Goal: Task Accomplishment & Management: Manage account settings

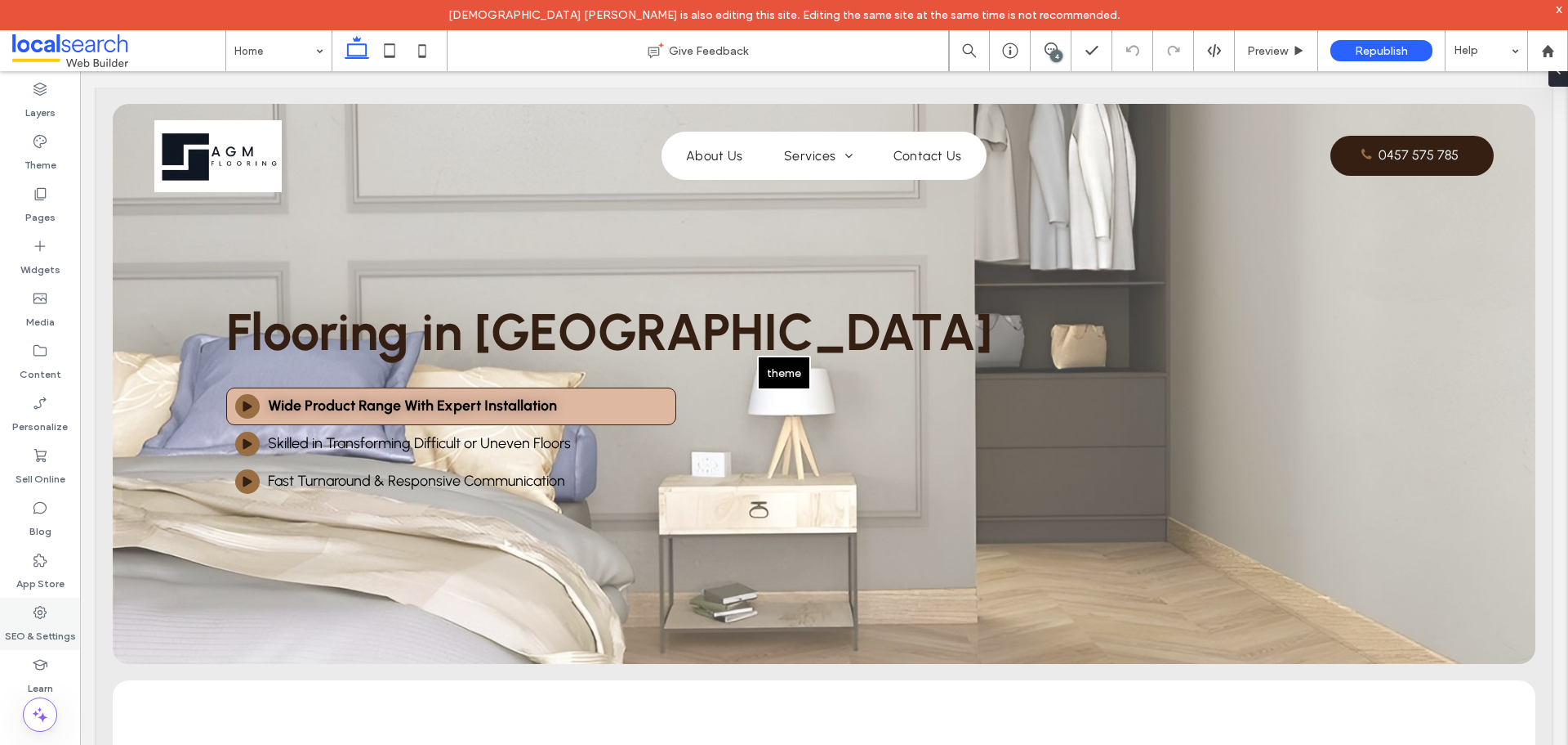
click at [51, 621] on label "SEO & Settings" at bounding box center [40, 631] width 71 height 23
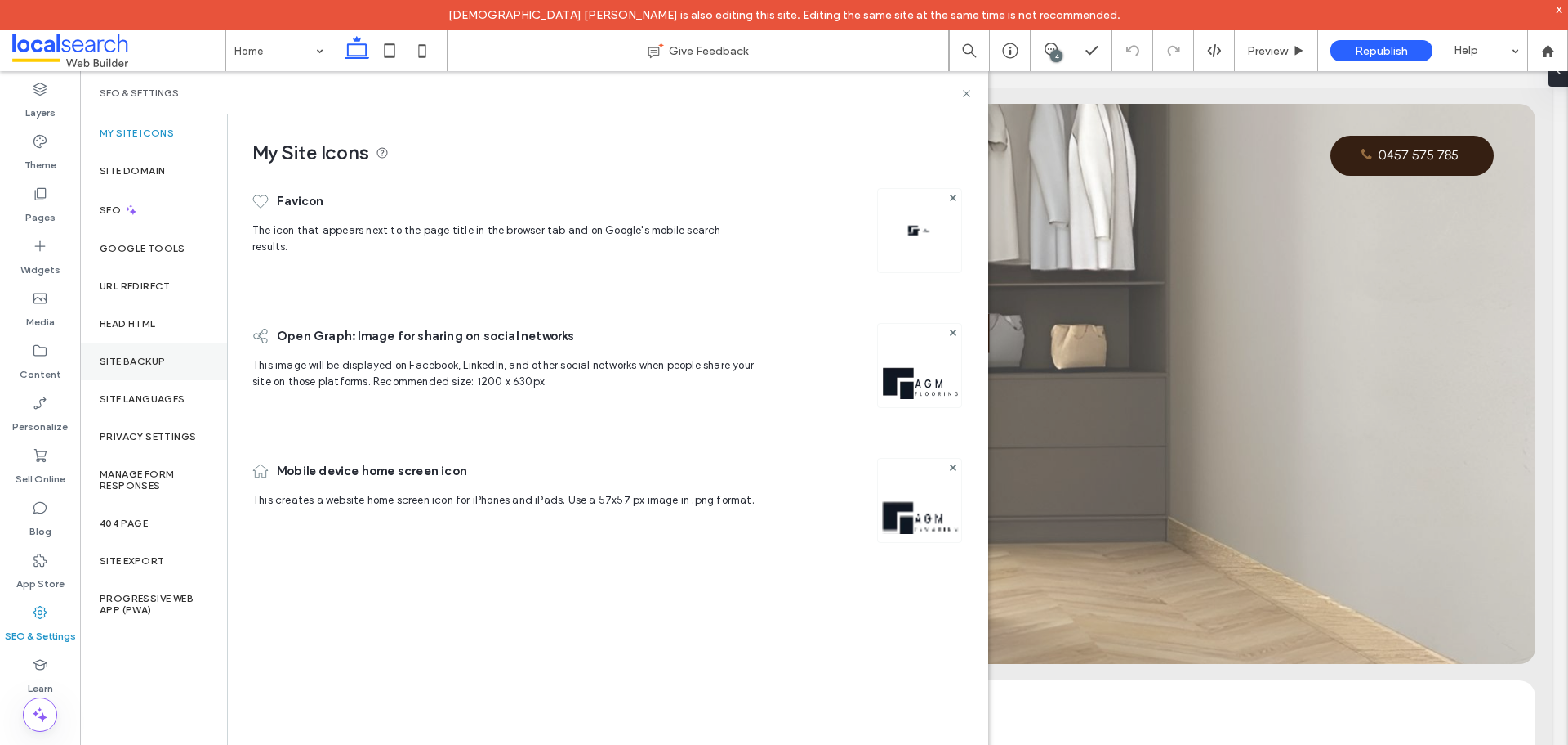
click at [126, 362] on label "Site Backup" at bounding box center [132, 361] width 65 height 11
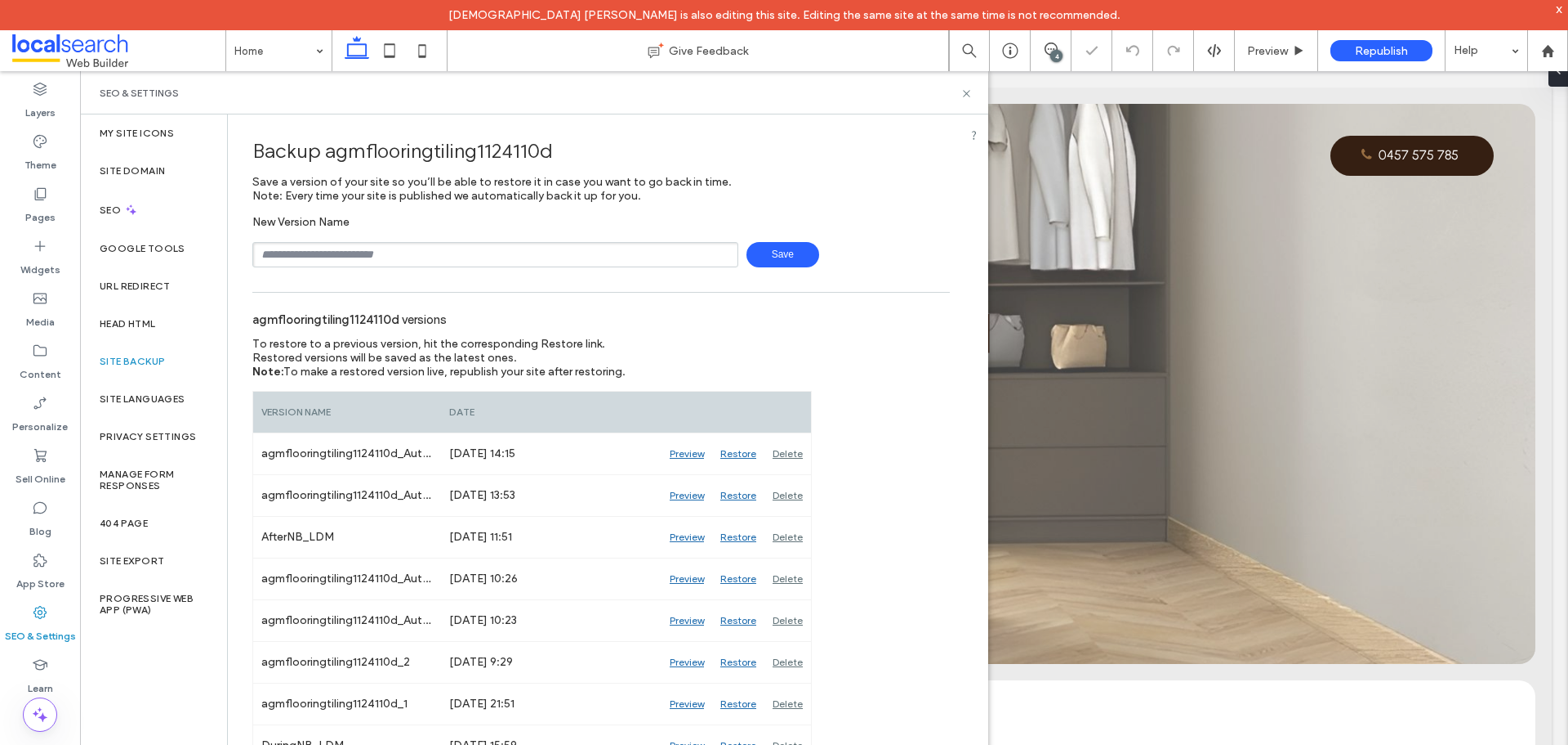
click at [317, 262] on input "text" at bounding box center [496, 254] width 486 height 25
type input "**********"
click at [780, 257] on span "Save" at bounding box center [783, 254] width 73 height 25
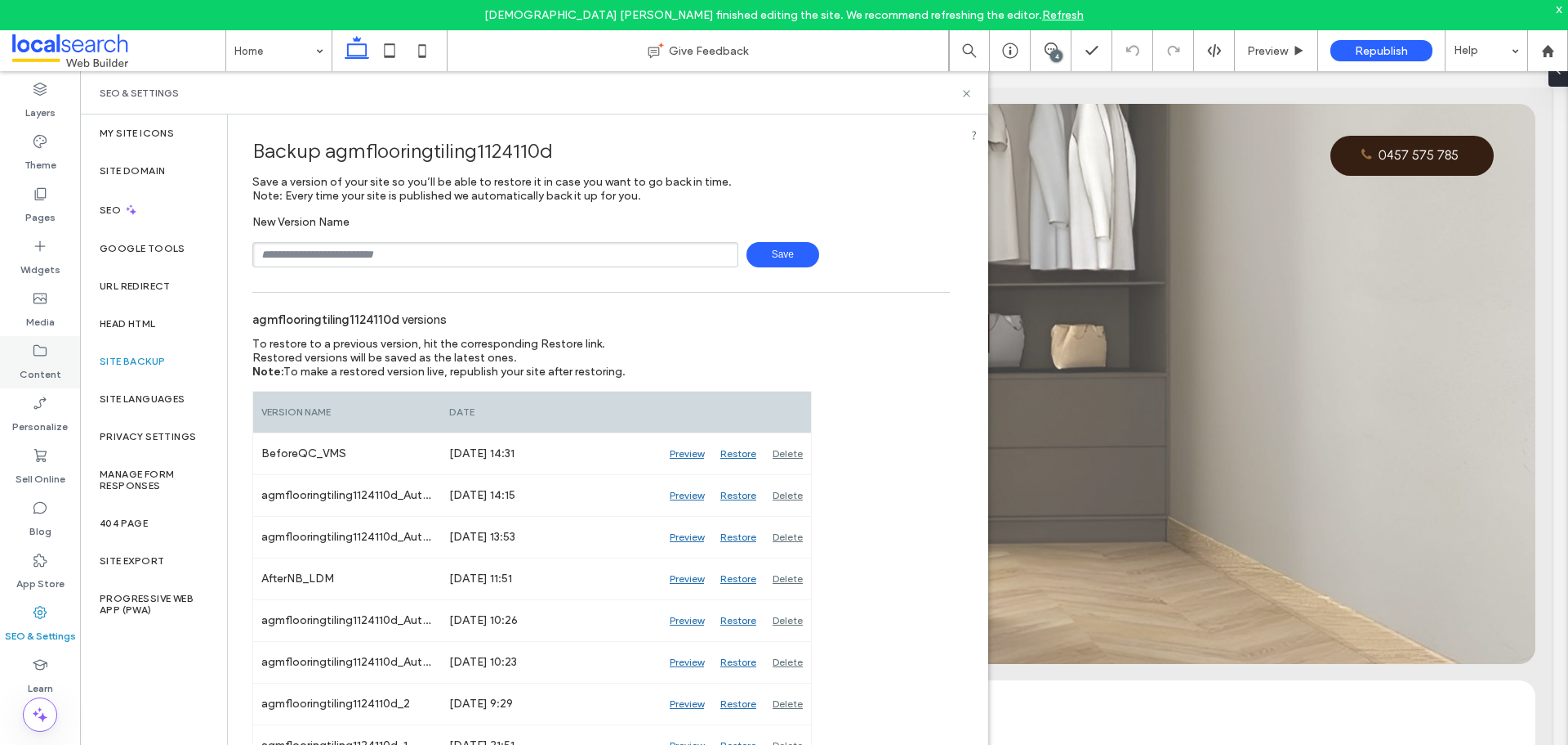
click at [50, 356] on div "Content" at bounding box center [40, 362] width 80 height 52
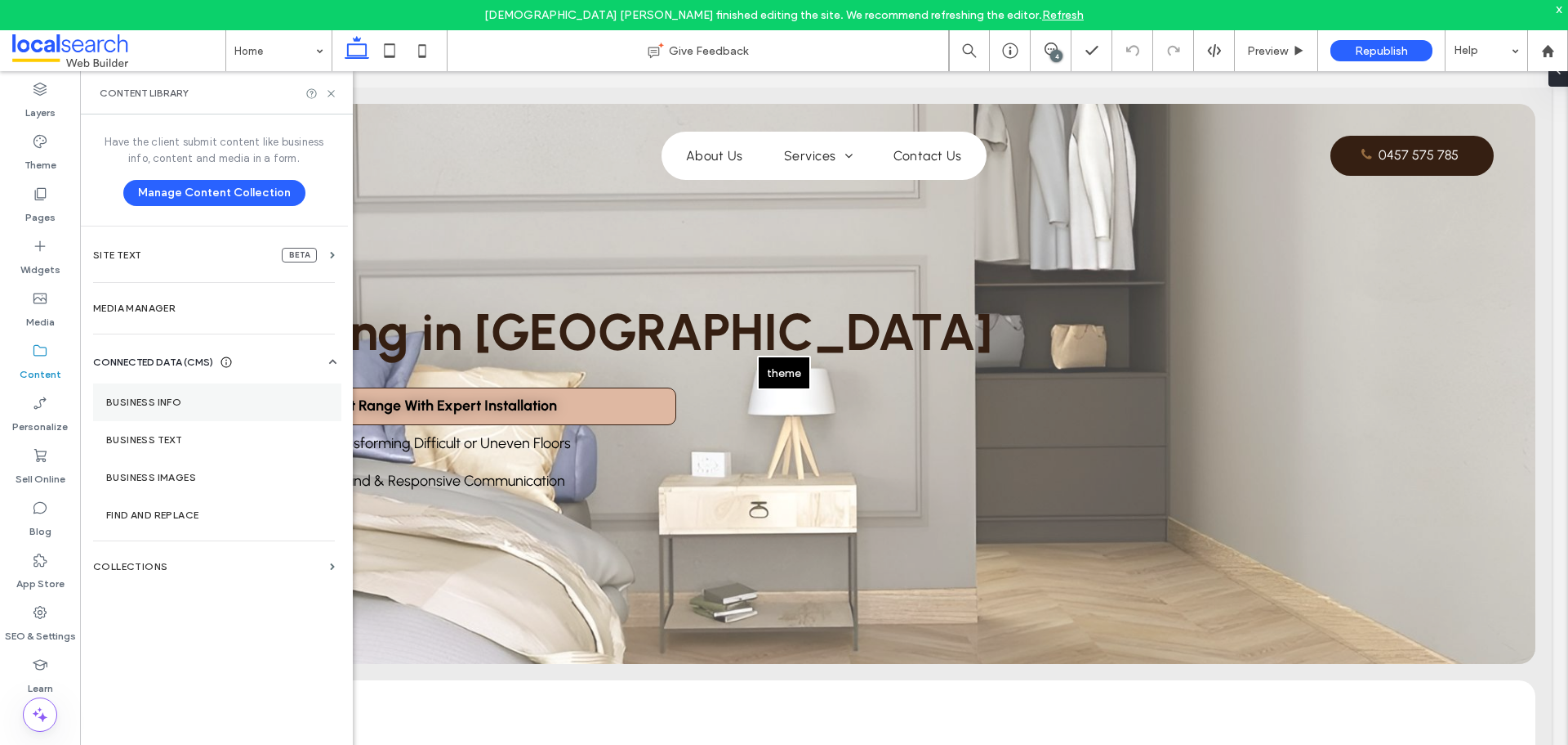
click at [150, 410] on section "Business Info" at bounding box center [217, 402] width 249 height 38
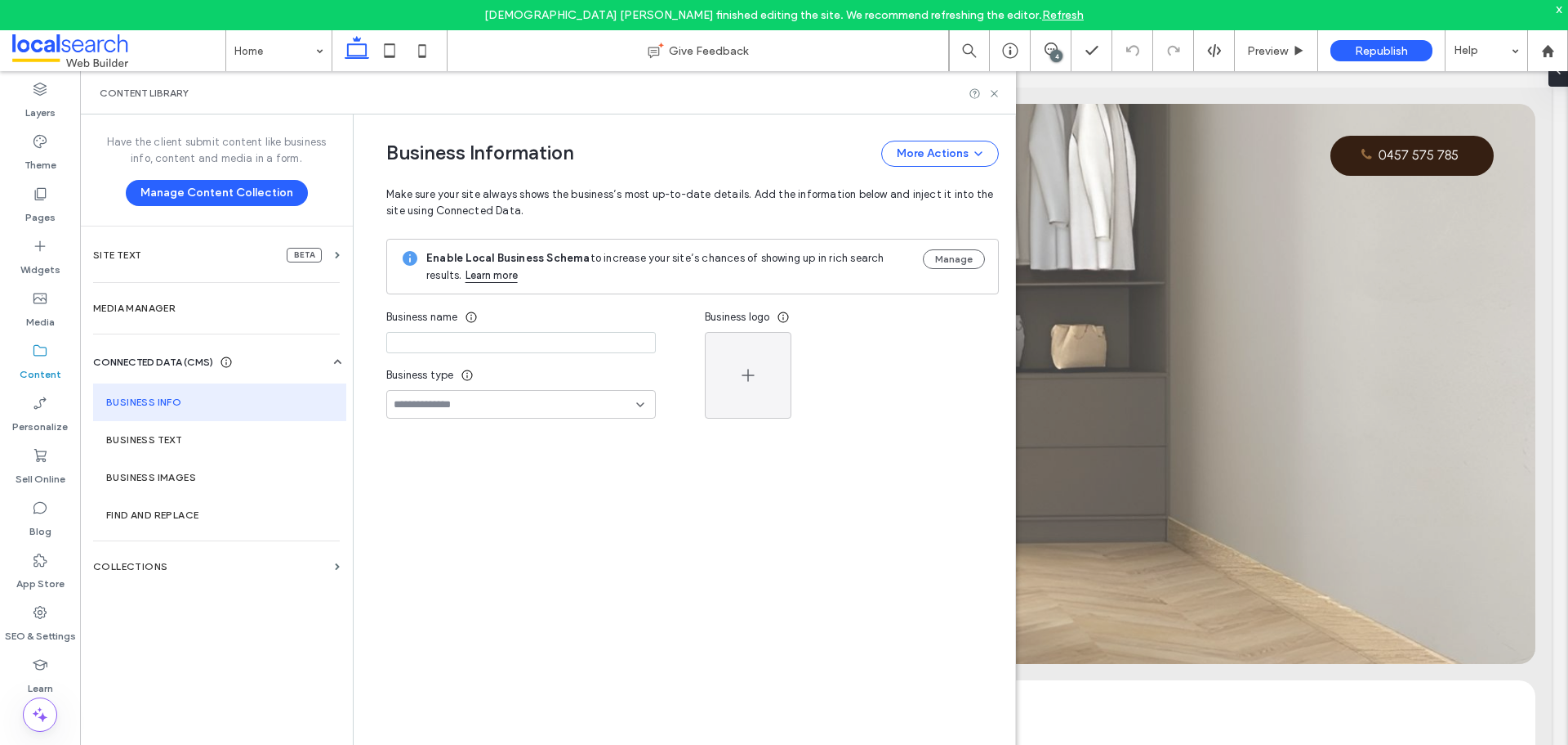
type input "**********"
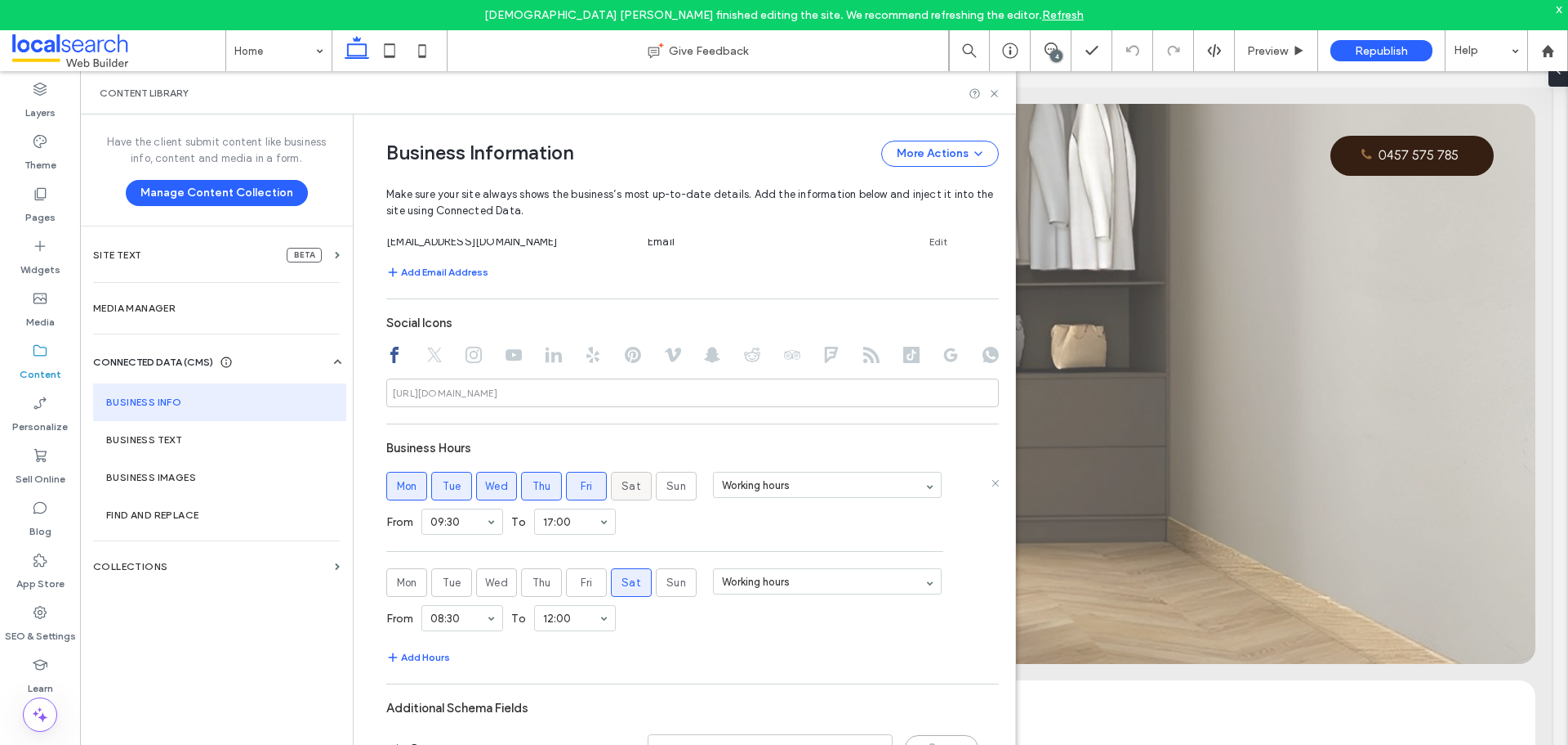
scroll to position [760, 0]
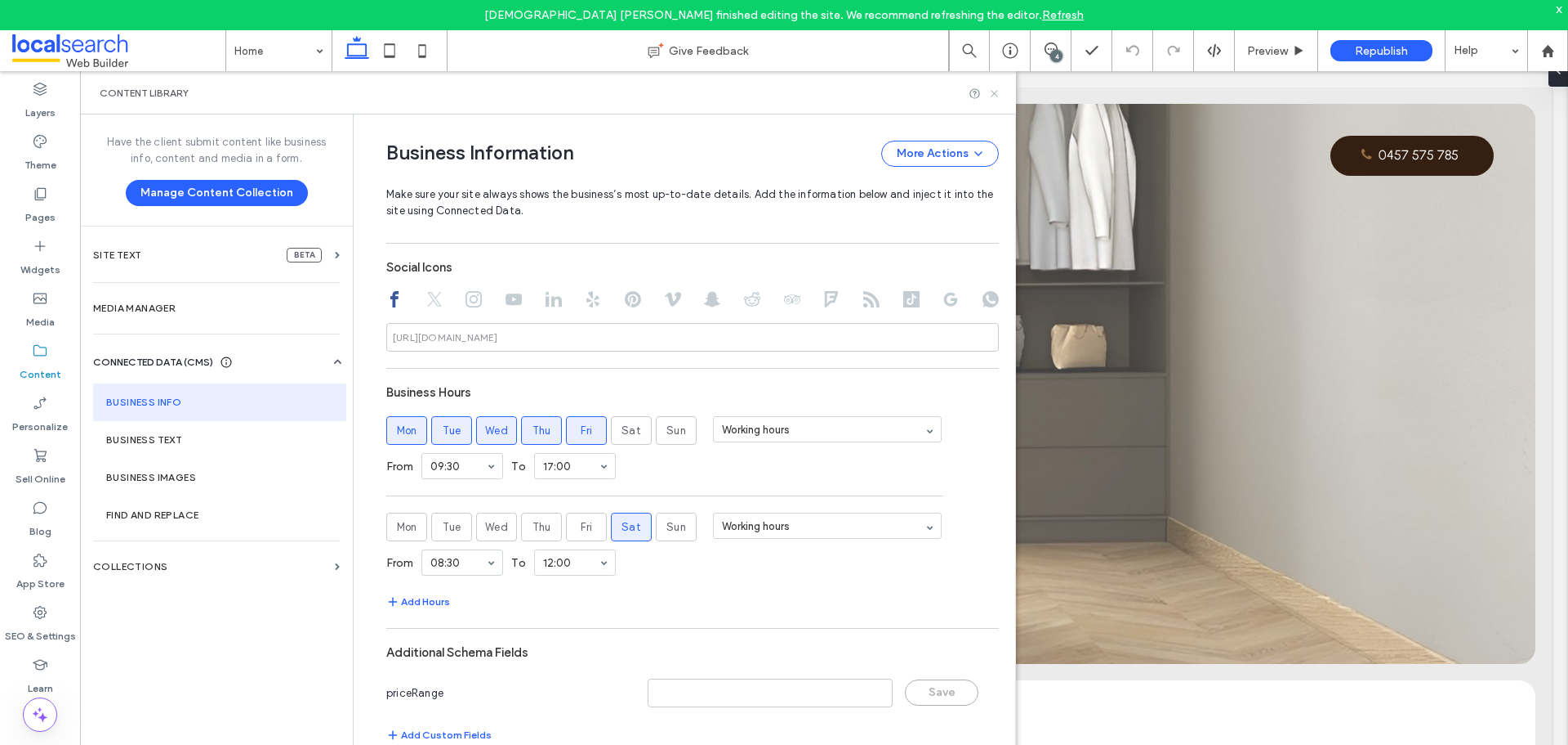
click at [997, 92] on icon at bounding box center [994, 93] width 12 height 12
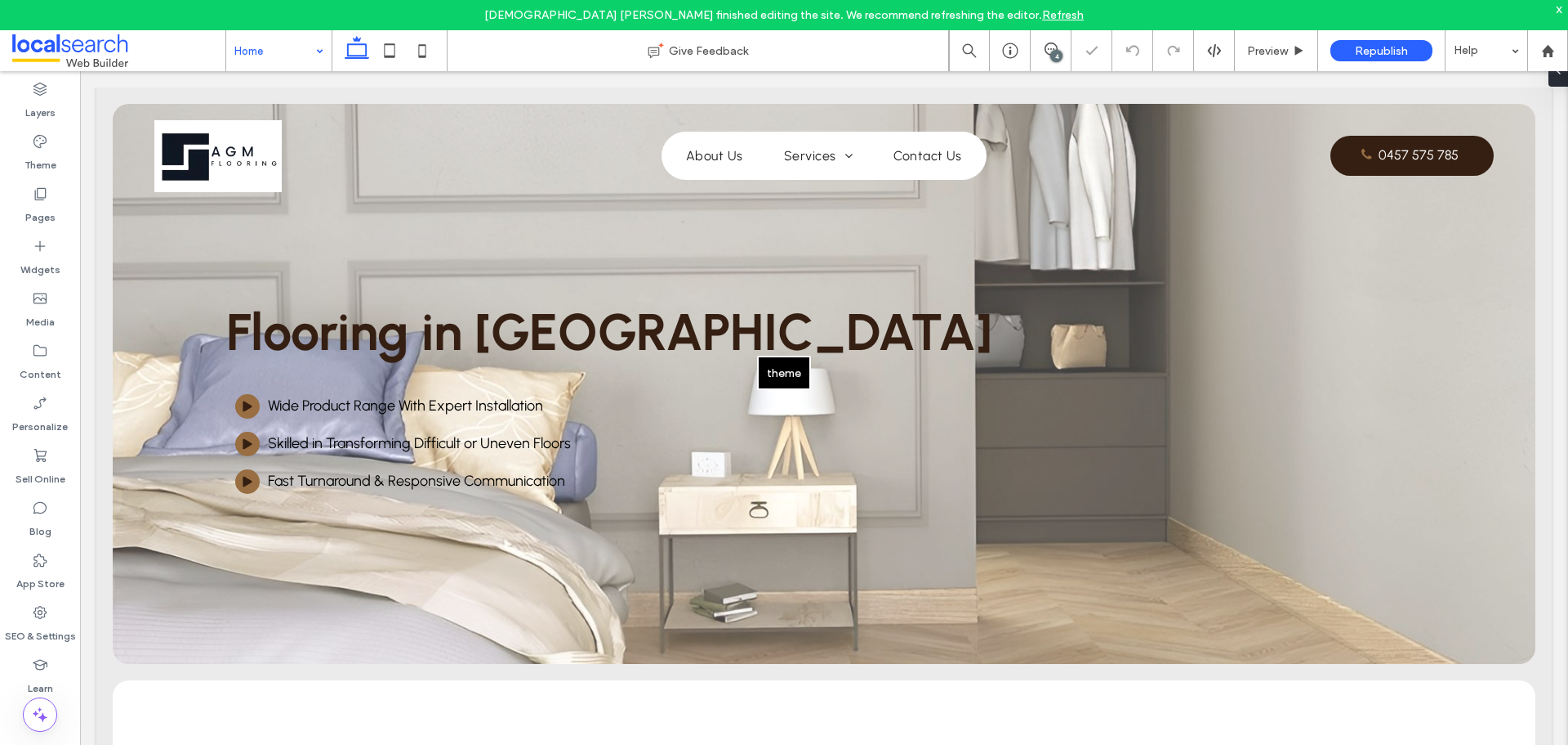
scroll to position [0, 0]
click at [691, 80] on div "theme" at bounding box center [784, 372] width 1568 height 745
click at [719, 82] on div "theme" at bounding box center [784, 372] width 1568 height 745
click at [1277, 51] on span "Preview" at bounding box center [1267, 51] width 41 height 14
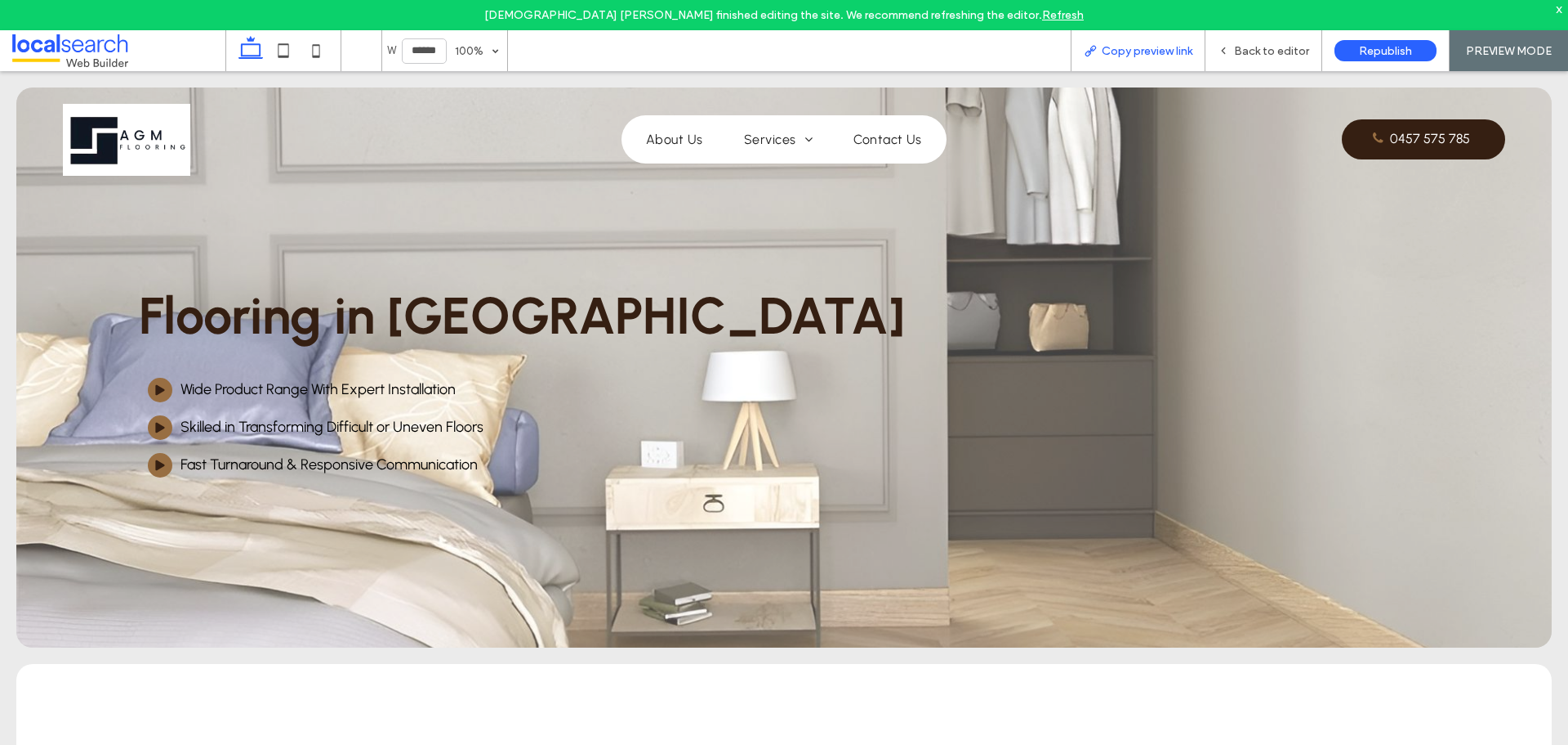
click at [1116, 60] on div "Copy preview link" at bounding box center [1138, 50] width 135 height 41
click at [1161, 43] on div "Copy preview link" at bounding box center [1138, 50] width 135 height 41
click at [1159, 43] on div "Copy preview link" at bounding box center [1138, 50] width 135 height 41
click at [1134, 47] on span "Copy preview link" at bounding box center [1147, 51] width 91 height 14
click at [1103, 48] on span "Copy preview link" at bounding box center [1147, 51] width 91 height 14
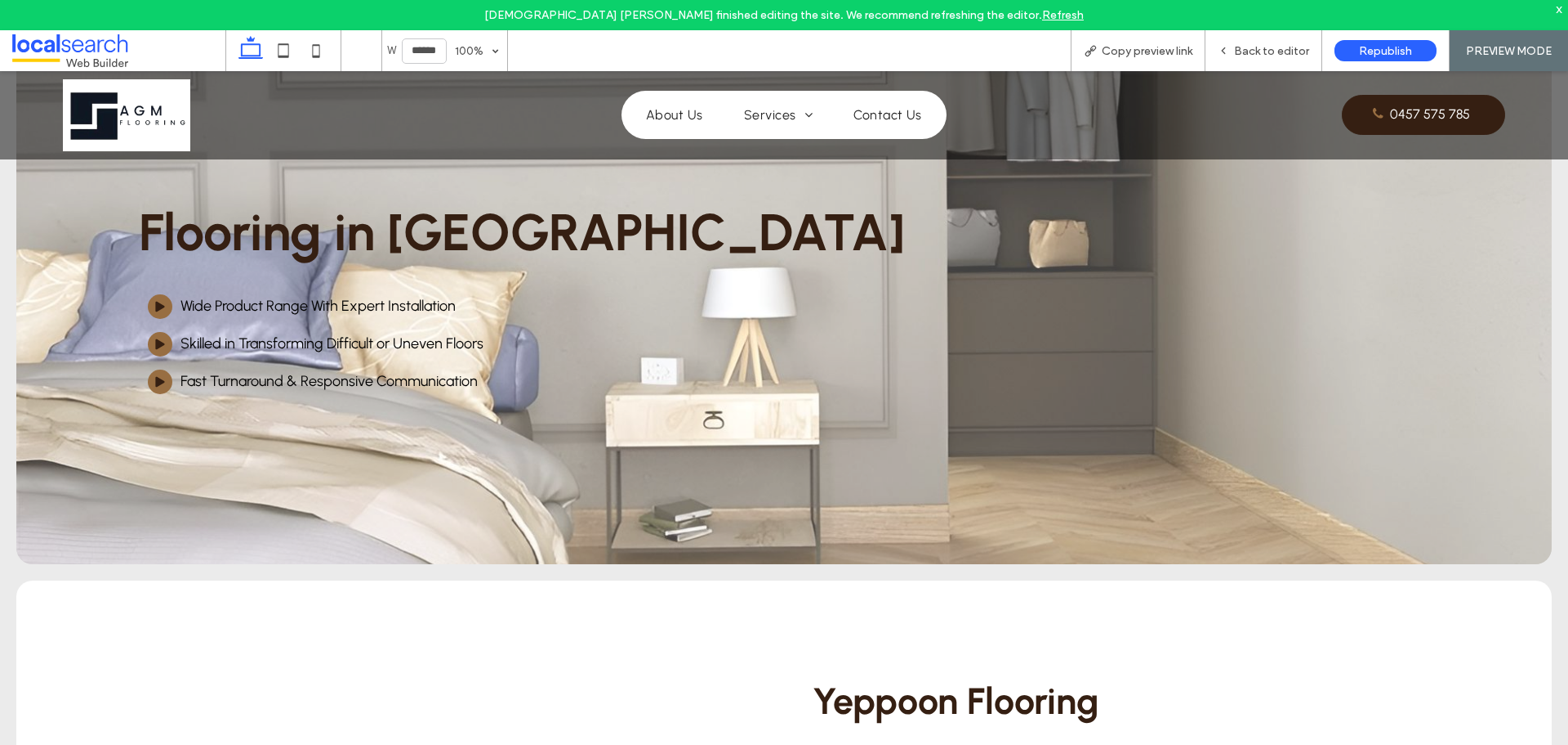
scroll to position [245, 0]
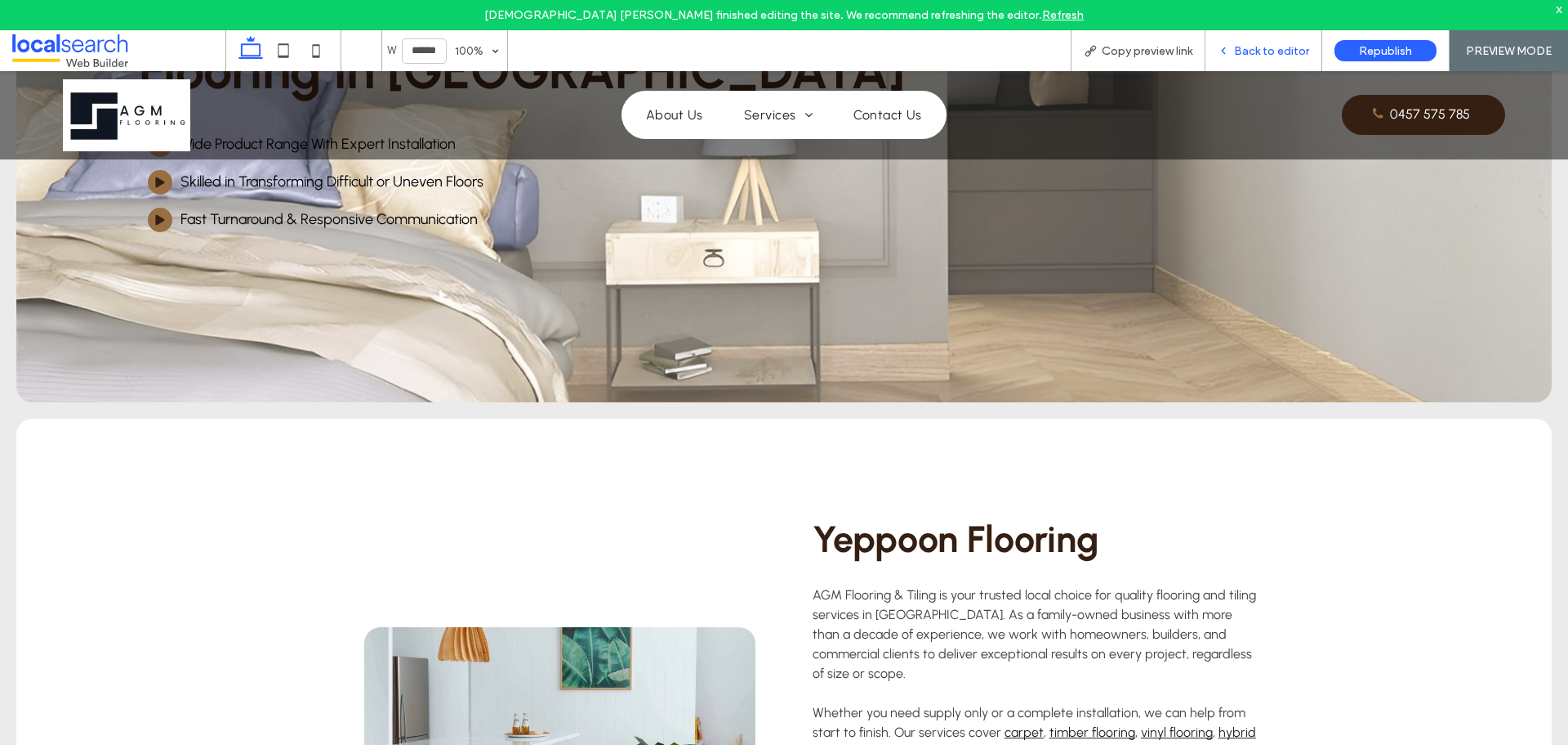
drag, startPoint x: 1260, startPoint y: 47, endPoint x: 604, endPoint y: 486, distance: 789.3
click at [1260, 47] on span "Back to editor" at bounding box center [1271, 51] width 75 height 14
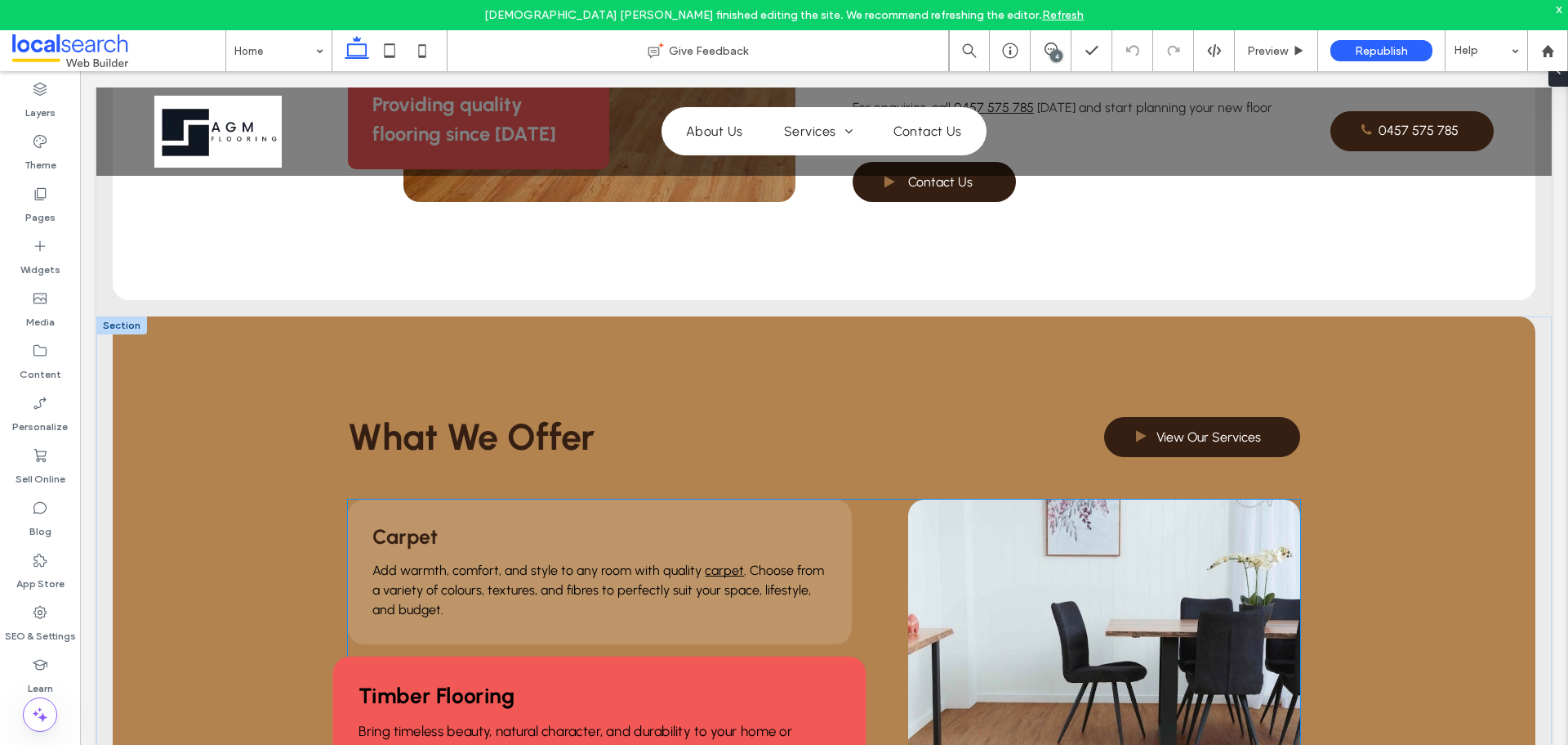
scroll to position [1226, 0]
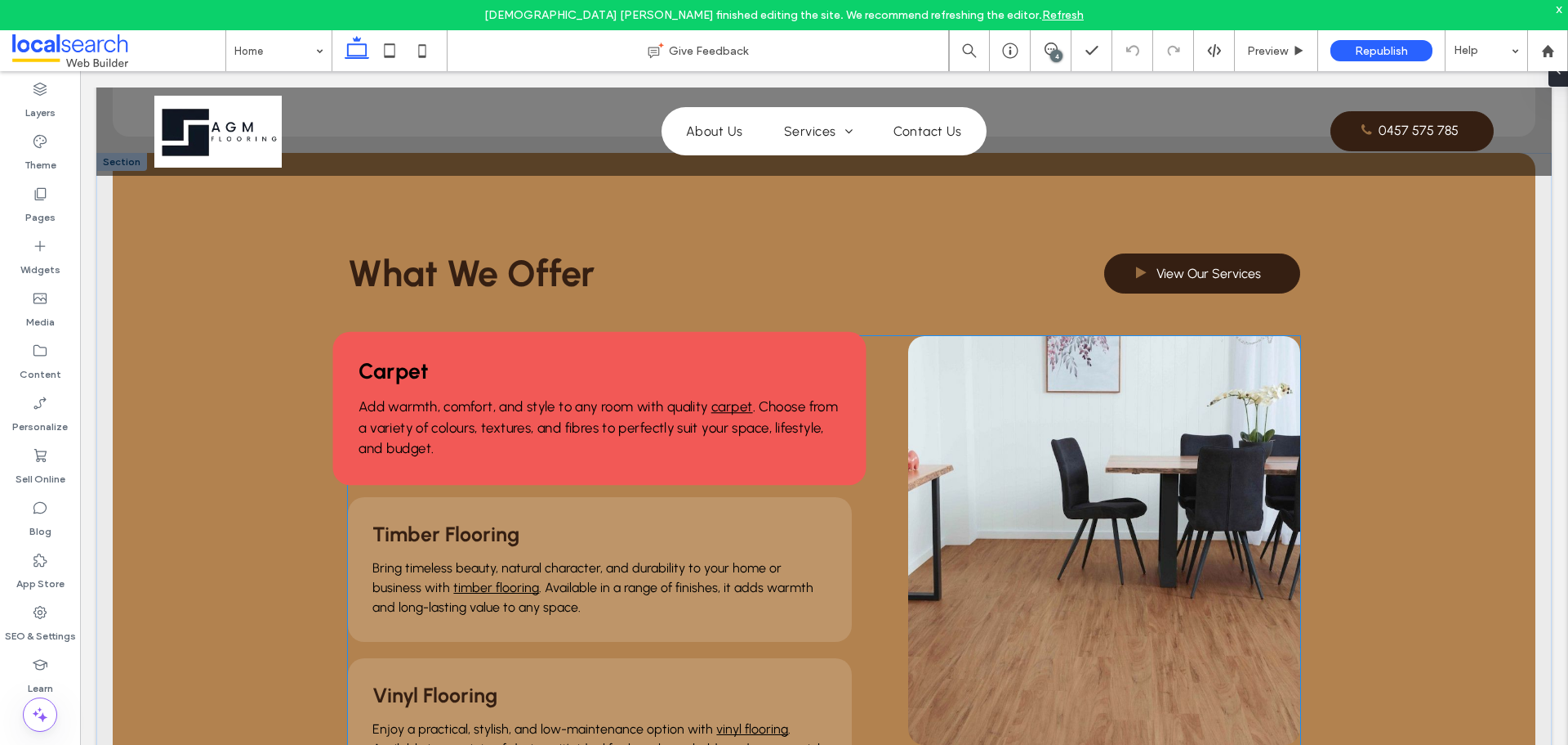
click at [625, 419] on p "Add warmth, comfort, and style to any room with quality carpet . Choose from a …" at bounding box center [600, 427] width 481 height 62
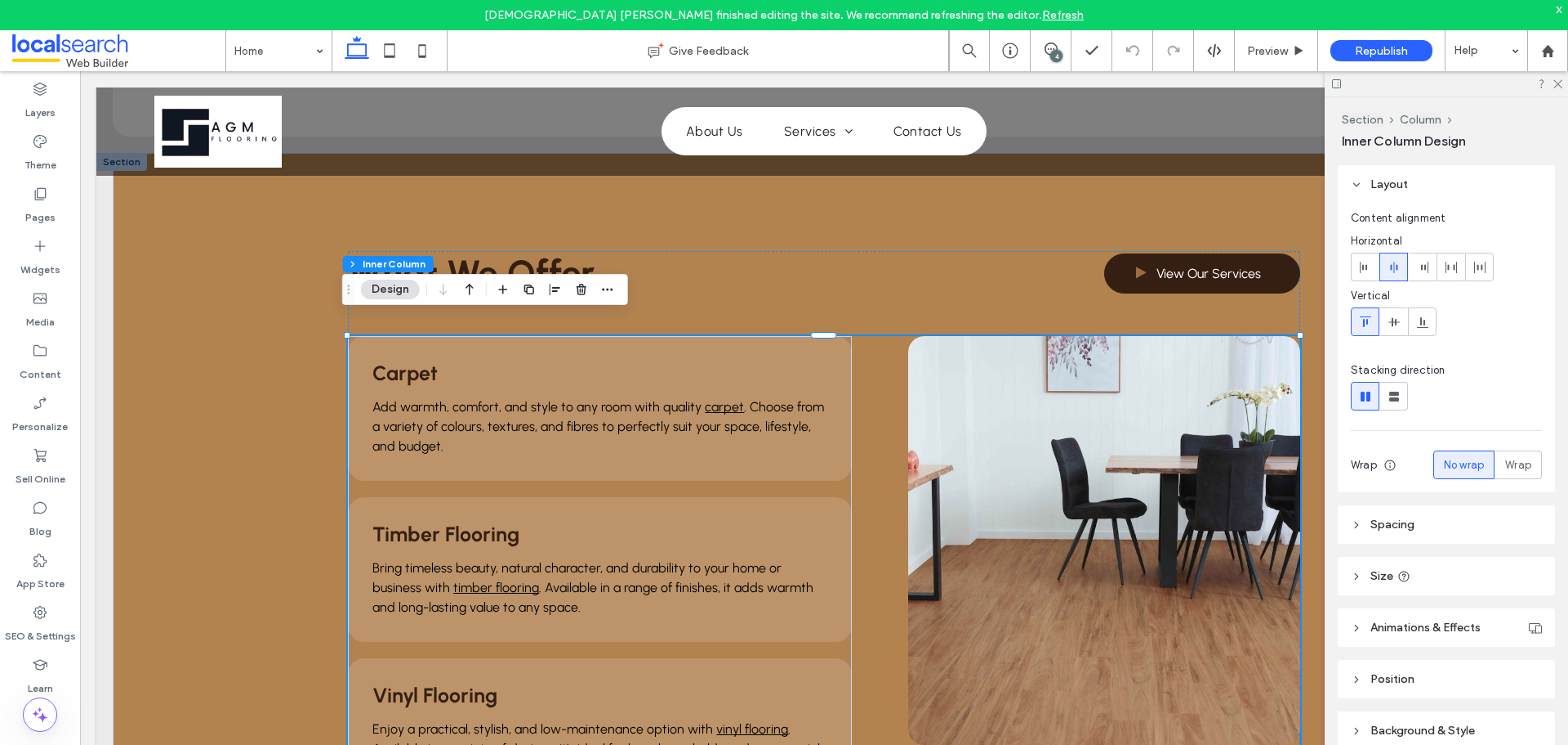
scroll to position [95, 0]
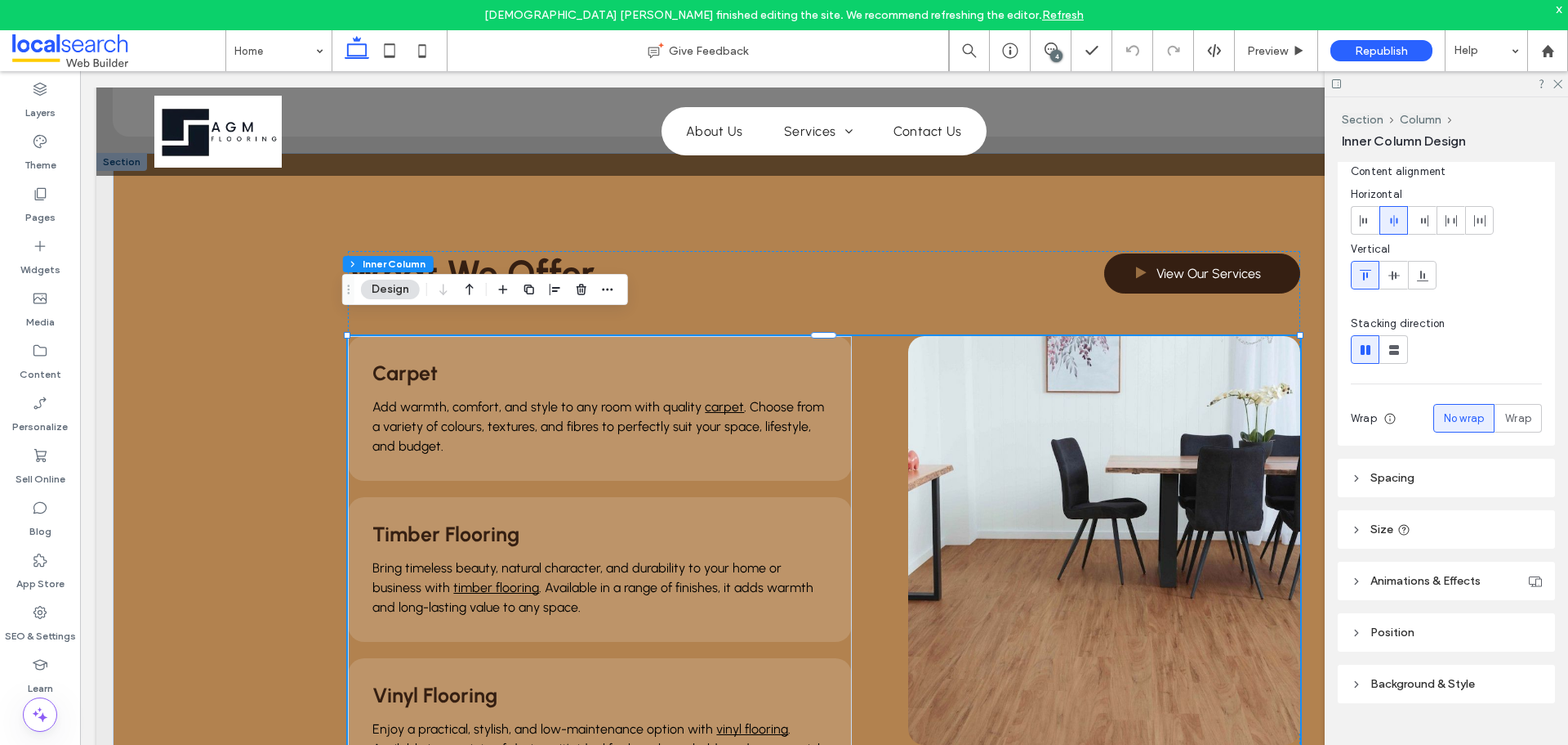
click at [1425, 677] on span "Background & Style" at bounding box center [1423, 684] width 105 height 14
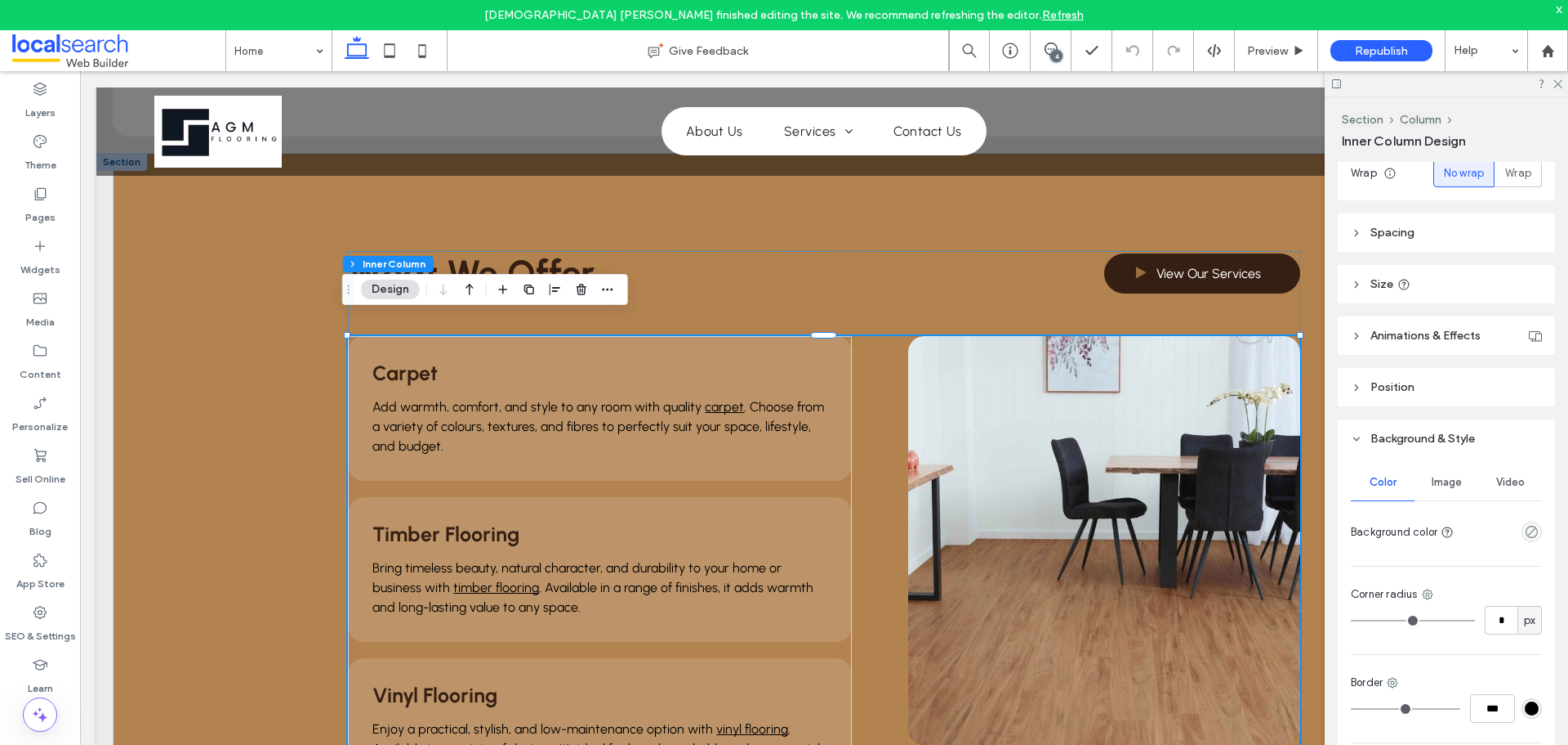
scroll to position [441, 0]
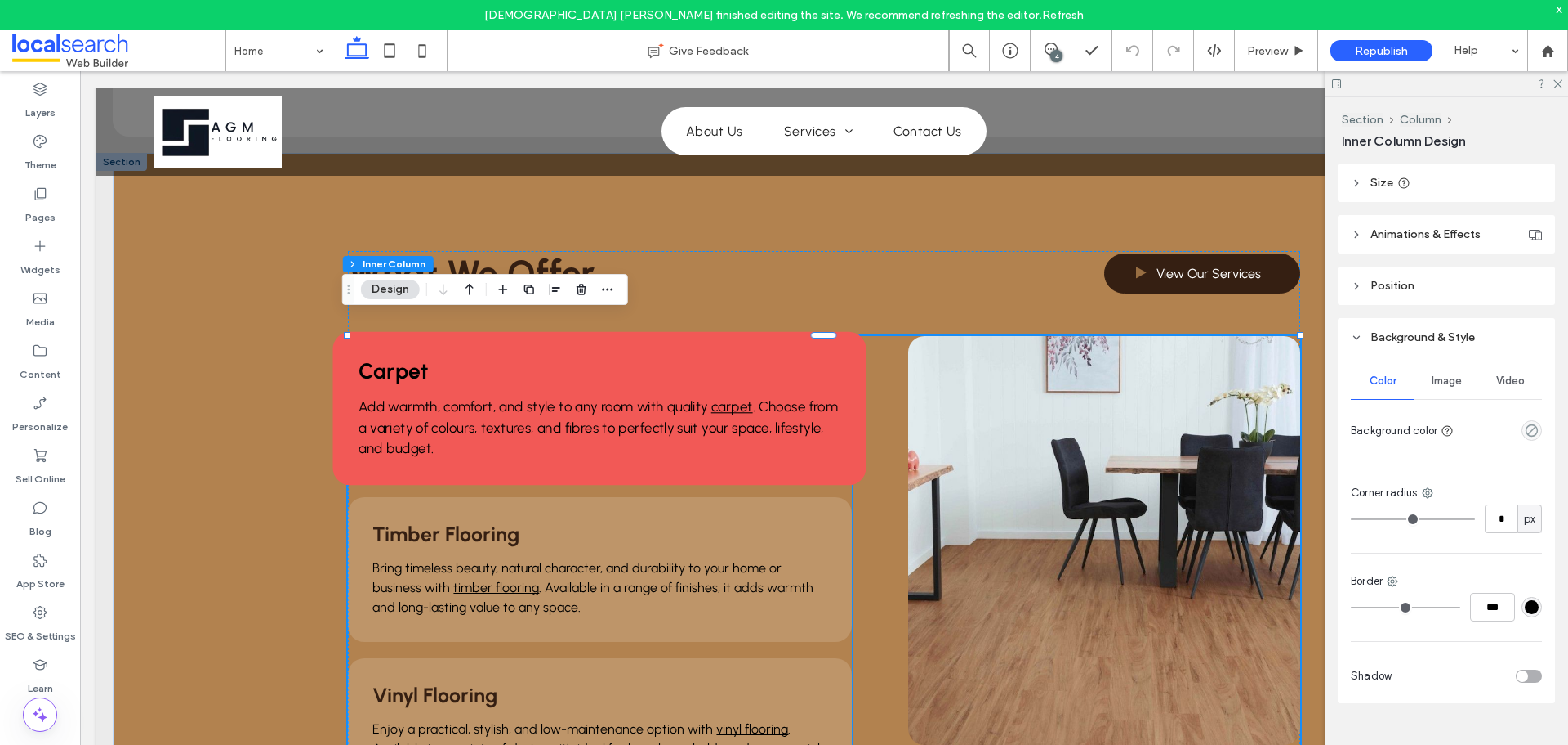
click at [489, 360] on h3 "Carpet" at bounding box center [600, 370] width 481 height 26
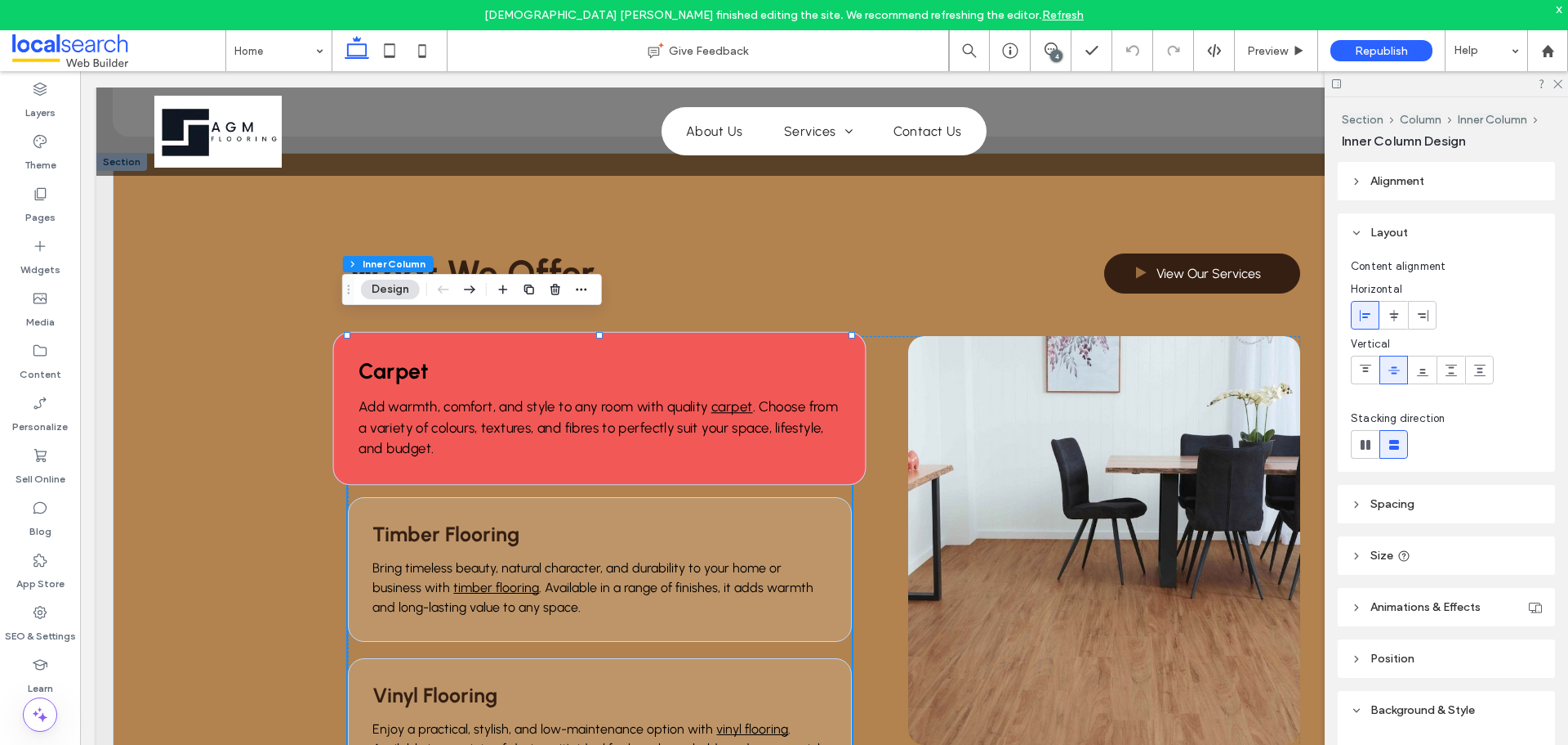
click at [489, 360] on h3 "Carpet" at bounding box center [600, 370] width 481 height 26
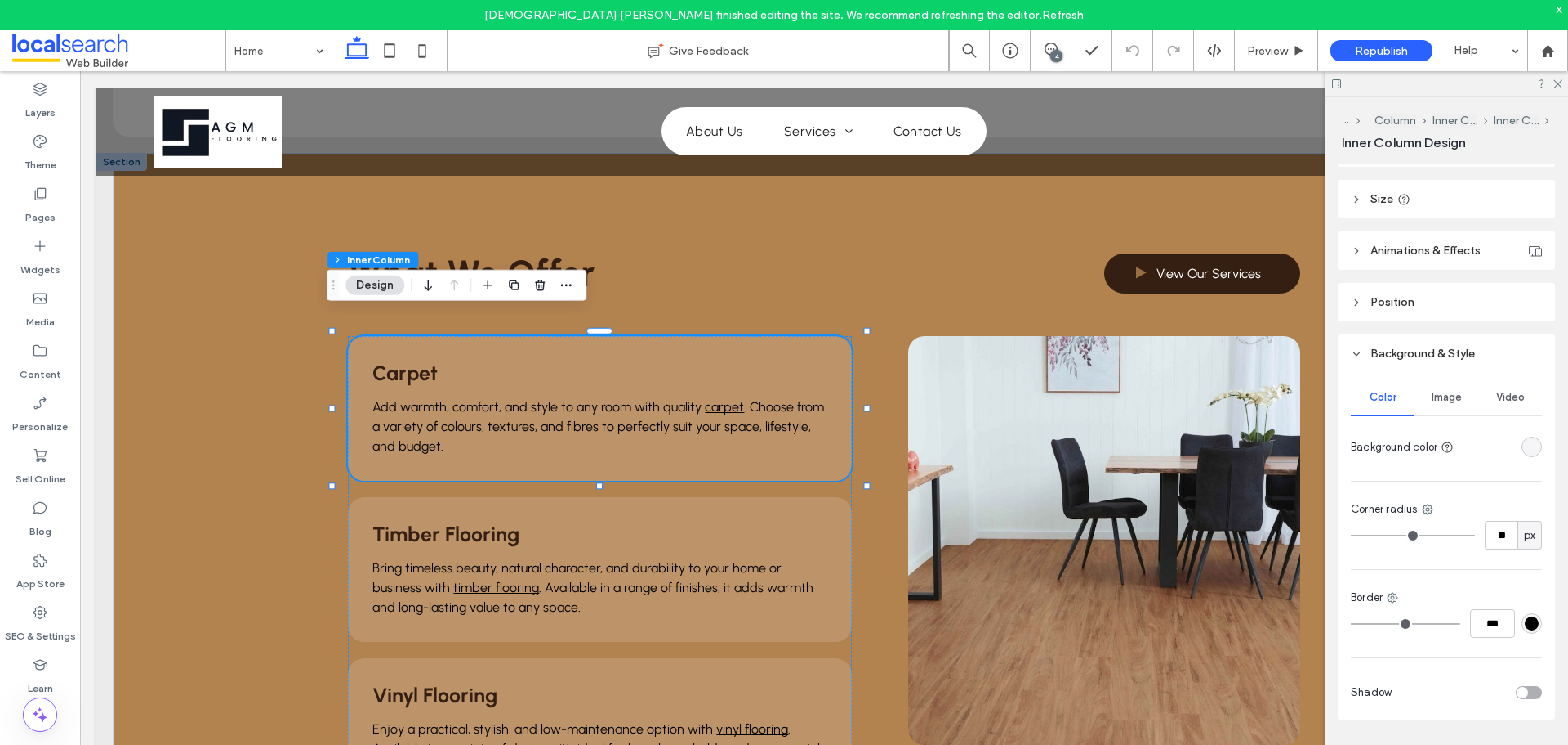
scroll to position [374, 0]
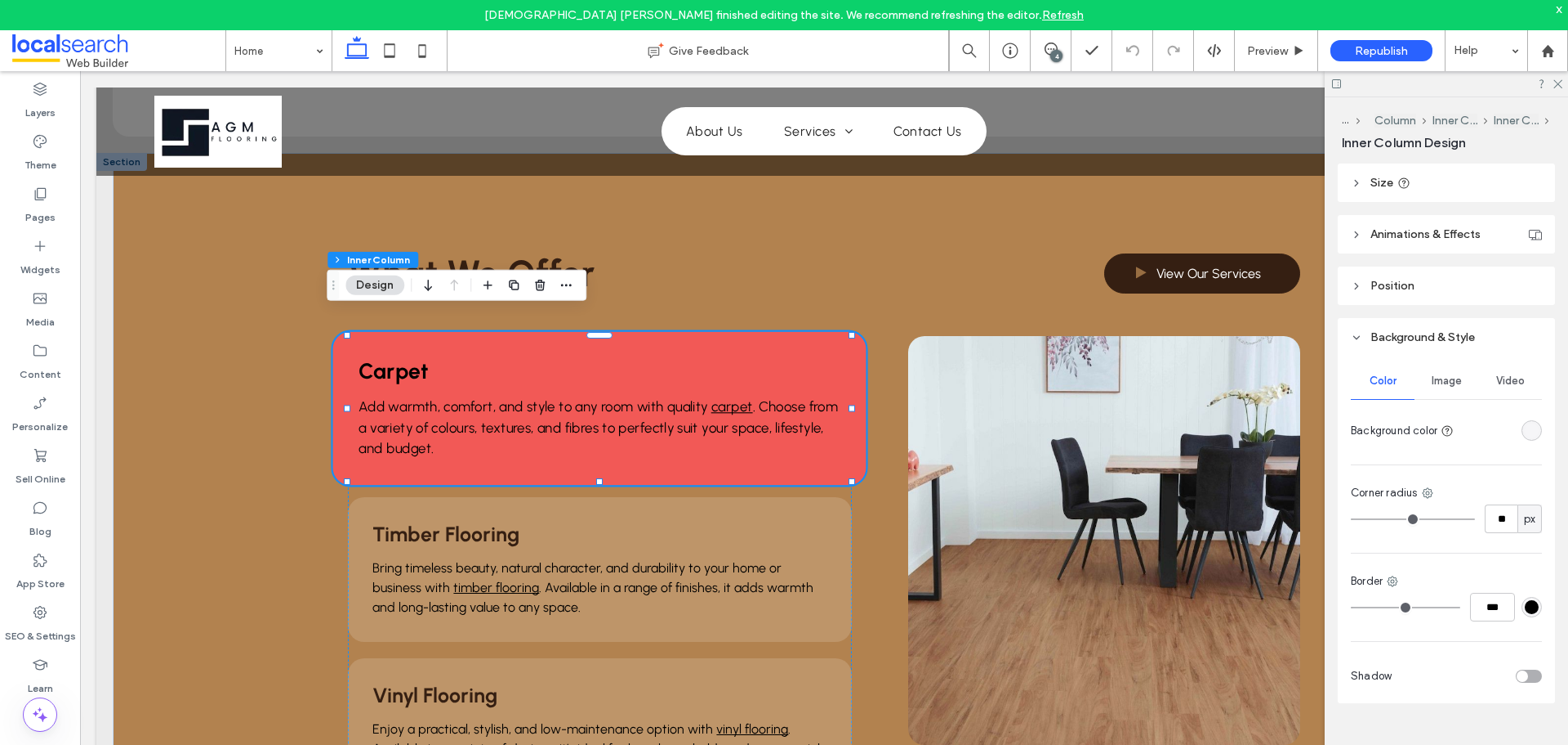
click at [523, 452] on div "Carpet Add warmth, comfort, and style to any room with quality carpet . Choose …" at bounding box center [601, 409] width 534 height 154
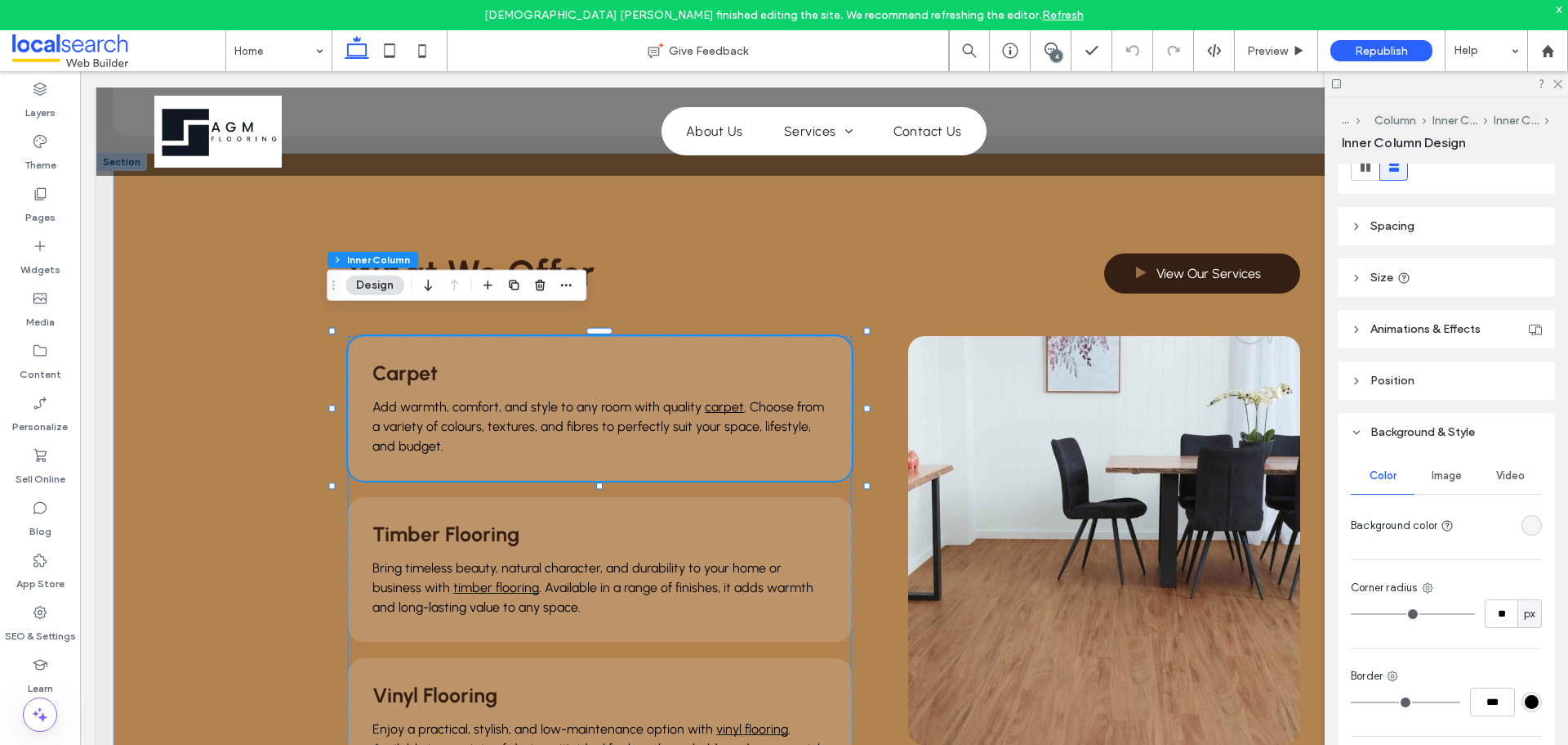
scroll to position [129, 0]
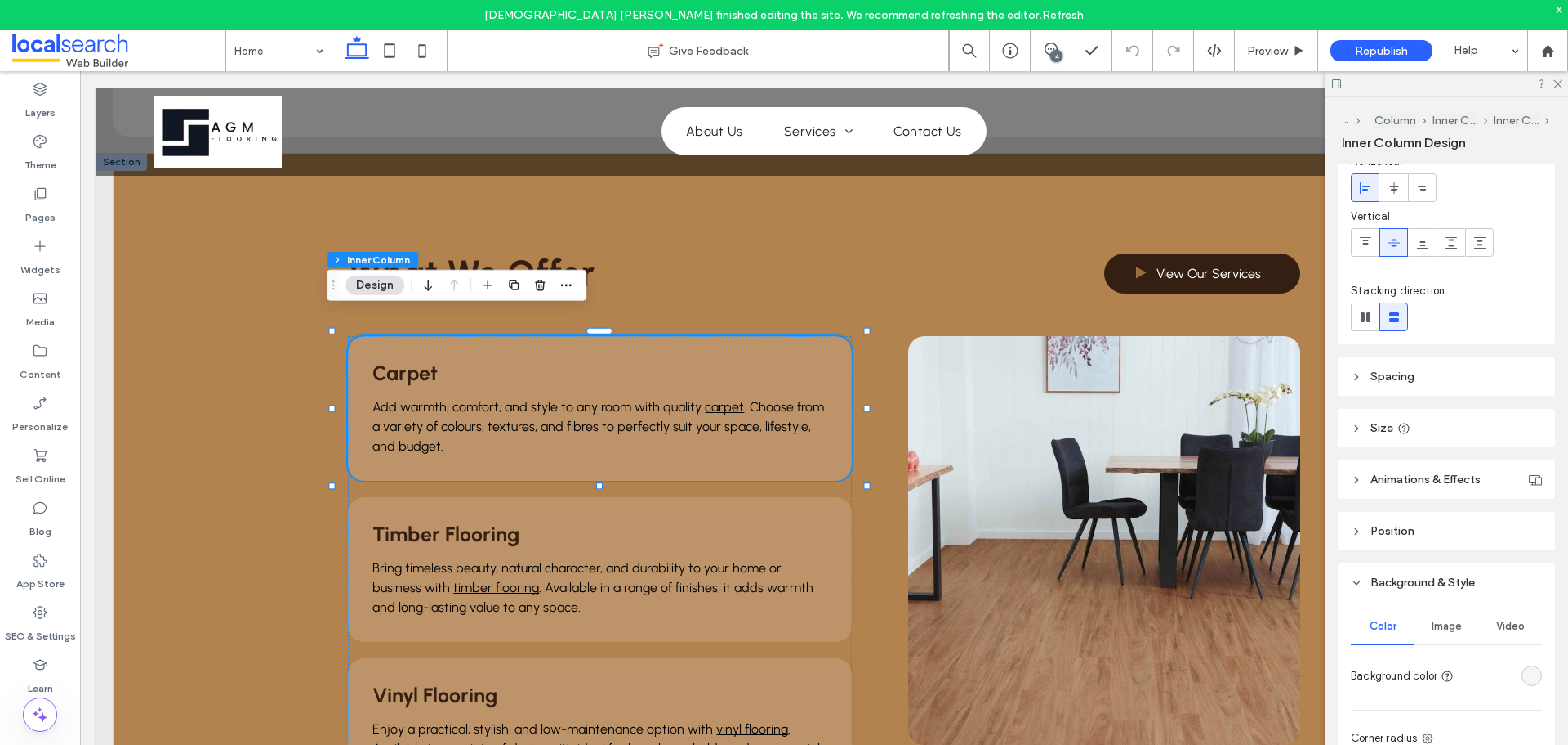
click at [1446, 476] on span "Animations & Effects" at bounding box center [1426, 479] width 110 height 14
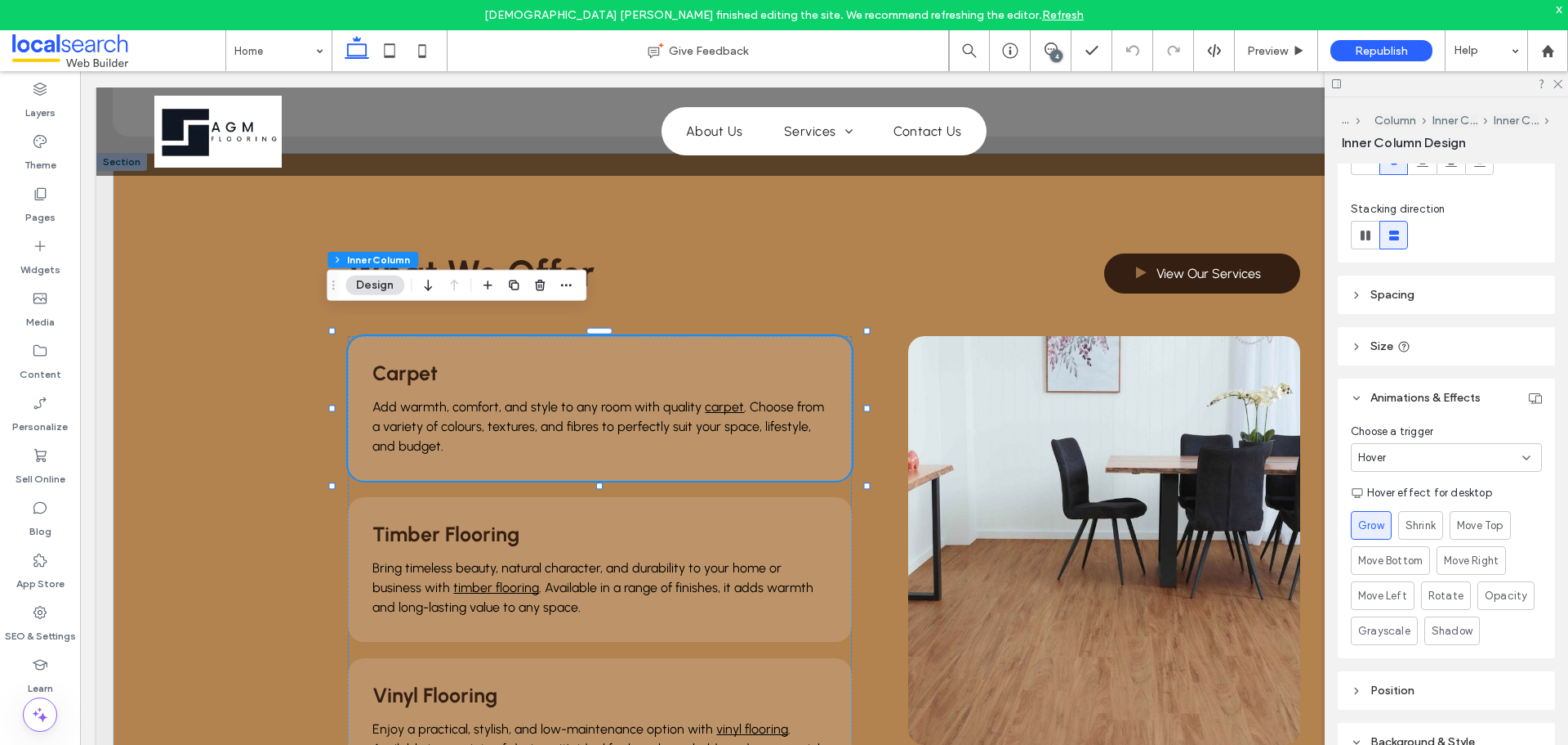
scroll to position [293, 0]
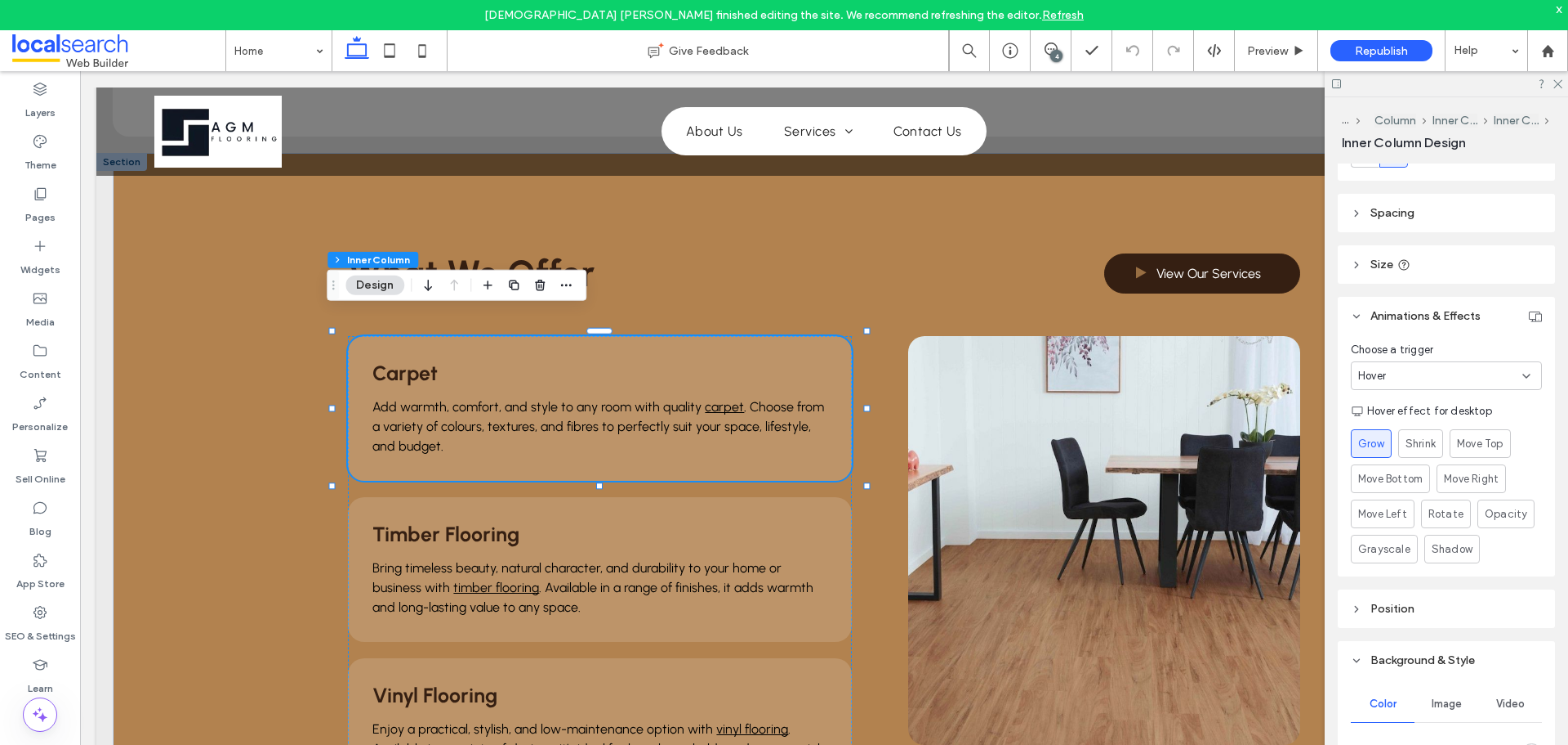
click at [1462, 371] on div "Hover" at bounding box center [1440, 376] width 164 height 16
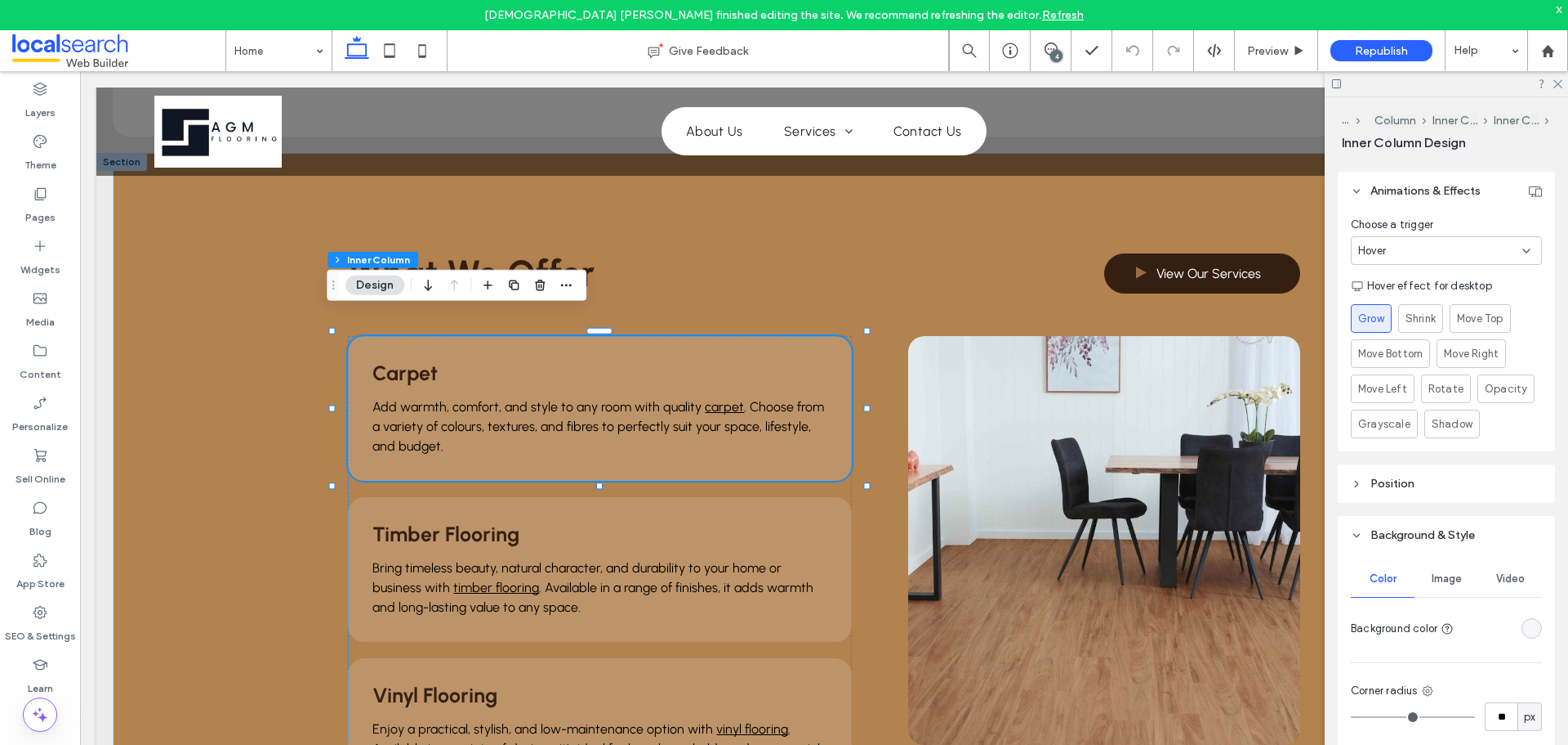
scroll to position [289, 0]
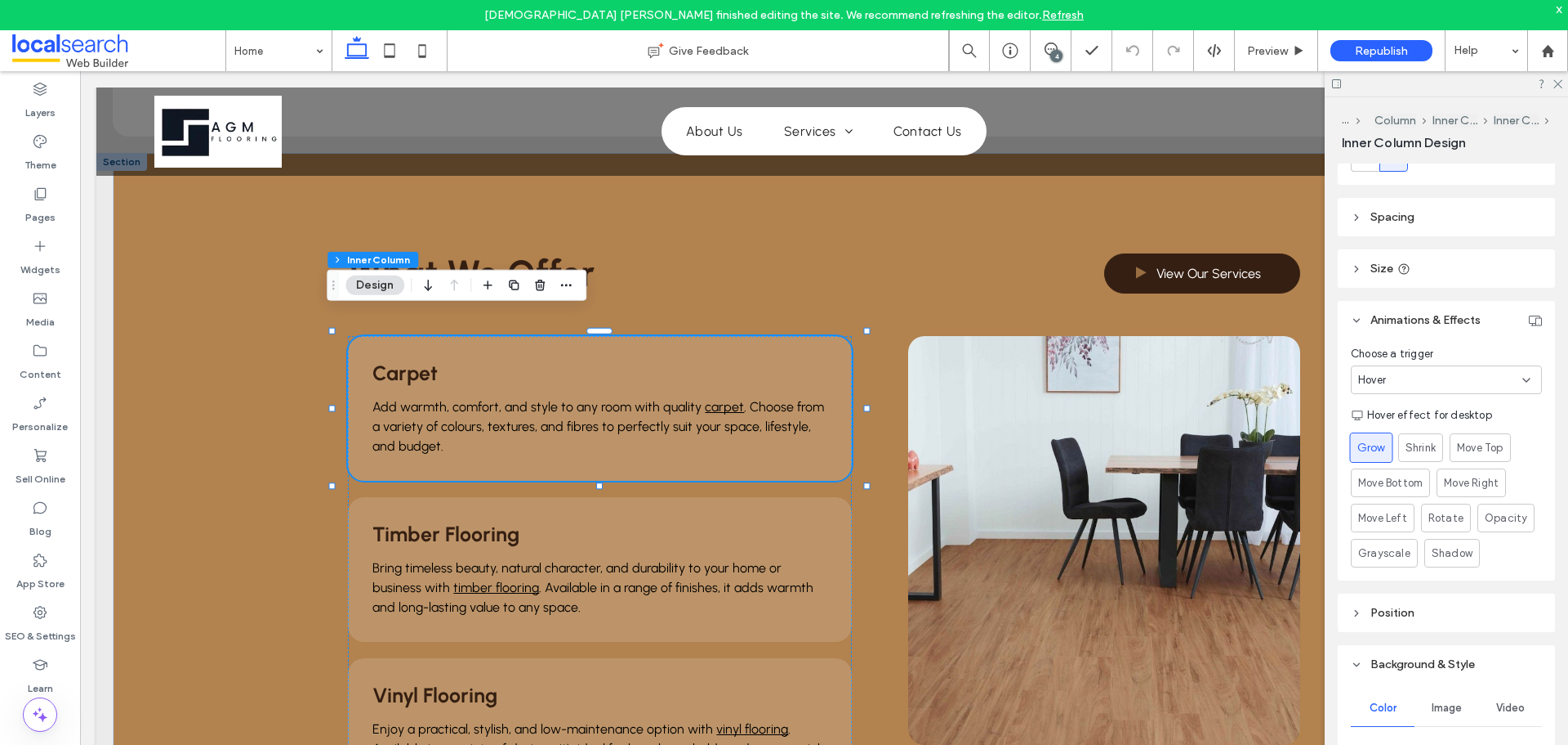
click at [1366, 450] on span "Grow" at bounding box center [1372, 447] width 28 height 17
click at [1446, 621] on header "Position" at bounding box center [1446, 612] width 217 height 38
click at [1450, 612] on header "Position" at bounding box center [1446, 612] width 217 height 38
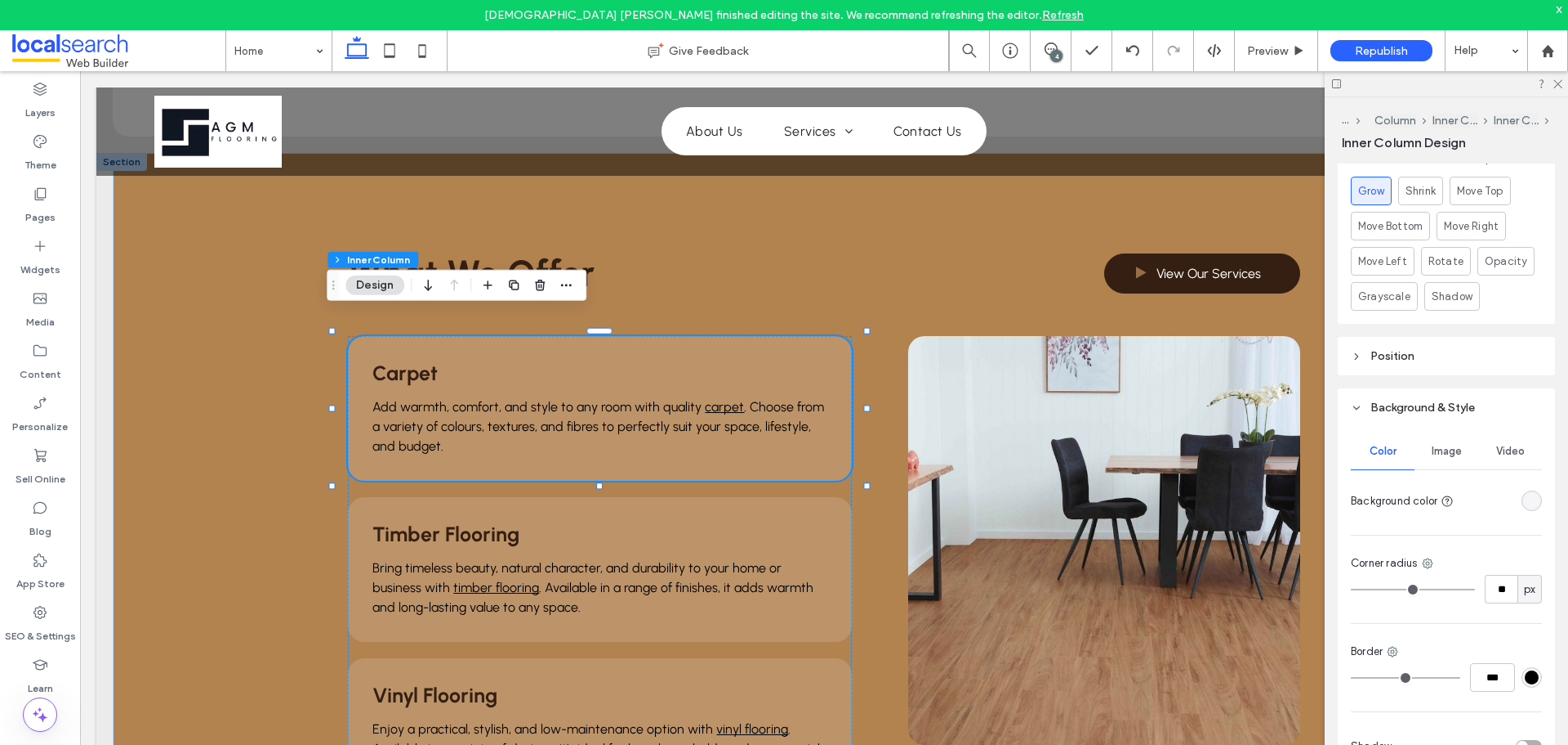
scroll to position [616, 0]
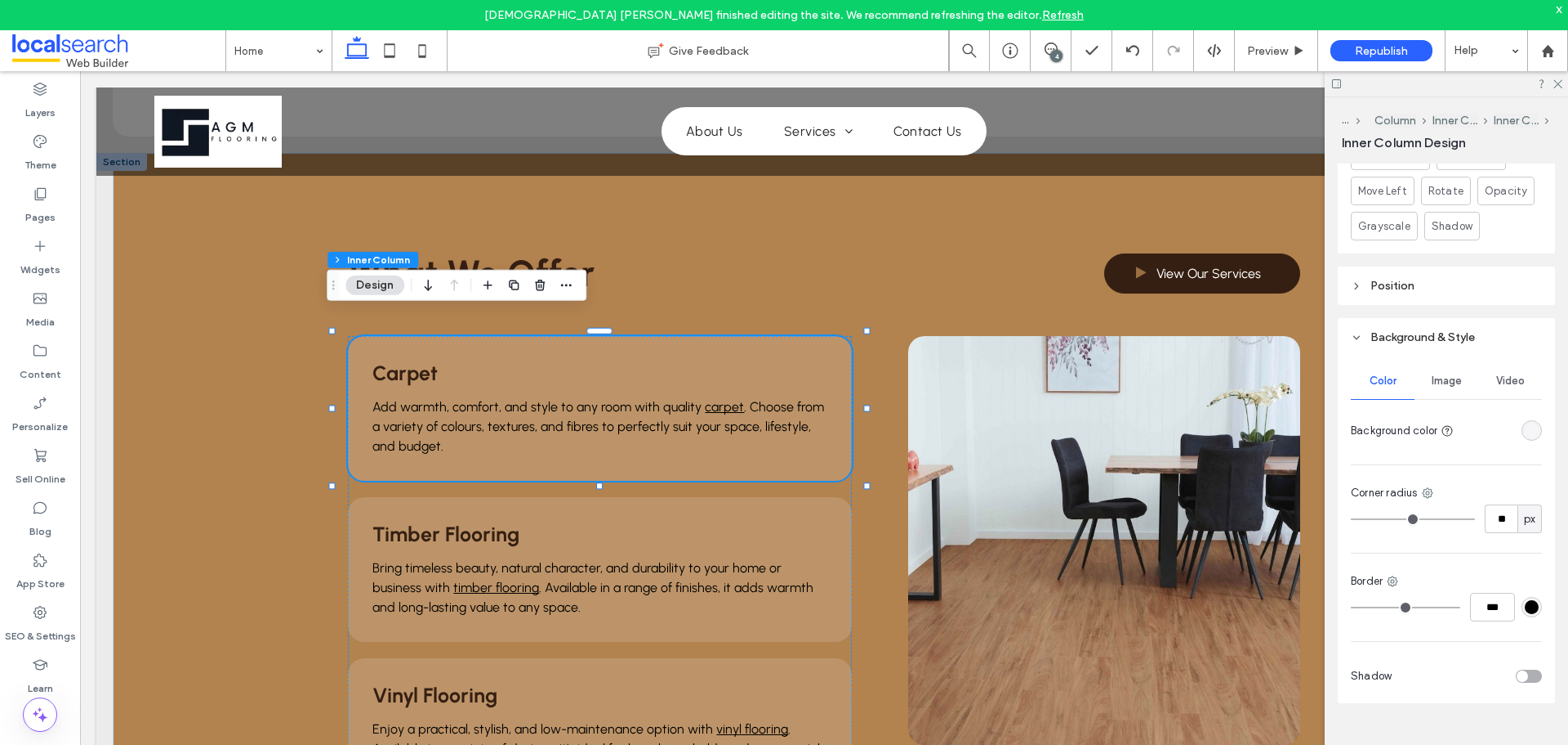
click at [1448, 381] on span "Image" at bounding box center [1447, 380] width 30 height 13
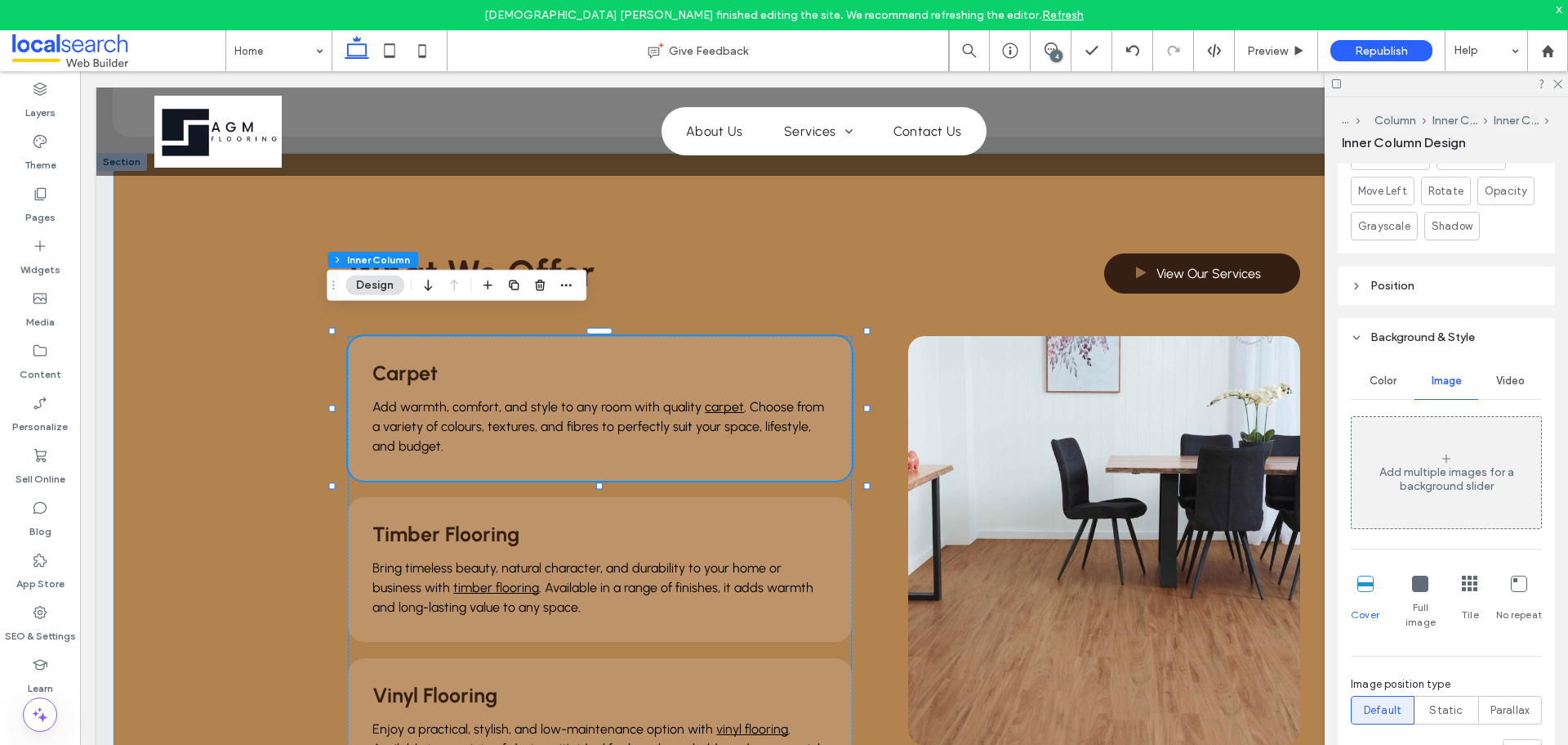
click at [1391, 383] on span "Color" at bounding box center [1383, 380] width 27 height 13
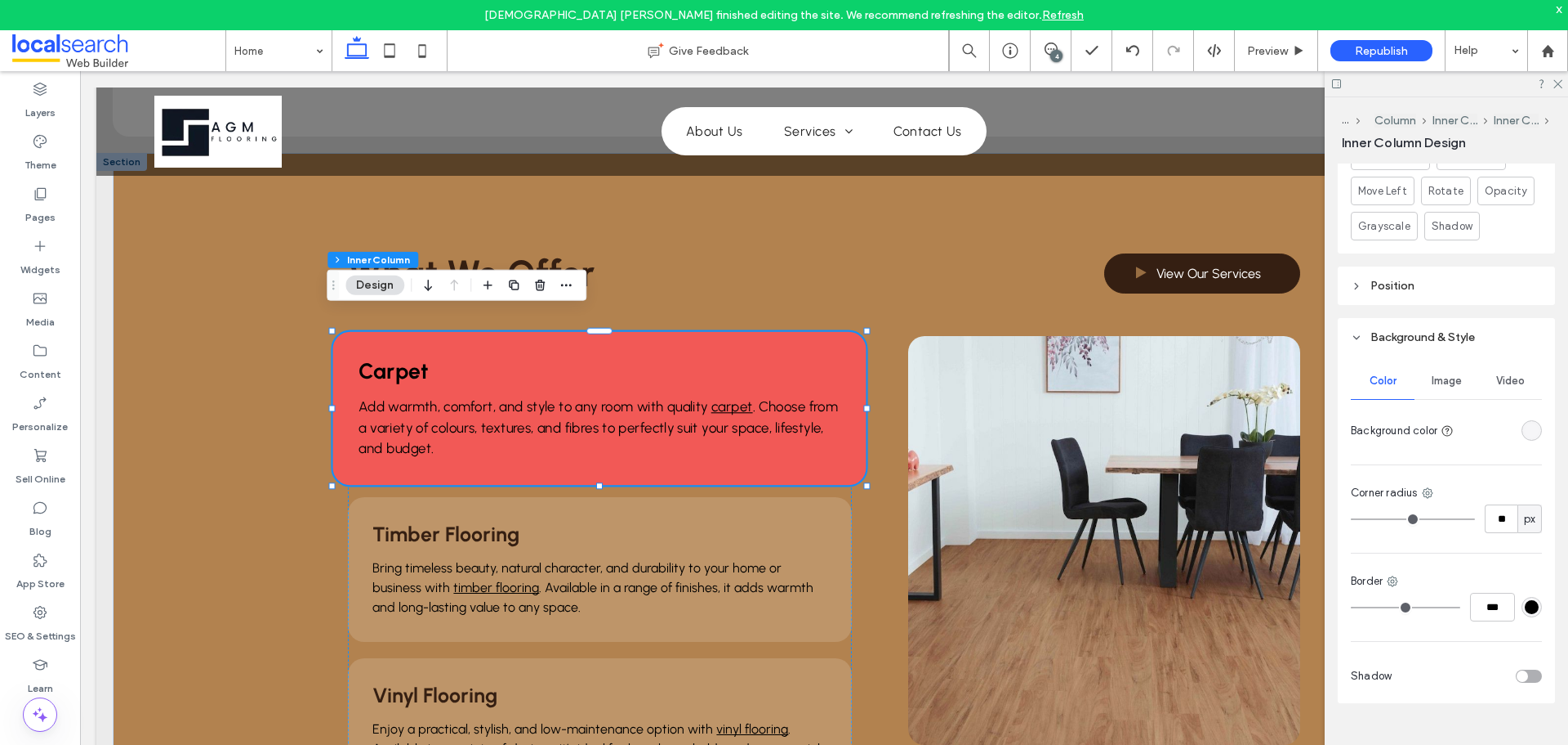
click at [386, 332] on div "Carpet Add warmth, comfort, and style to any room with quality carpet . Choose …" at bounding box center [601, 409] width 534 height 154
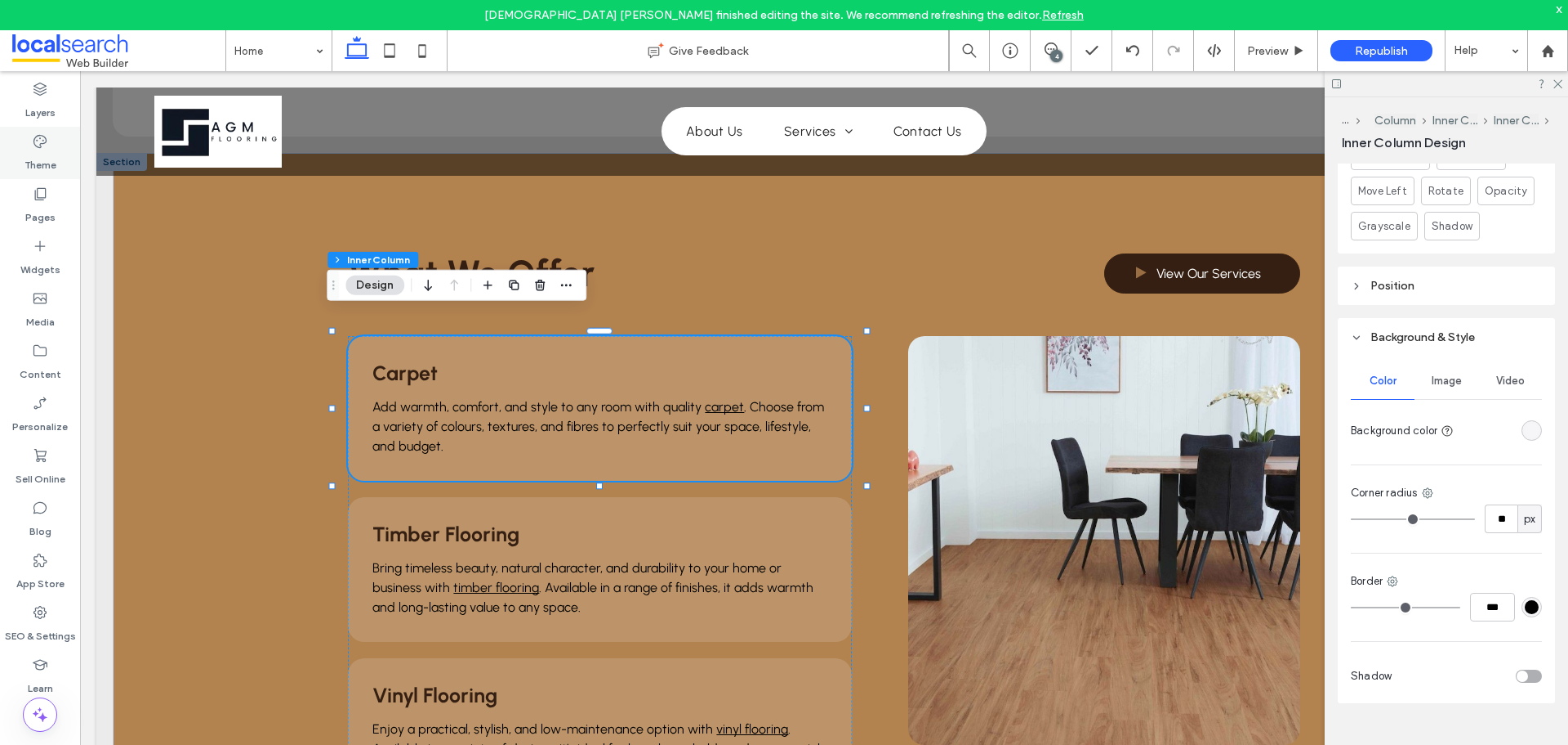
click at [21, 173] on div "Theme" at bounding box center [40, 153] width 80 height 52
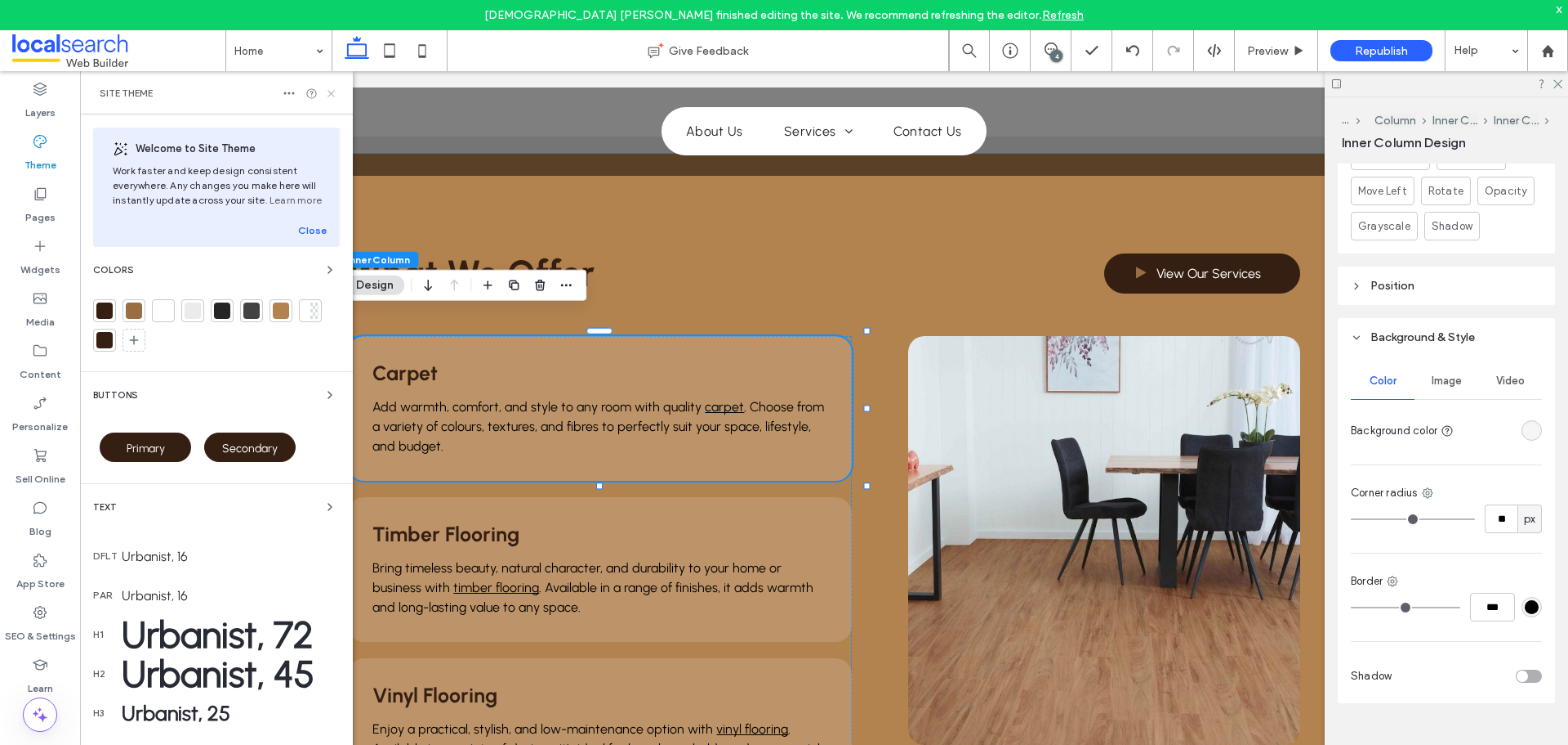
click at [332, 95] on icon at bounding box center [331, 93] width 12 height 12
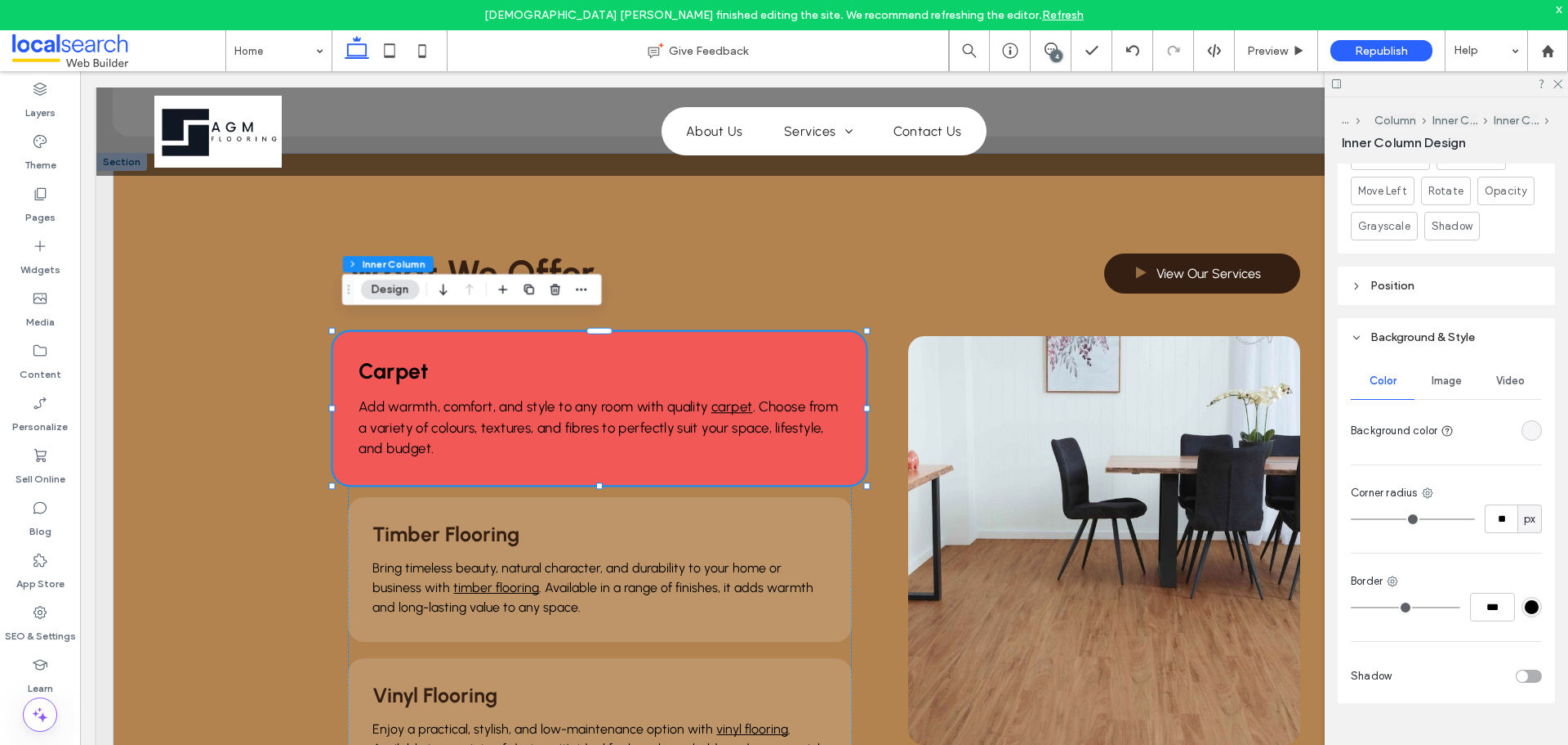
click at [536, 374] on div "Carpet Add warmth, comfort, and style to any room with quality carpet . Choose …" at bounding box center [601, 409] width 534 height 154
click at [535, 371] on div "Carpet Add warmth, comfort, and style to any room with quality carpet . Choose …" at bounding box center [601, 409] width 534 height 154
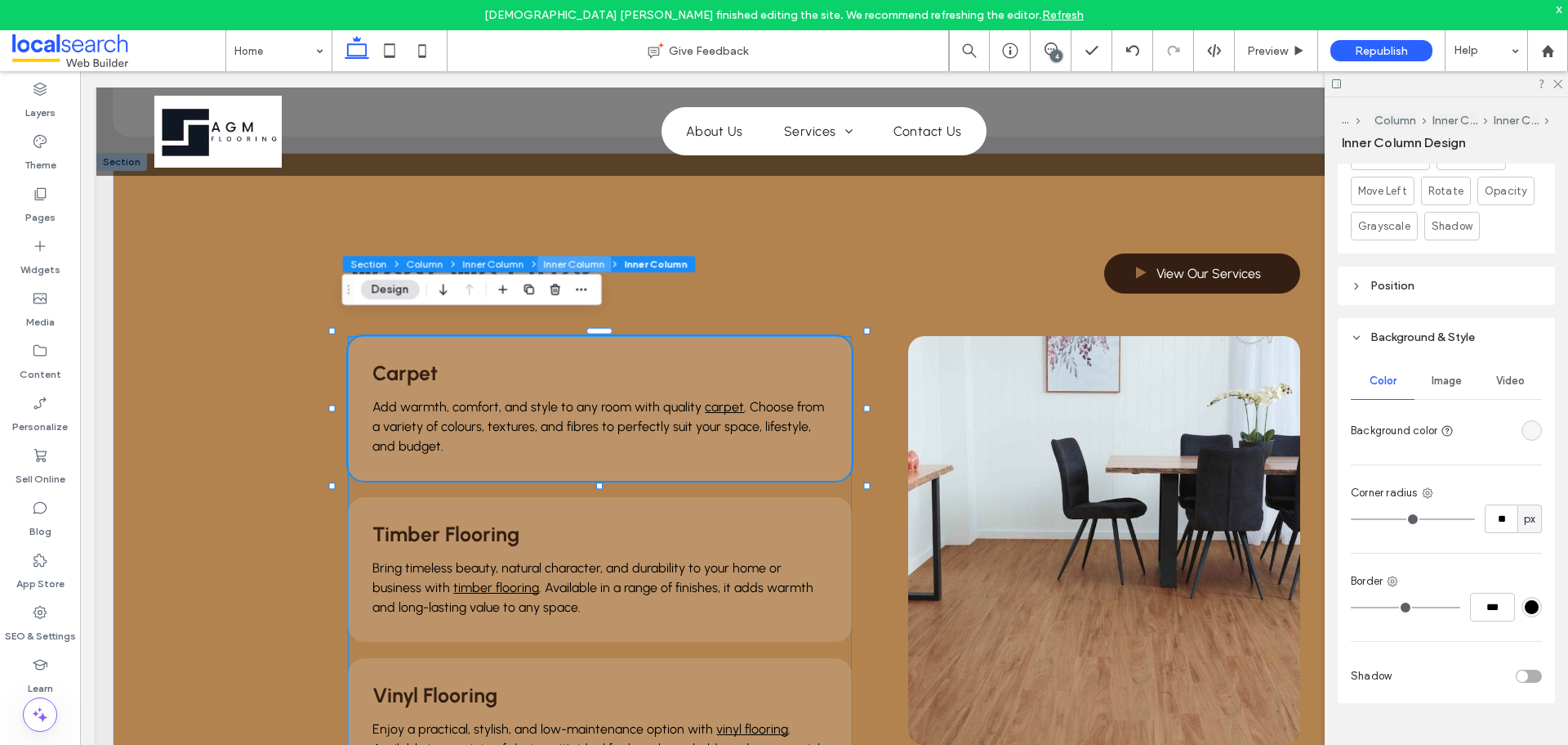
click at [594, 266] on button "Inner Column" at bounding box center [575, 264] width 74 height 16
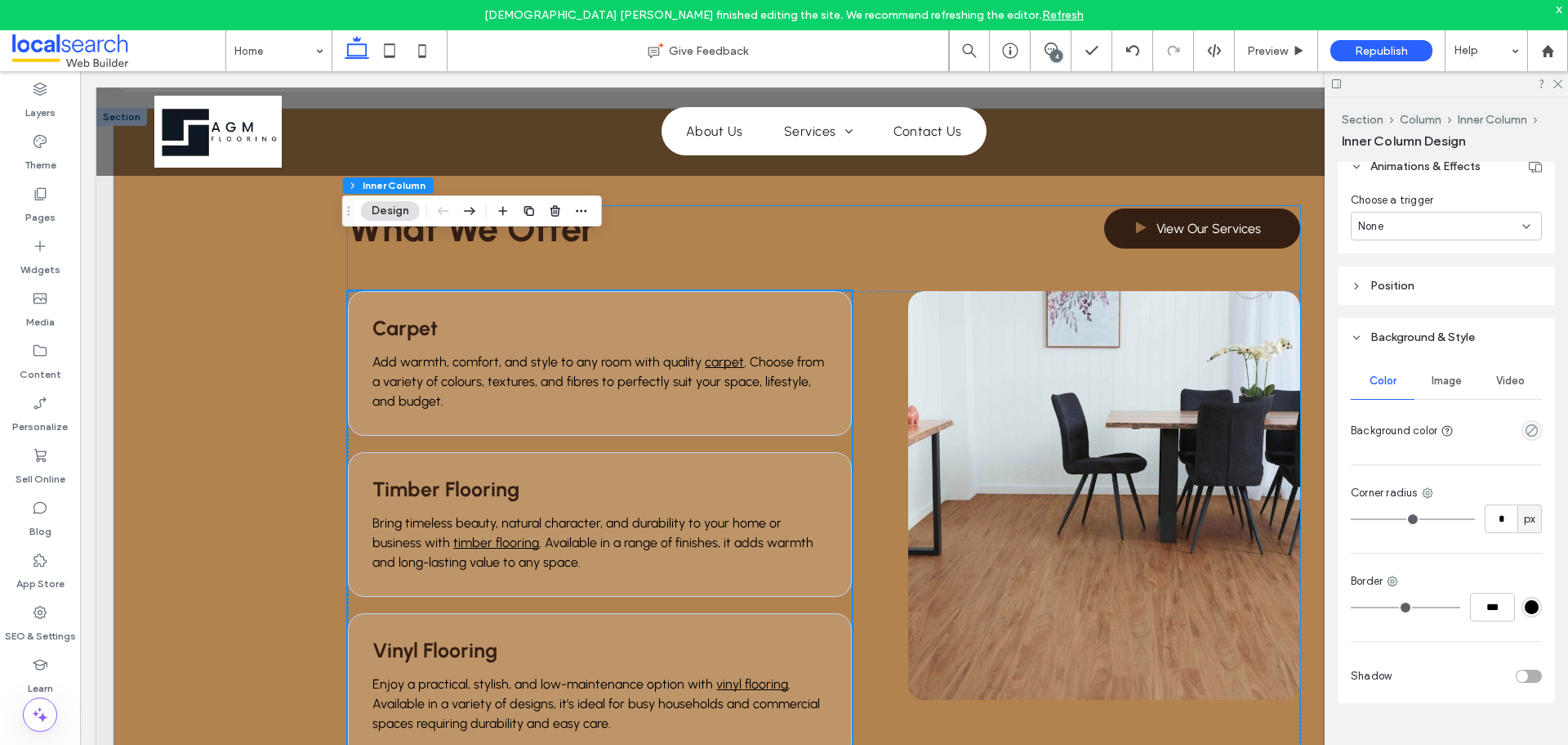
scroll to position [1144, 0]
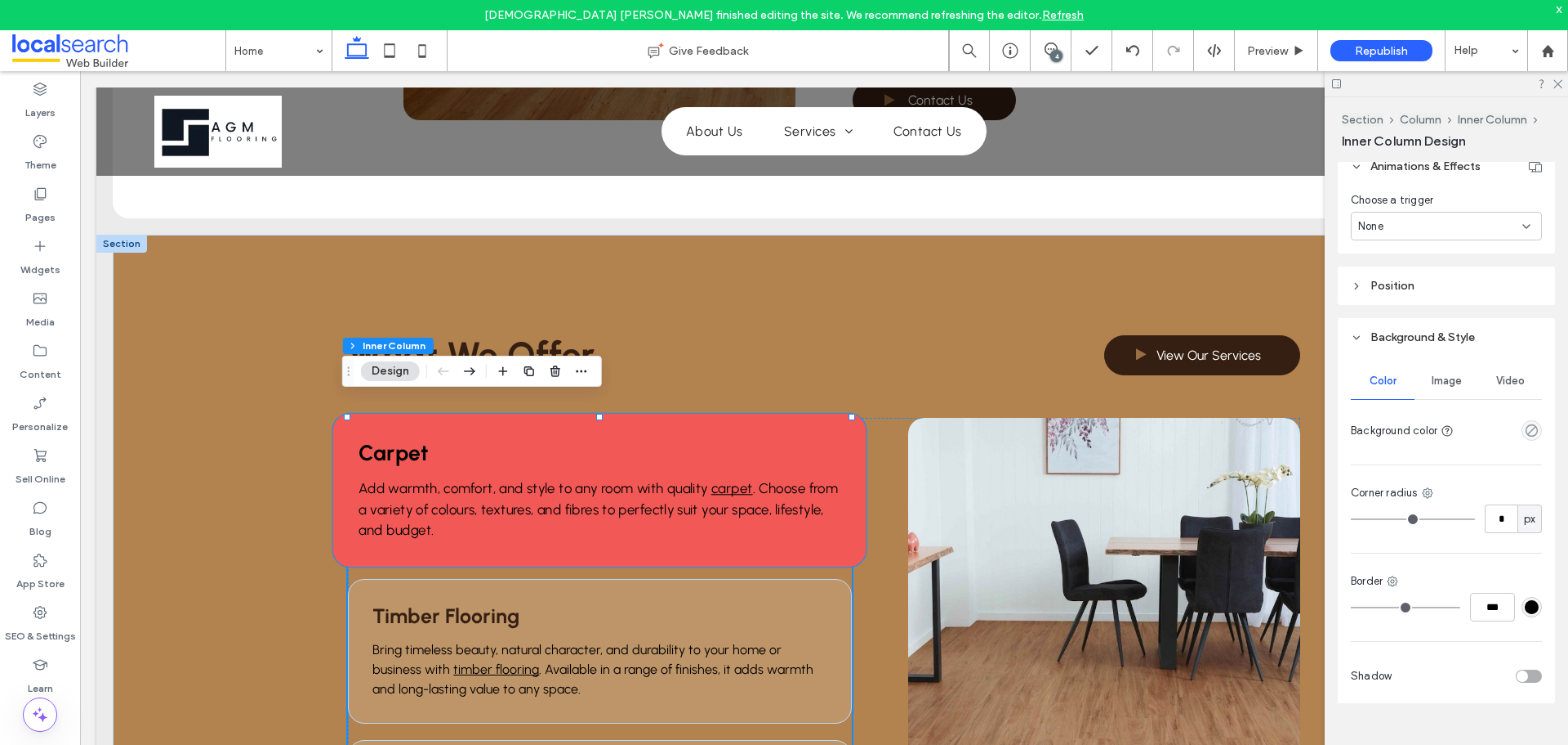
click at [503, 480] on span "Add warmth, comfort, and style to any room with quality" at bounding box center [534, 488] width 349 height 16
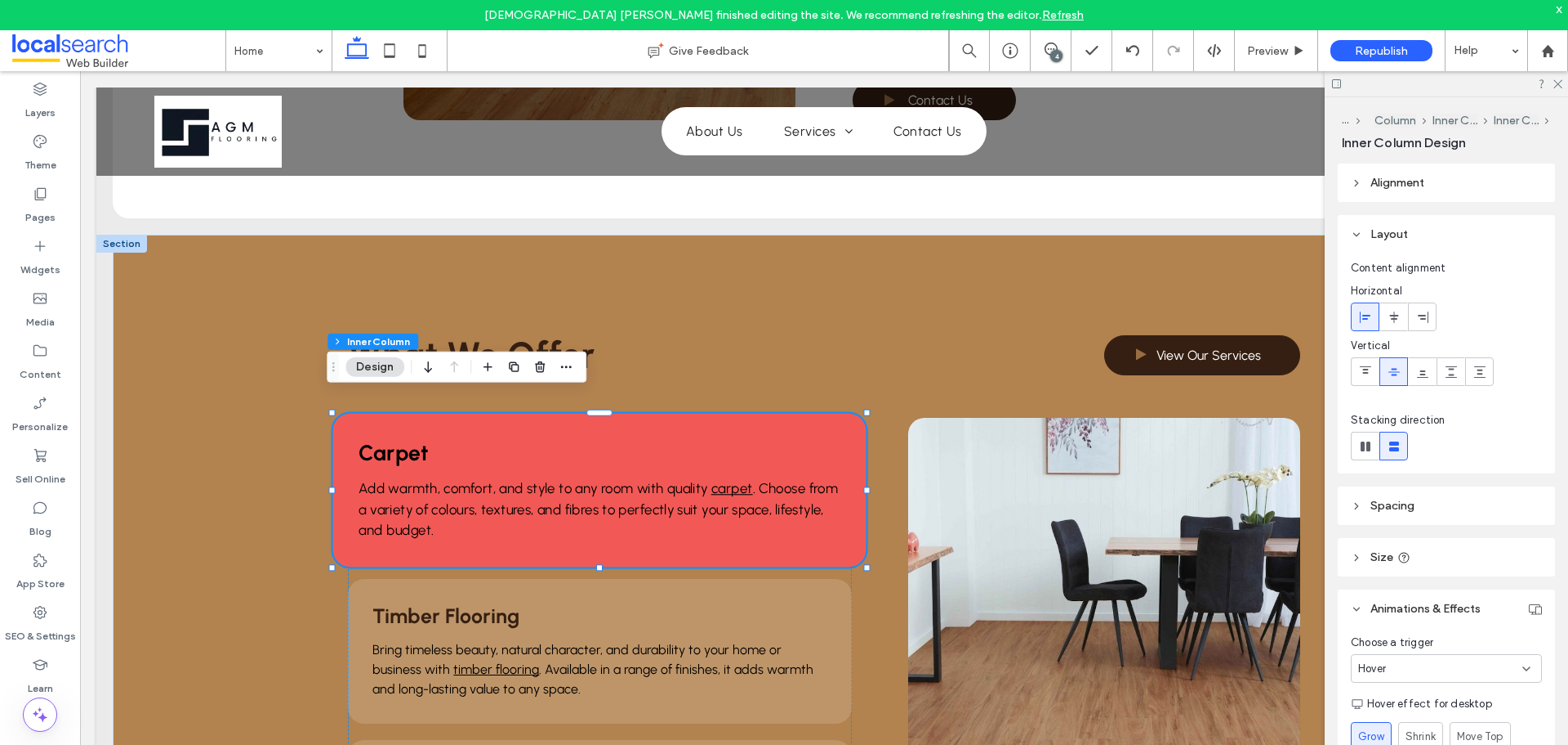
click at [503, 480] on span "Add warmth, comfort, and style to any room with quality" at bounding box center [534, 488] width 349 height 16
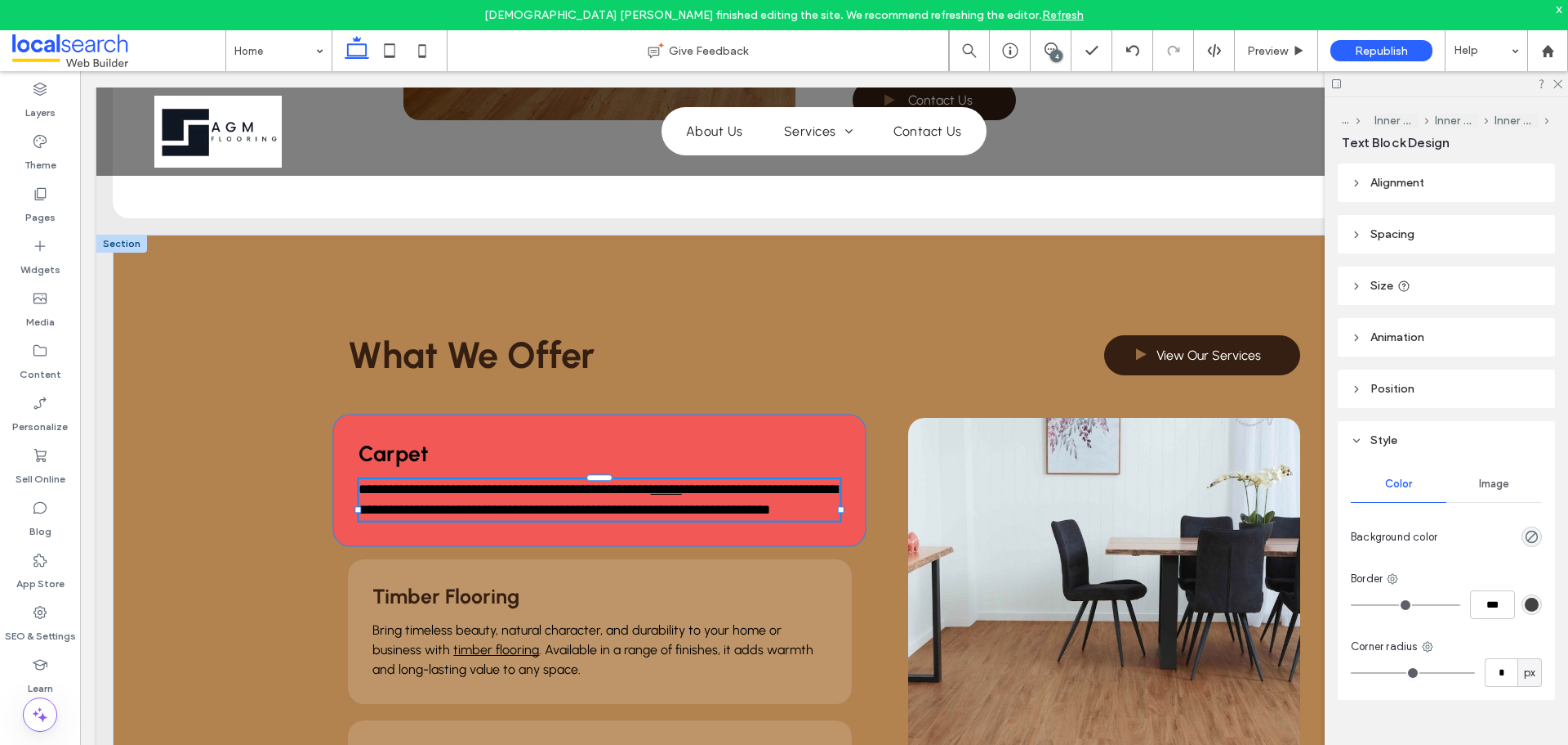
type input "********"
type input "**"
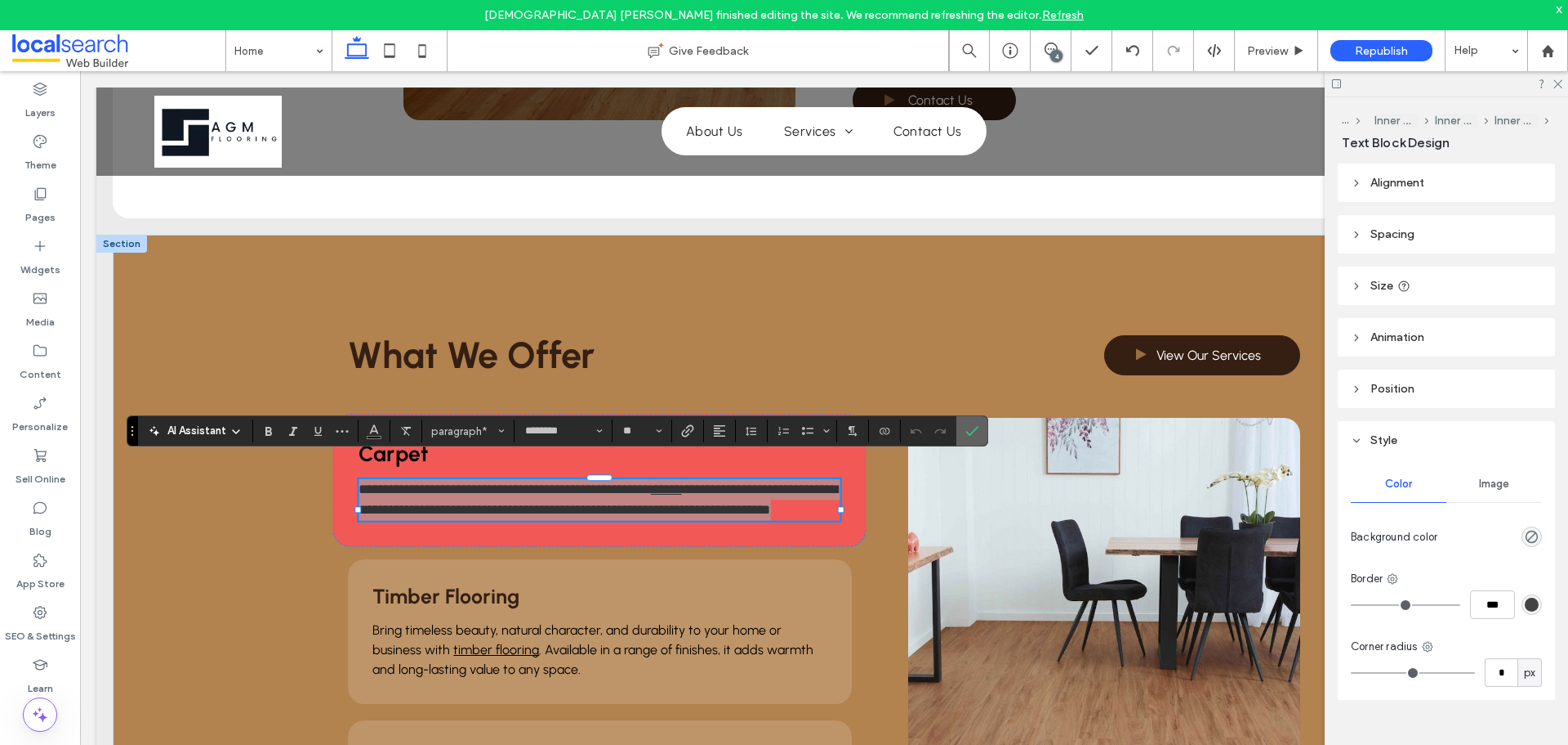
click at [973, 432] on use "Confirm" at bounding box center [972, 431] width 13 height 10
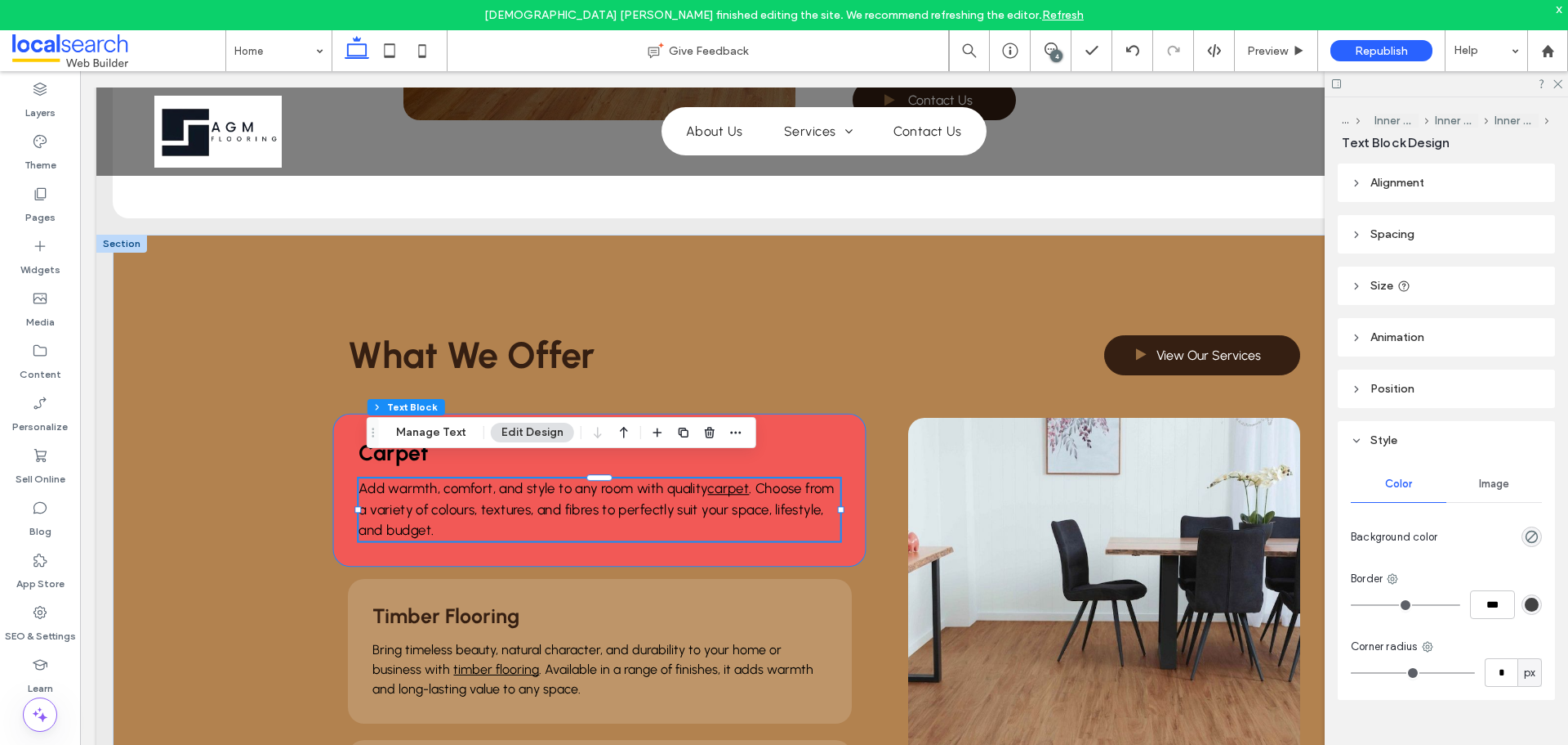
click at [358, 416] on div "Carpet Add warmth, comfort, and style to any room with quality carpet . Choose …" at bounding box center [601, 491] width 534 height 154
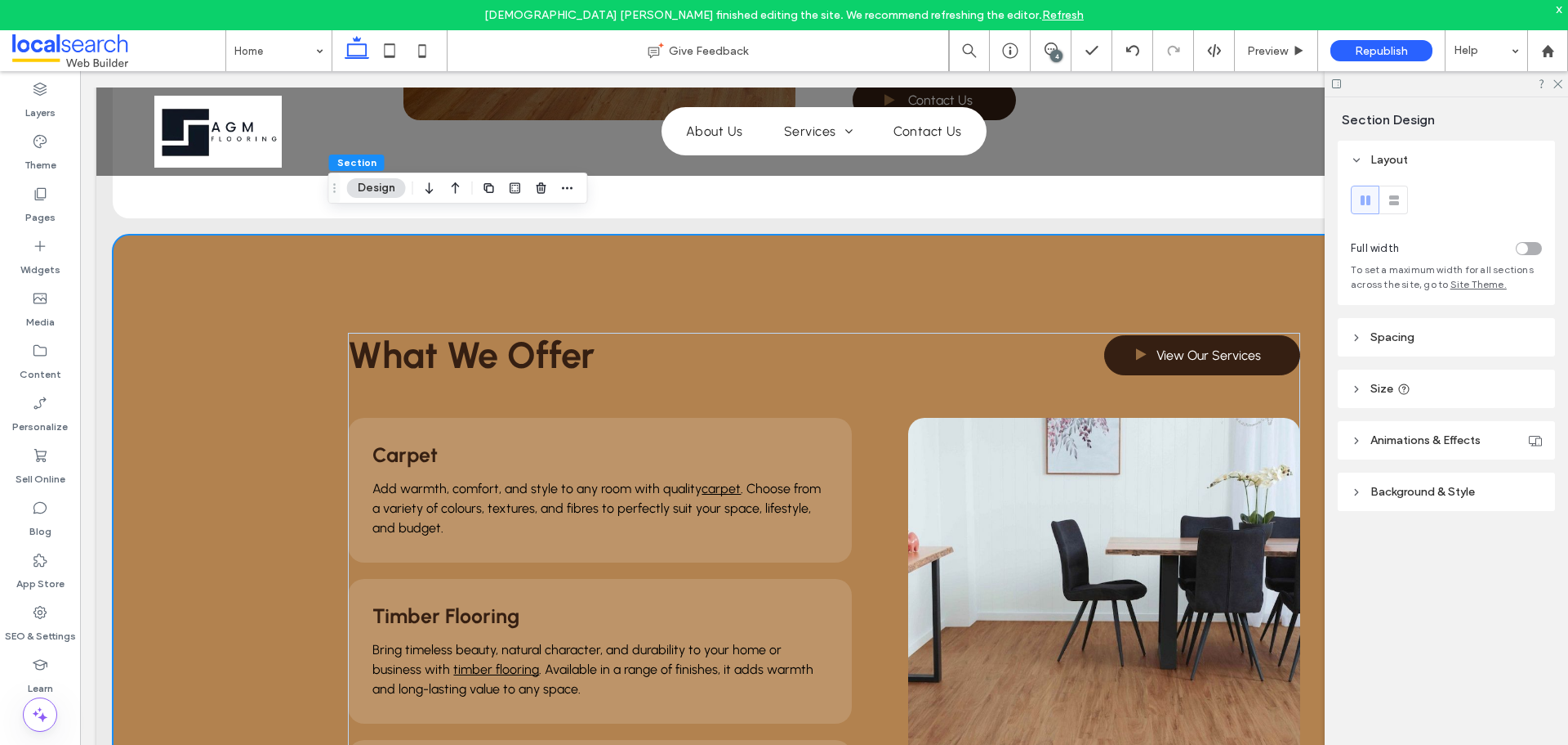
click at [1439, 443] on span "Animations & Effects" at bounding box center [1426, 440] width 110 height 14
click at [578, 502] on p "Add warmth, comfort, and style to any room with quality carpet . Choose from a …" at bounding box center [600, 508] width 454 height 59
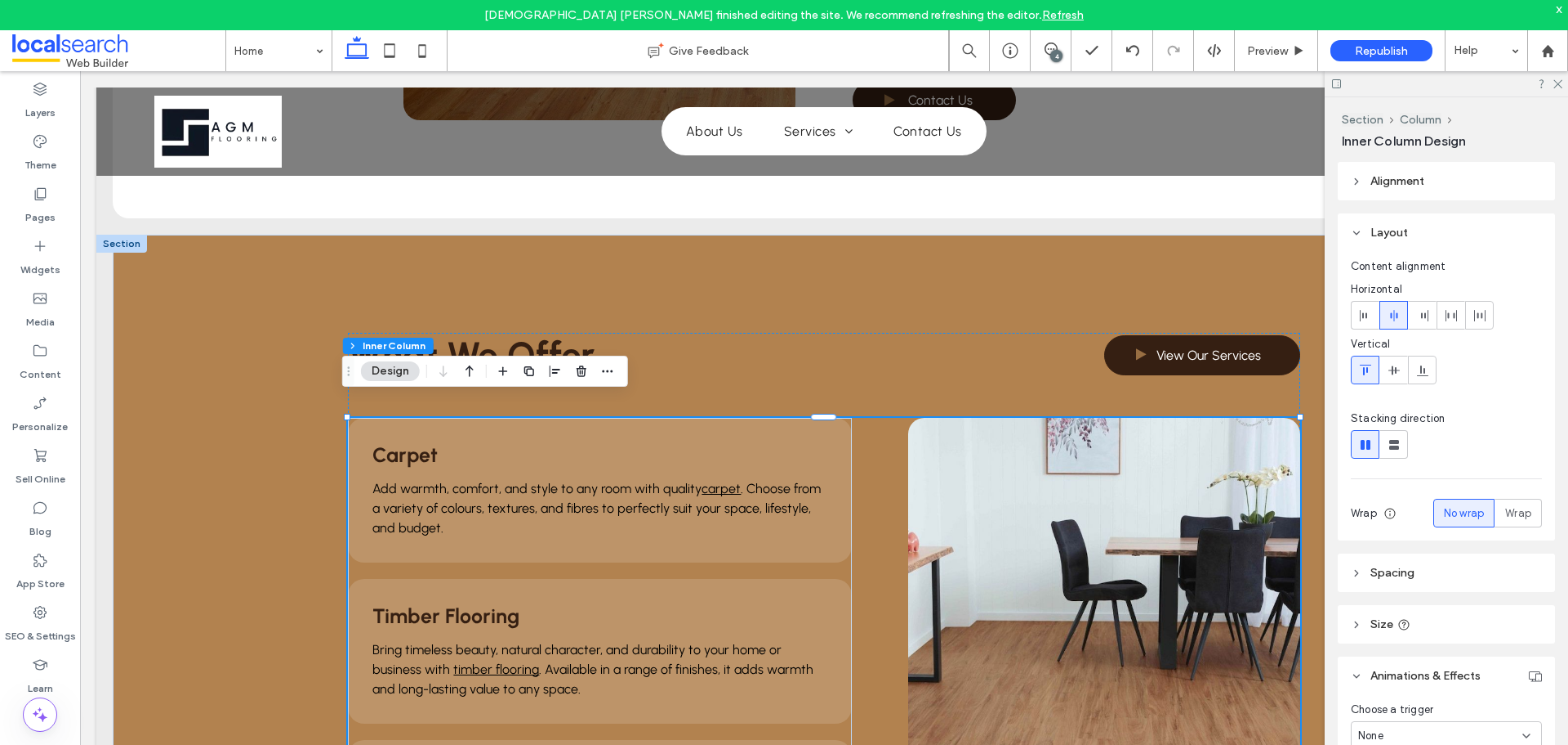
click at [578, 502] on p "Add warmth, comfort, and style to any room with quality carpet . Choose from a …" at bounding box center [600, 508] width 454 height 59
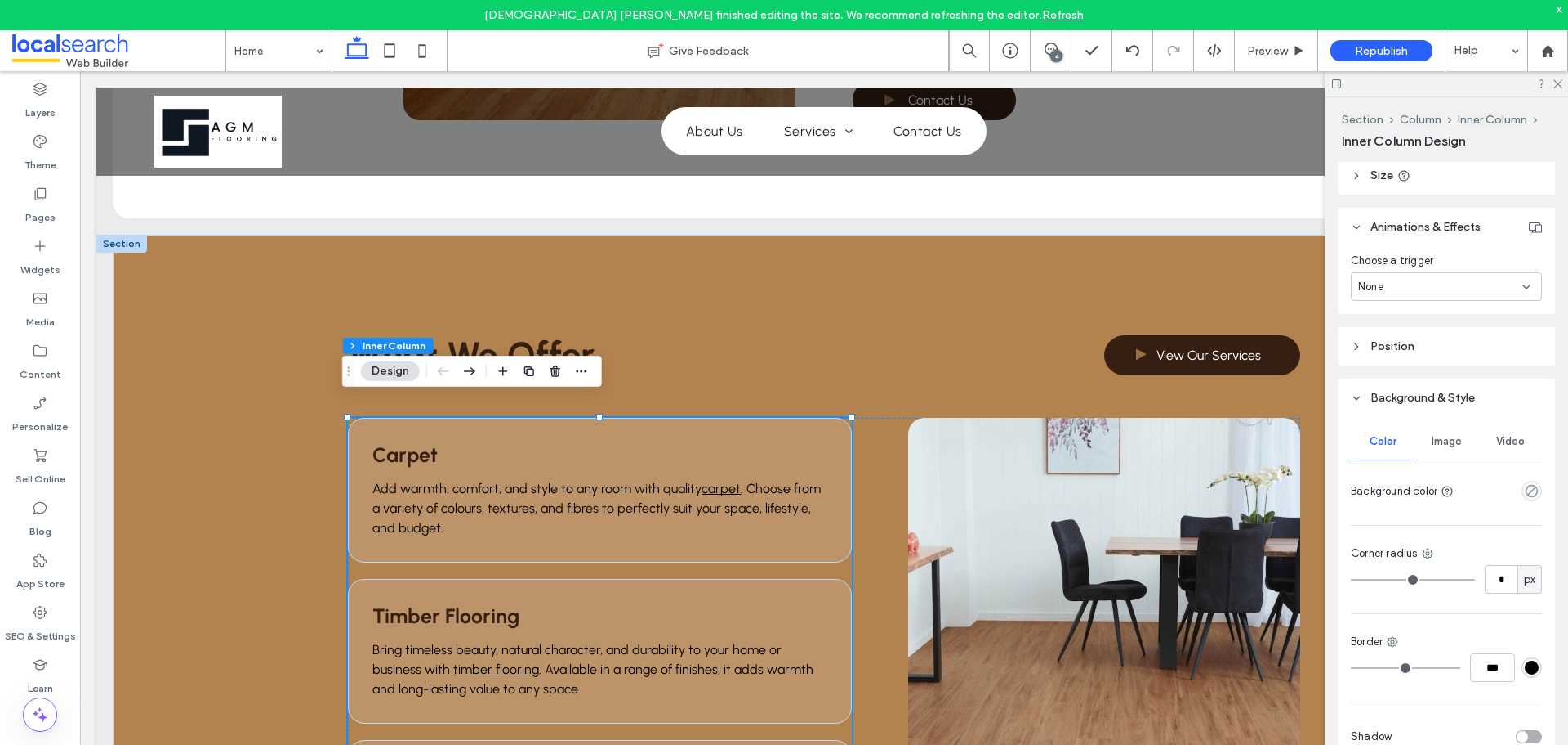
scroll to position [441, 0]
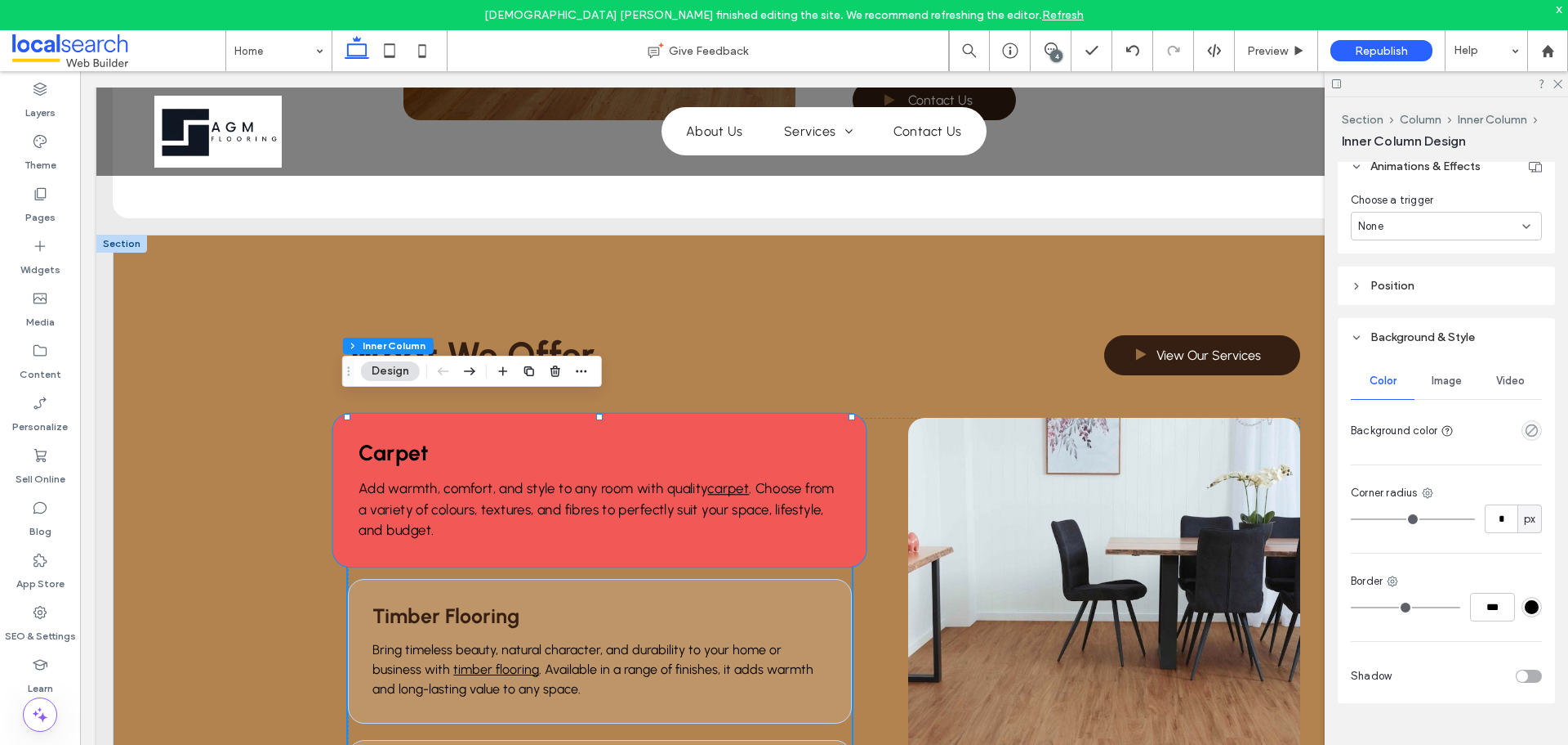
click at [733, 518] on p "Add warmth, comfort, and style to any room with quality carpet . Choose from a …" at bounding box center [600, 509] width 481 height 62
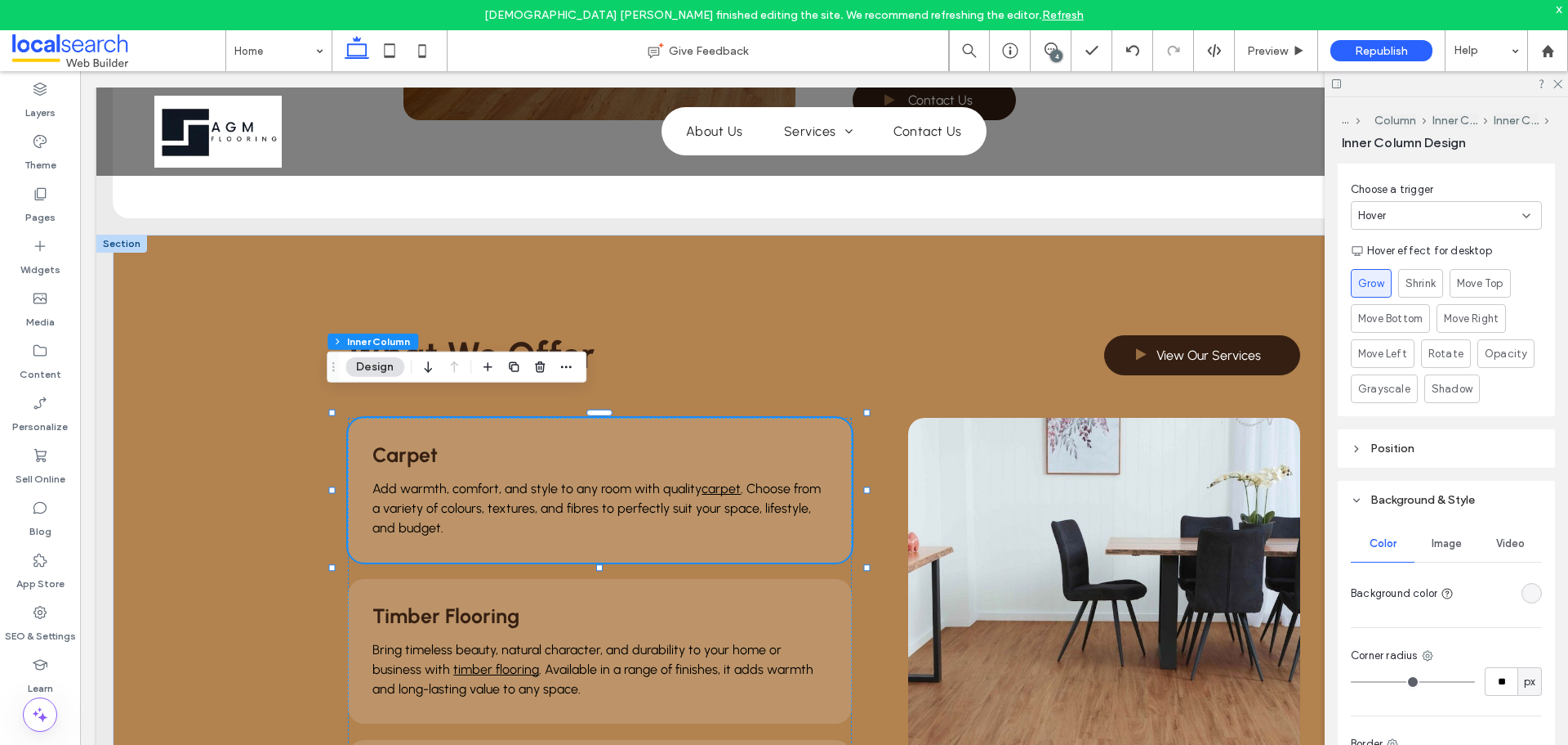
scroll to position [452, 0]
click at [1375, 284] on span "Grow" at bounding box center [1372, 283] width 28 height 17
click at [1451, 225] on div "Hover" at bounding box center [1446, 216] width 191 height 29
click at [1443, 213] on div "Hover" at bounding box center [1440, 216] width 164 height 16
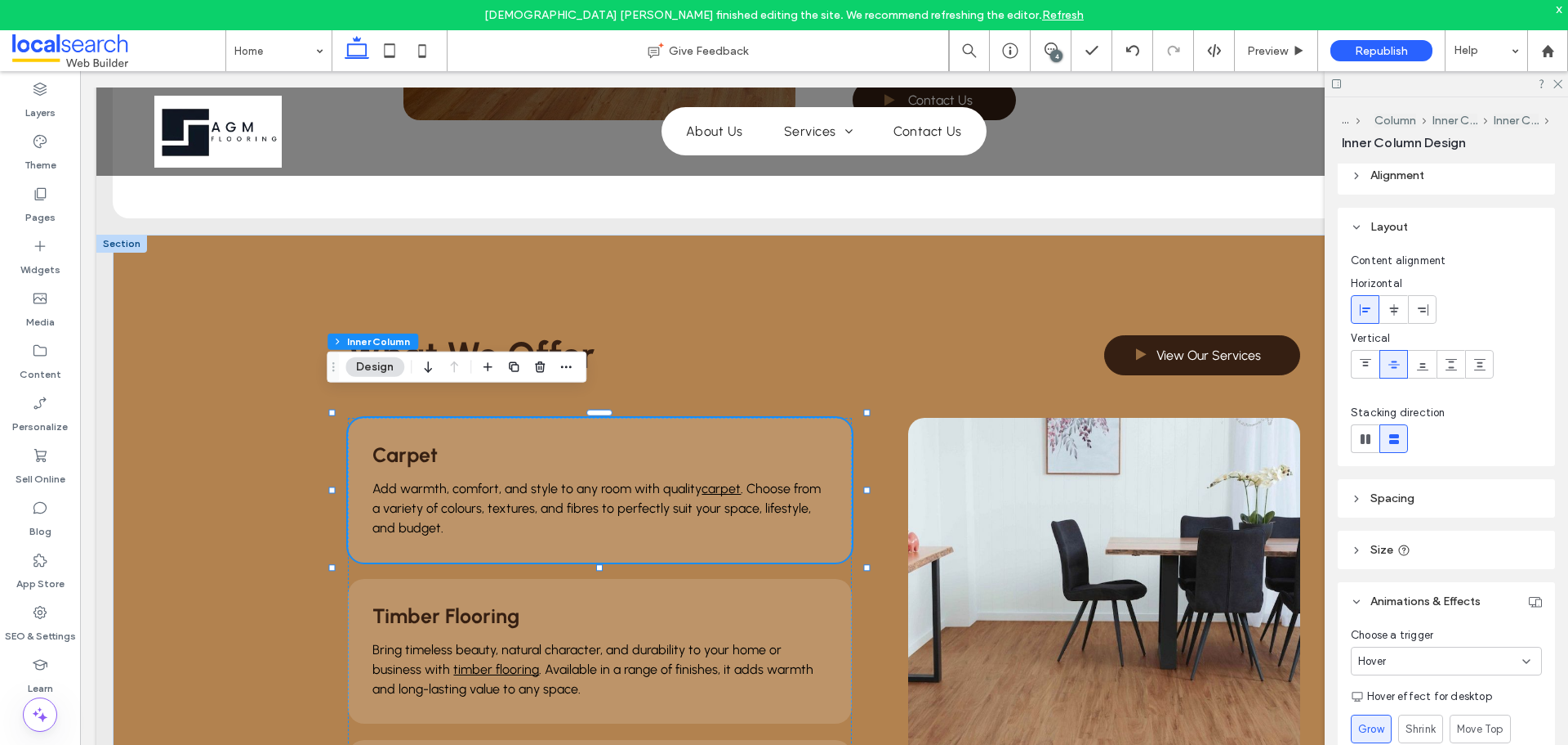
scroll to position [0, 0]
click at [1558, 78] on icon at bounding box center [1557, 83] width 11 height 11
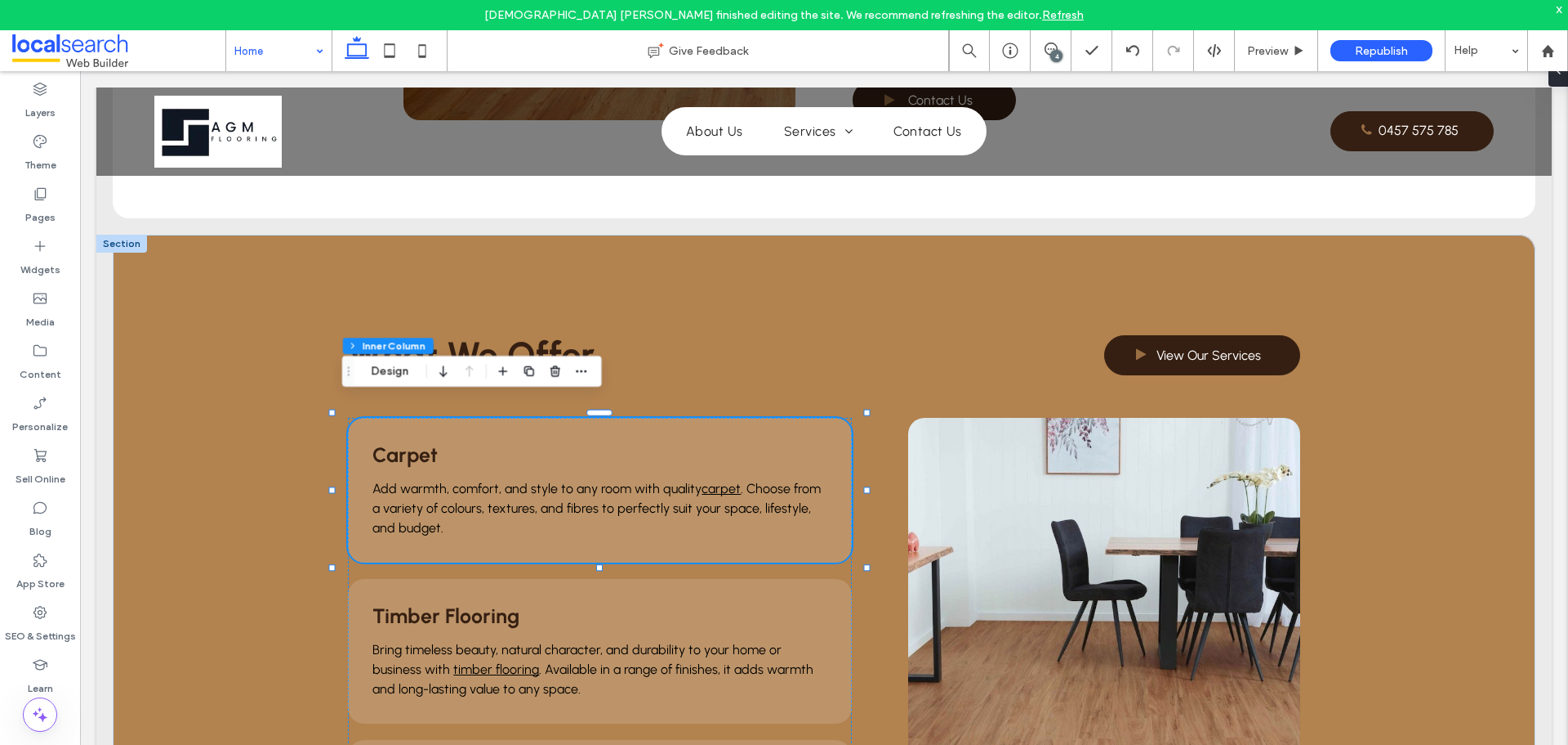
drag, startPoint x: 247, startPoint y: 52, endPoint x: 255, endPoint y: 68, distance: 17.9
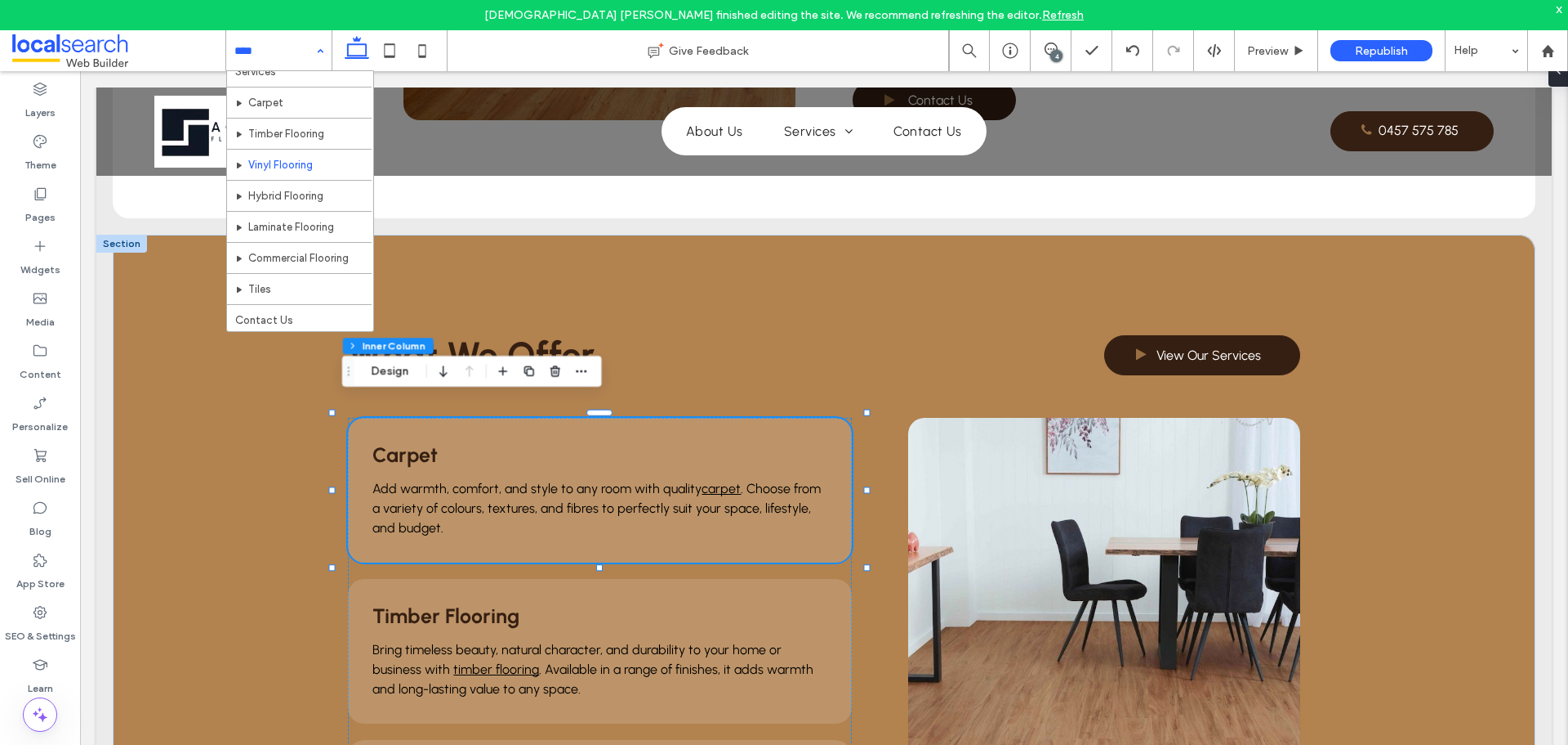
scroll to position [79, 0]
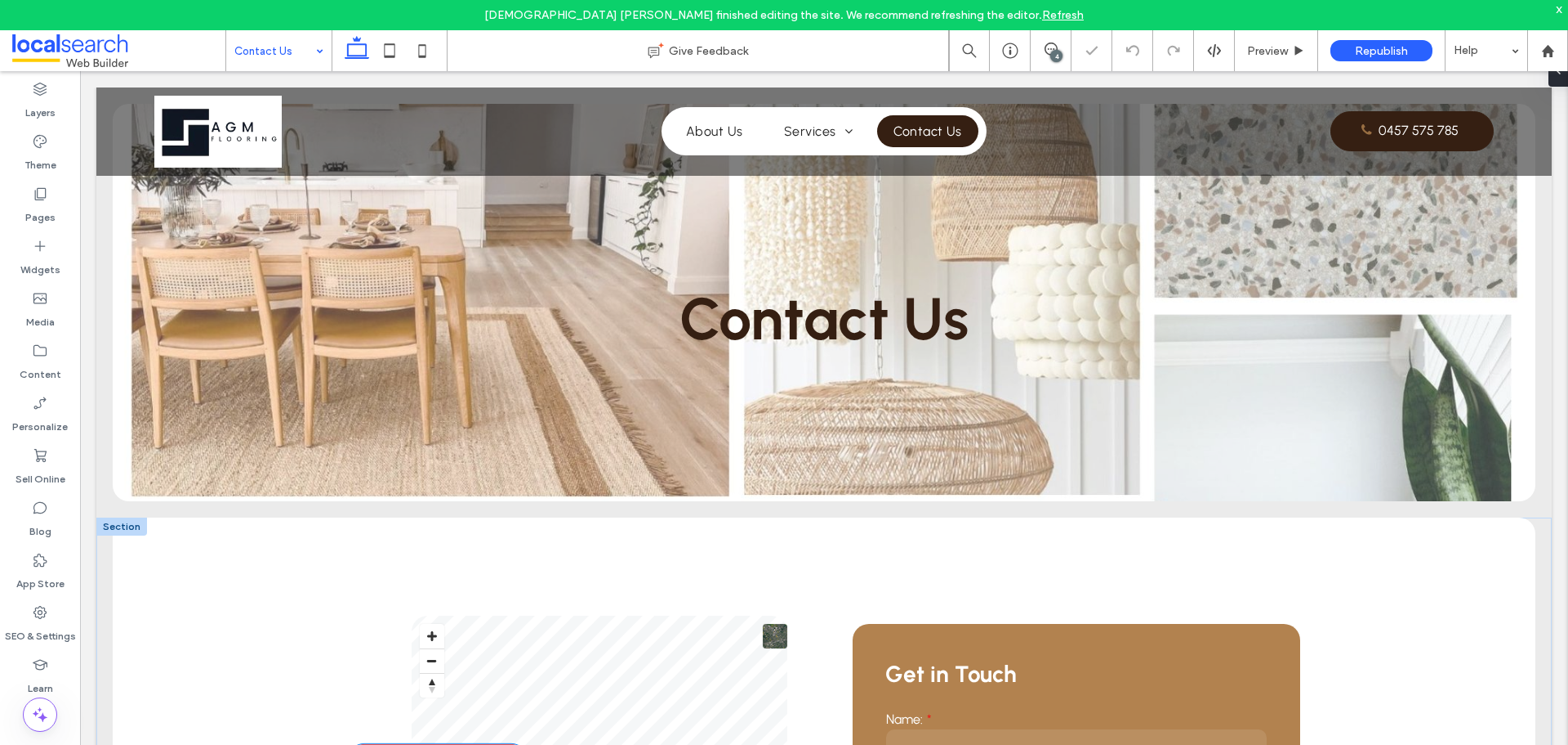
scroll to position [409, 0]
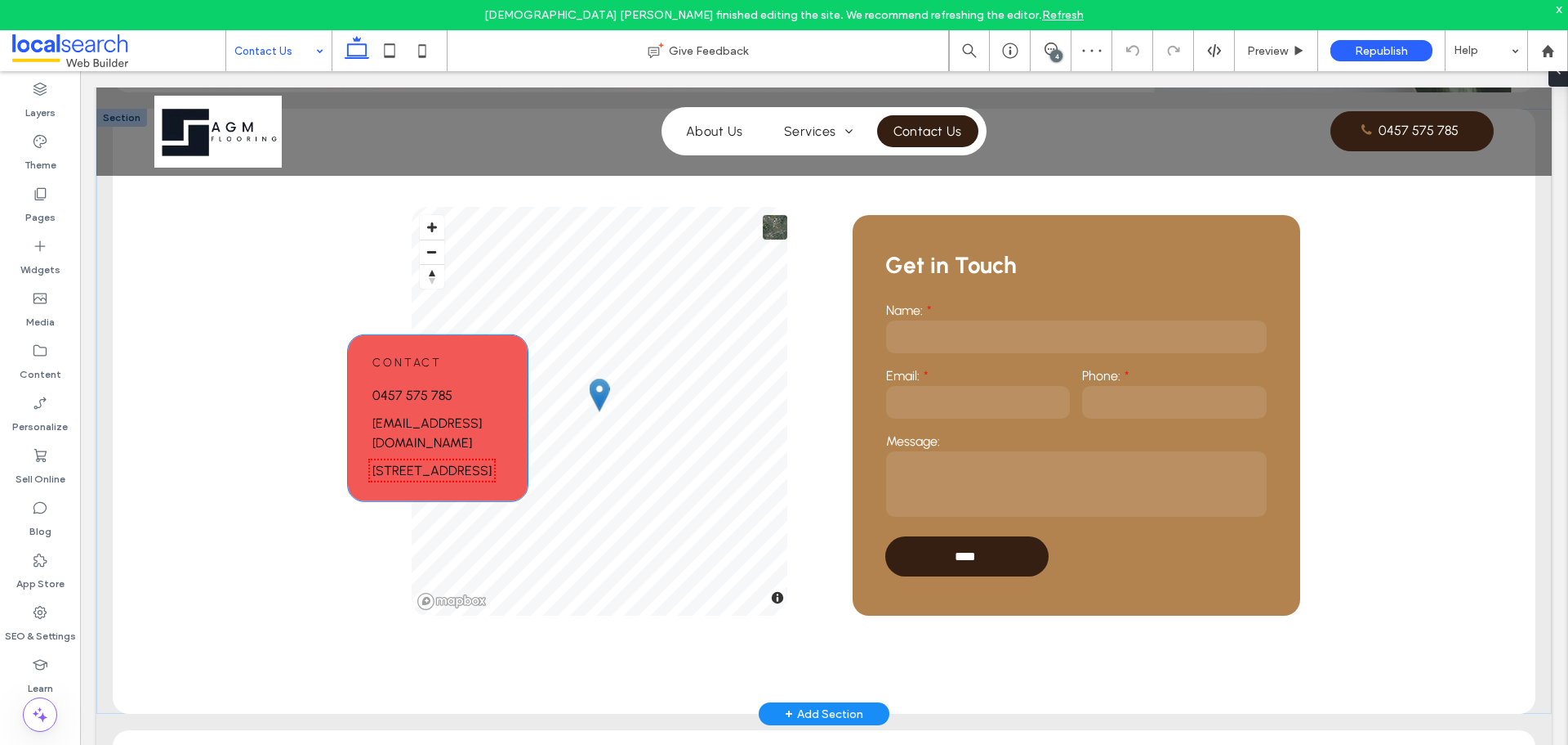
click at [456, 463] on link "[STREET_ADDRESS]" at bounding box center [432, 471] width 119 height 16
click at [419, 359] on span "Contact" at bounding box center [407, 363] width 69 height 14
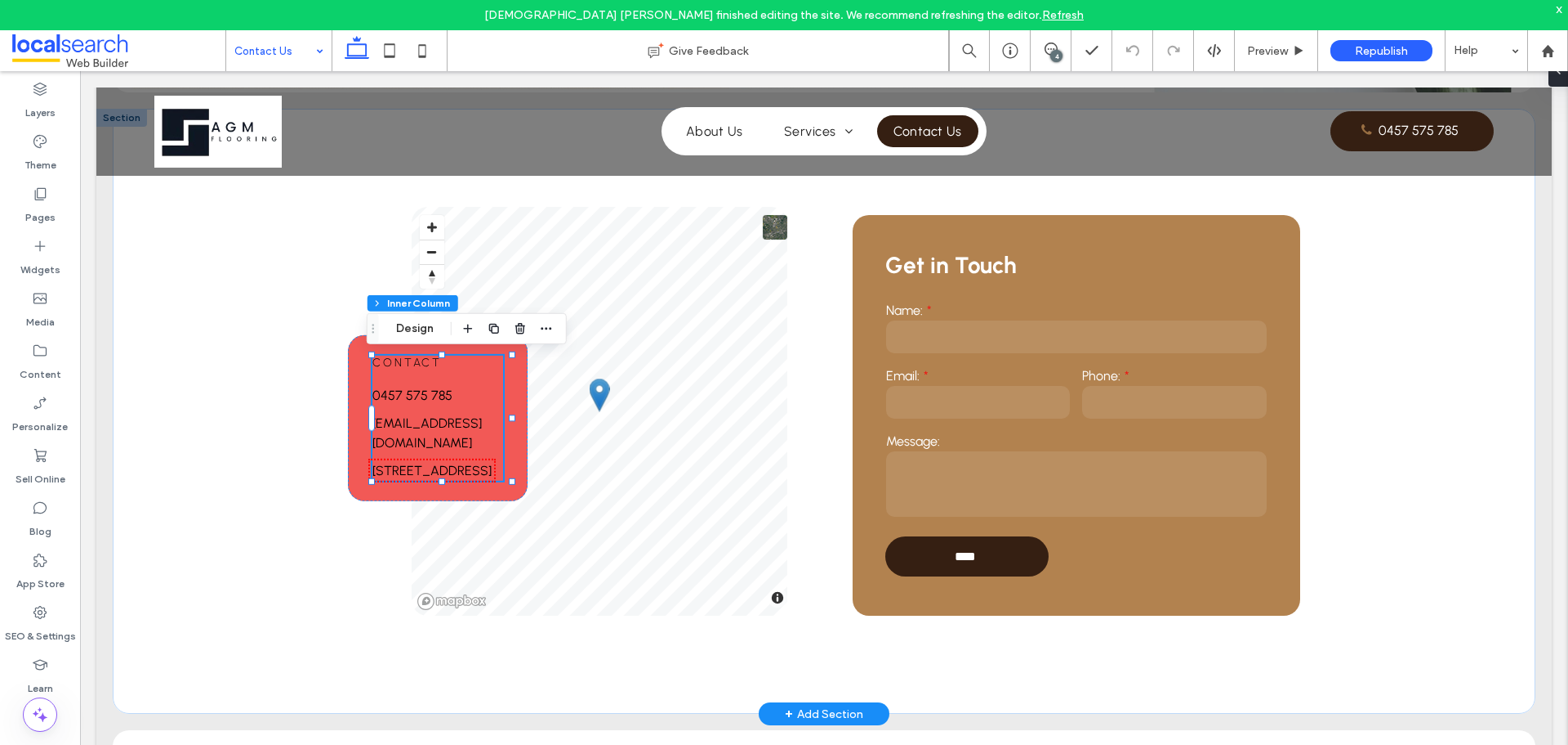
click at [419, 359] on span "Contact" at bounding box center [407, 363] width 69 height 14
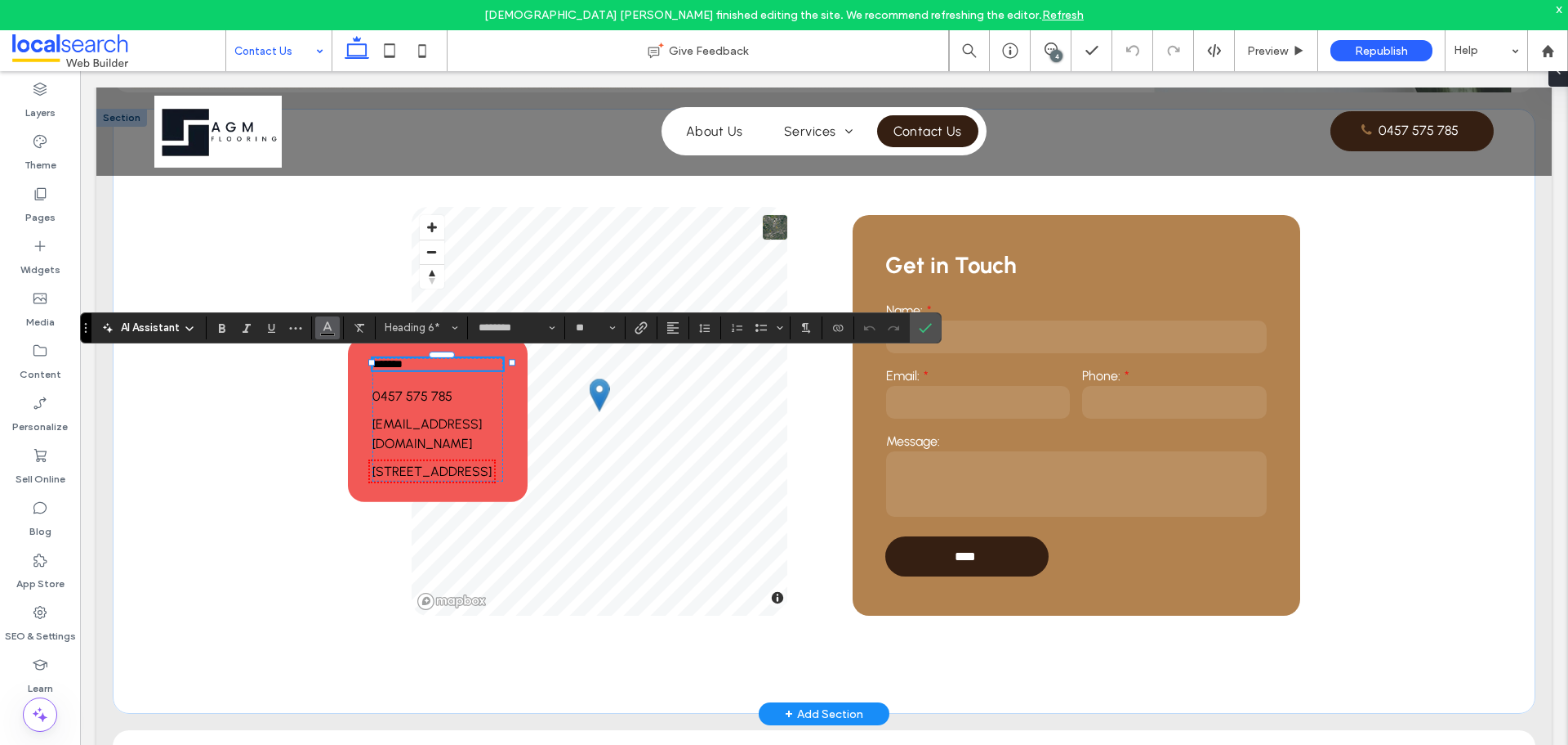
click at [325, 328] on use "Color" at bounding box center [328, 325] width 9 height 9
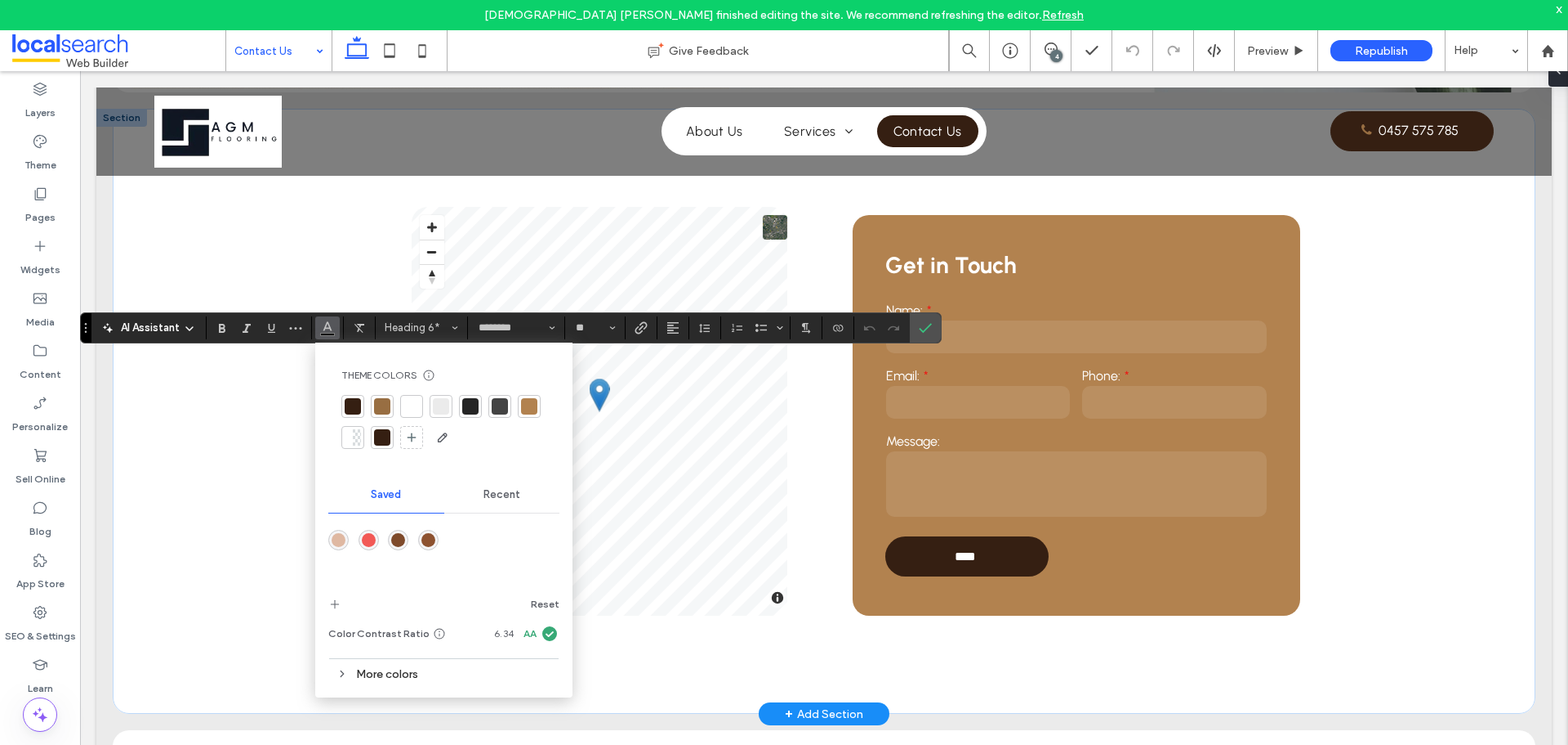
click at [414, 412] on div at bounding box center [412, 406] width 16 height 16
click at [928, 324] on icon "Confirm" at bounding box center [925, 327] width 13 height 13
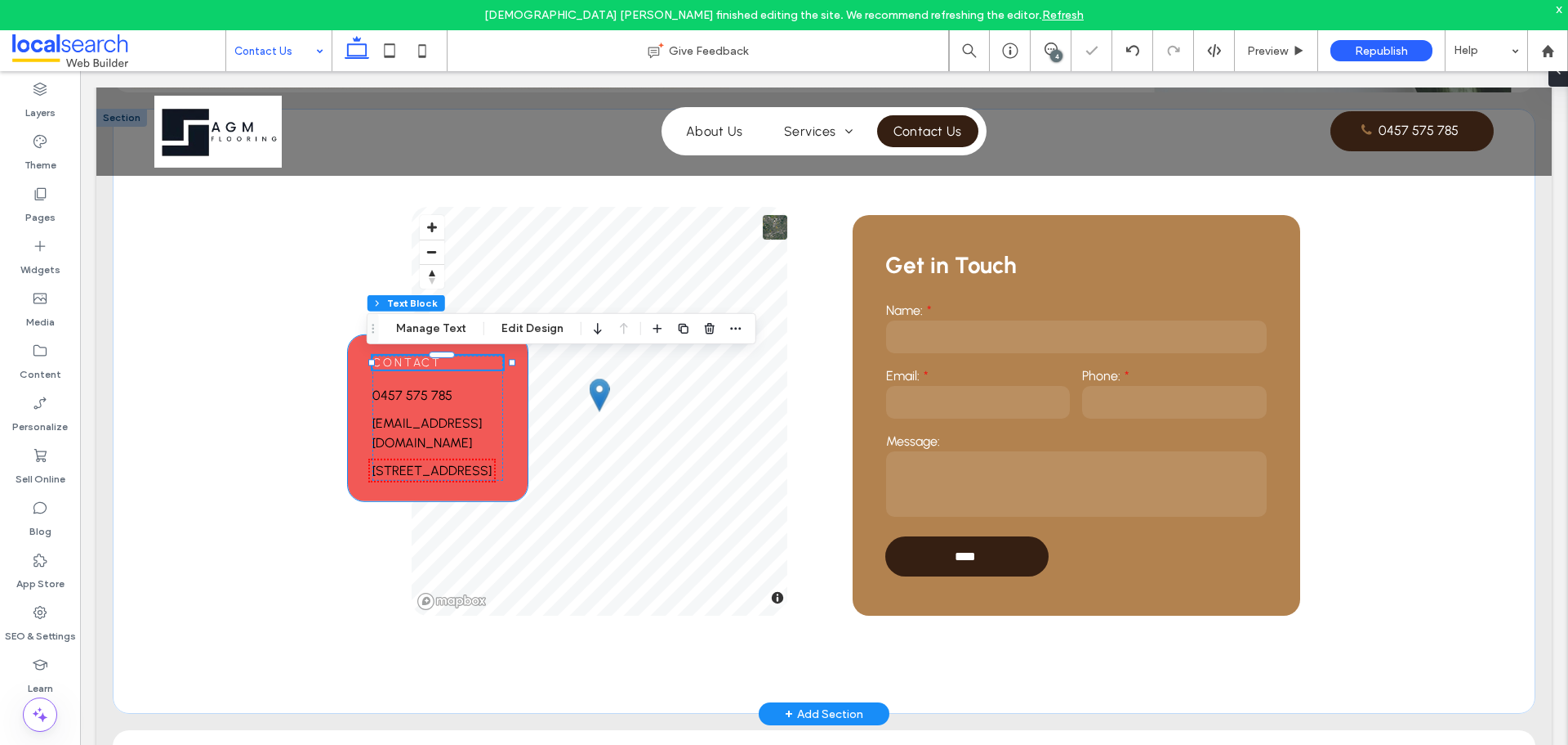
click at [520, 387] on div "Contact 0457 575 785 [EMAIL_ADDRESS][DOMAIN_NAME] [STREET_ADDRESS]" at bounding box center [438, 418] width 180 height 166
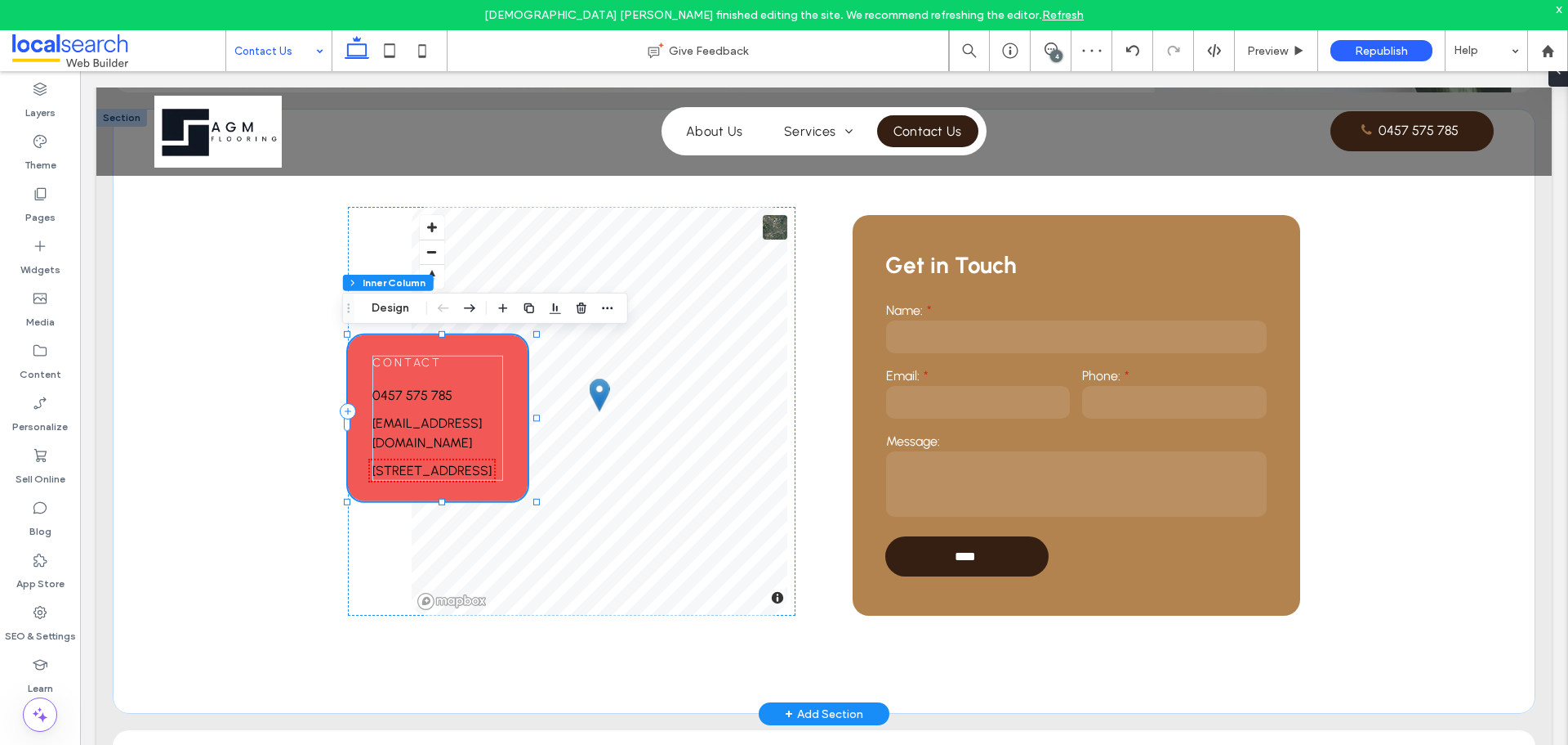
click at [517, 348] on div "Contact [PHONE_NUMBER] [EMAIL_ADDRESS][DOMAIN_NAME] [STREET_ADDRESS]" at bounding box center [438, 418] width 180 height 166
click at [517, 346] on div "Contact [PHONE_NUMBER] [EMAIL_ADDRESS][DOMAIN_NAME] [STREET_ADDRESS]" at bounding box center [438, 418] width 180 height 166
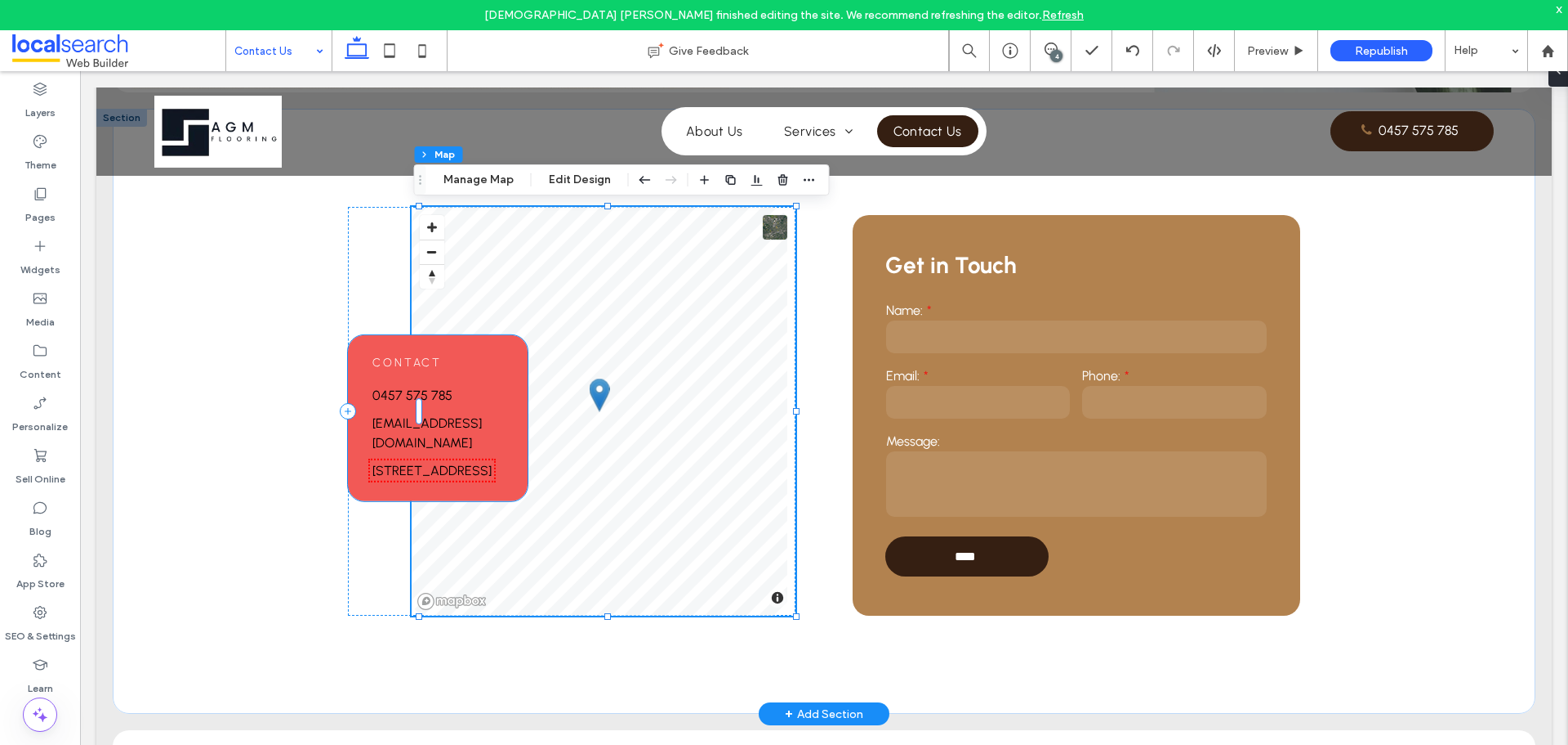
click at [423, 353] on div "Contact [PHONE_NUMBER] [EMAIL_ADDRESS][DOMAIN_NAME] [STREET_ADDRESS]" at bounding box center [438, 418] width 180 height 166
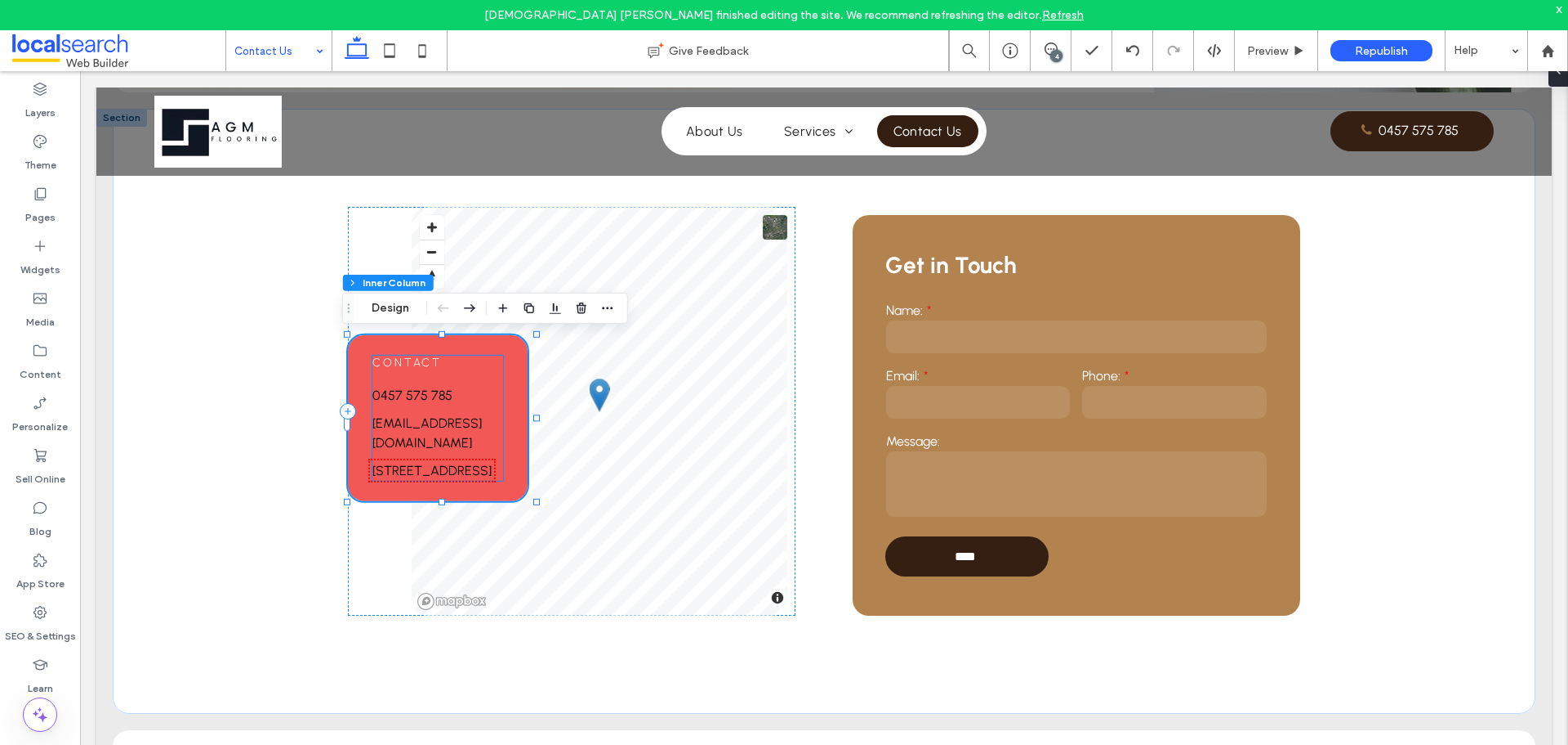
click at [419, 359] on span "Contact" at bounding box center [407, 363] width 69 height 14
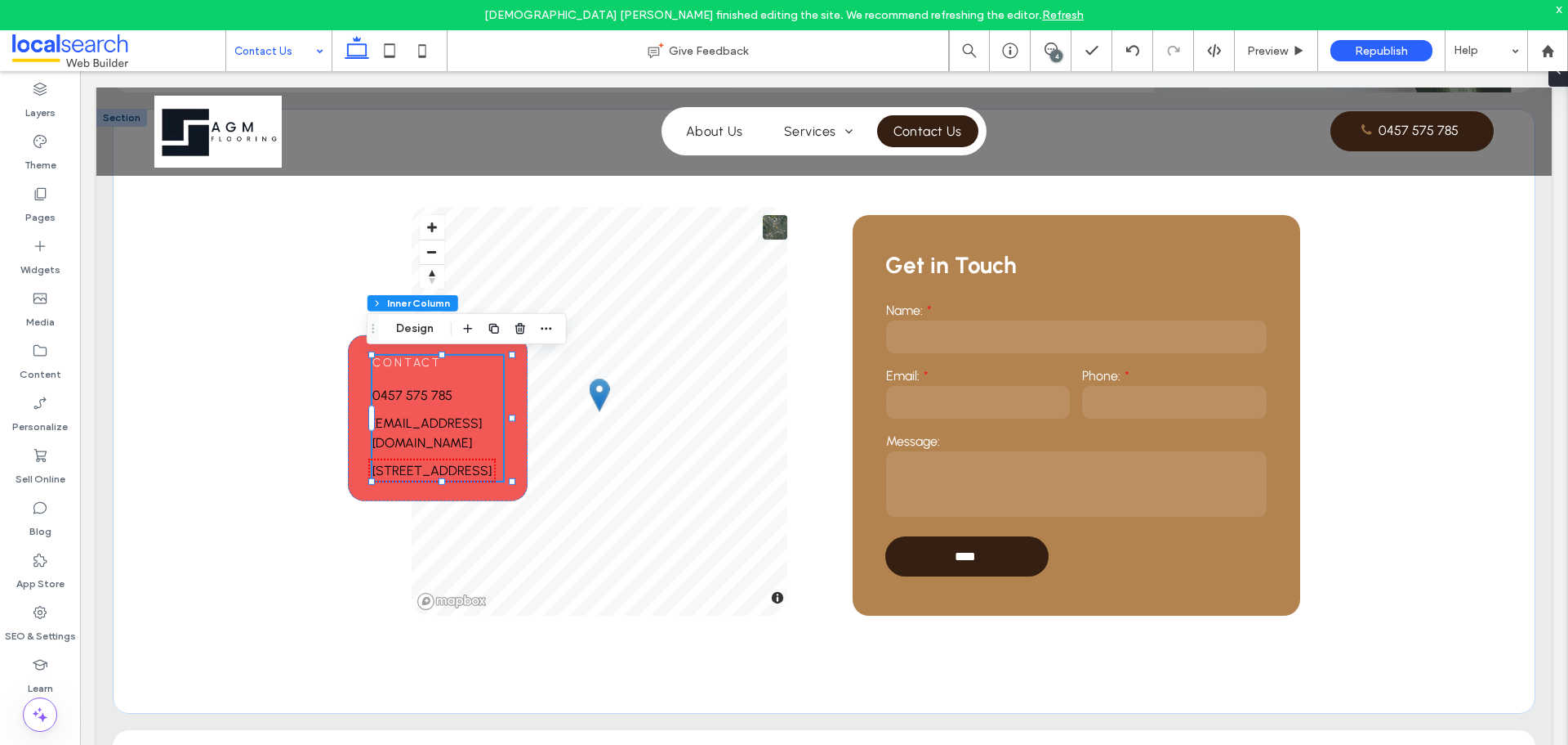
click at [419, 359] on span "Contact" at bounding box center [407, 363] width 69 height 14
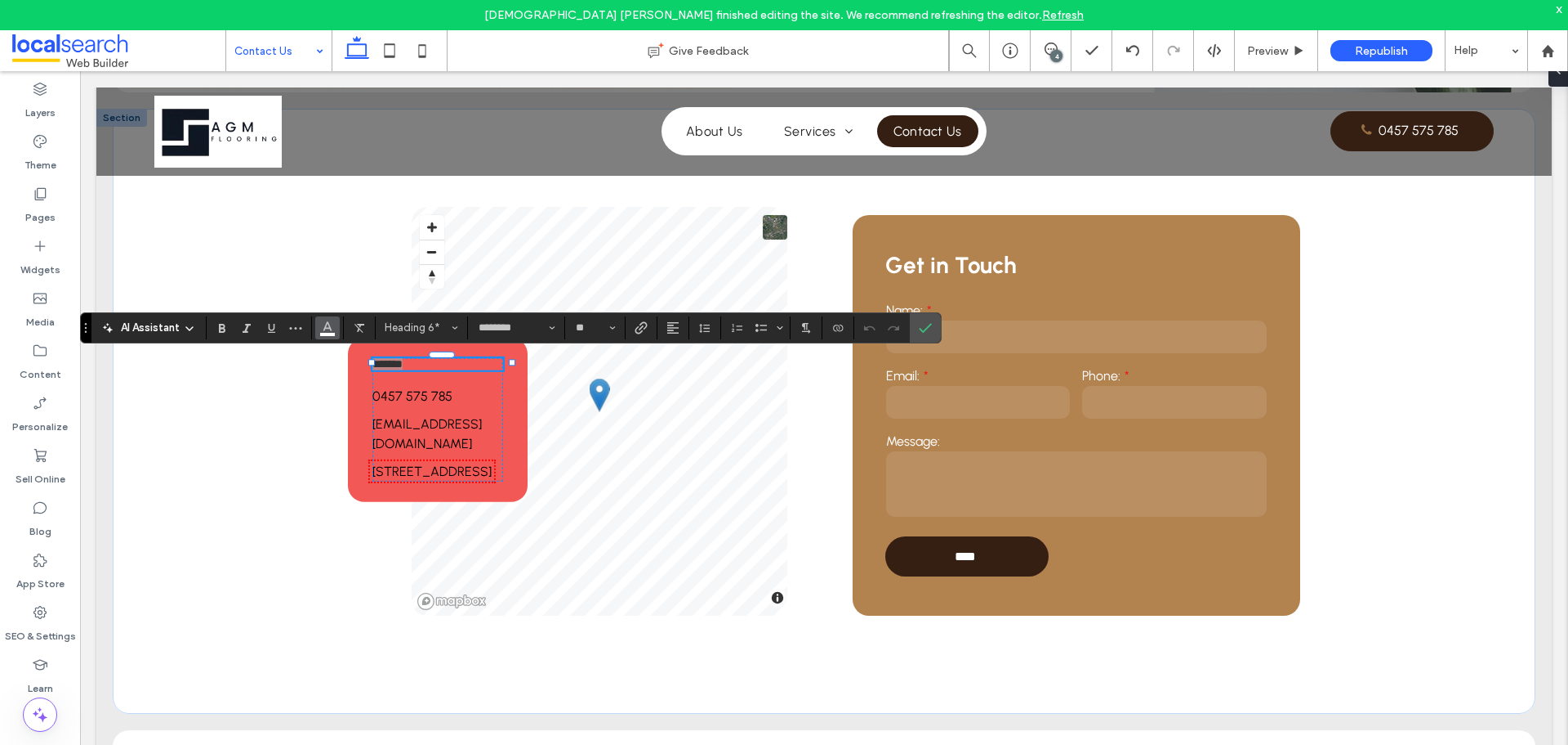
click at [329, 327] on use "Color" at bounding box center [328, 325] width 9 height 9
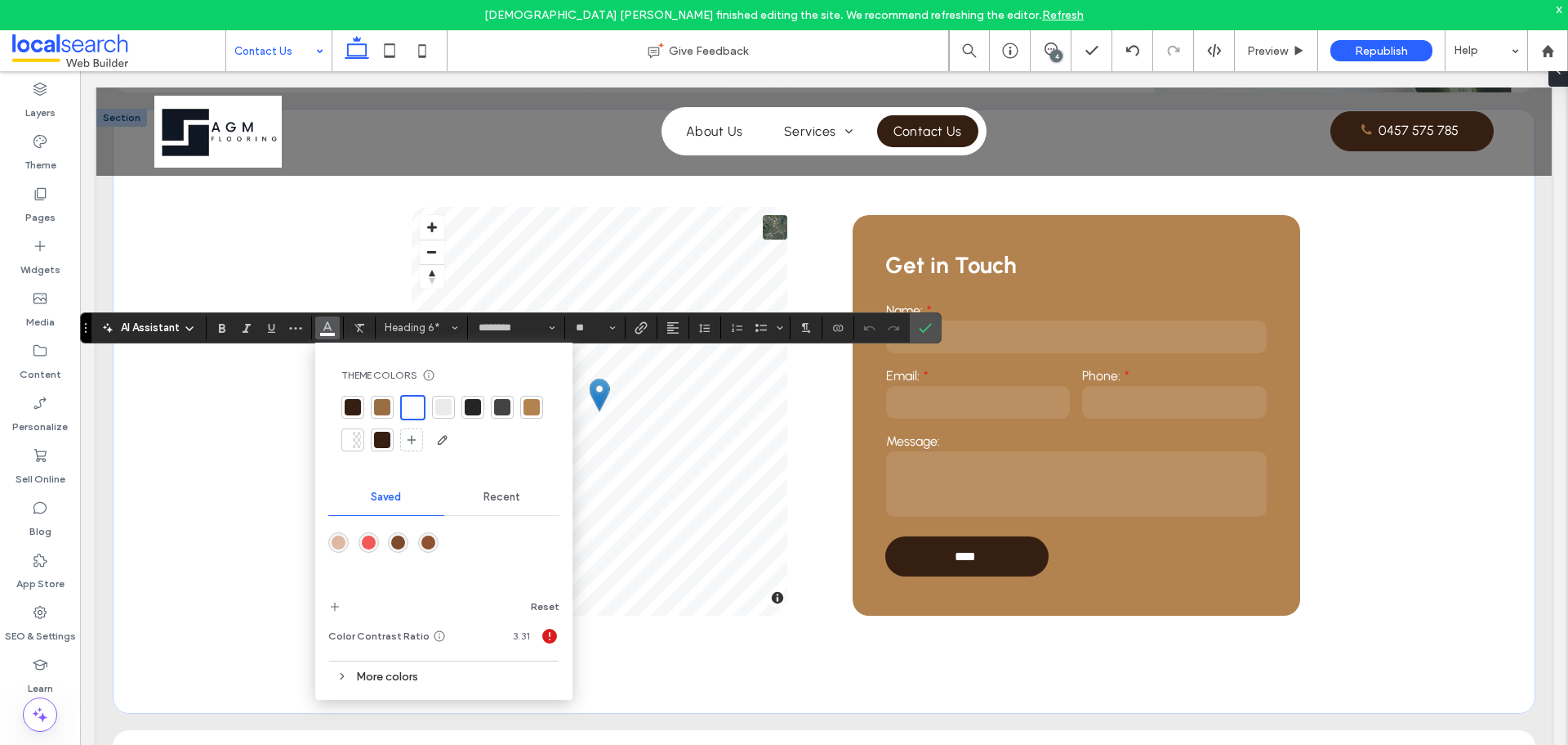
click at [352, 407] on div at bounding box center [353, 407] width 16 height 16
click at [922, 336] on span "Confirm" at bounding box center [922, 327] width 7 height 29
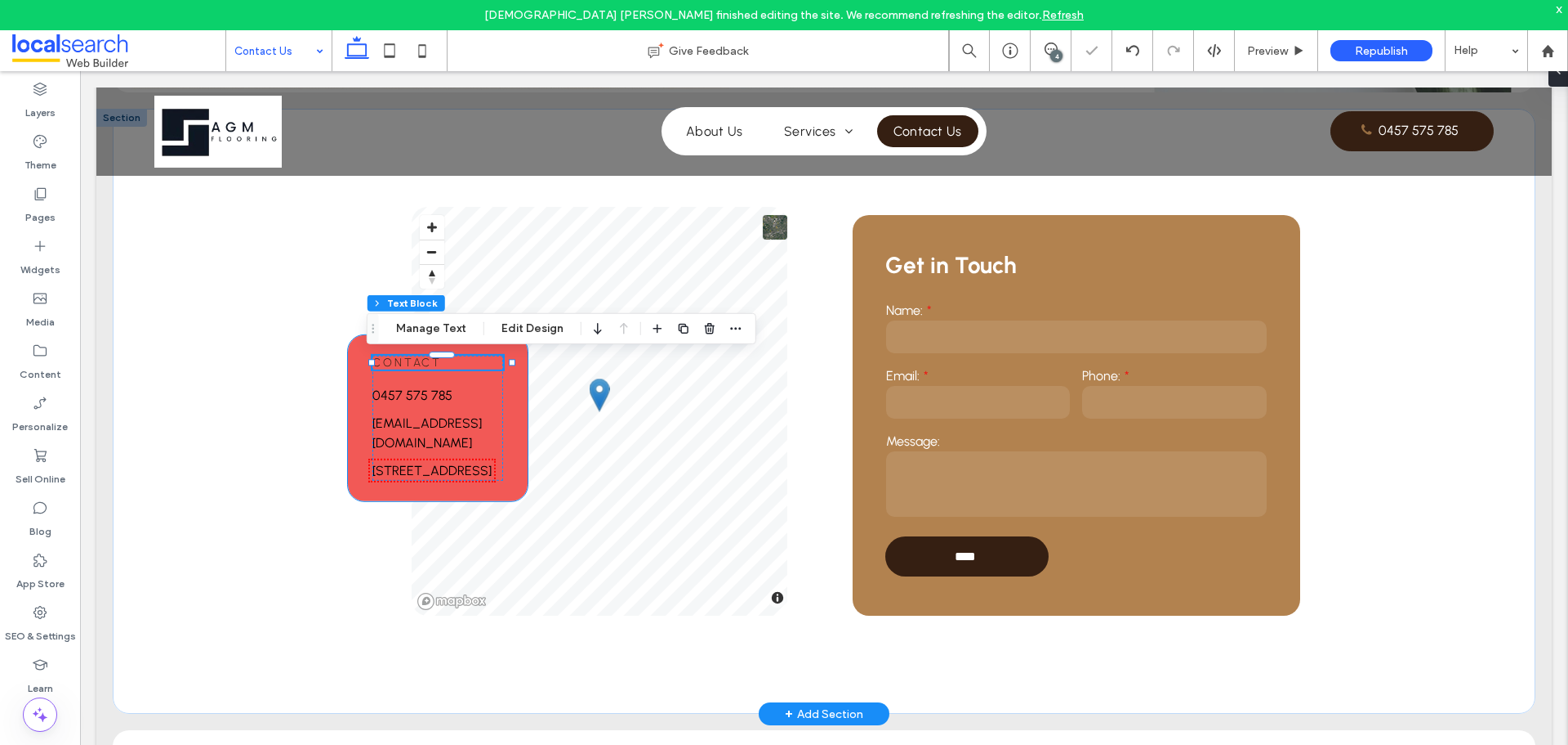
click at [528, 389] on div "Contact 0457 575 785 [EMAIL_ADDRESS][DOMAIN_NAME] [STREET_ADDRESS]" at bounding box center [438, 418] width 180 height 166
type input "**"
type input "****"
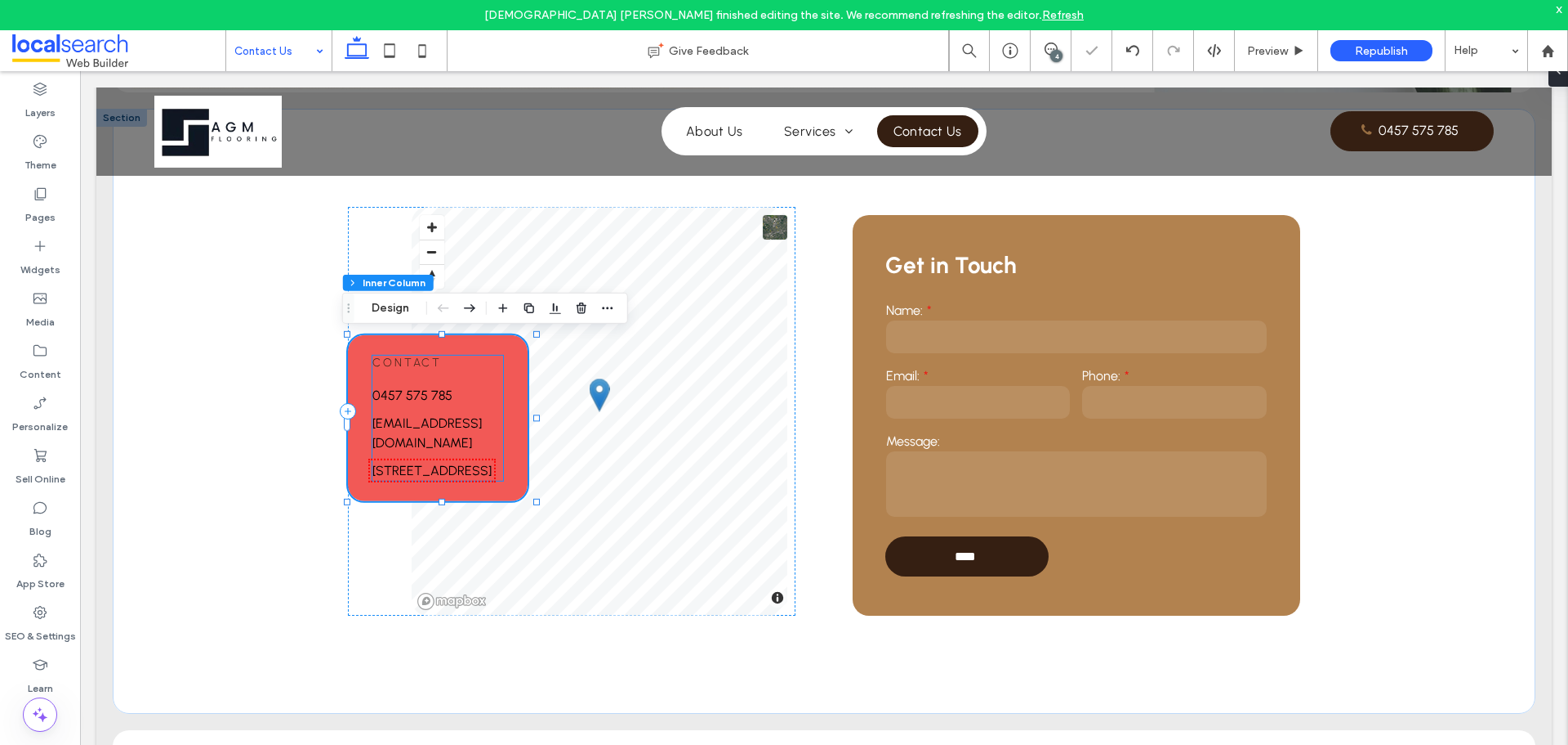
click at [418, 359] on span "Contact" at bounding box center [407, 363] width 69 height 14
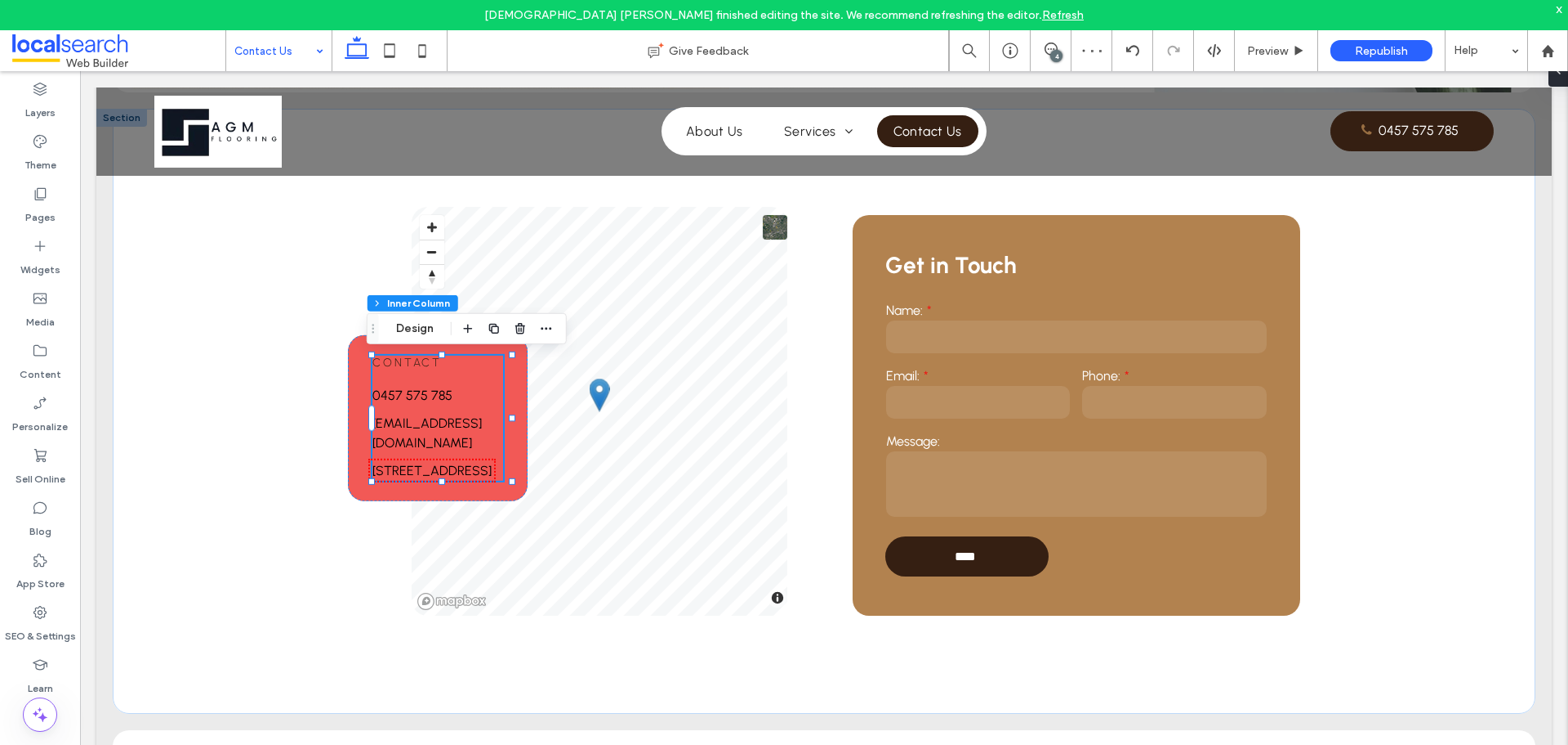
click at [418, 359] on span "Contact" at bounding box center [407, 363] width 69 height 14
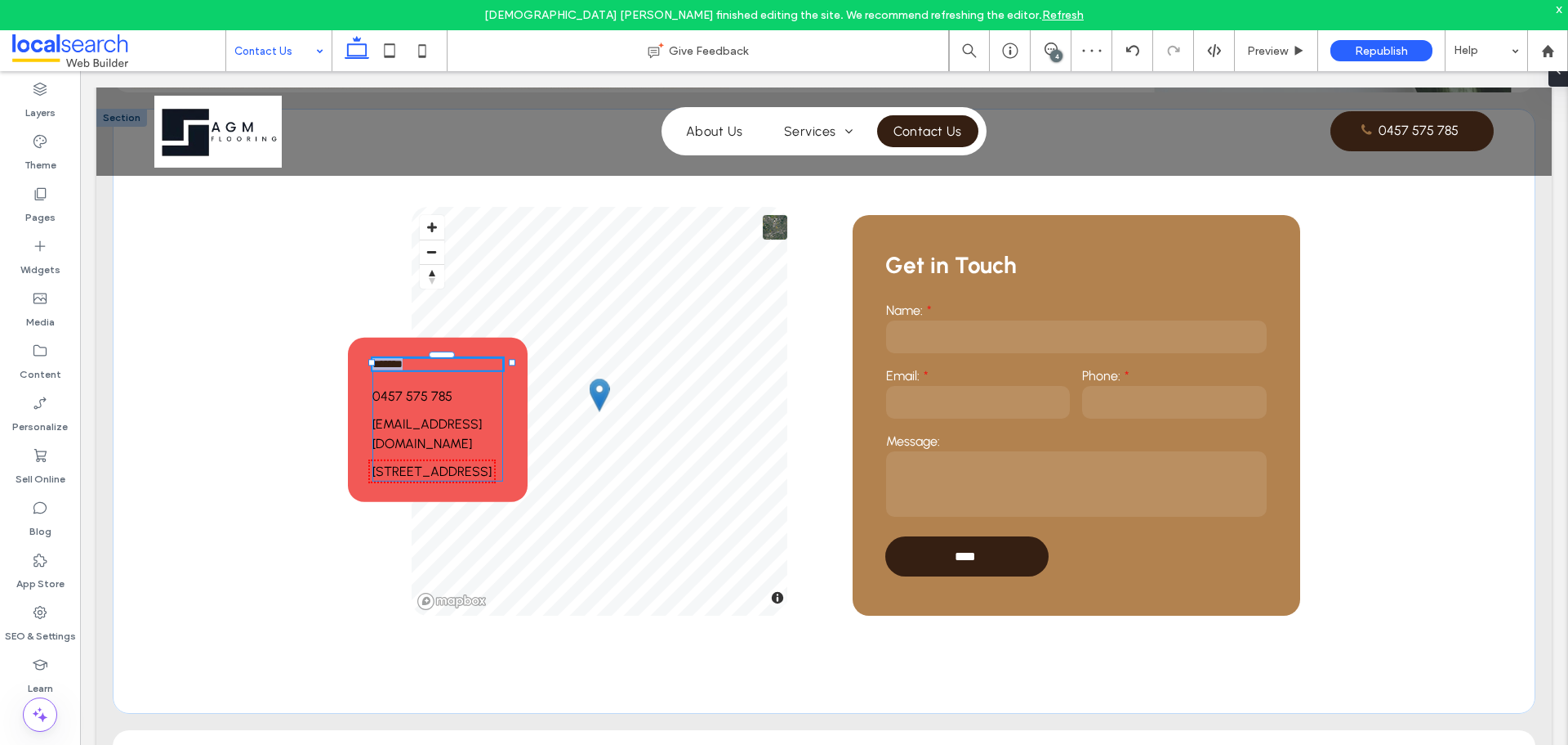
type input "********"
type input "**"
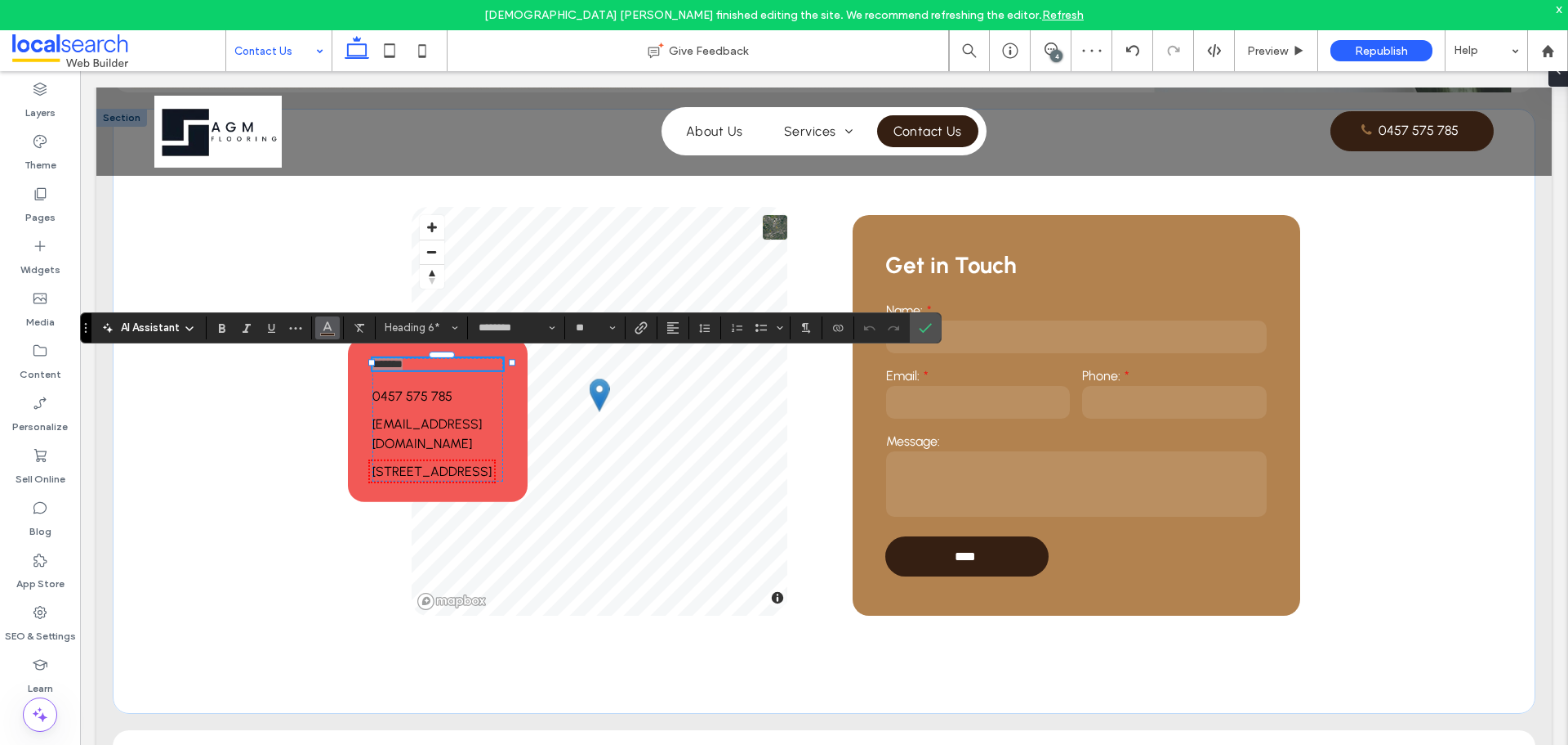
click at [327, 327] on icon "Color" at bounding box center [327, 326] width 13 height 13
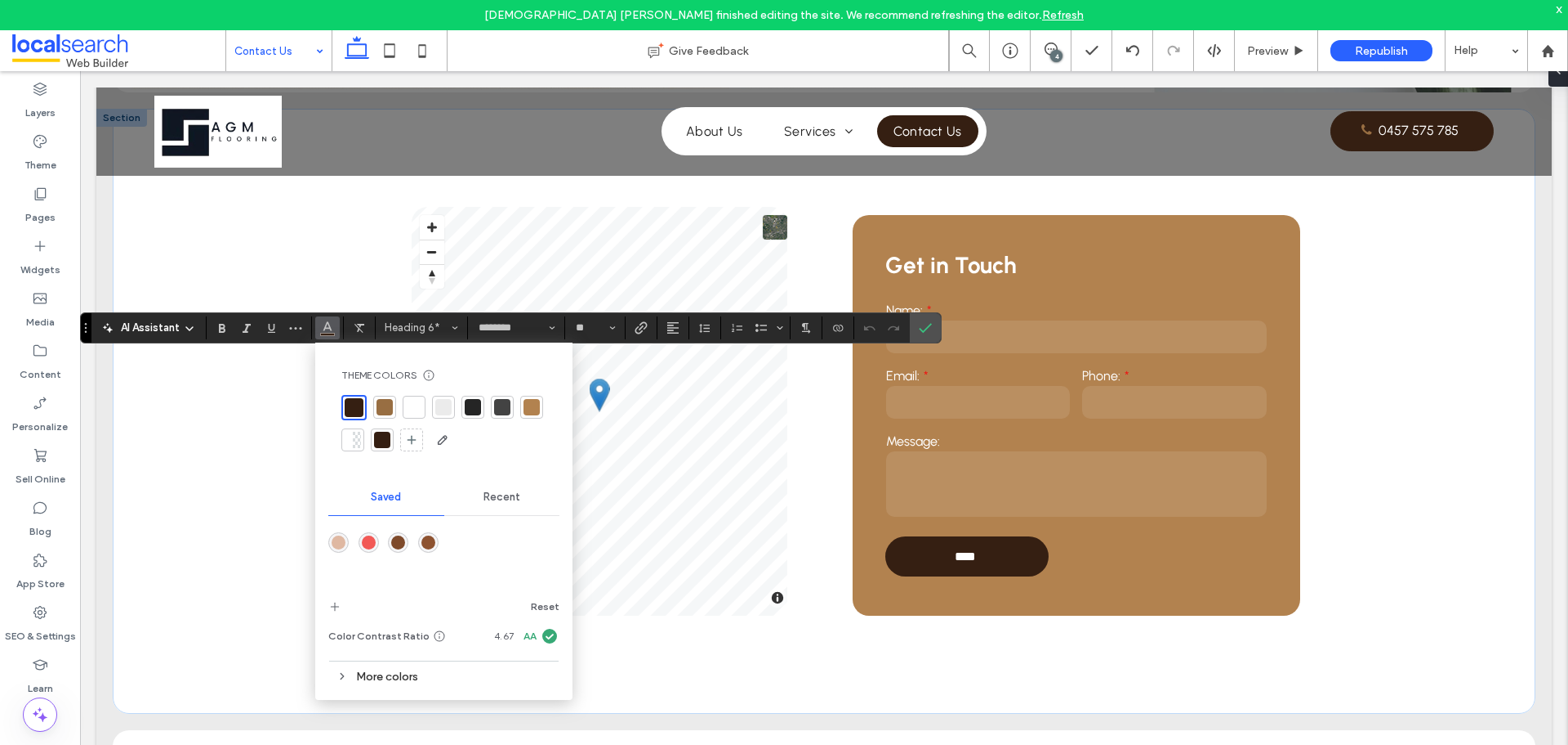
click at [514, 495] on span "Recent" at bounding box center [502, 496] width 37 height 13
click at [404, 544] on div "rgba(0, 0, 0, 1)" at bounding box center [399, 542] width 14 height 14
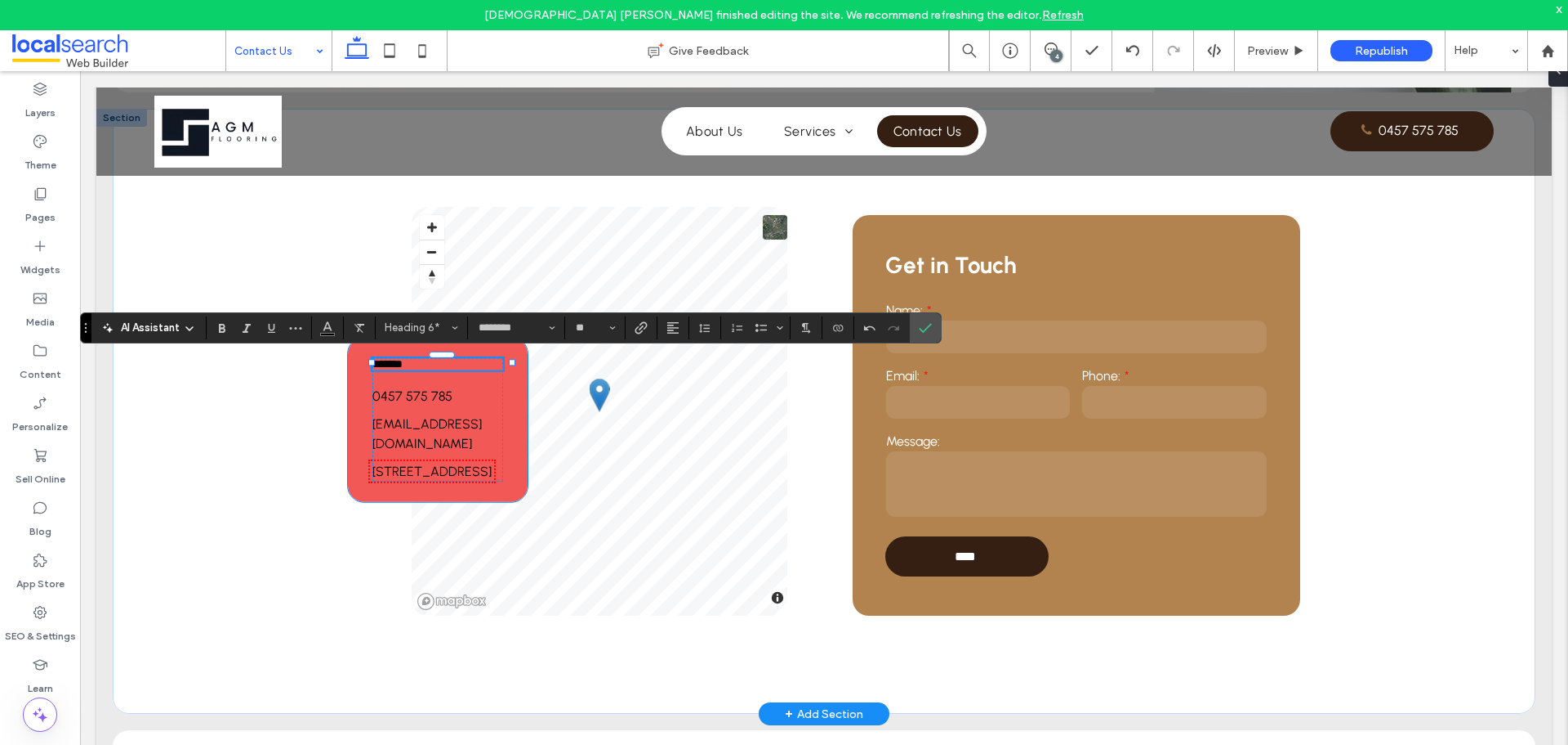
click at [515, 405] on div "******* 0457 575 785 [EMAIL_ADDRESS][DOMAIN_NAME] [STREET_ADDRESS]" at bounding box center [438, 420] width 180 height 164
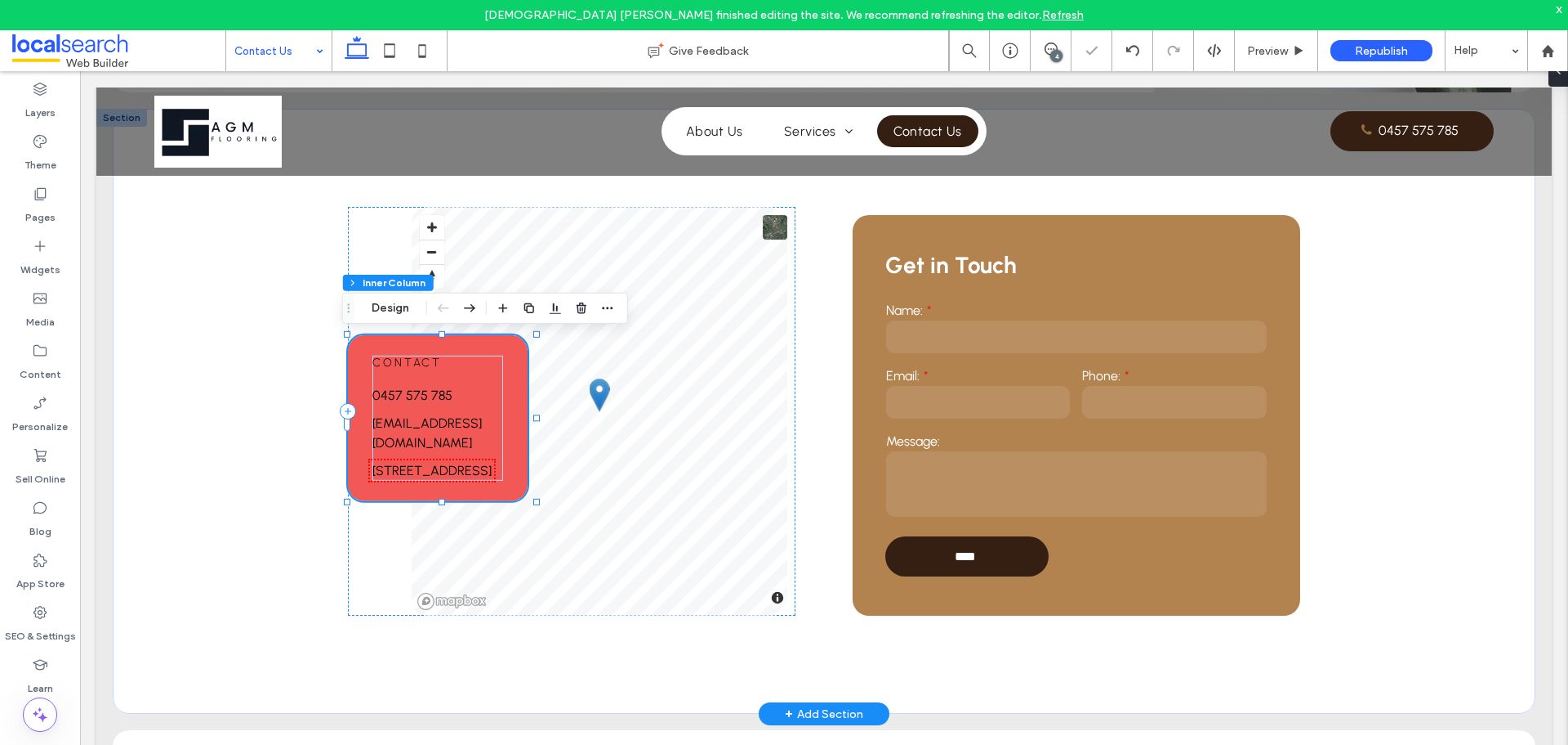
click at [515, 405] on div "Contact [PHONE_NUMBER] [EMAIL_ADDRESS][DOMAIN_NAME] [STREET_ADDRESS]" at bounding box center [438, 418] width 180 height 166
click at [445, 363] on h6 "Contact" at bounding box center [438, 363] width 131 height 14
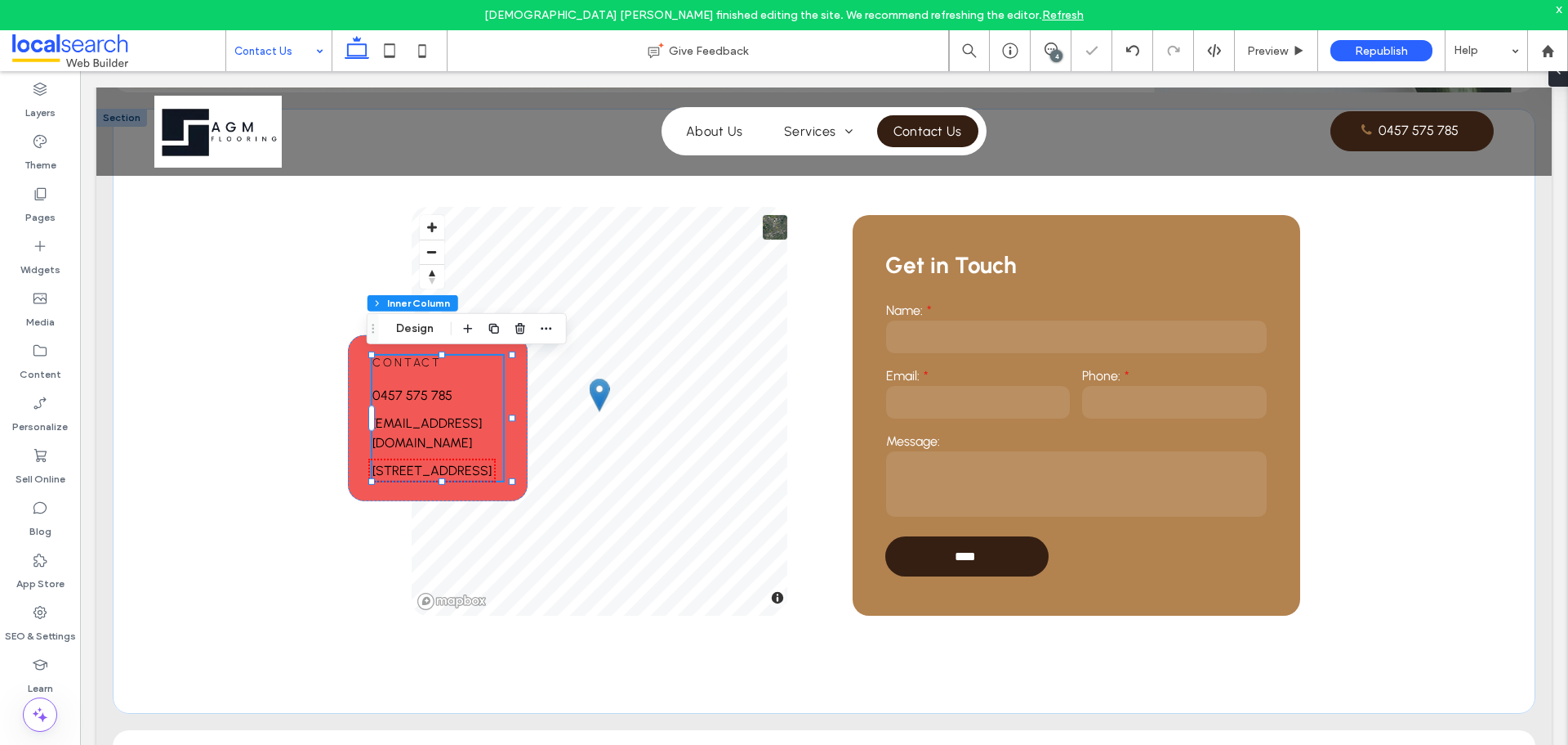
click at [441, 358] on h6 "Contact" at bounding box center [438, 363] width 131 height 14
click at [410, 326] on button "Manage Text" at bounding box center [432, 329] width 92 height 20
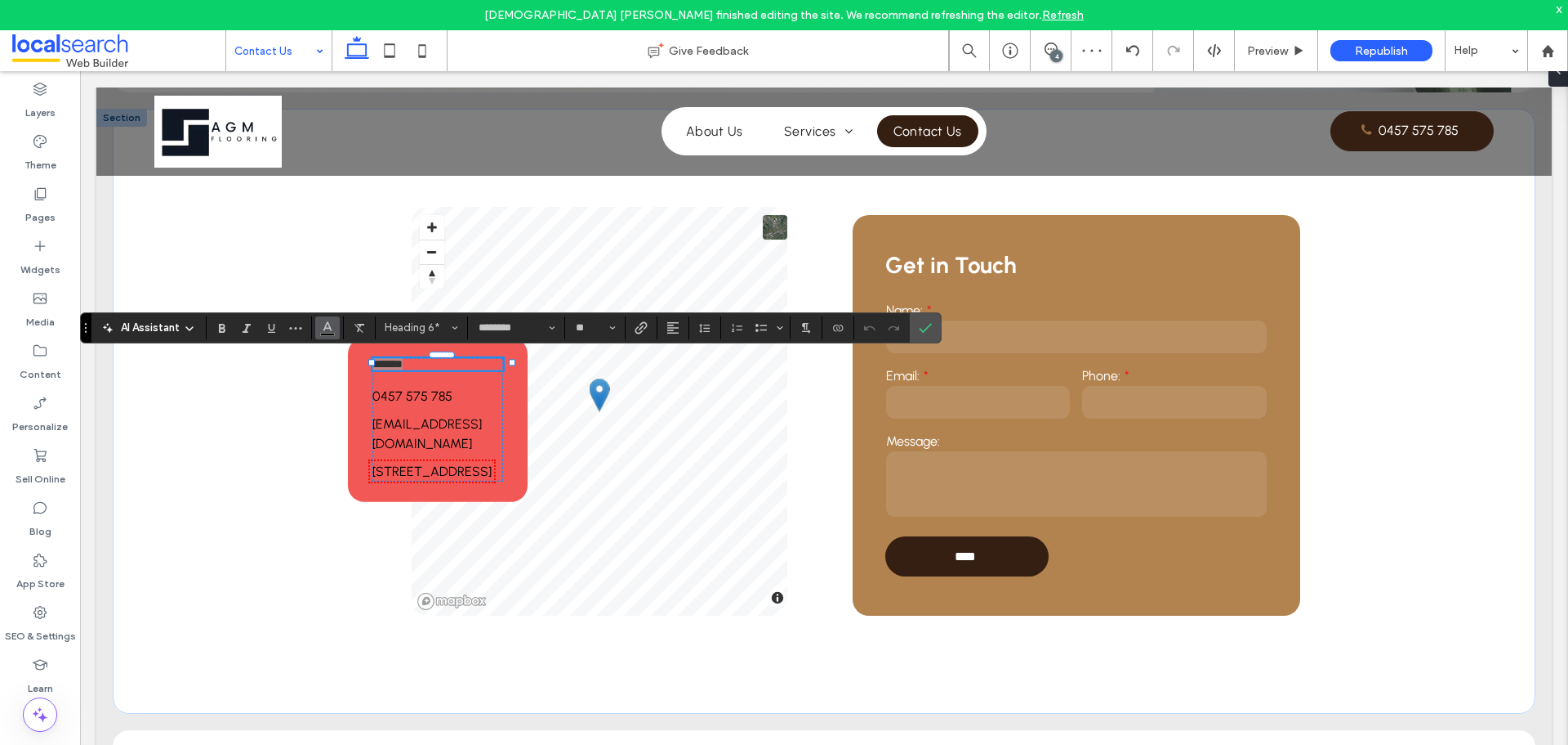
click at [337, 326] on button "Color" at bounding box center [328, 327] width 25 height 23
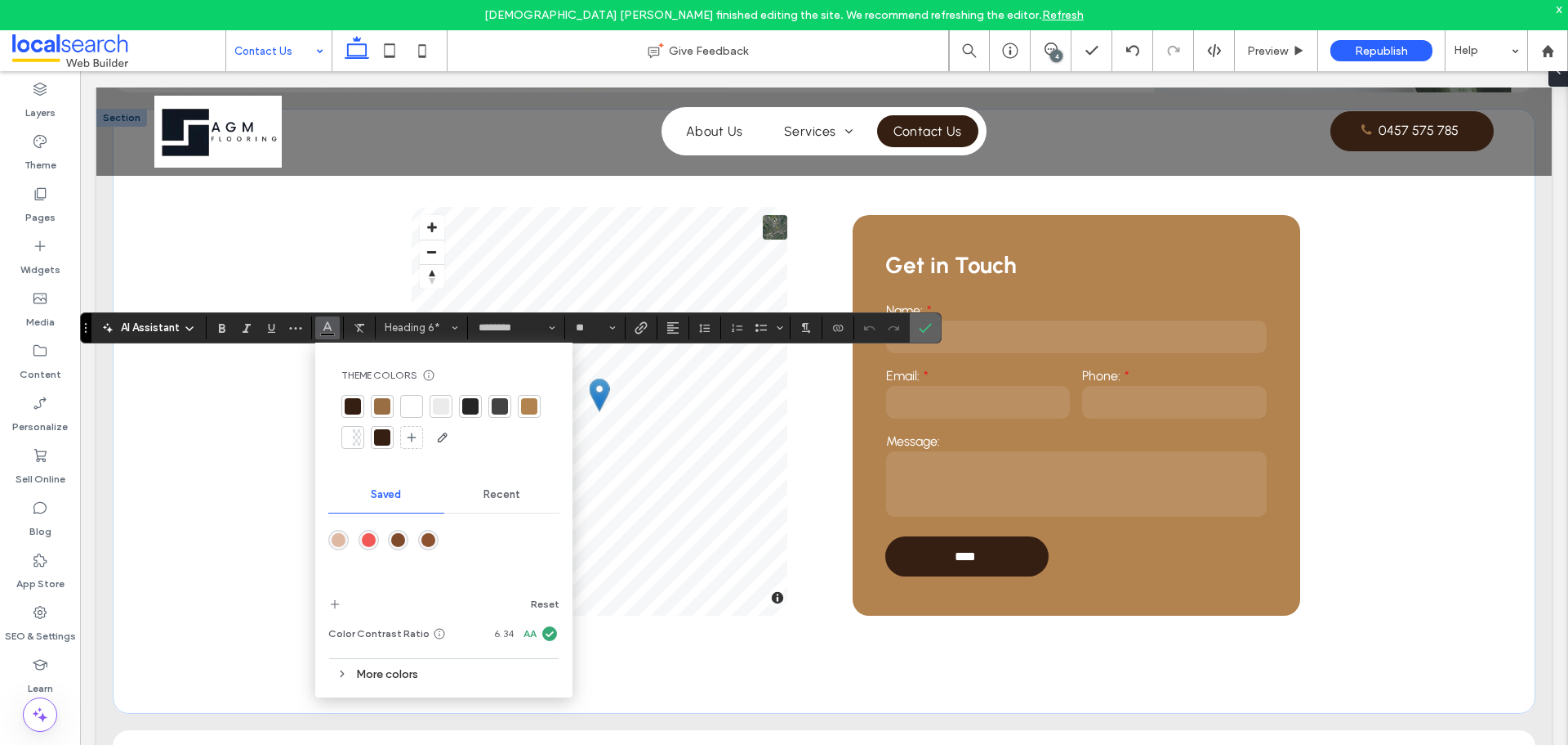
drag, startPoint x: 842, startPoint y: 274, endPoint x: 812, endPoint y: 271, distance: 30.1
click at [925, 335] on span "Confirm" at bounding box center [922, 327] width 7 height 29
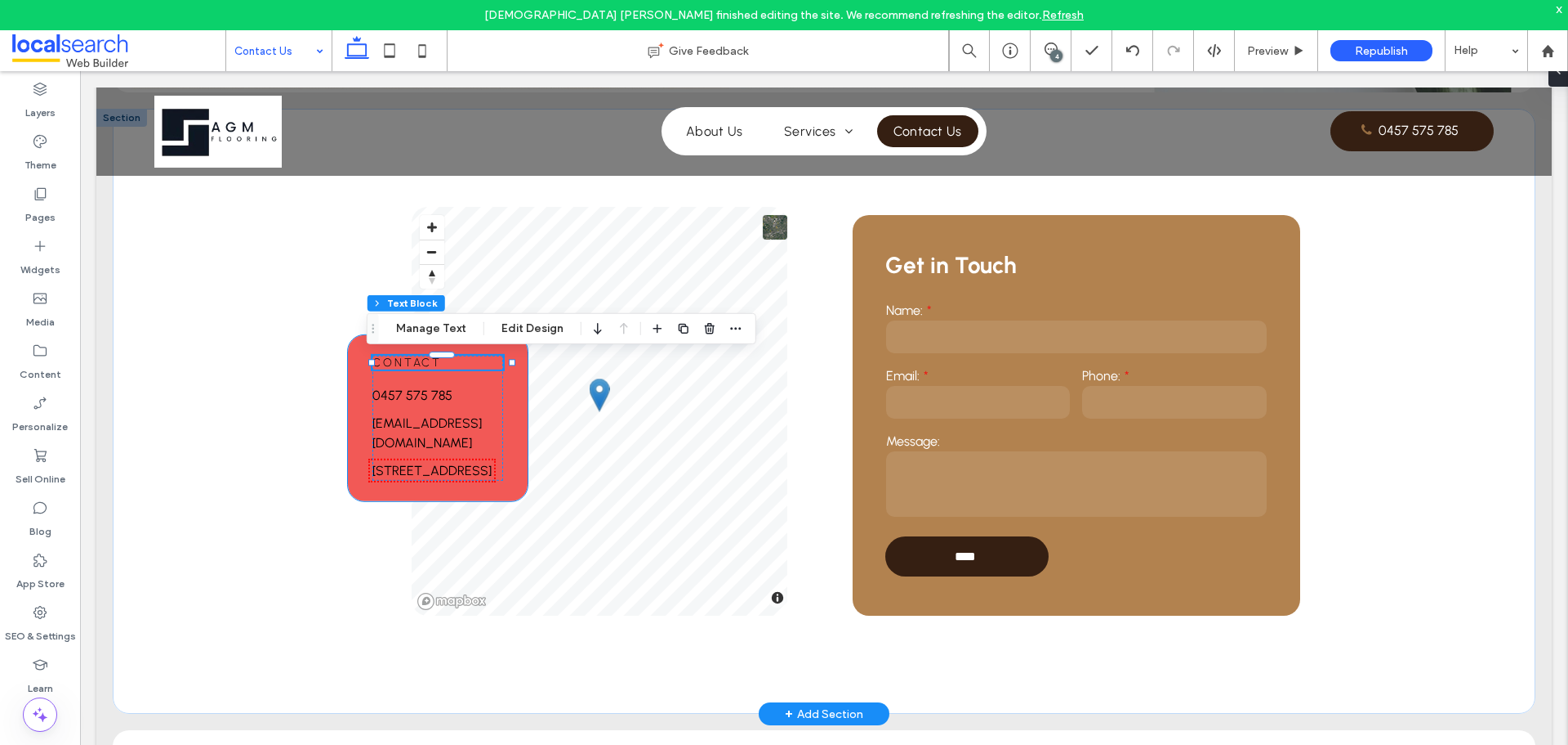
click at [515, 401] on div "Contact 0457 575 785 [EMAIL_ADDRESS][DOMAIN_NAME] [STREET_ADDRESS]" at bounding box center [438, 418] width 180 height 166
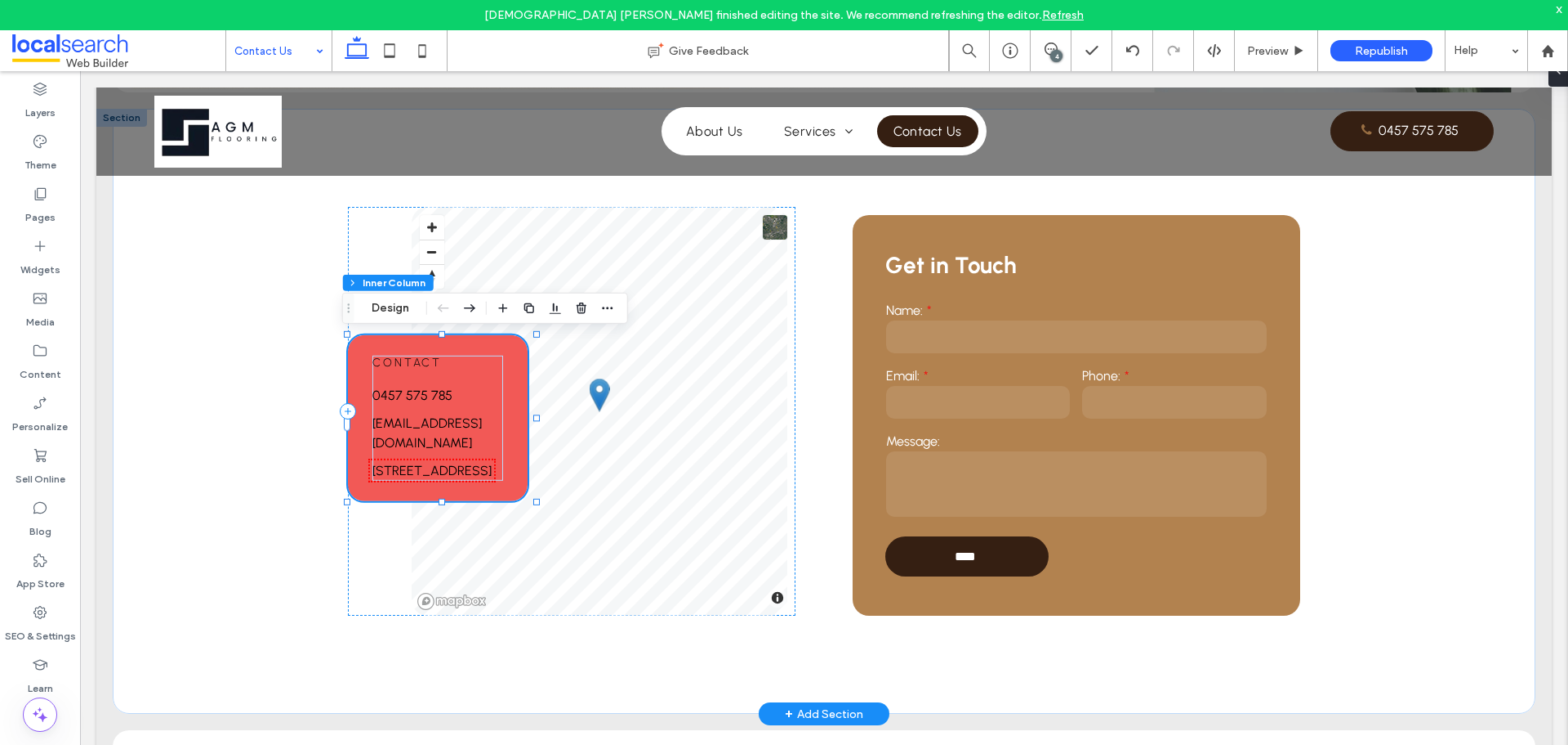
click at [513, 403] on div "Contact [PHONE_NUMBER] [EMAIL_ADDRESS][DOMAIN_NAME] [STREET_ADDRESS]" at bounding box center [438, 418] width 180 height 166
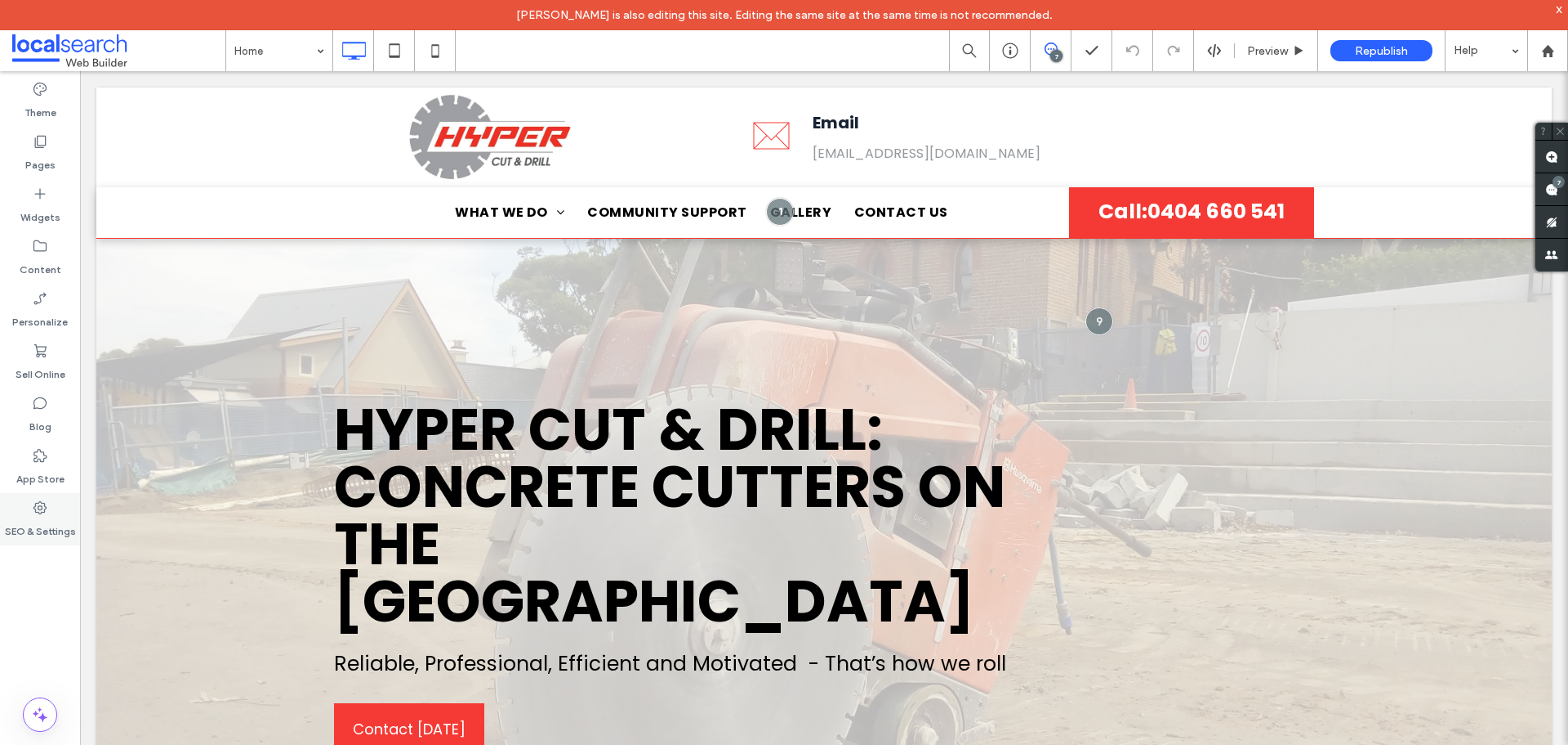
click at [43, 502] on icon at bounding box center [40, 507] width 16 height 16
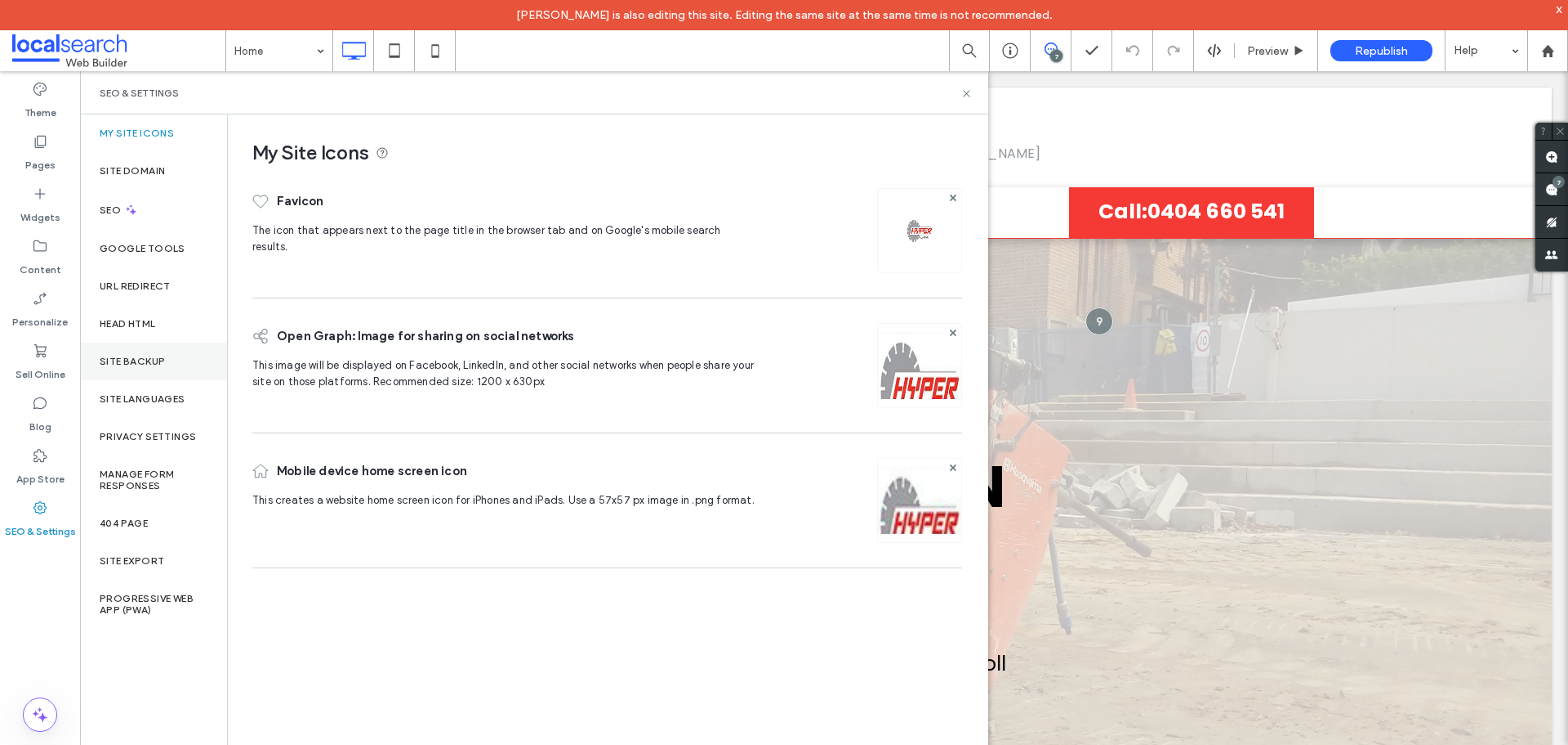
click at [147, 360] on label "Site Backup" at bounding box center [132, 361] width 65 height 11
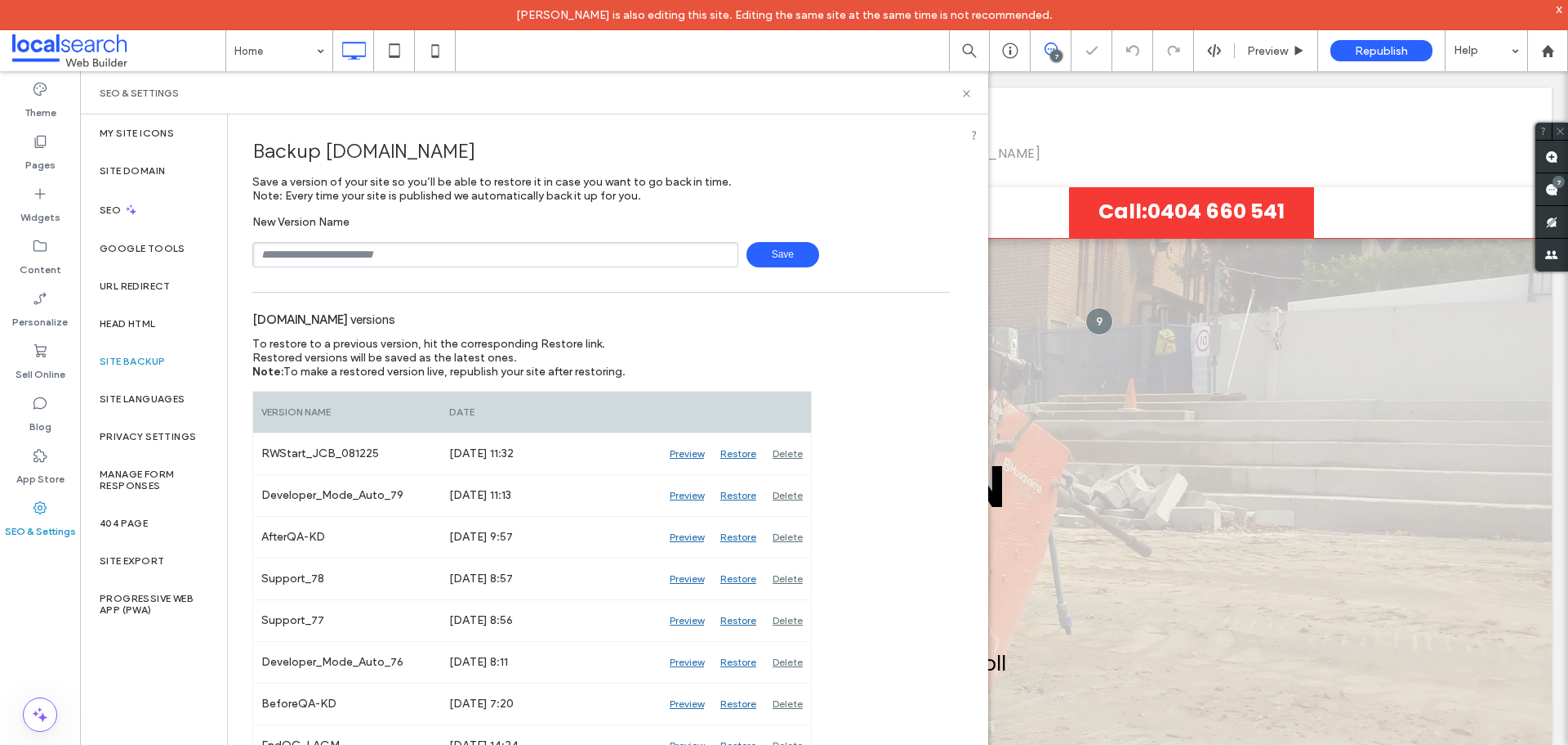
click at [390, 255] on input "text" at bounding box center [496, 254] width 486 height 25
type input "**********"
click at [783, 251] on span "Save" at bounding box center [783, 254] width 73 height 25
click at [968, 95] on use at bounding box center [966, 93] width 7 height 7
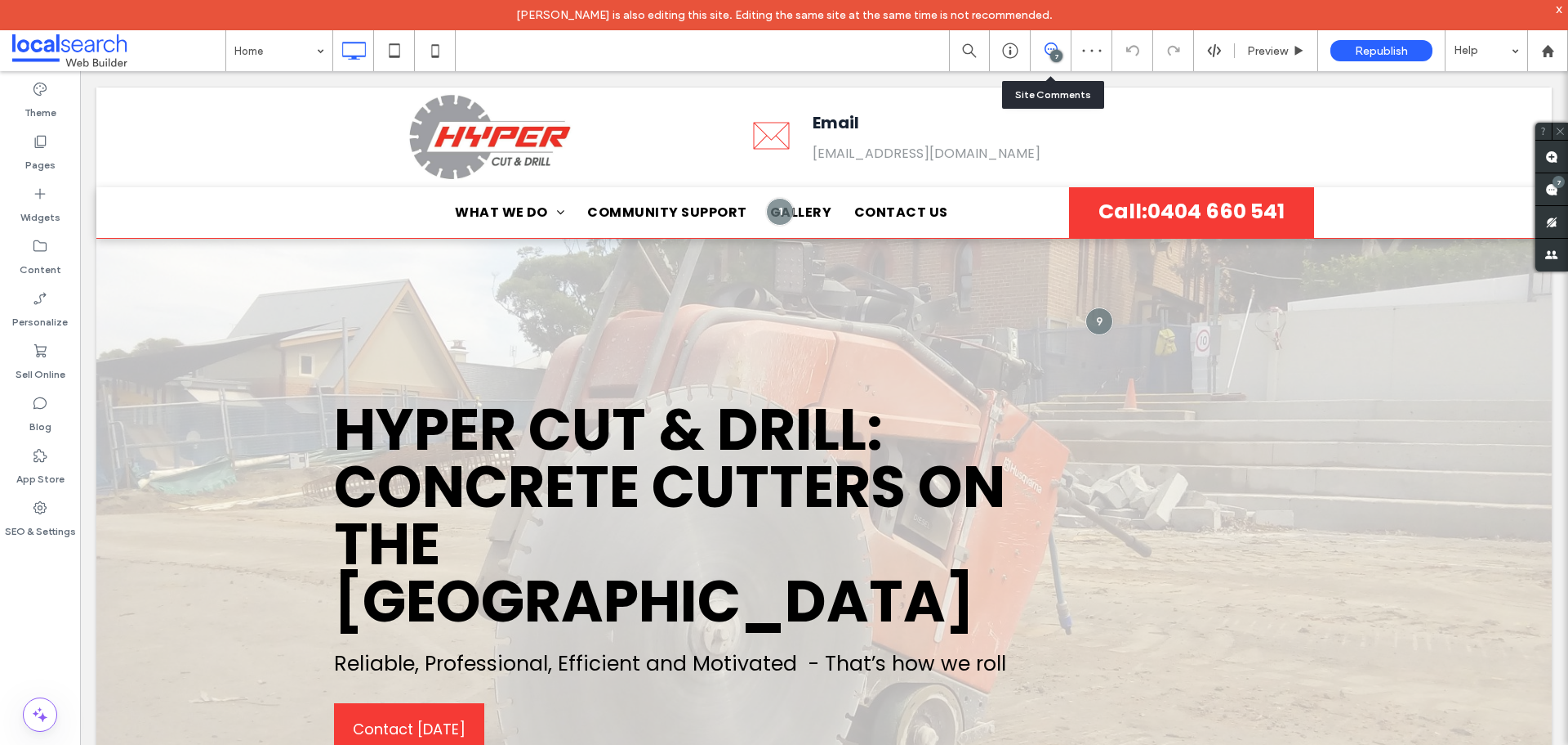
click at [1049, 41] on div "7" at bounding box center [1051, 50] width 41 height 41
click at [1563, 190] on span at bounding box center [1552, 189] width 33 height 32
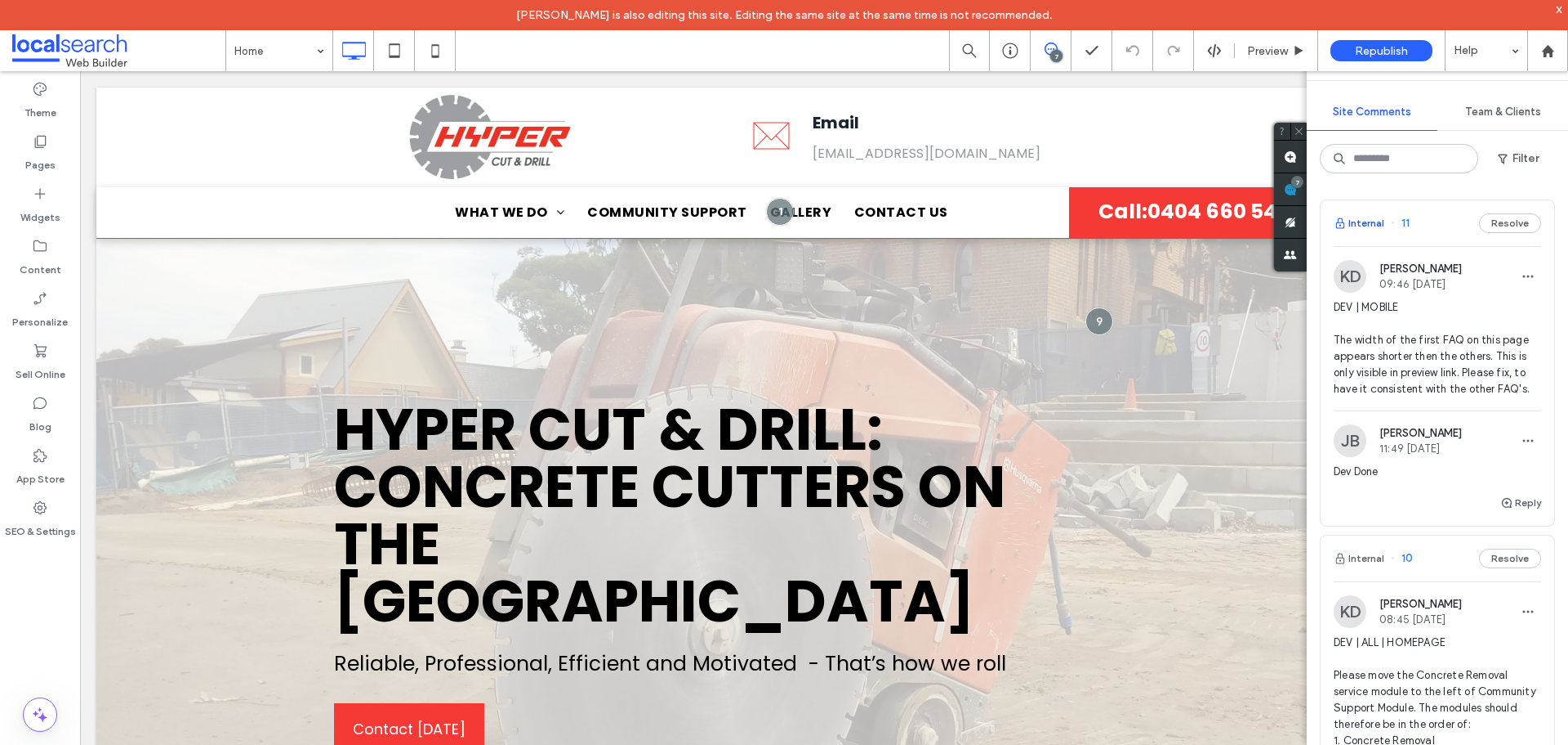
click at [1368, 222] on button "Internal" at bounding box center [1359, 223] width 51 height 20
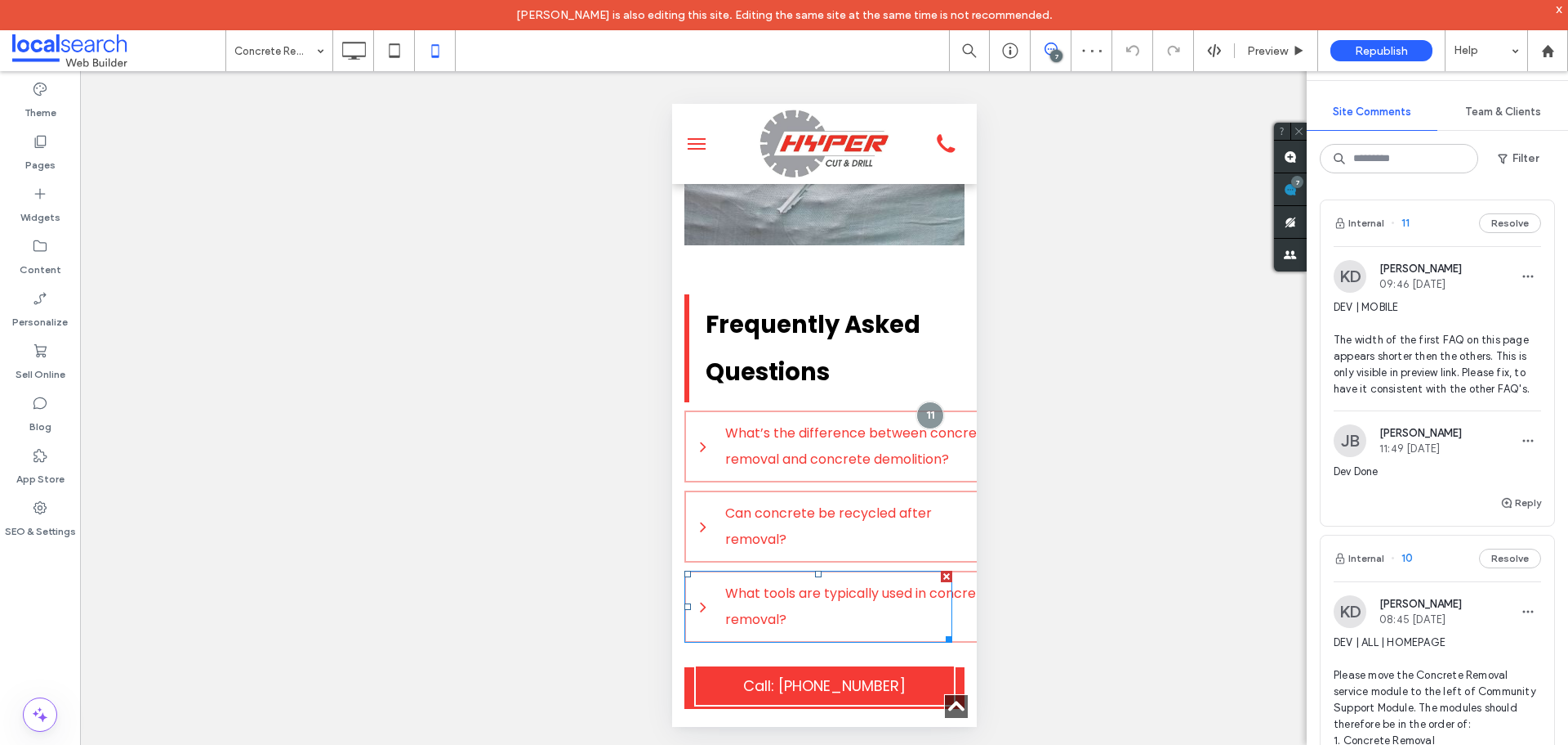
scroll to position [4432, 0]
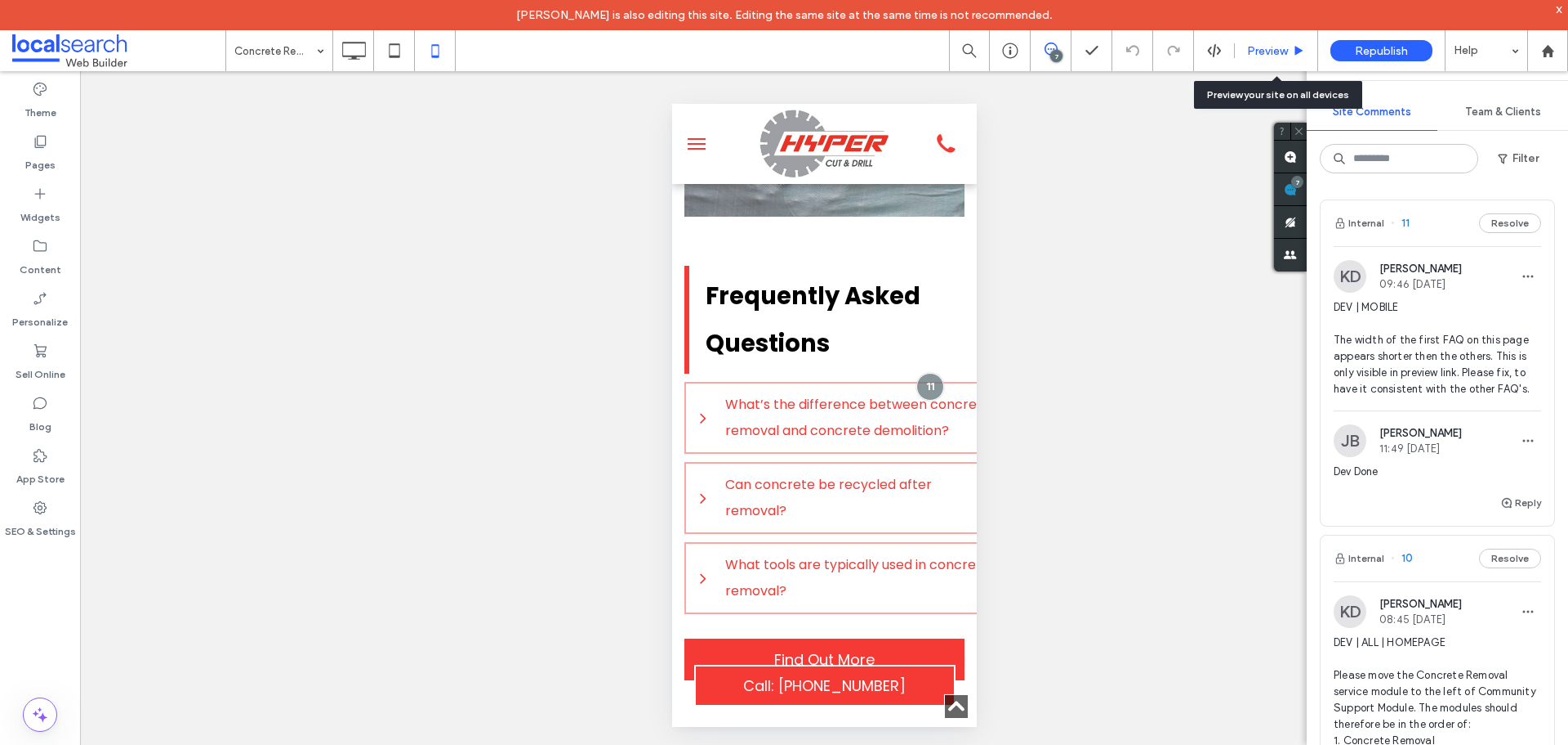
click at [1261, 51] on span "Preview" at bounding box center [1267, 51] width 41 height 14
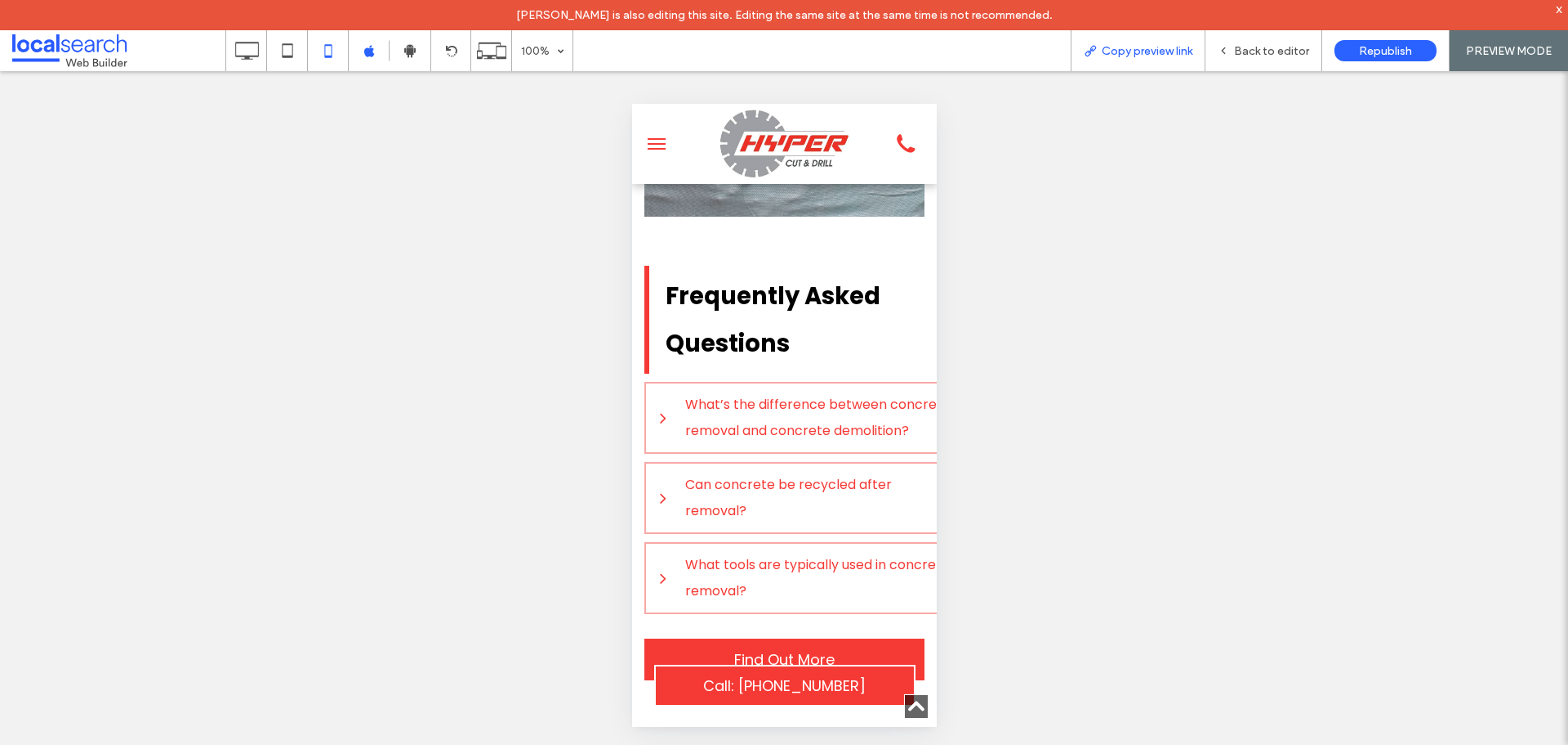
click at [1176, 49] on span "Copy preview link" at bounding box center [1147, 51] width 91 height 14
click at [1235, 47] on div "Back to editor" at bounding box center [1264, 51] width 116 height 14
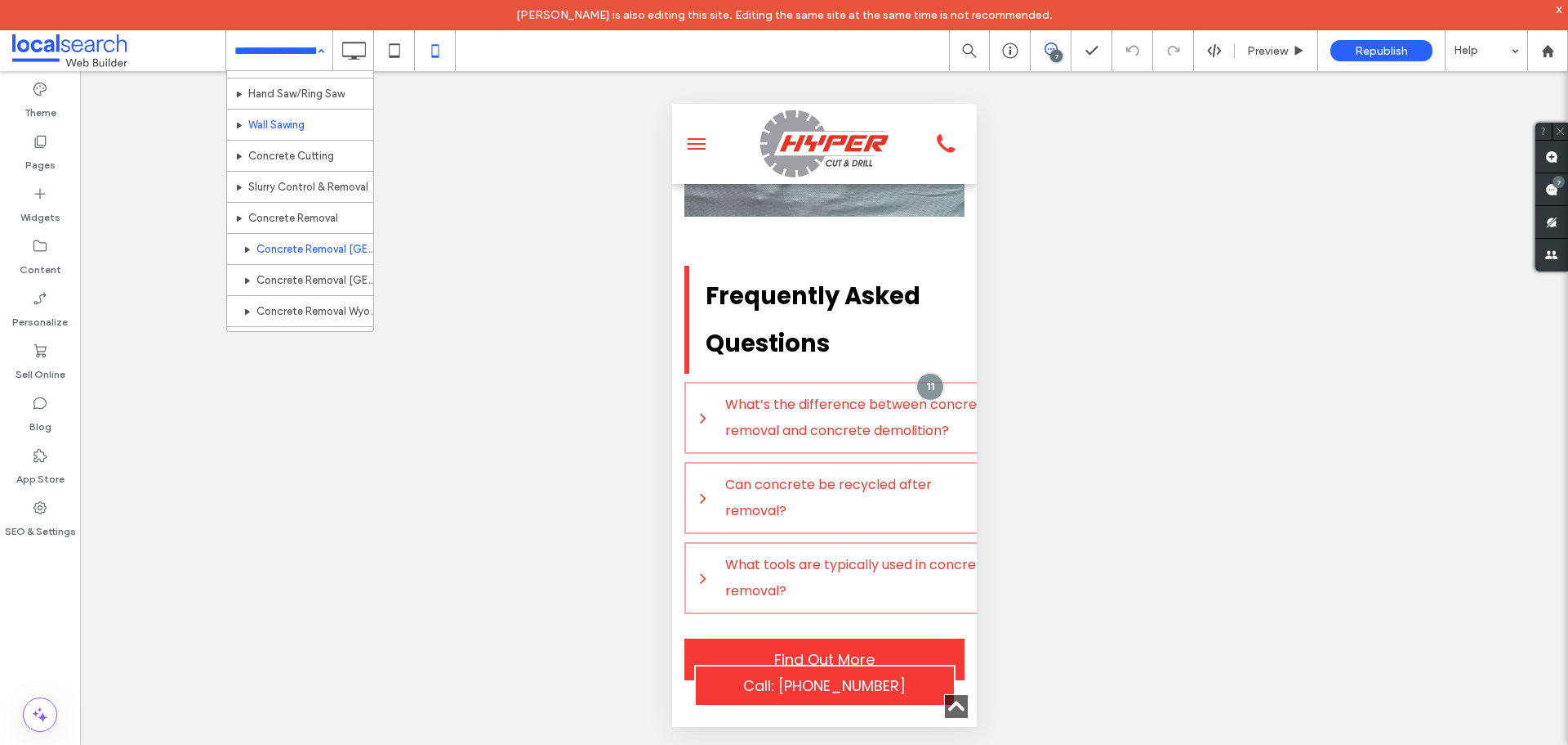
scroll to position [204, 0]
click at [33, 502] on icon at bounding box center [40, 507] width 16 height 16
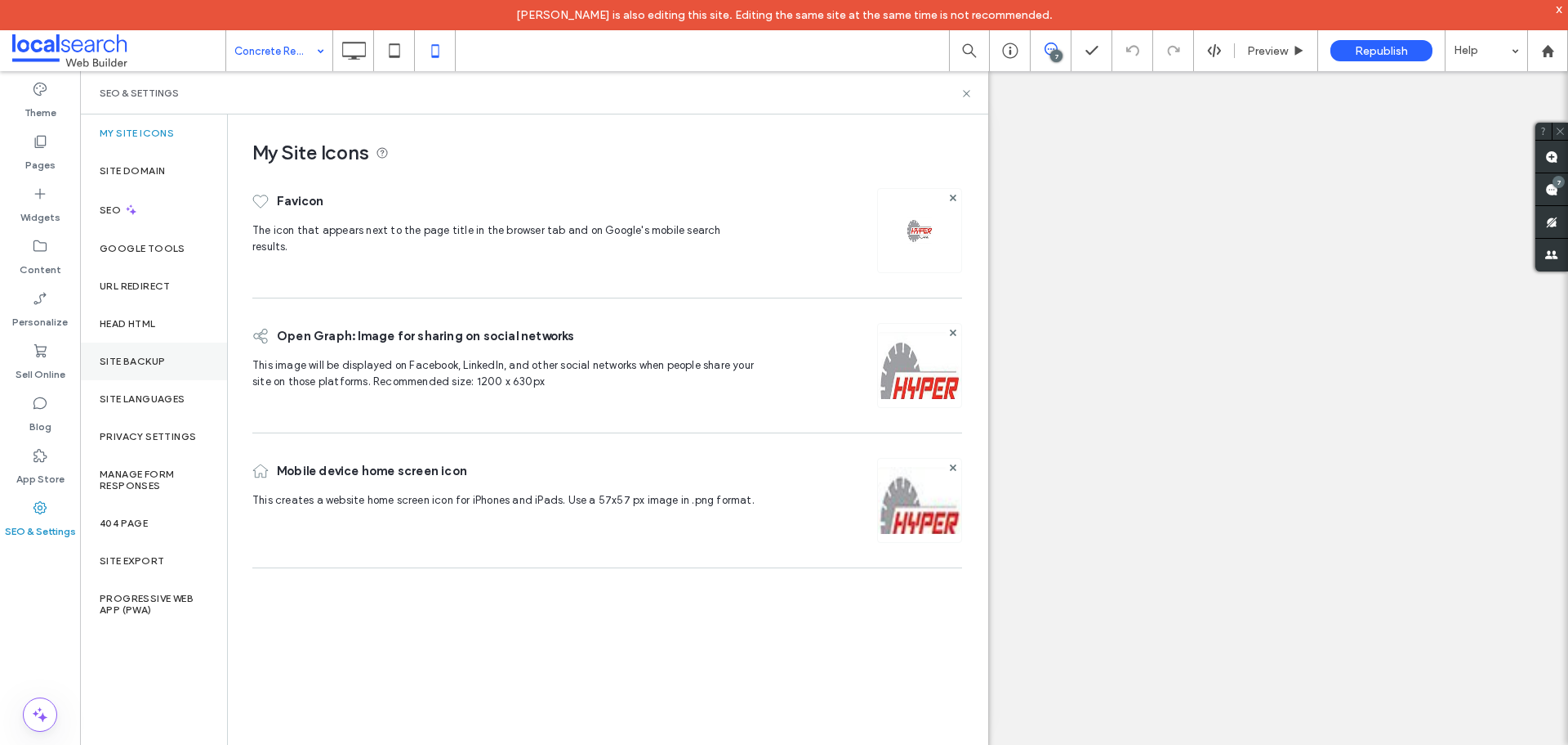
click at [119, 357] on label "Site Backup" at bounding box center [132, 361] width 65 height 11
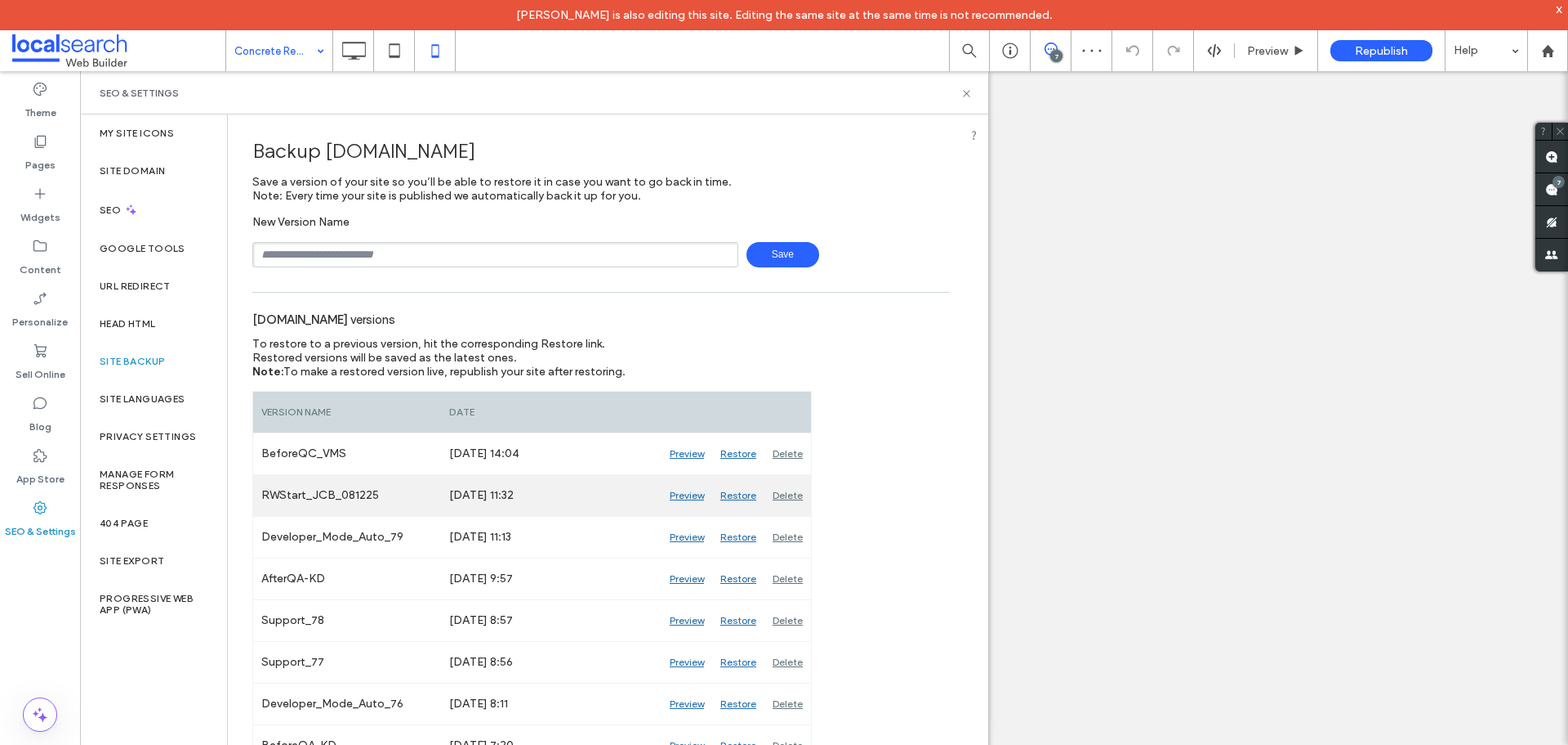
click at [690, 494] on div "Preview" at bounding box center [687, 495] width 51 height 41
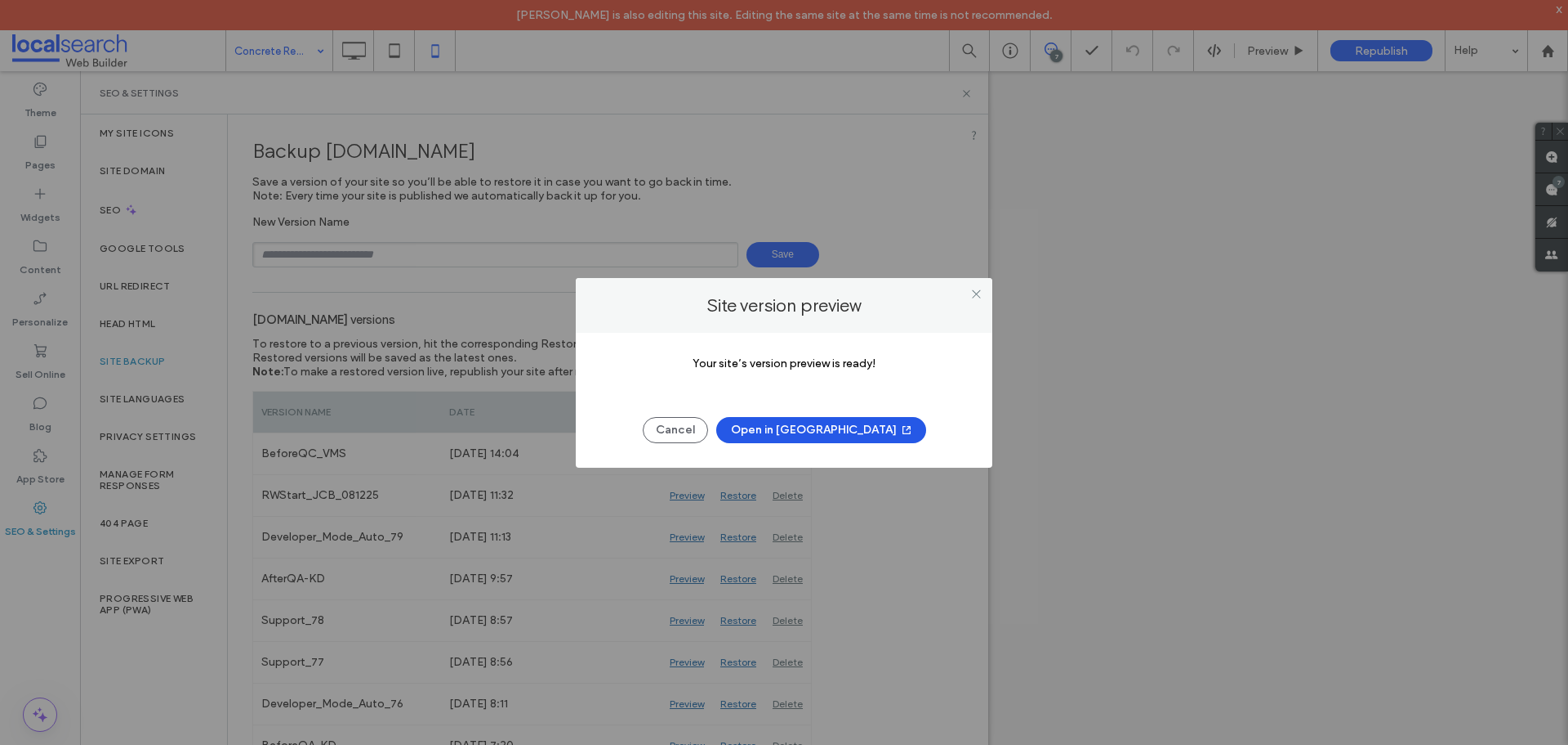
click at [848, 420] on button "Open in New Tab" at bounding box center [821, 430] width 210 height 26
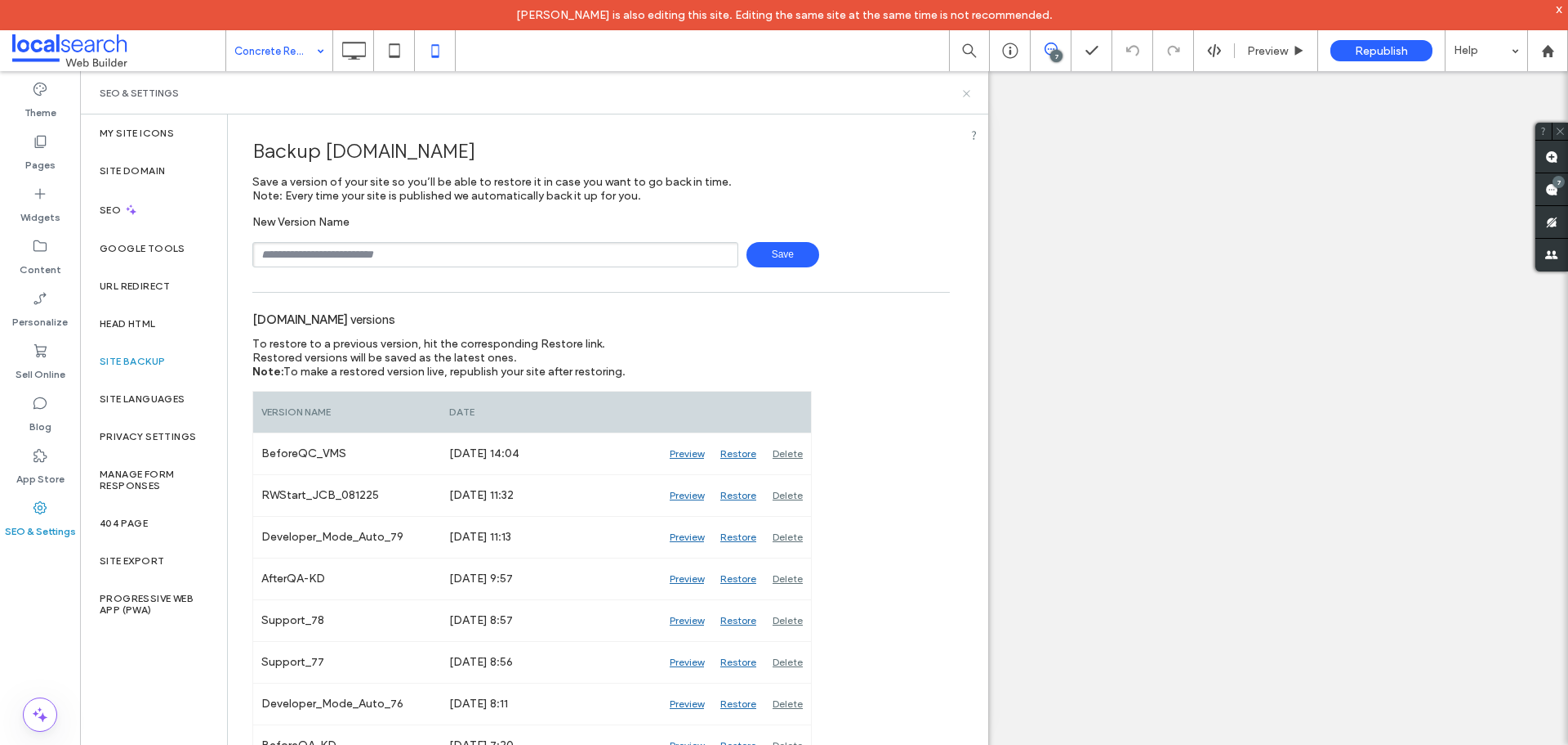
click at [969, 95] on icon at bounding box center [966, 93] width 12 height 12
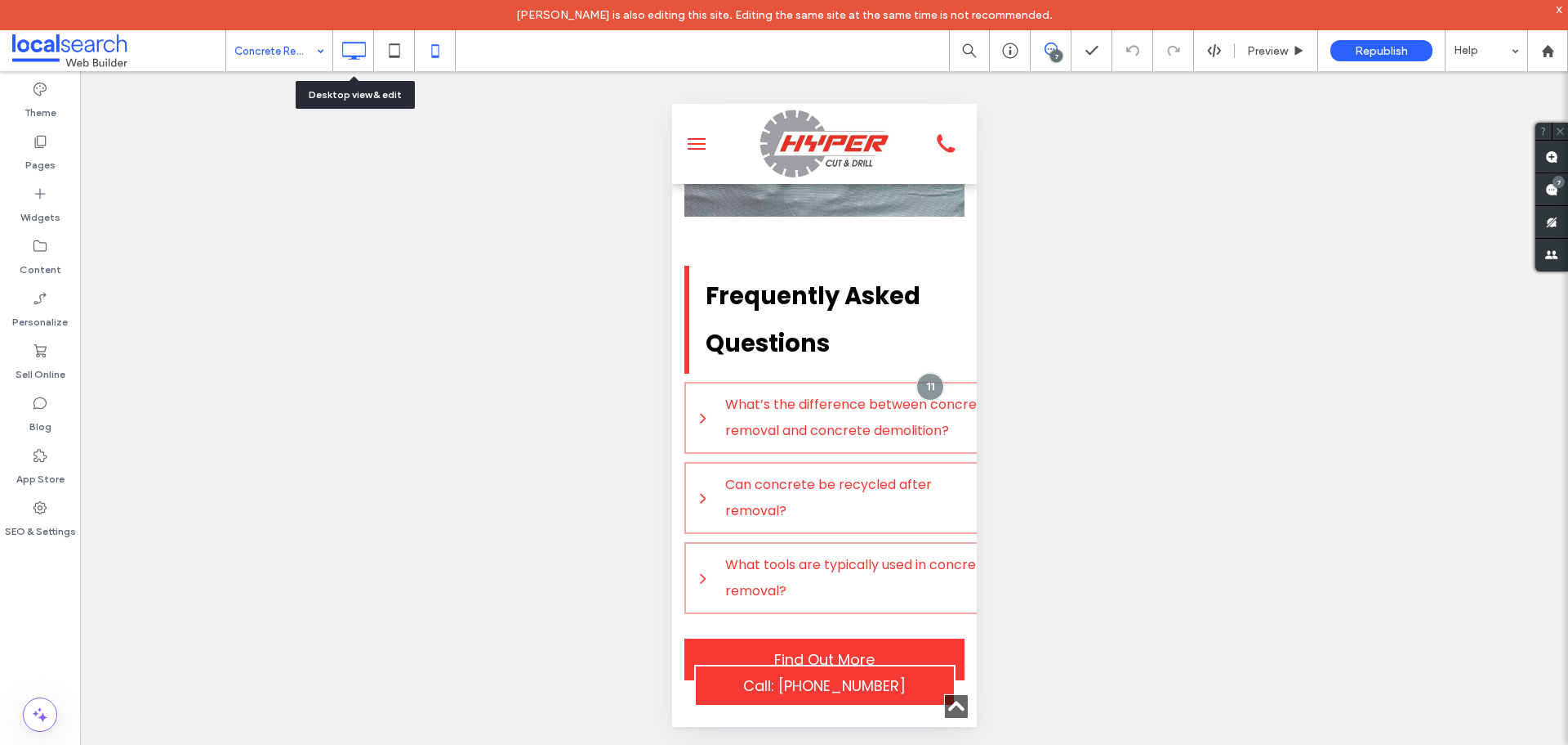
click at [356, 51] on icon at bounding box center [354, 50] width 33 height 33
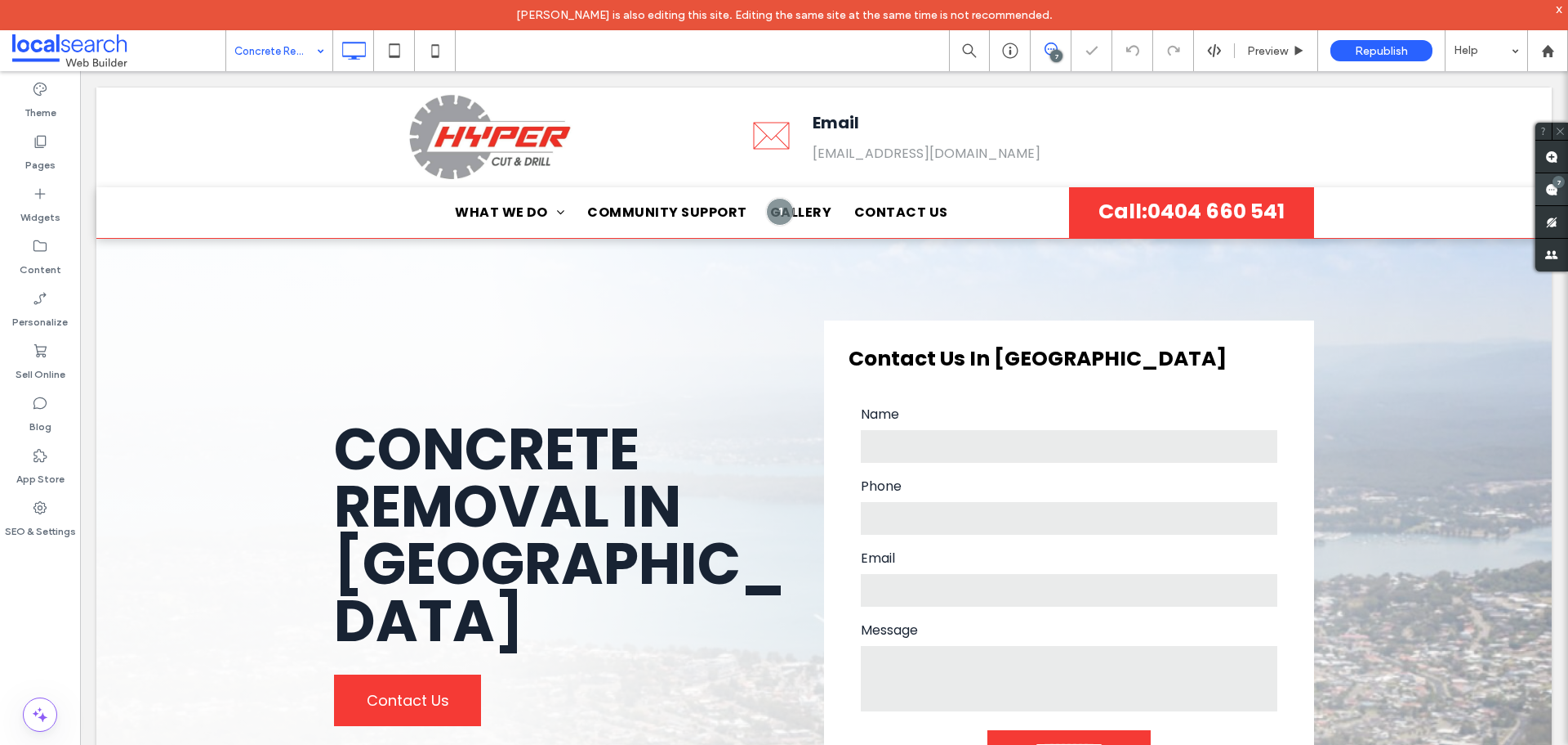
scroll to position [0, 0]
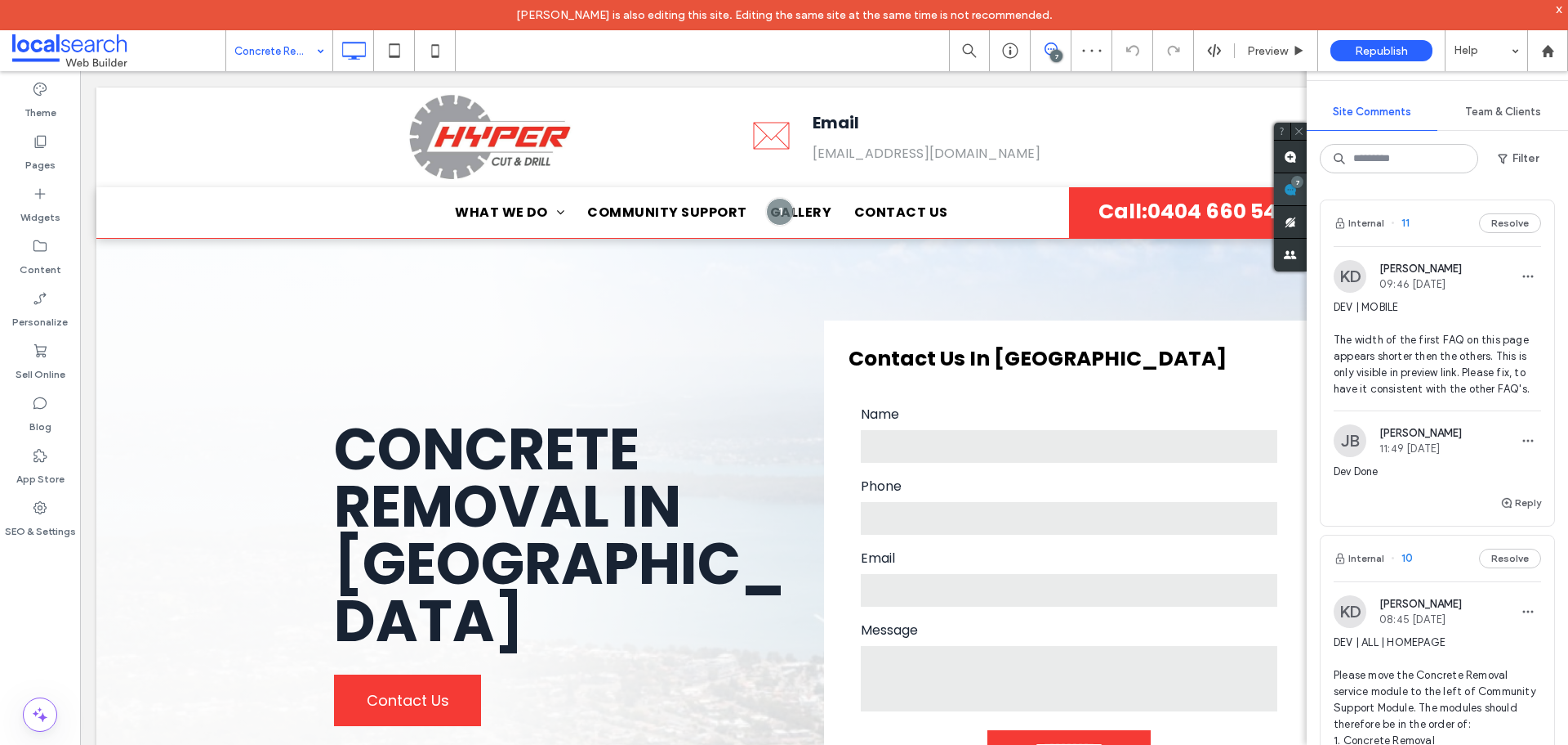
click at [1304, 180] on div "7" at bounding box center [1297, 182] width 12 height 12
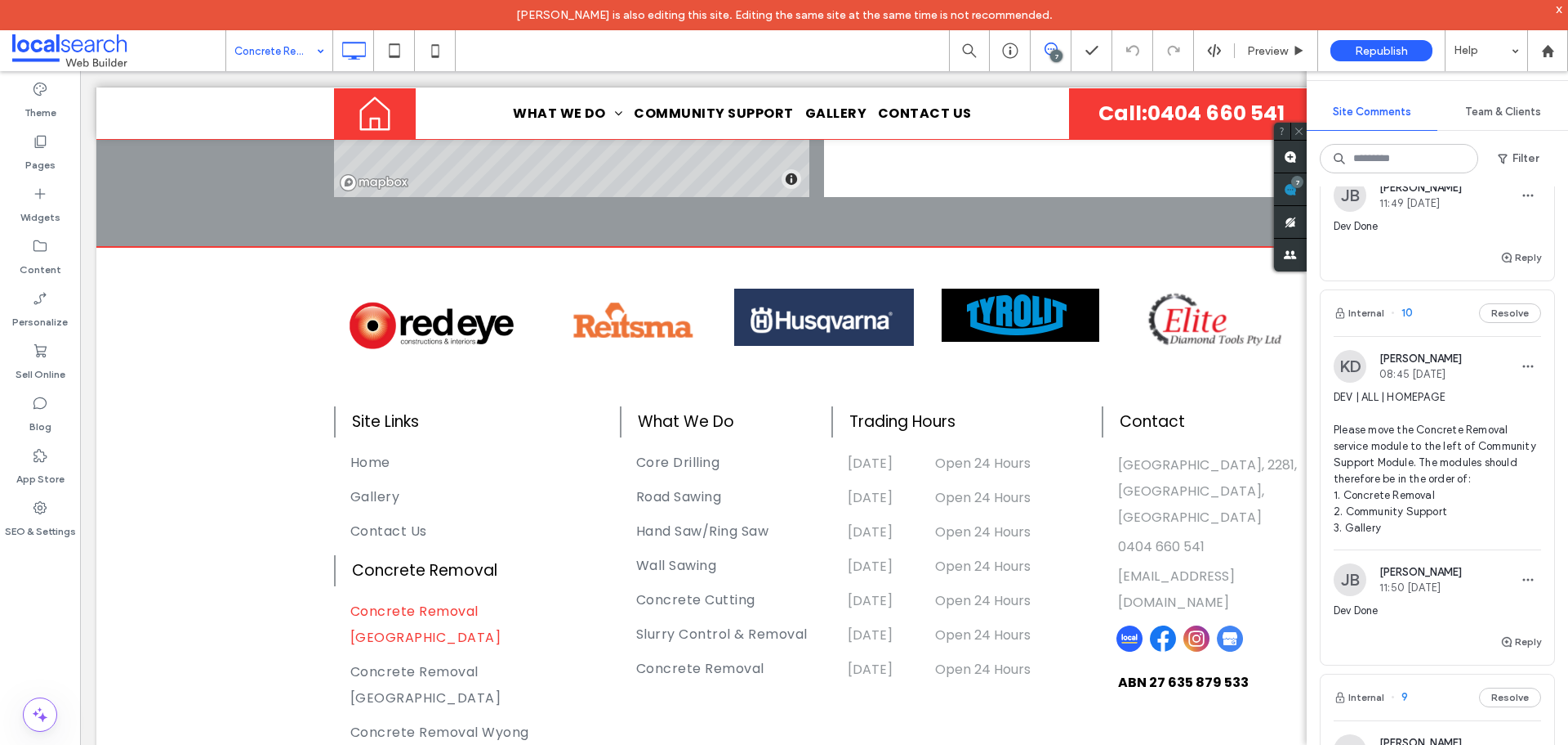
scroll to position [4681, 0]
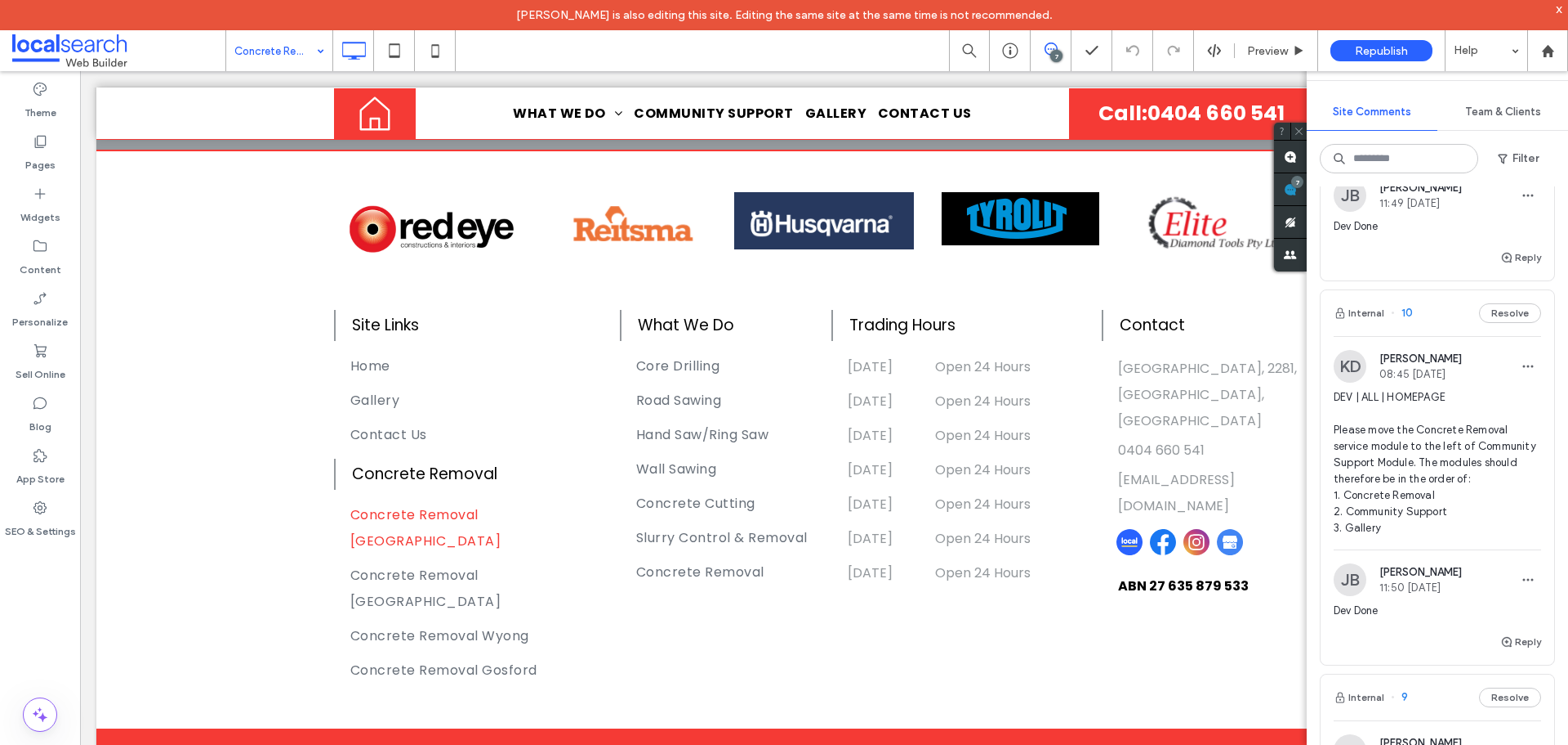
drag, startPoint x: 267, startPoint y: 42, endPoint x: 271, endPoint y: 50, distance: 8.9
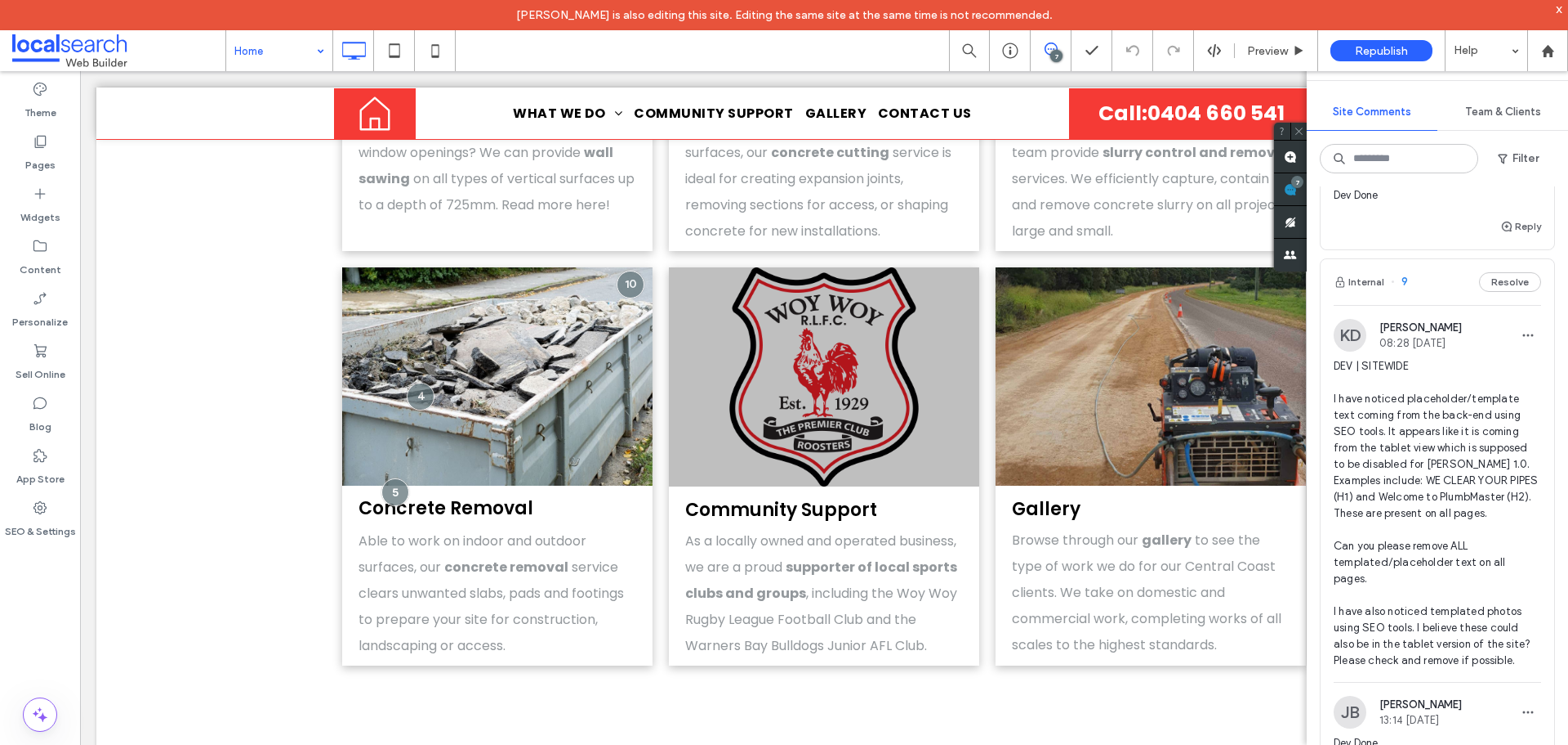
scroll to position [654, 0]
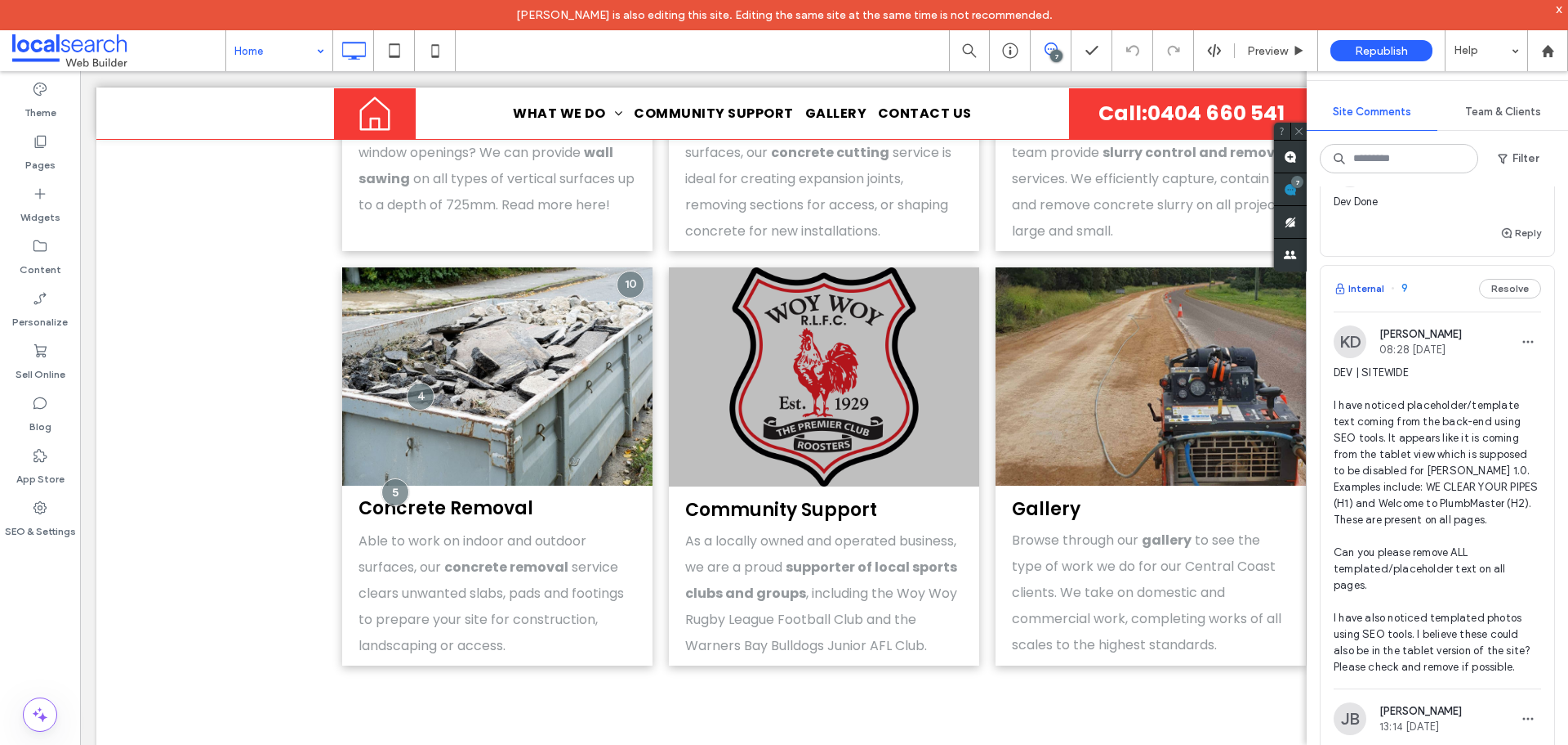
click at [1358, 298] on button "Internal" at bounding box center [1359, 289] width 51 height 20
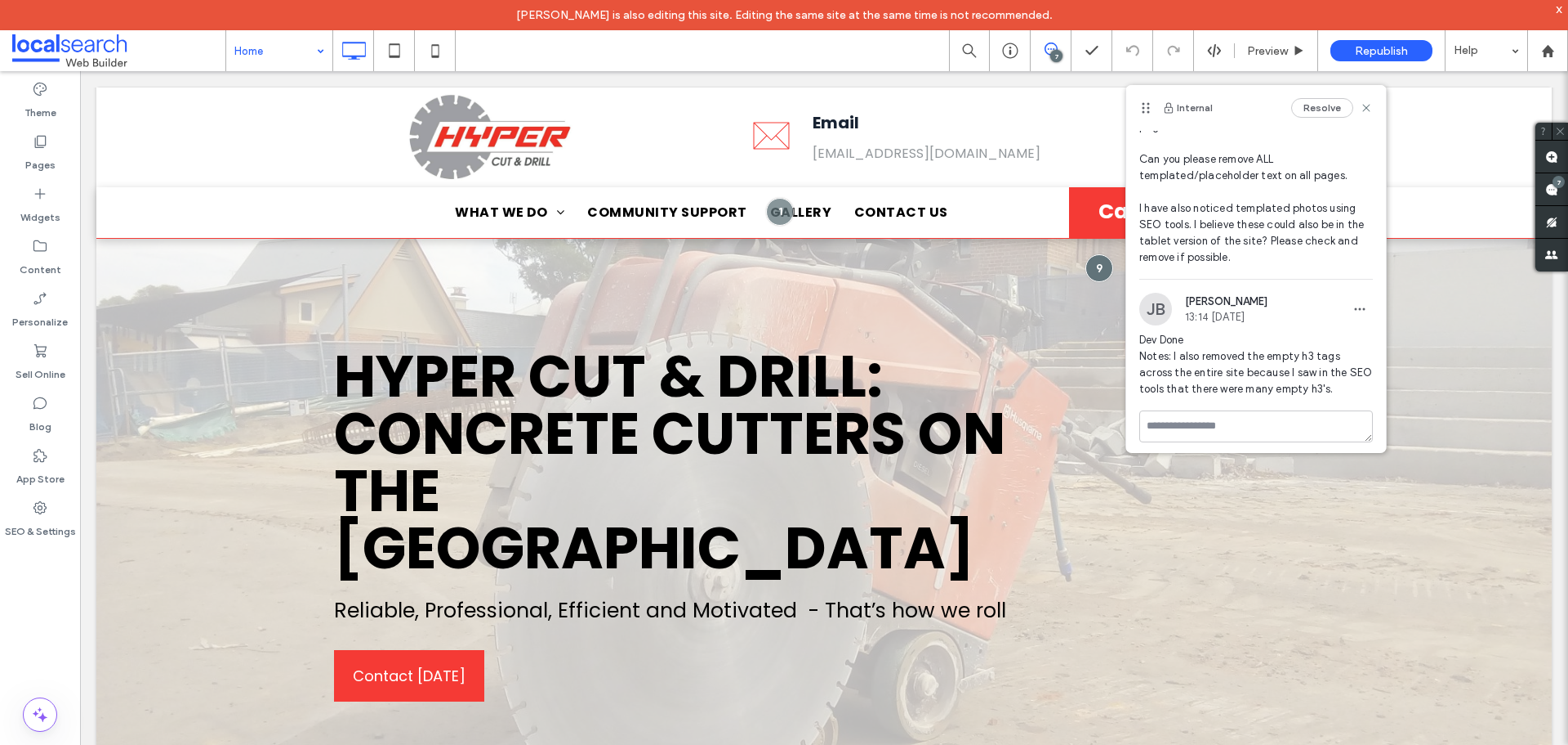
scroll to position [206, 0]
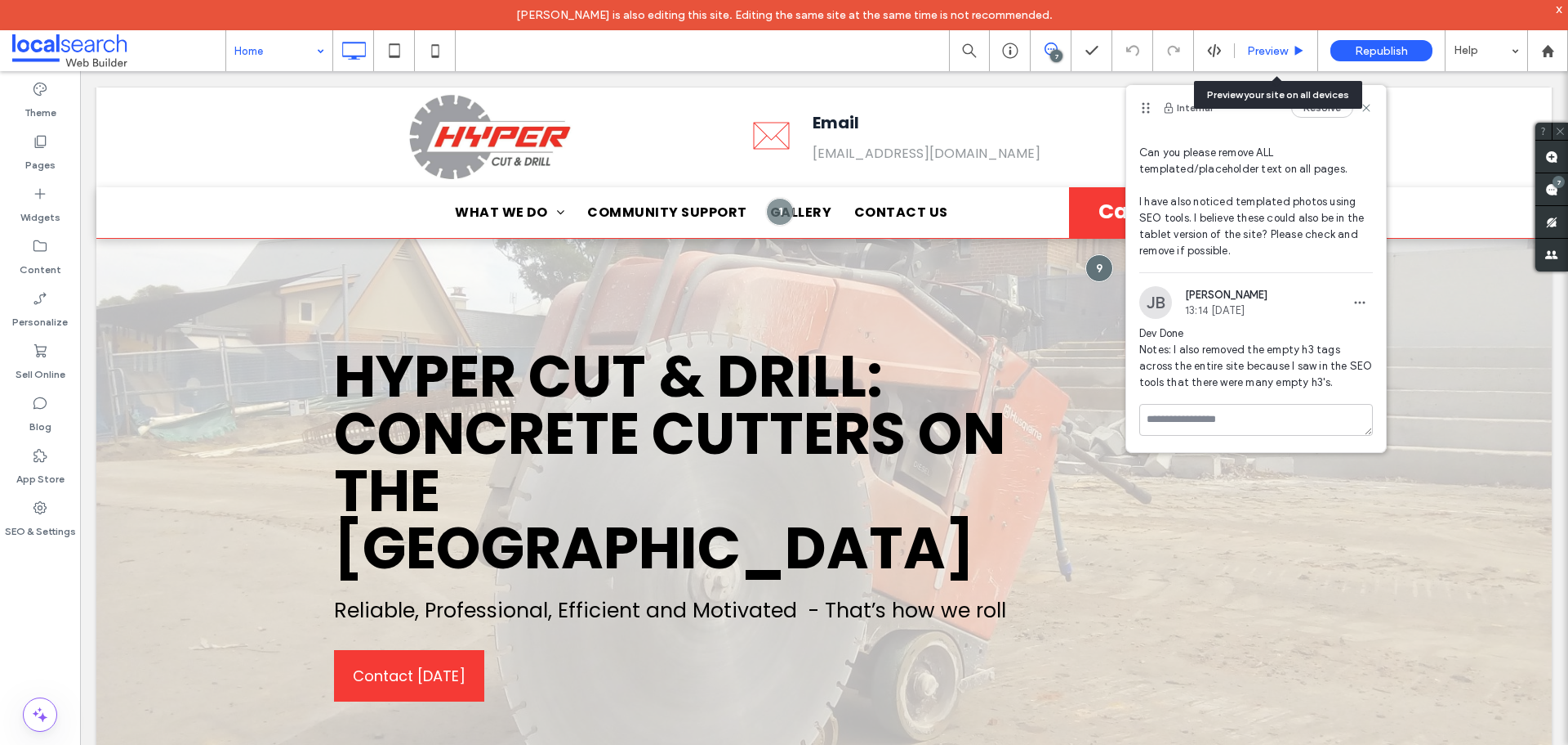
click at [1260, 38] on div "Preview" at bounding box center [1276, 50] width 83 height 41
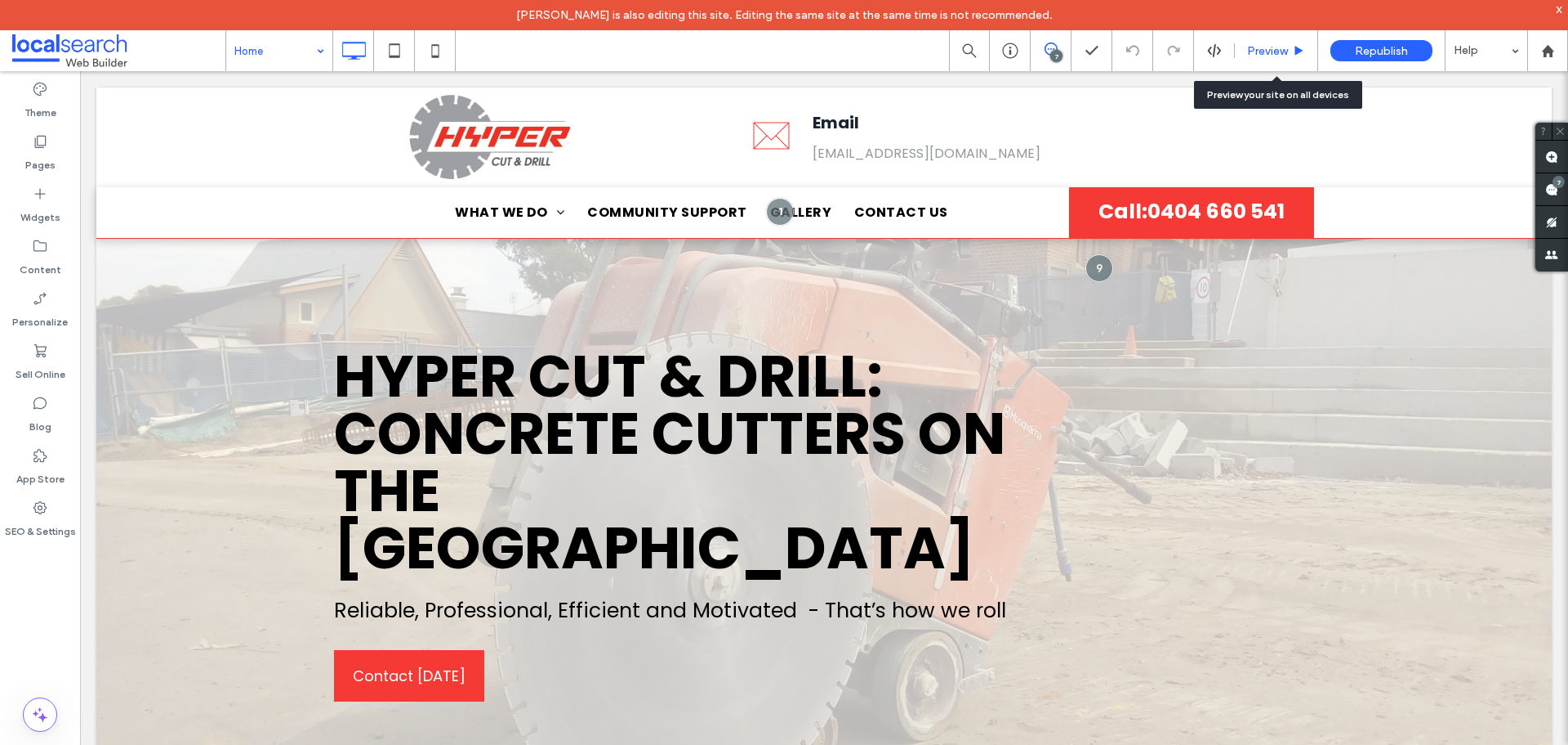
click at [1255, 48] on span "Preview" at bounding box center [1267, 51] width 41 height 14
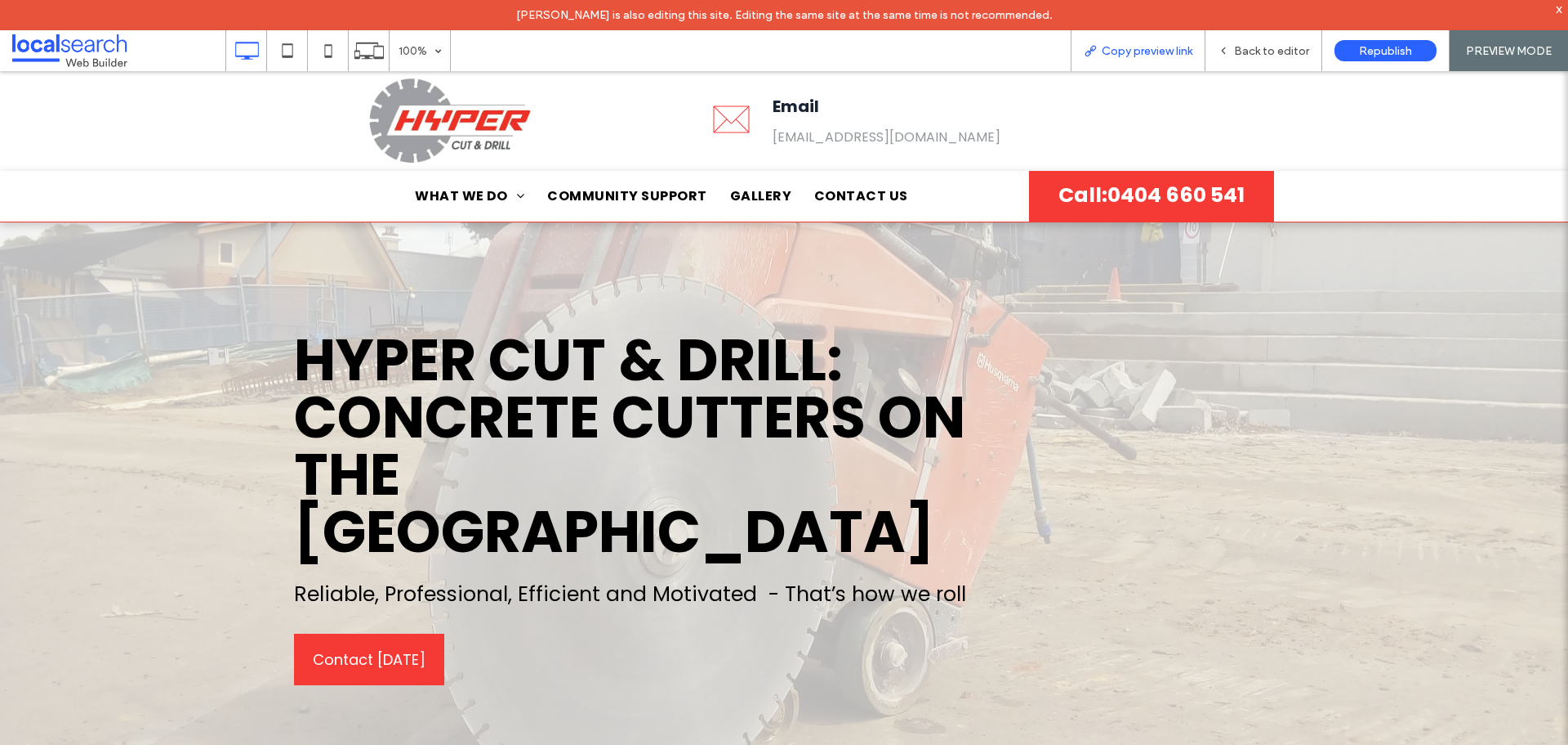
click at [1118, 49] on span "Copy preview link" at bounding box center [1147, 51] width 91 height 14
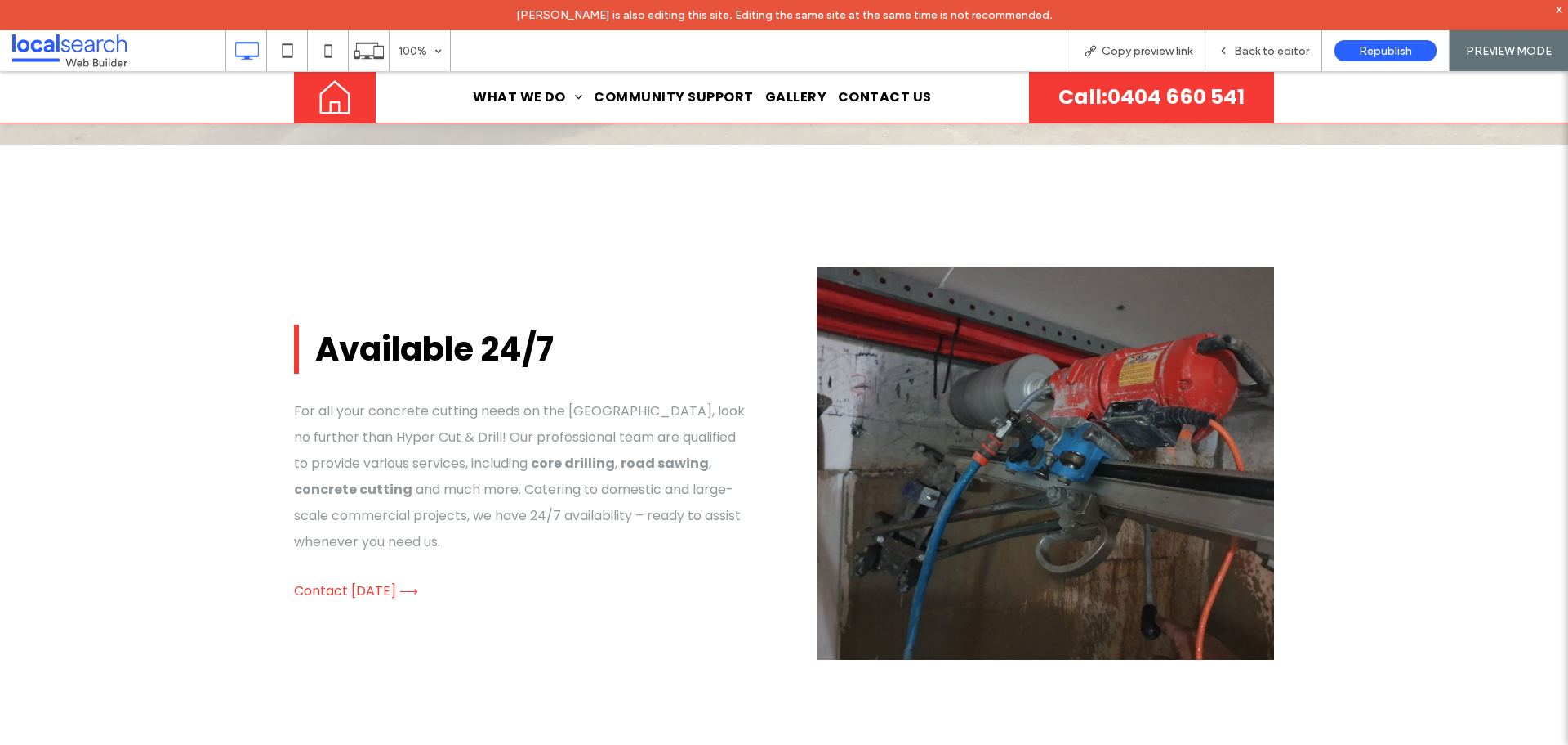
scroll to position [625, 0]
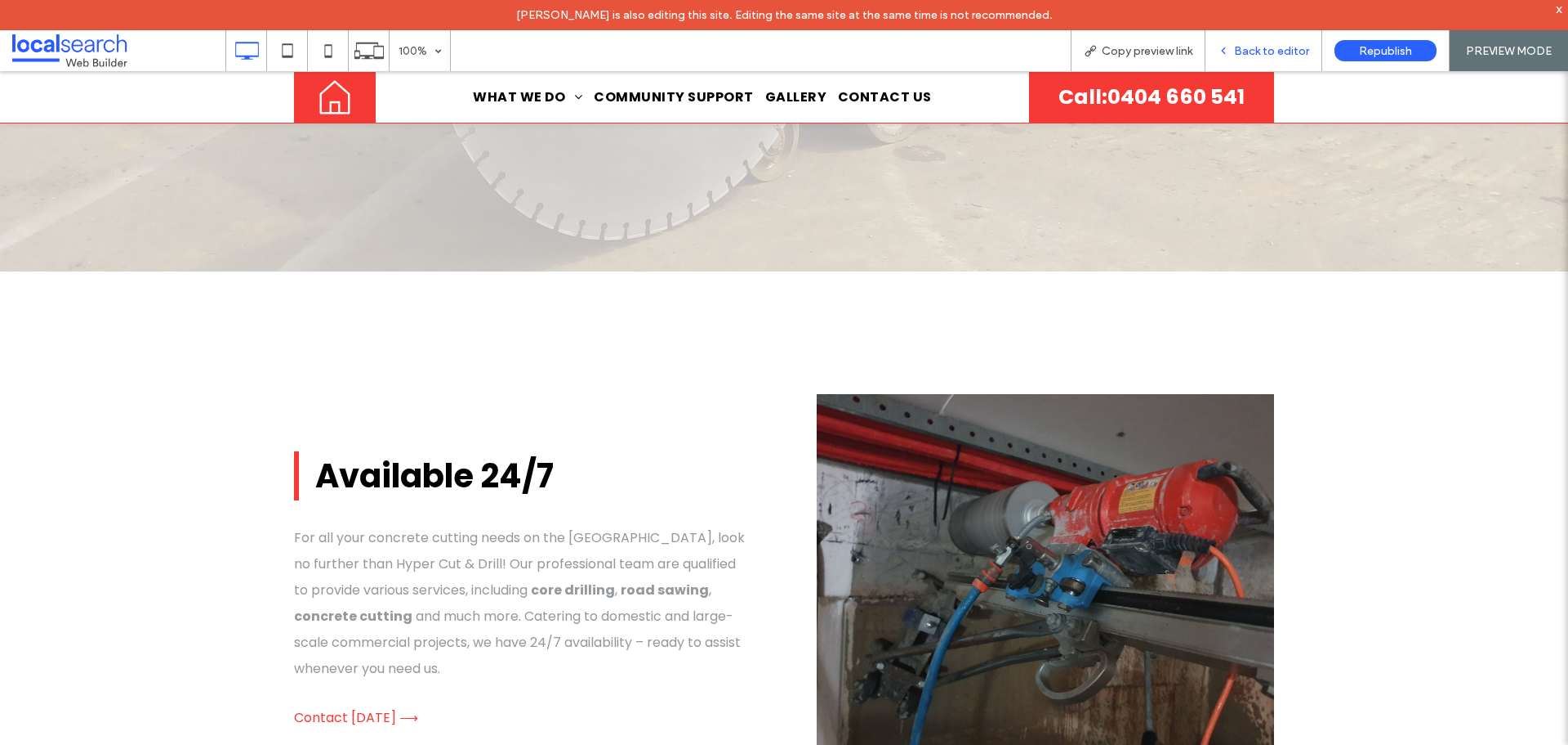
click at [1282, 42] on div "Back to editor" at bounding box center [1264, 50] width 117 height 41
click at [1240, 45] on span "Back to editor" at bounding box center [1271, 51] width 75 height 14
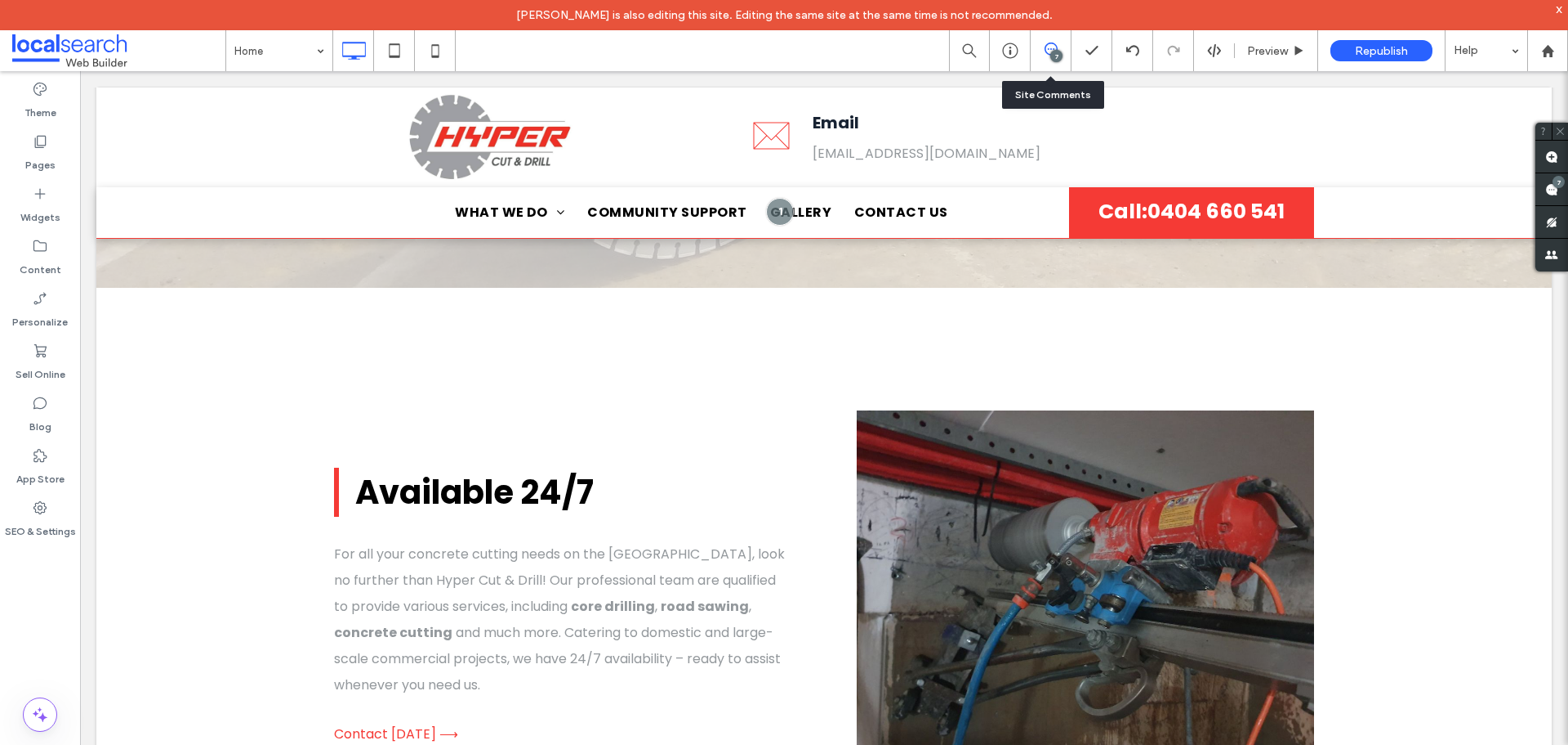
click at [1050, 57] on div "7" at bounding box center [1056, 56] width 12 height 12
click at [1047, 45] on use at bounding box center [1051, 49] width 13 height 13
click at [1051, 46] on icon at bounding box center [1051, 49] width 13 height 13
click at [1062, 54] on div "7" at bounding box center [1056, 56] width 12 height 12
click at [1551, 194] on use at bounding box center [1552, 189] width 13 height 13
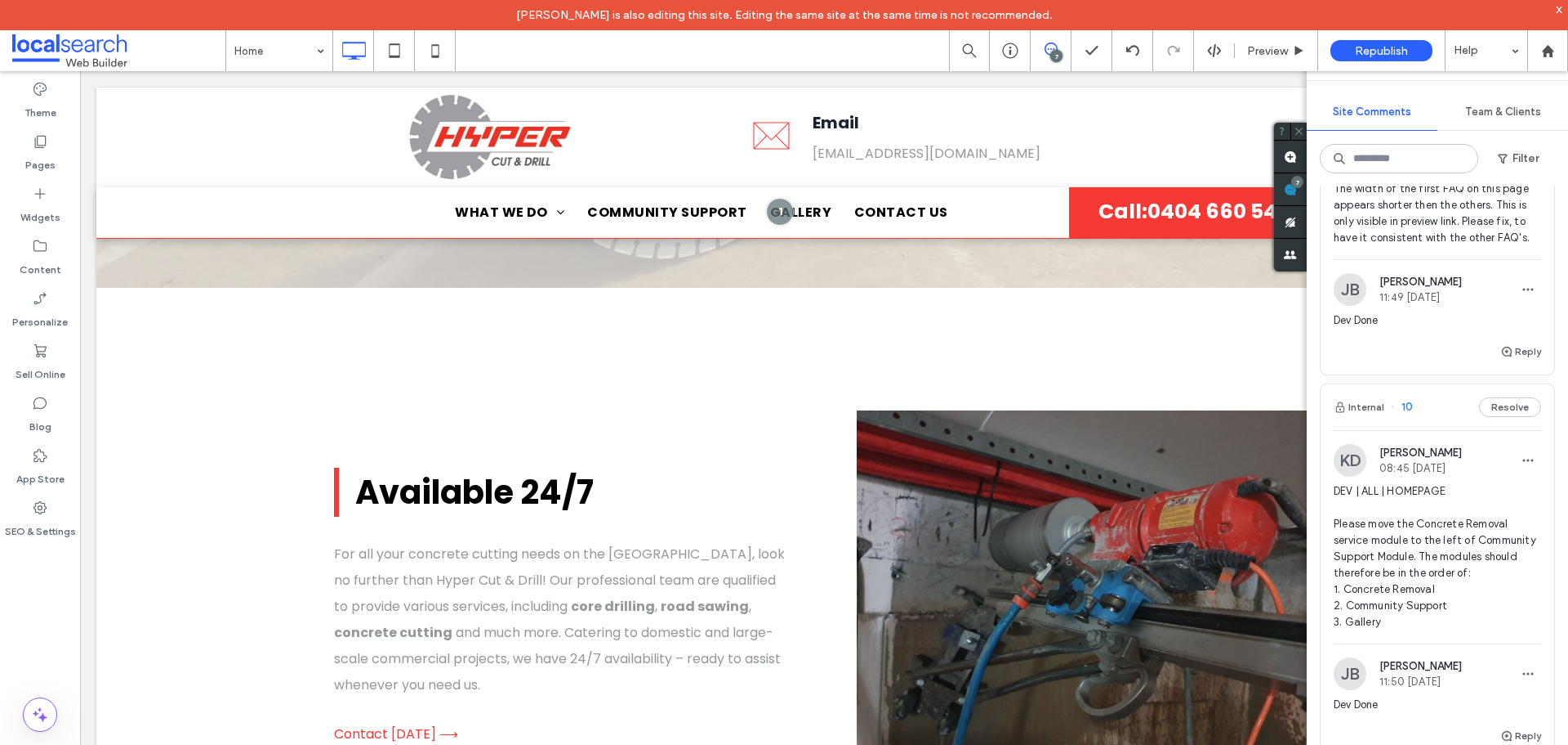
scroll to position [82, 0]
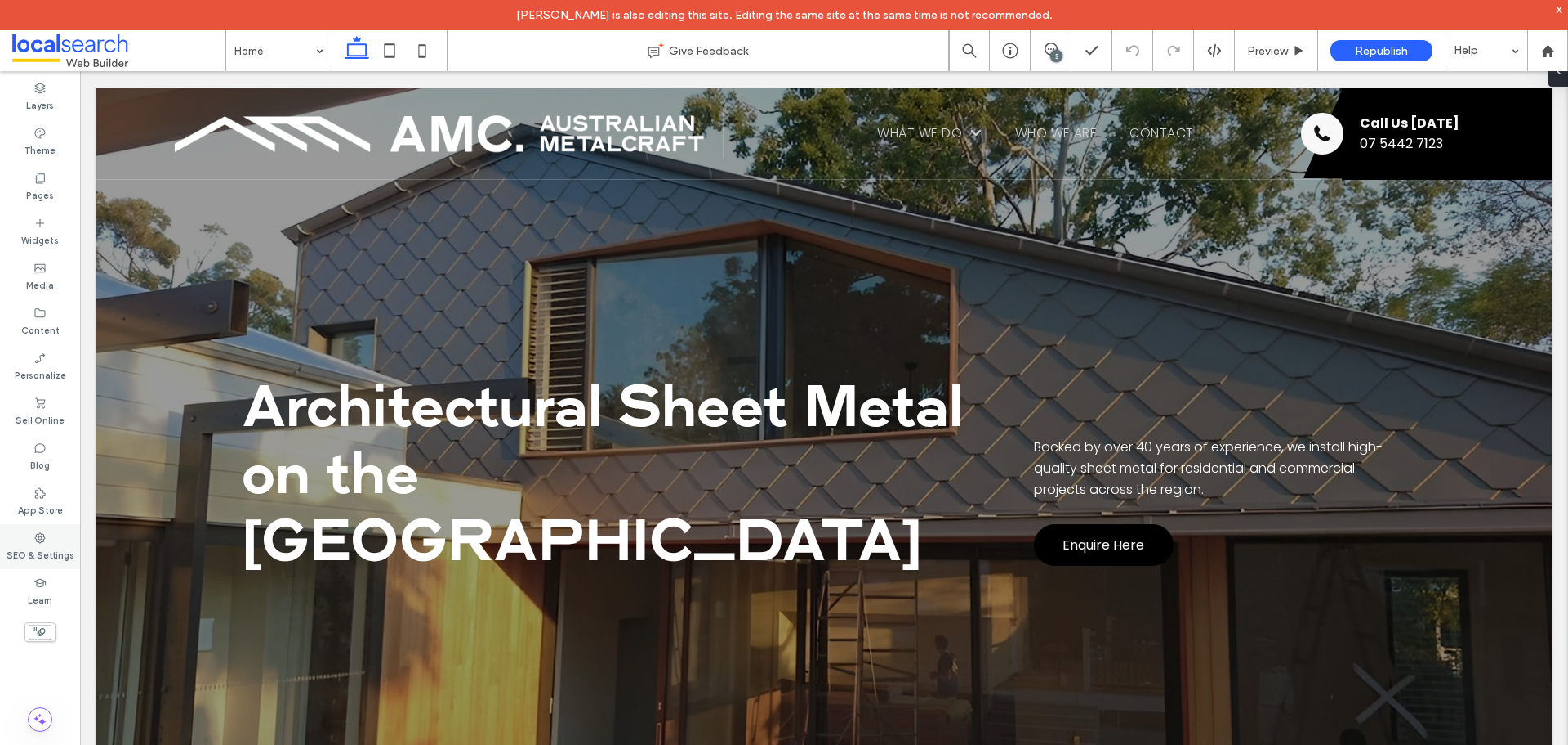
click at [56, 557] on label "SEO & Settings" at bounding box center [41, 553] width 68 height 18
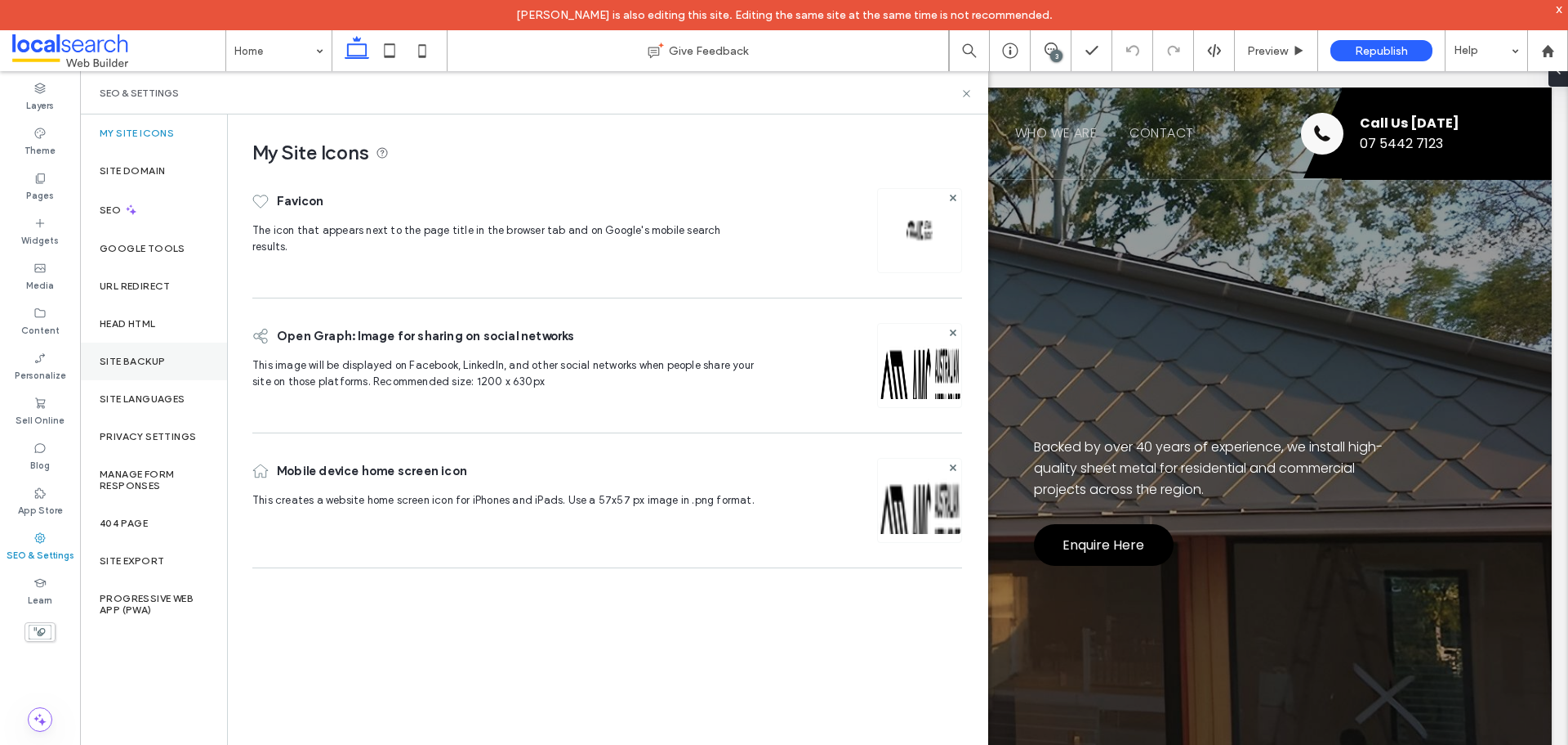
click at [121, 357] on label "Site Backup" at bounding box center [132, 361] width 65 height 11
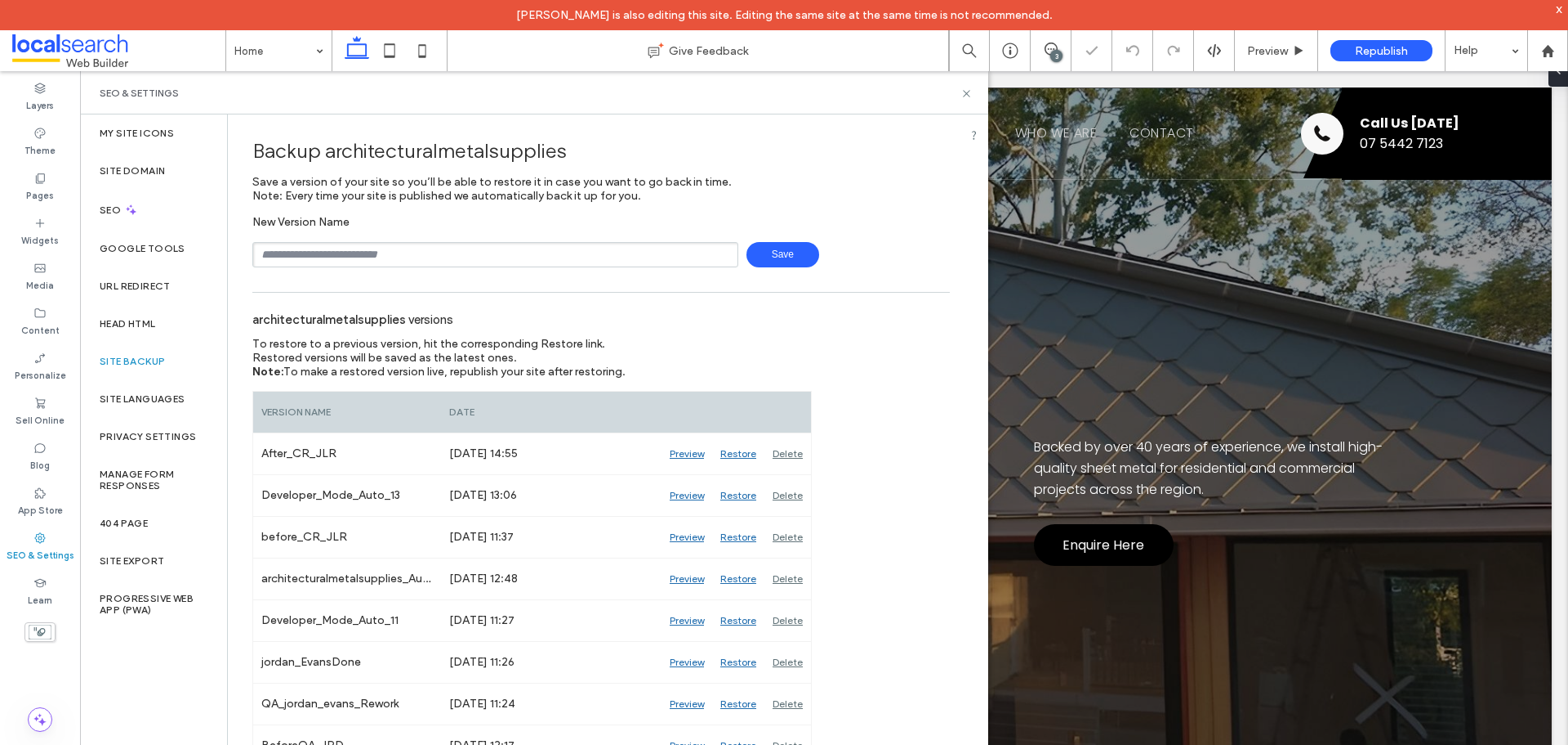
click at [363, 249] on input "text" at bounding box center [496, 254] width 486 height 25
type input "**********"
click at [773, 256] on span "Save" at bounding box center [783, 254] width 73 height 25
click at [961, 91] on icon at bounding box center [966, 93] width 12 height 12
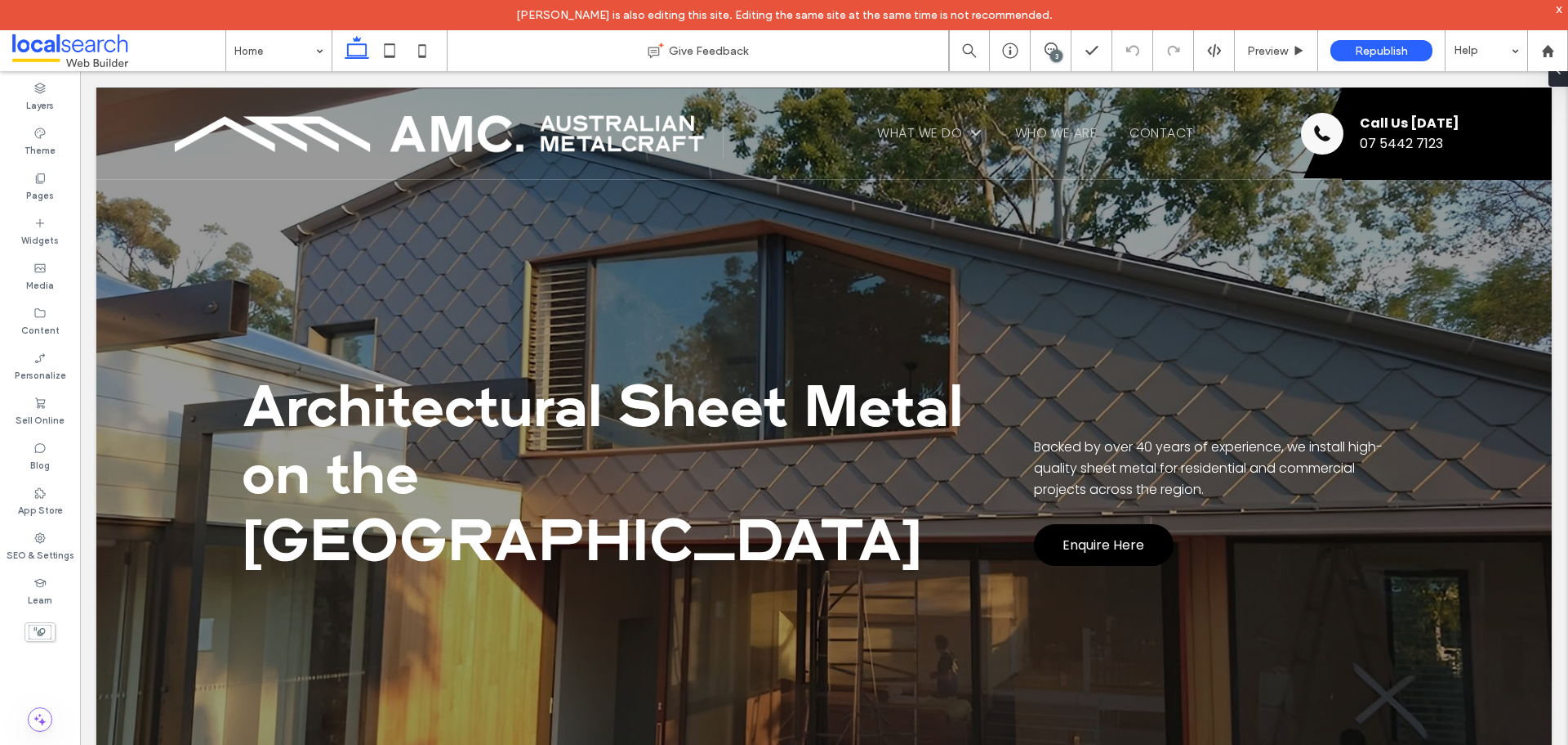
click at [1060, 51] on div "3" at bounding box center [1056, 56] width 12 height 12
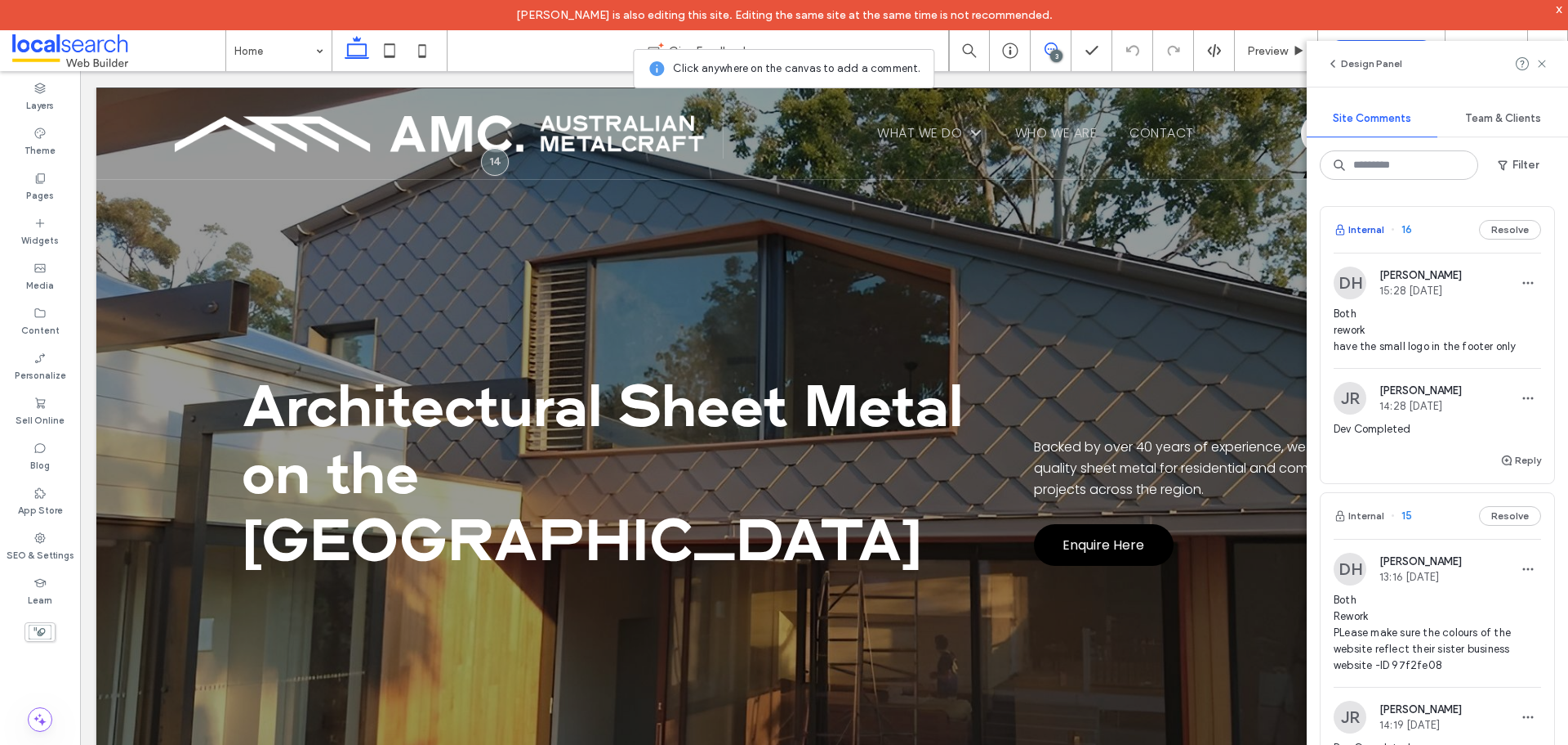
click at [1380, 226] on button "Internal" at bounding box center [1359, 230] width 51 height 20
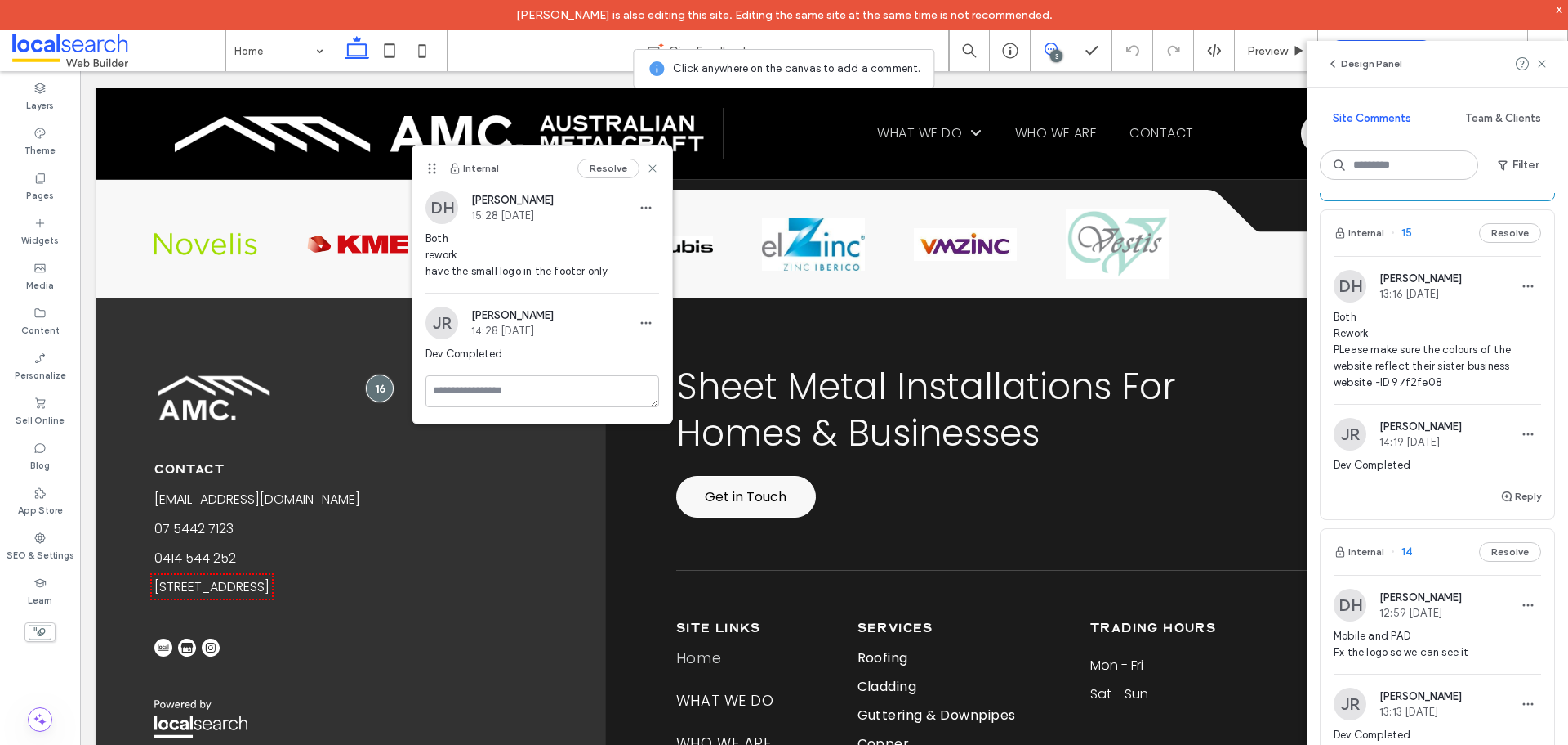
scroll to position [245, 0]
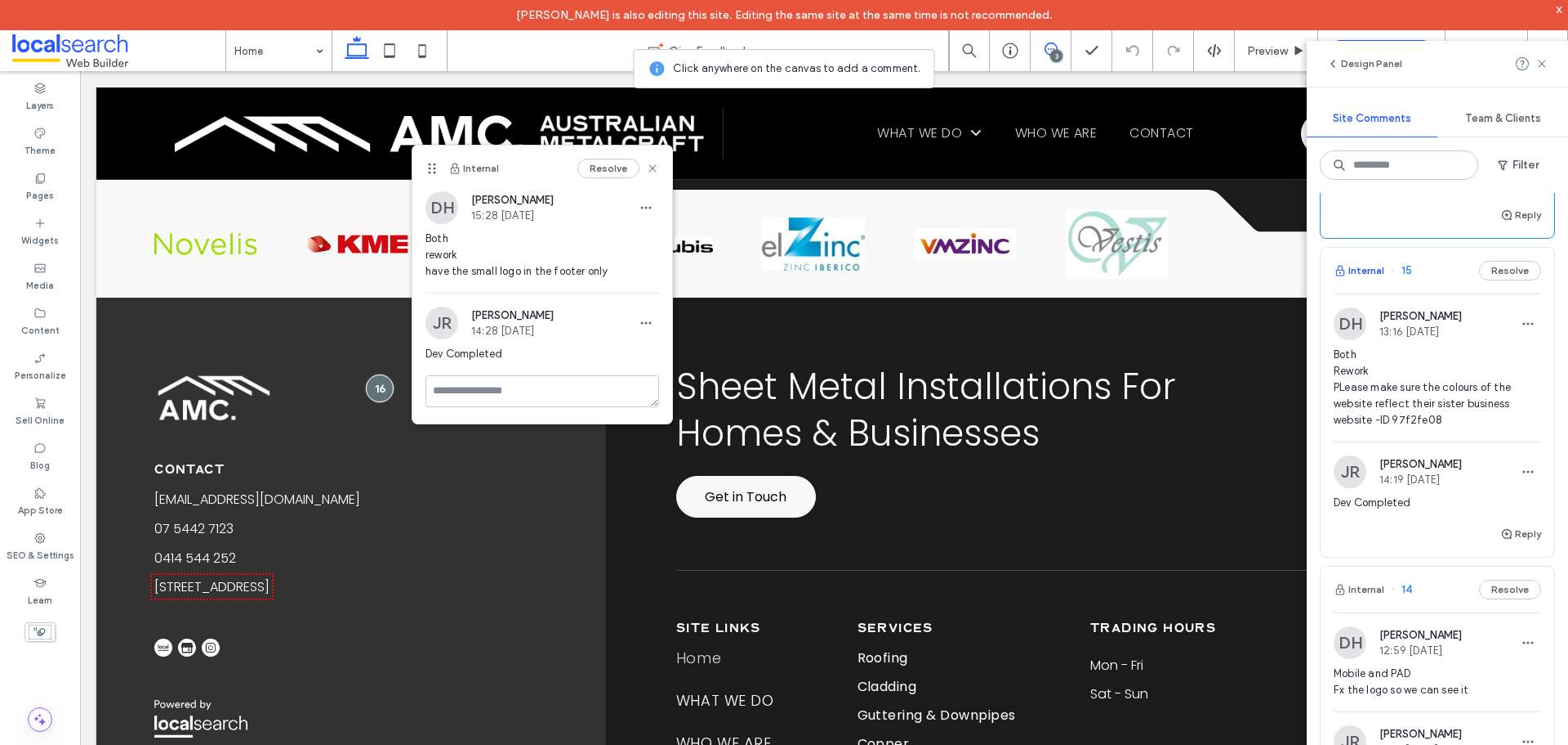
click at [1367, 266] on button "Internal" at bounding box center [1359, 271] width 51 height 20
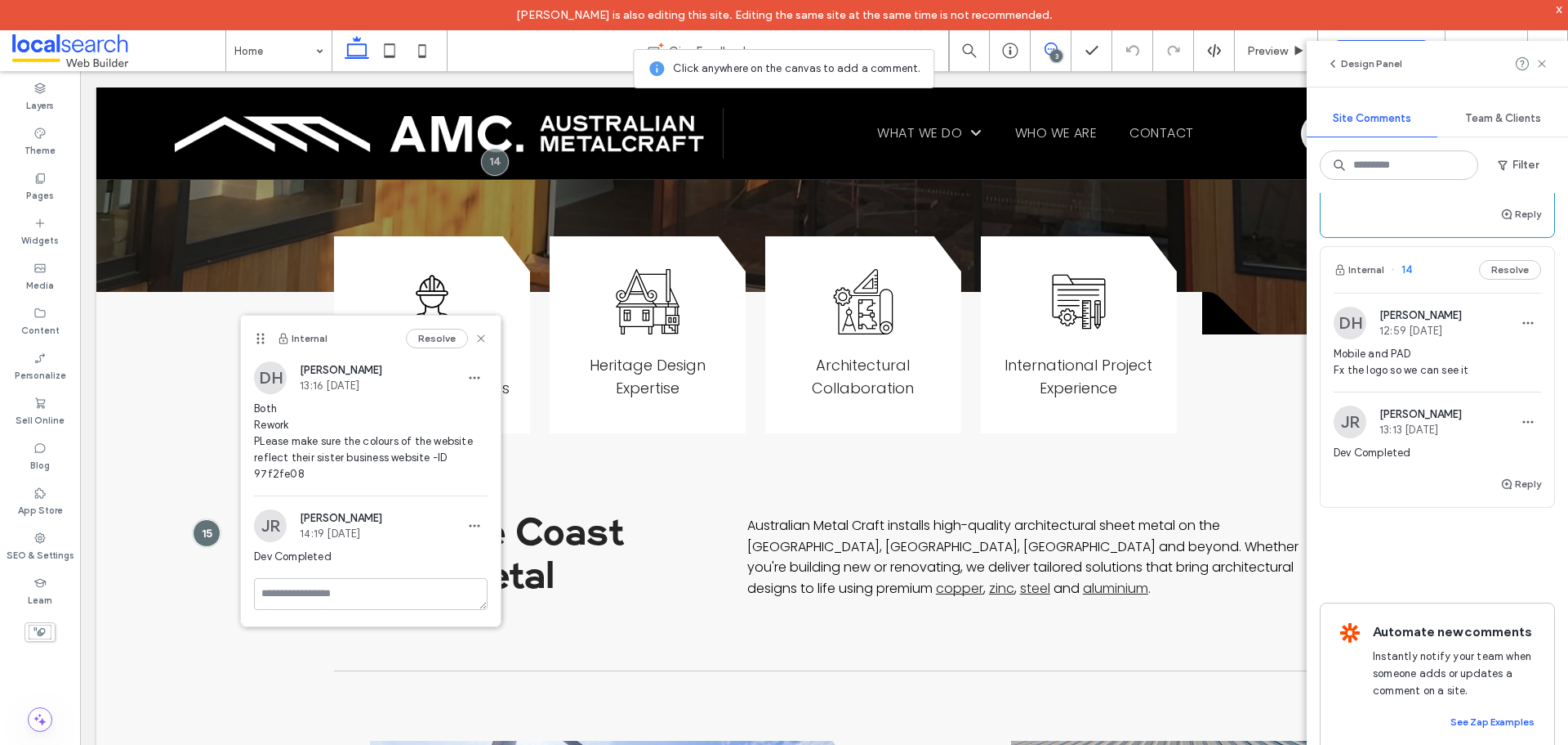
scroll to position [572, 0]
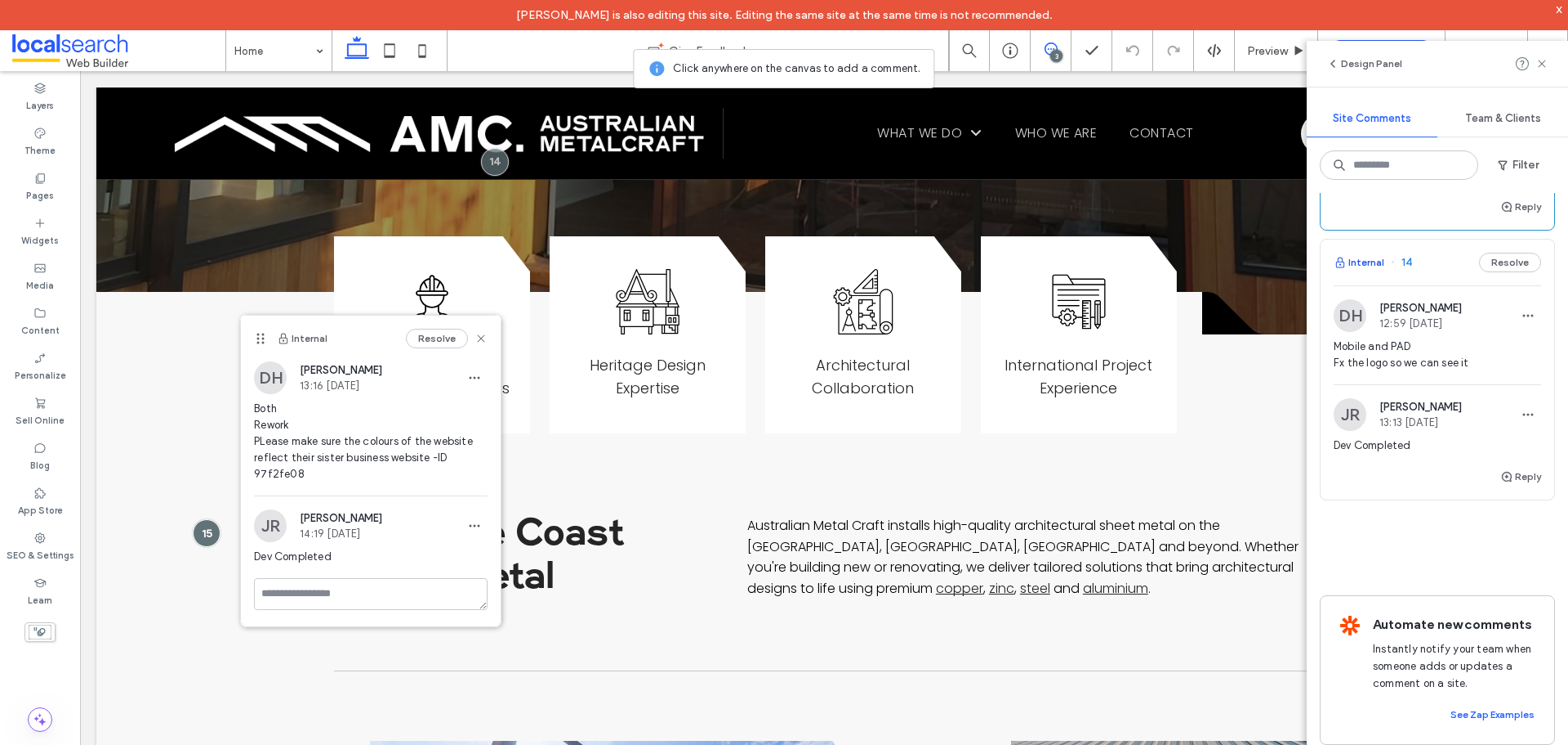
click at [1357, 262] on button "Internal" at bounding box center [1359, 263] width 51 height 20
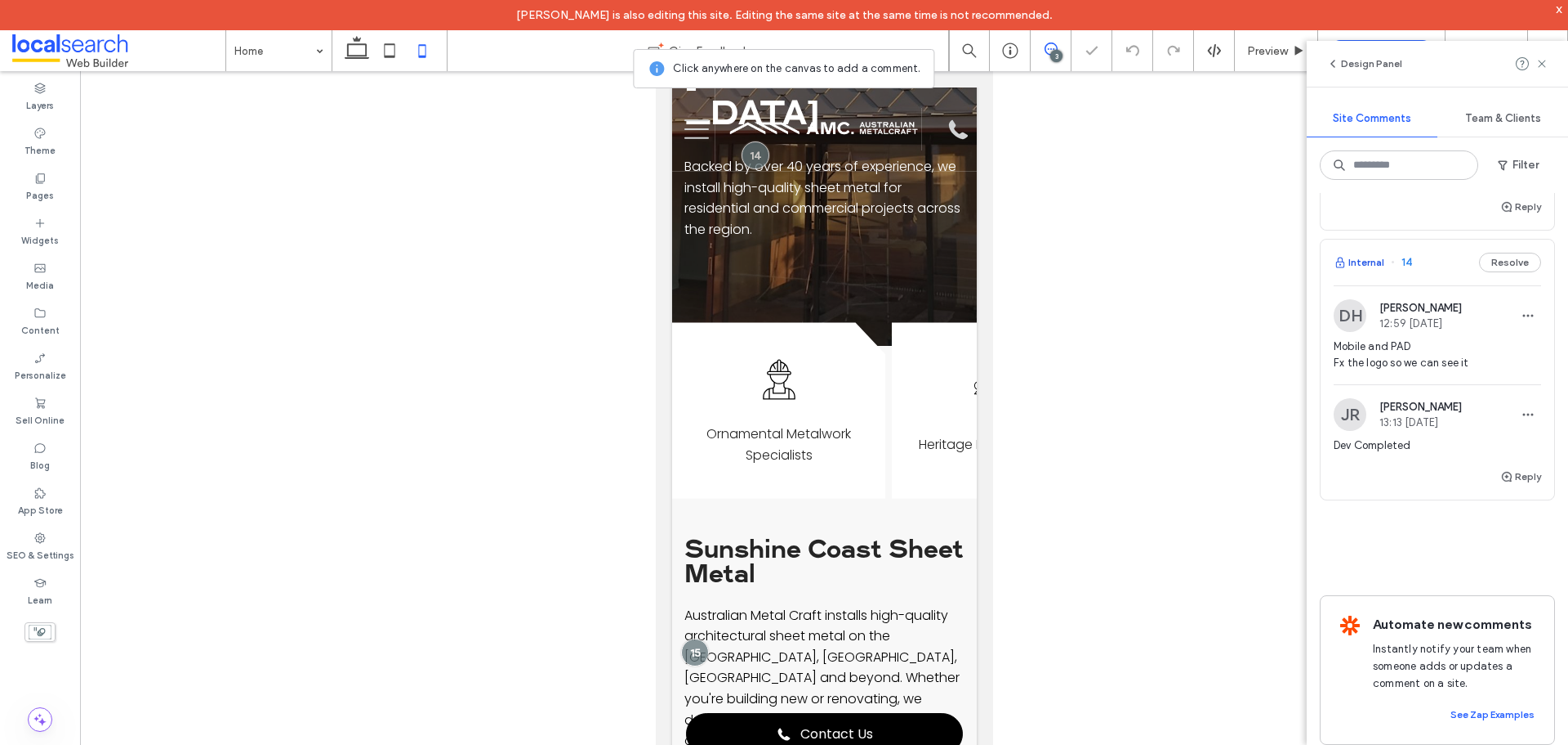
scroll to position [0, 0]
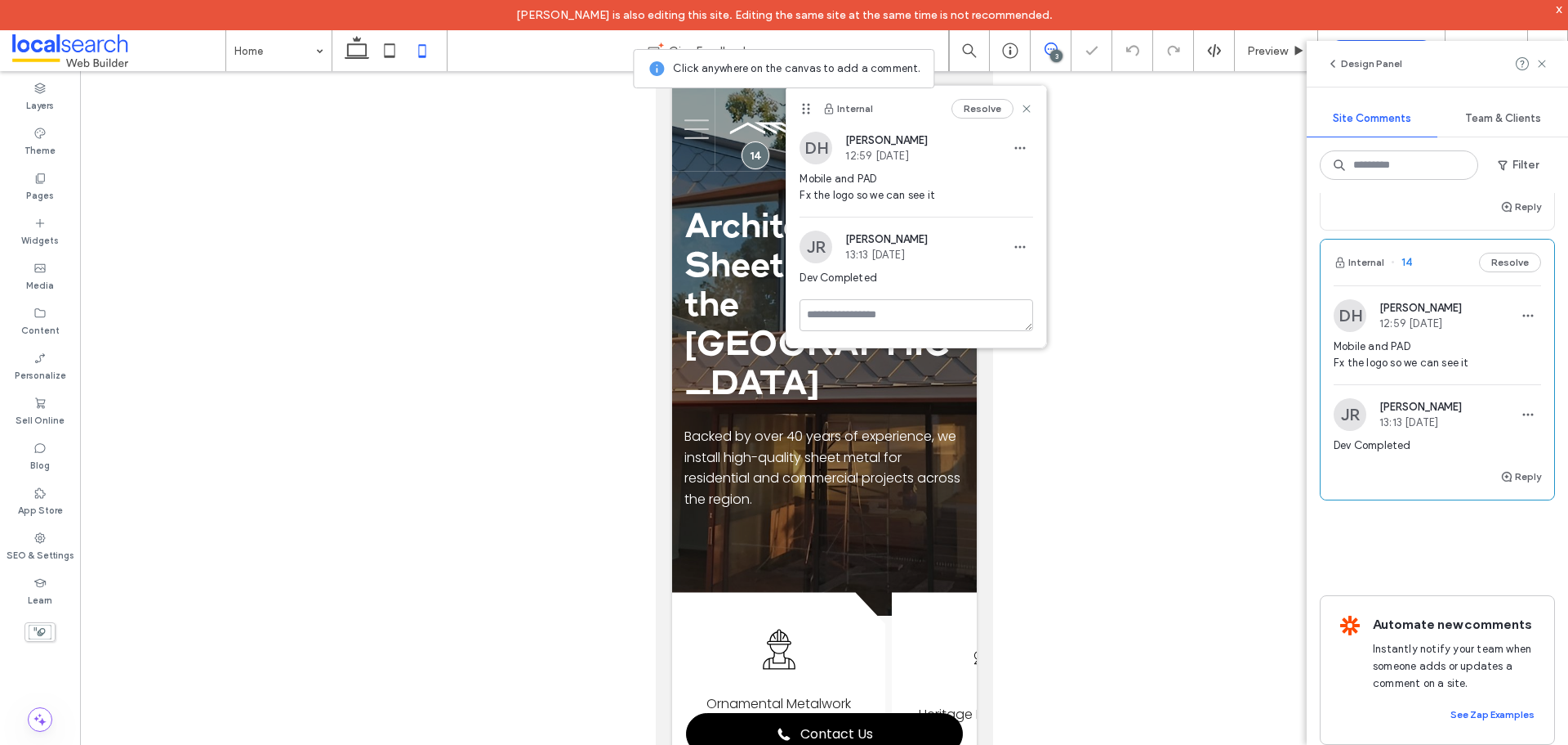
click at [1136, 333] on div at bounding box center [823, 421] width 1488 height 700
click at [1026, 106] on icon at bounding box center [1026, 108] width 13 height 13
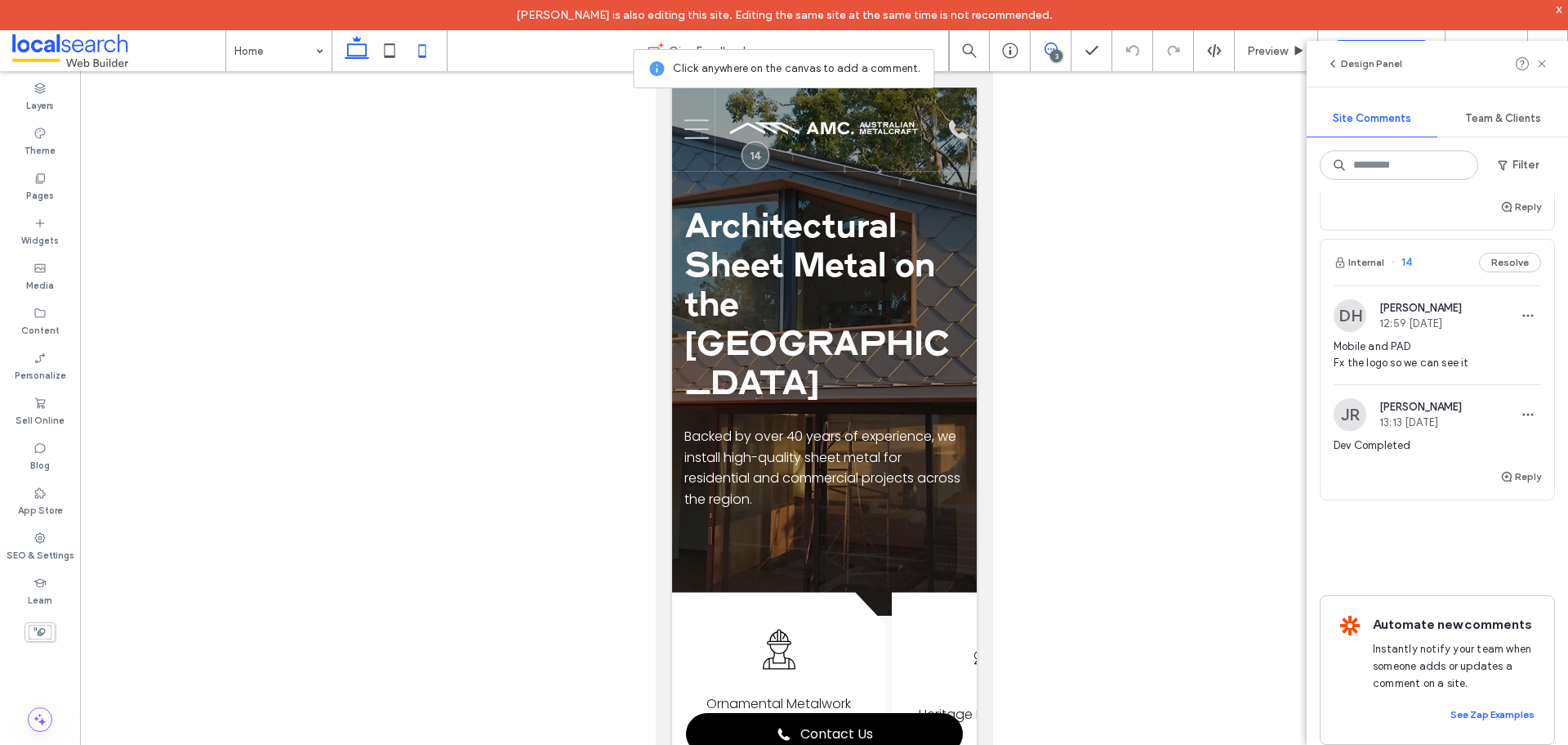
click at [354, 50] on icon at bounding box center [357, 50] width 33 height 33
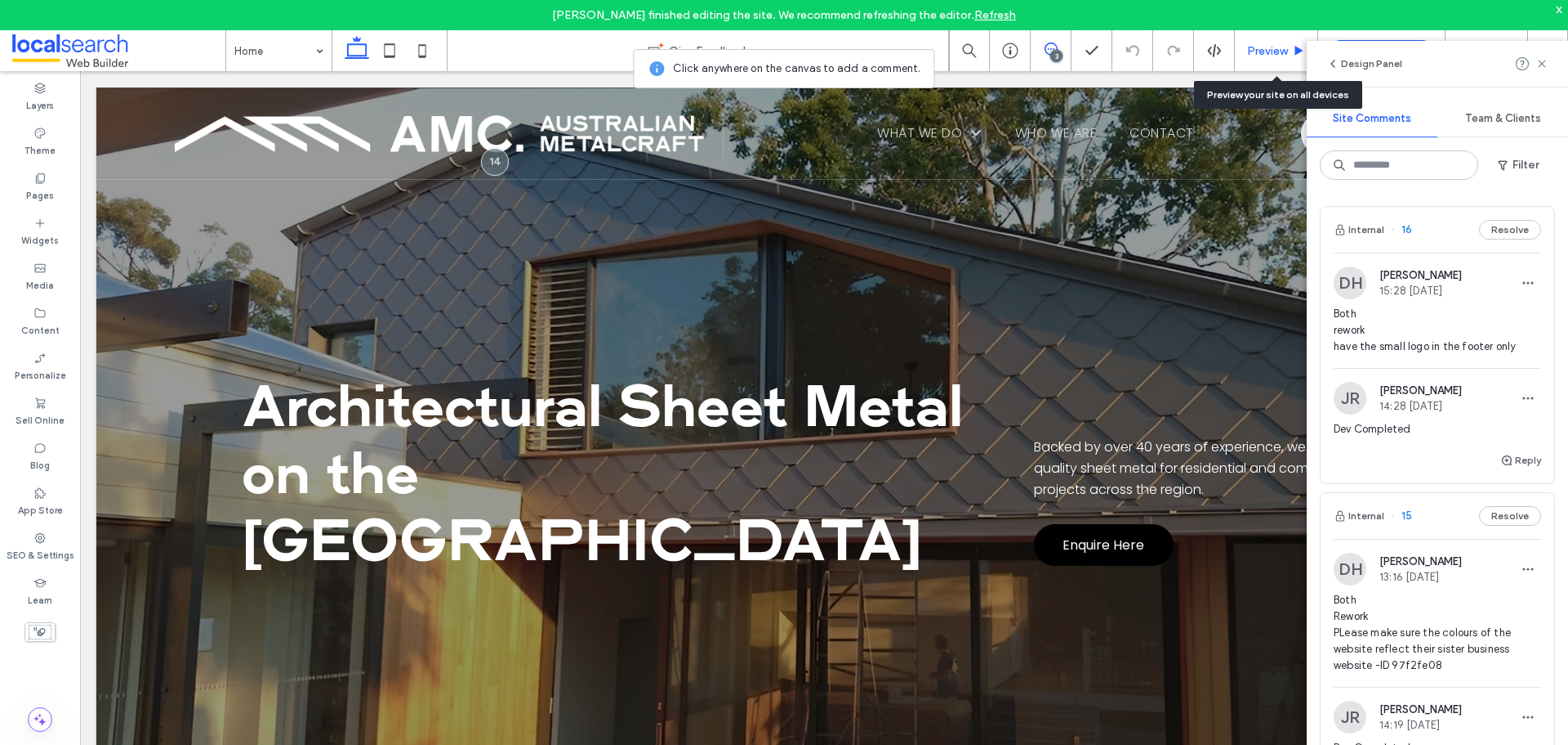
click at [1251, 50] on span "Preview" at bounding box center [1267, 51] width 41 height 14
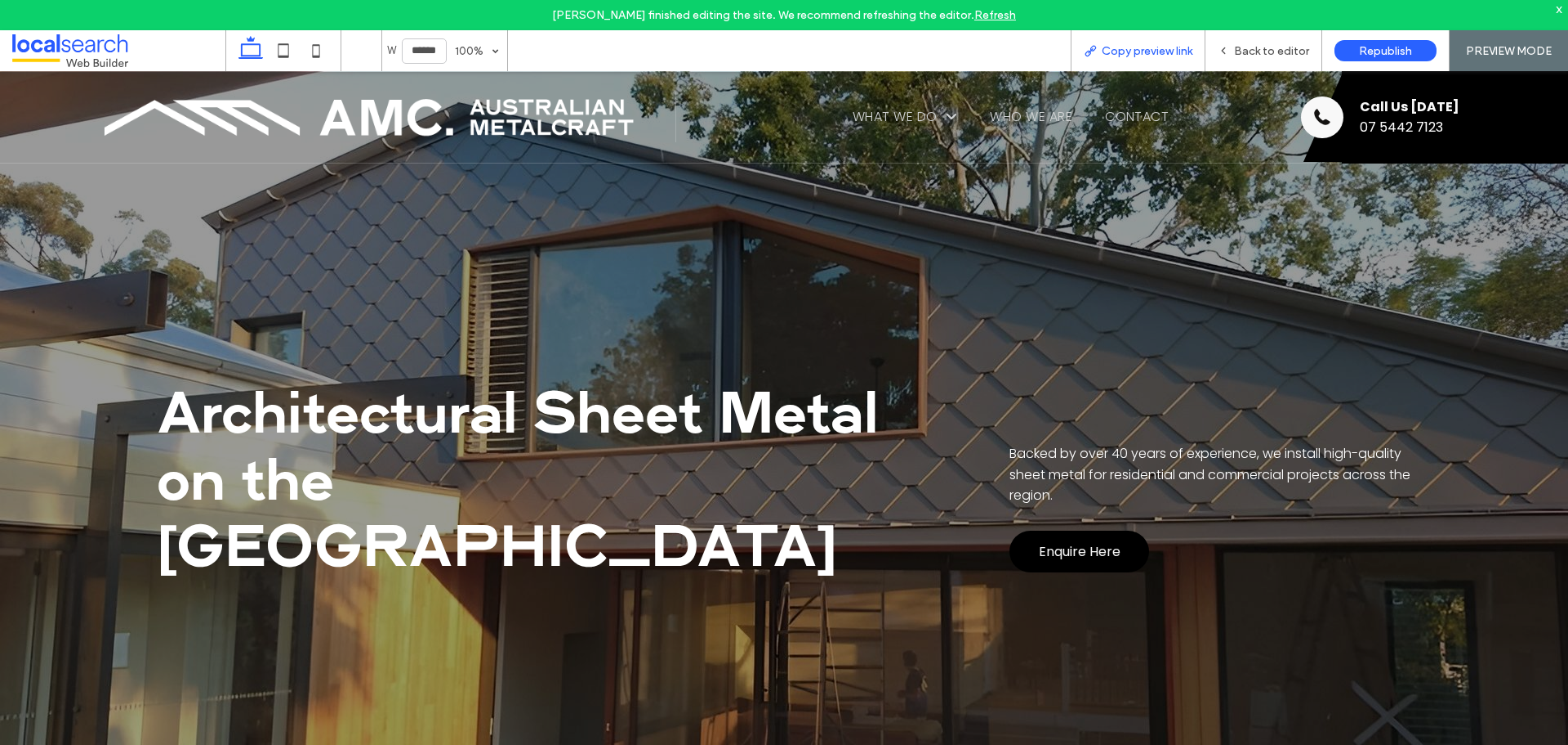
click at [1133, 53] on span "Copy preview link" at bounding box center [1147, 51] width 91 height 14
click at [1244, 44] on span "Back to editor" at bounding box center [1271, 51] width 75 height 14
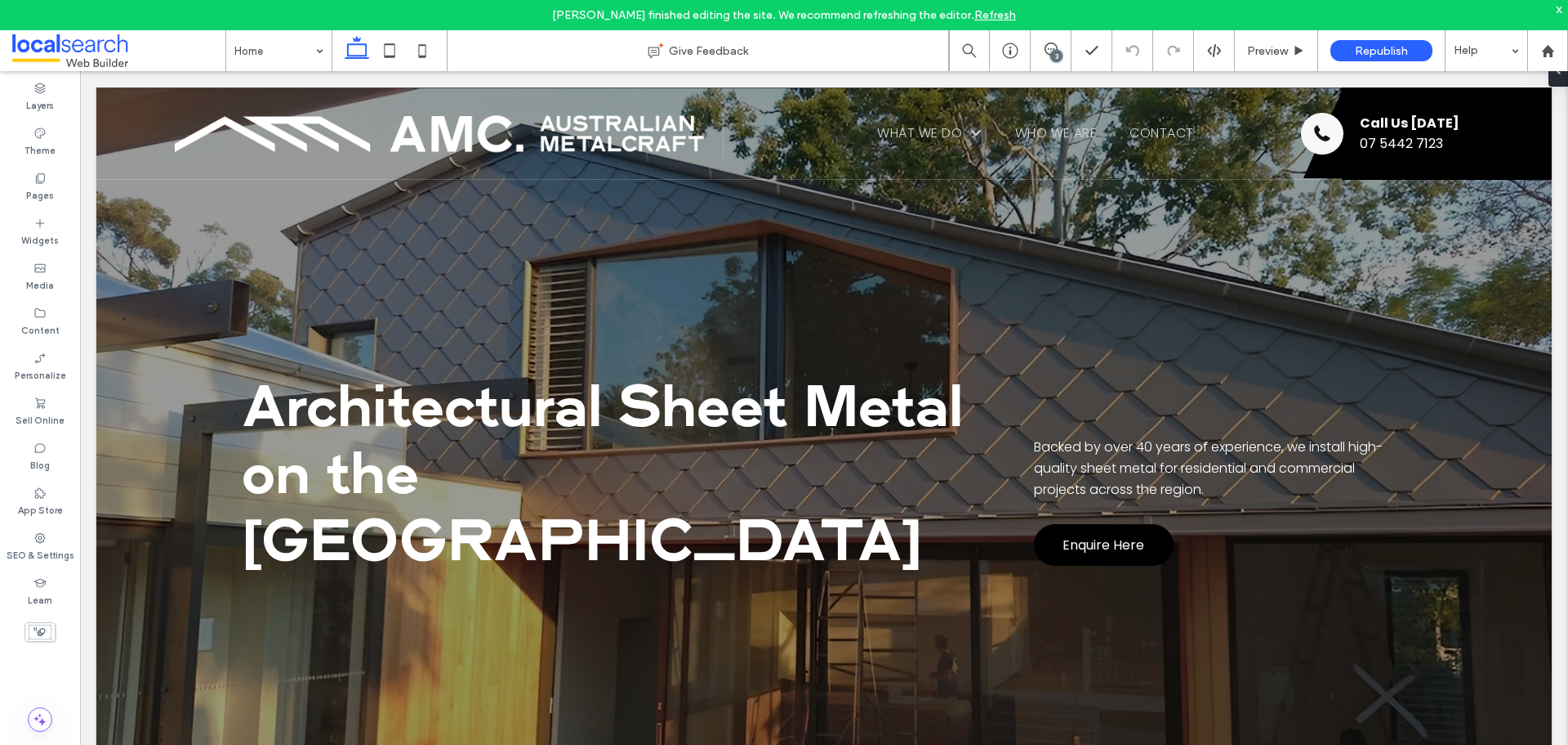
click at [1055, 56] on div "3" at bounding box center [1056, 56] width 12 height 12
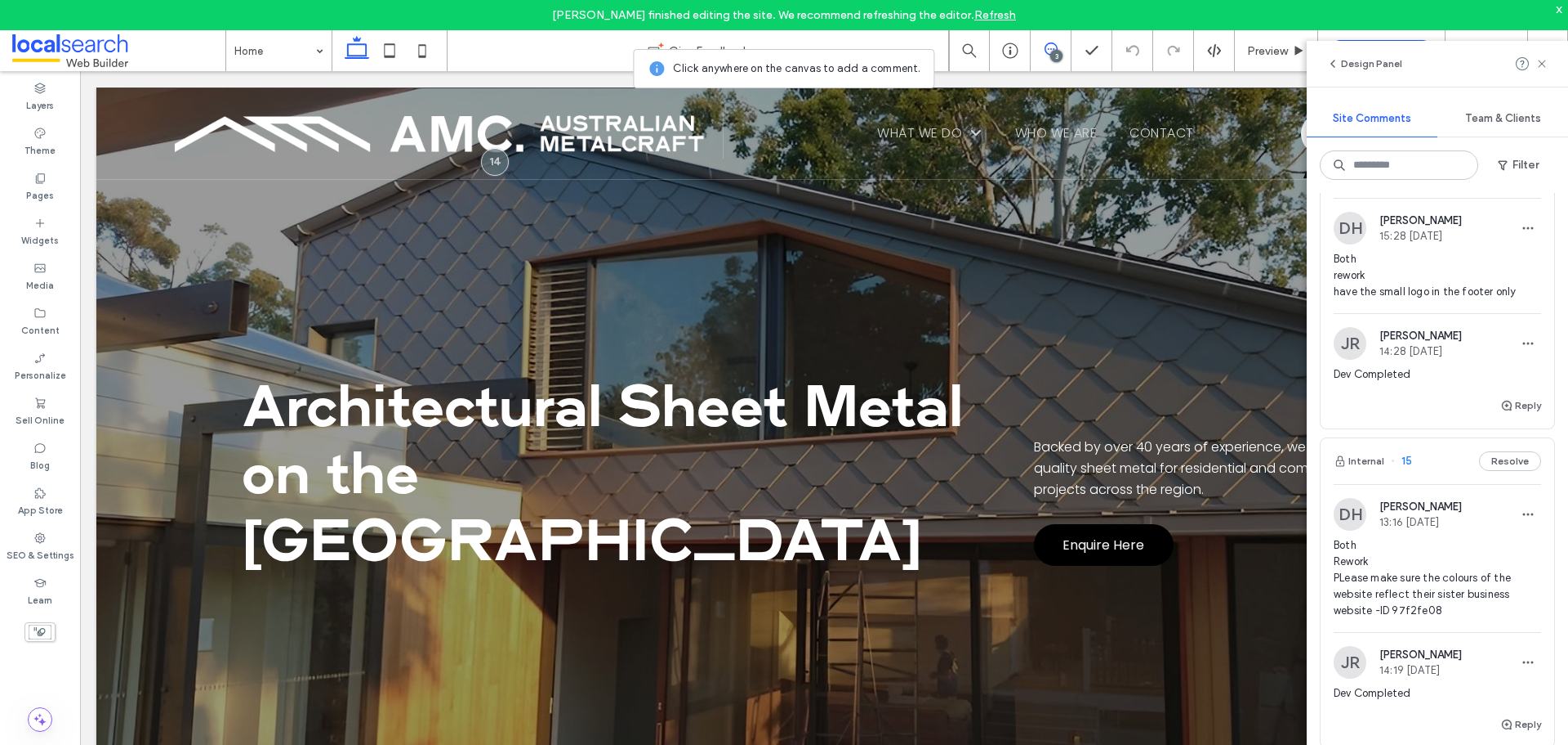
scroll to position [82, 0]
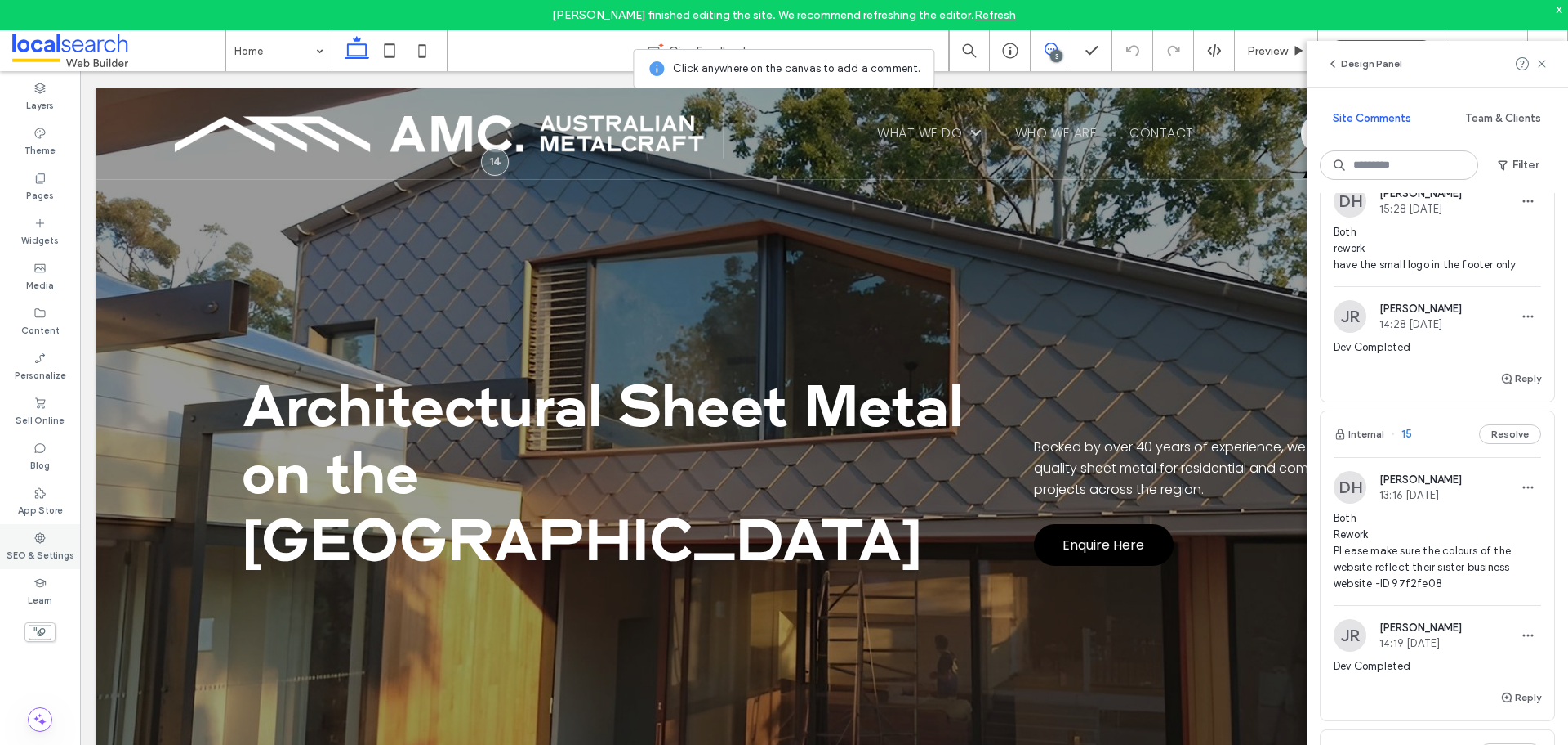
click at [52, 541] on div "SEO & Settings" at bounding box center [40, 546] width 80 height 45
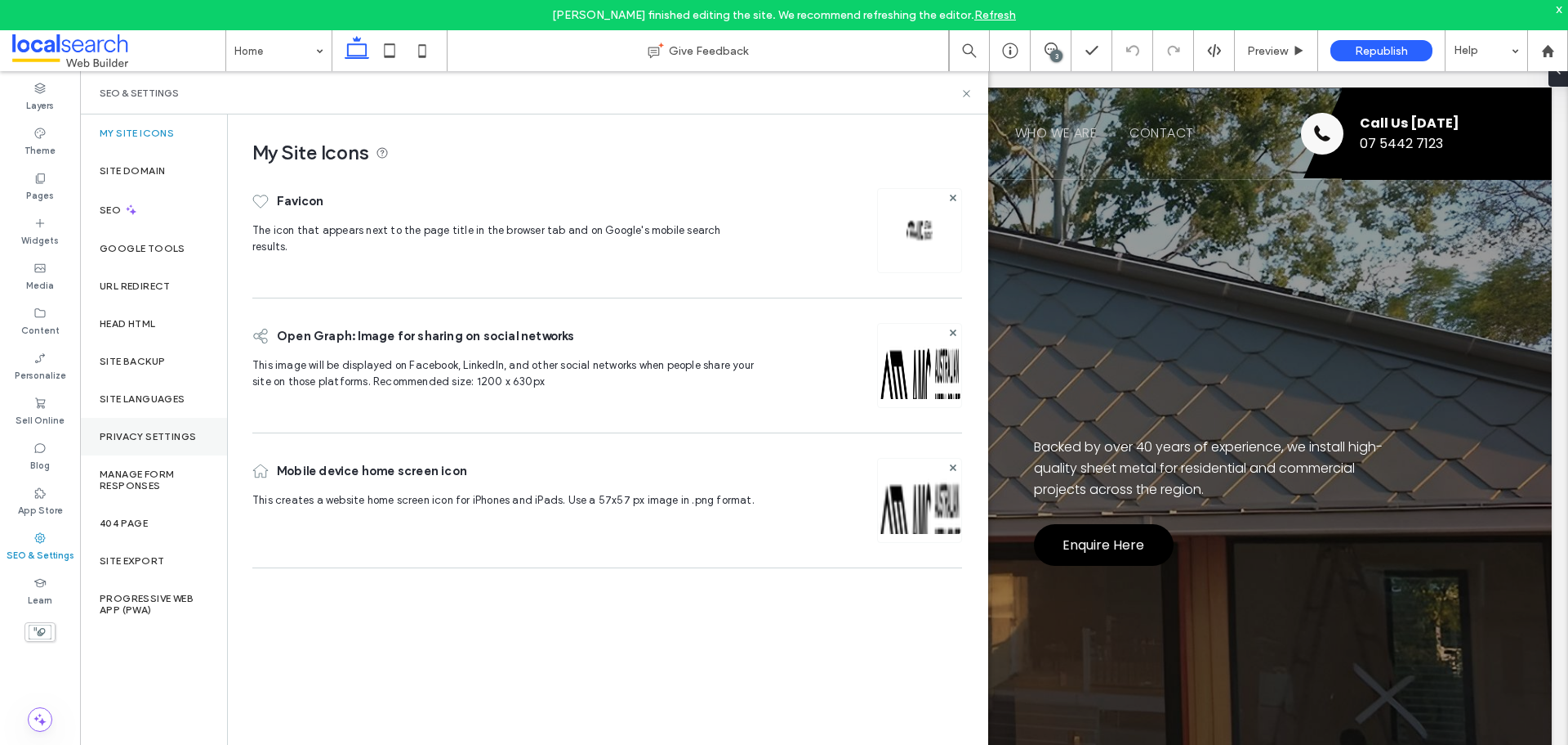
scroll to position [0, 0]
click at [132, 353] on div "Site Backup" at bounding box center [153, 362] width 147 height 38
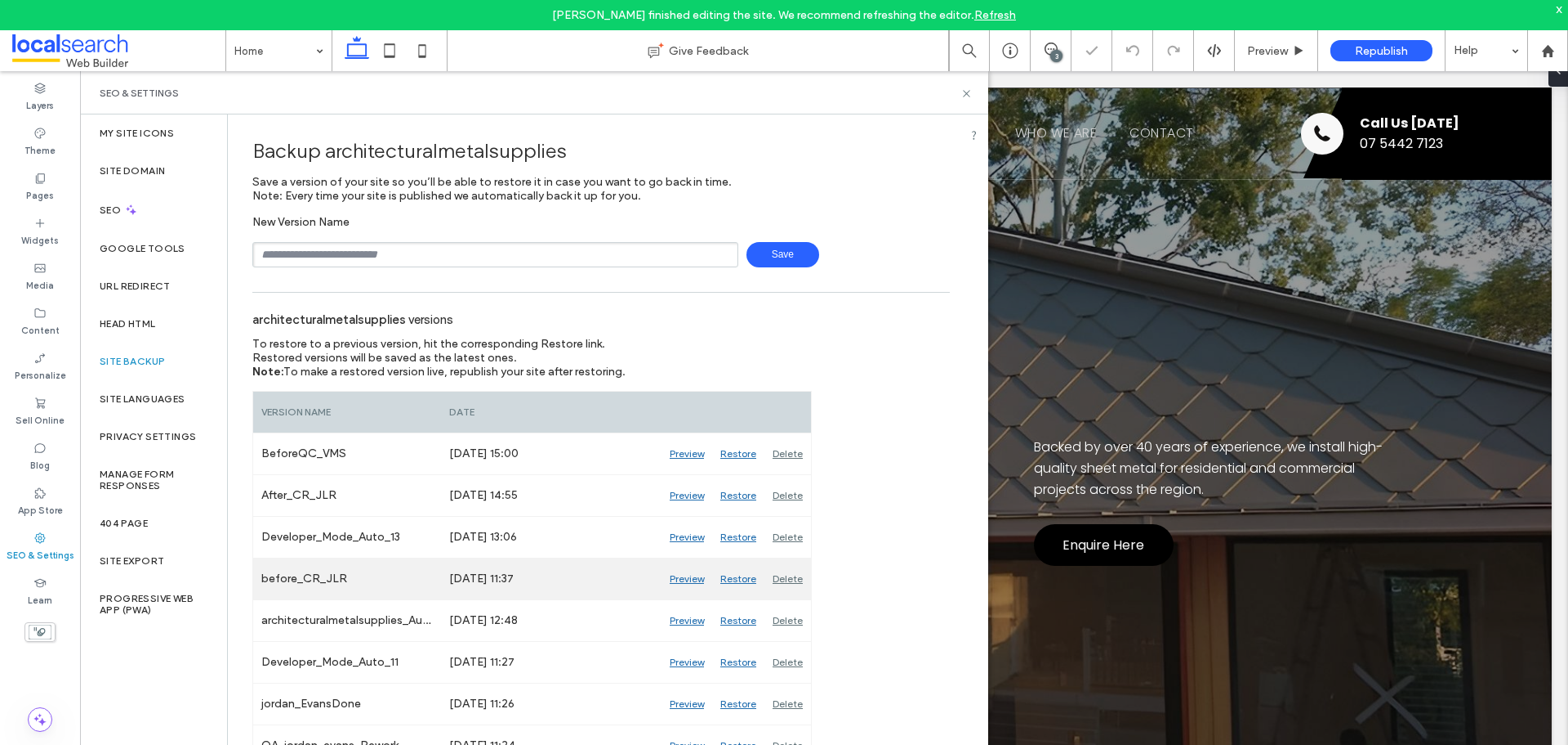
click at [677, 578] on div "Preview" at bounding box center [687, 578] width 51 height 41
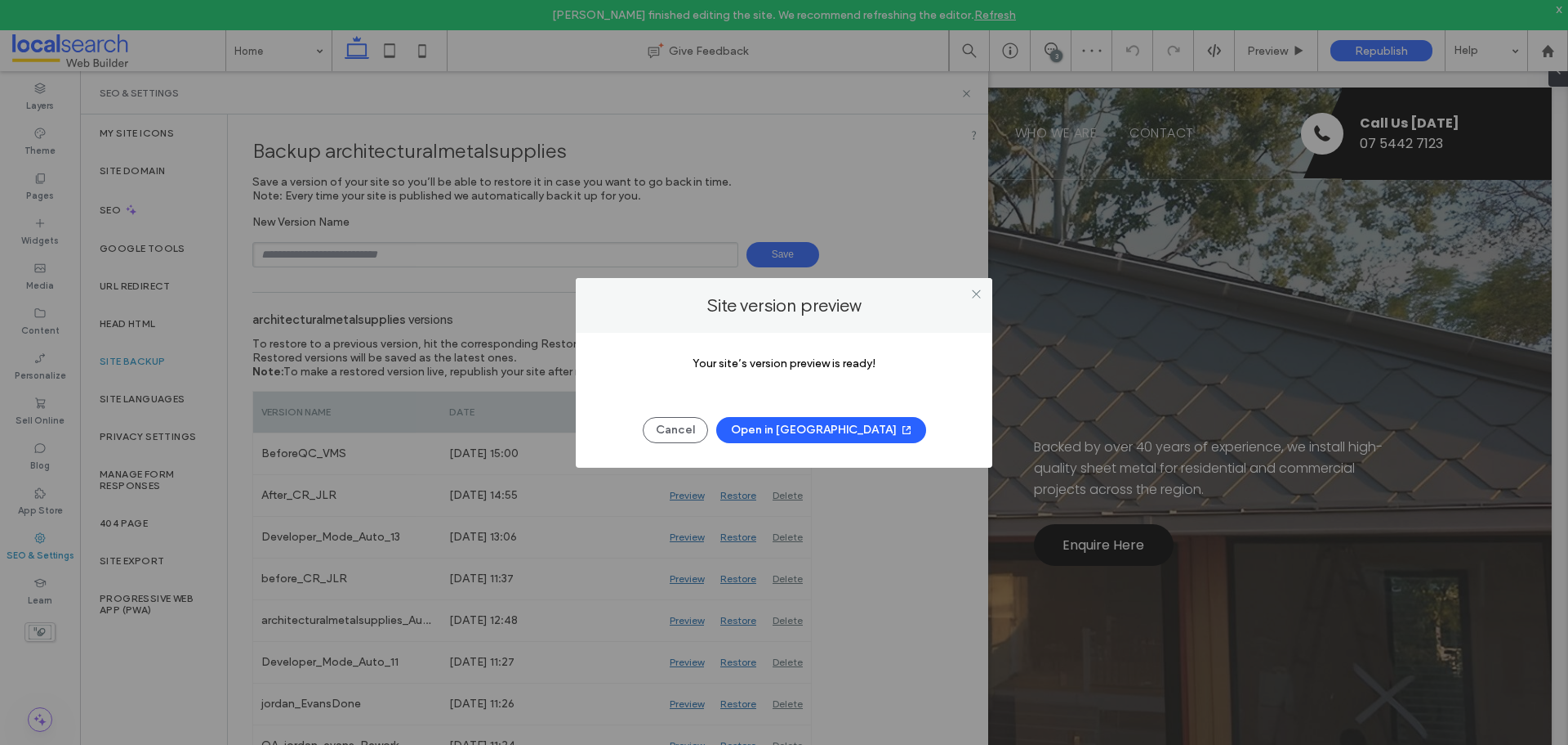
click at [843, 428] on button "Open in New Tab" at bounding box center [821, 430] width 210 height 26
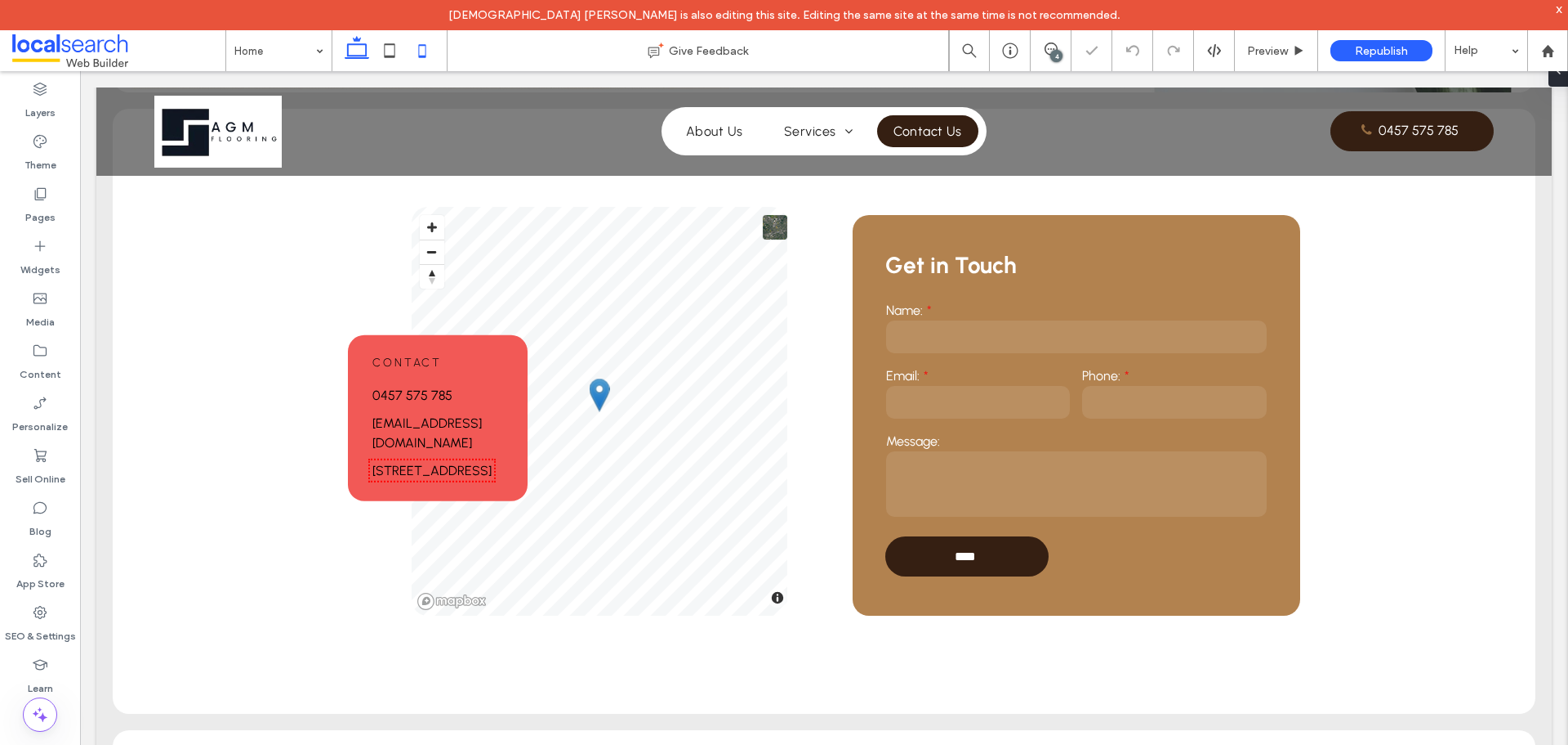
click at [421, 53] on icon at bounding box center [422, 50] width 33 height 33
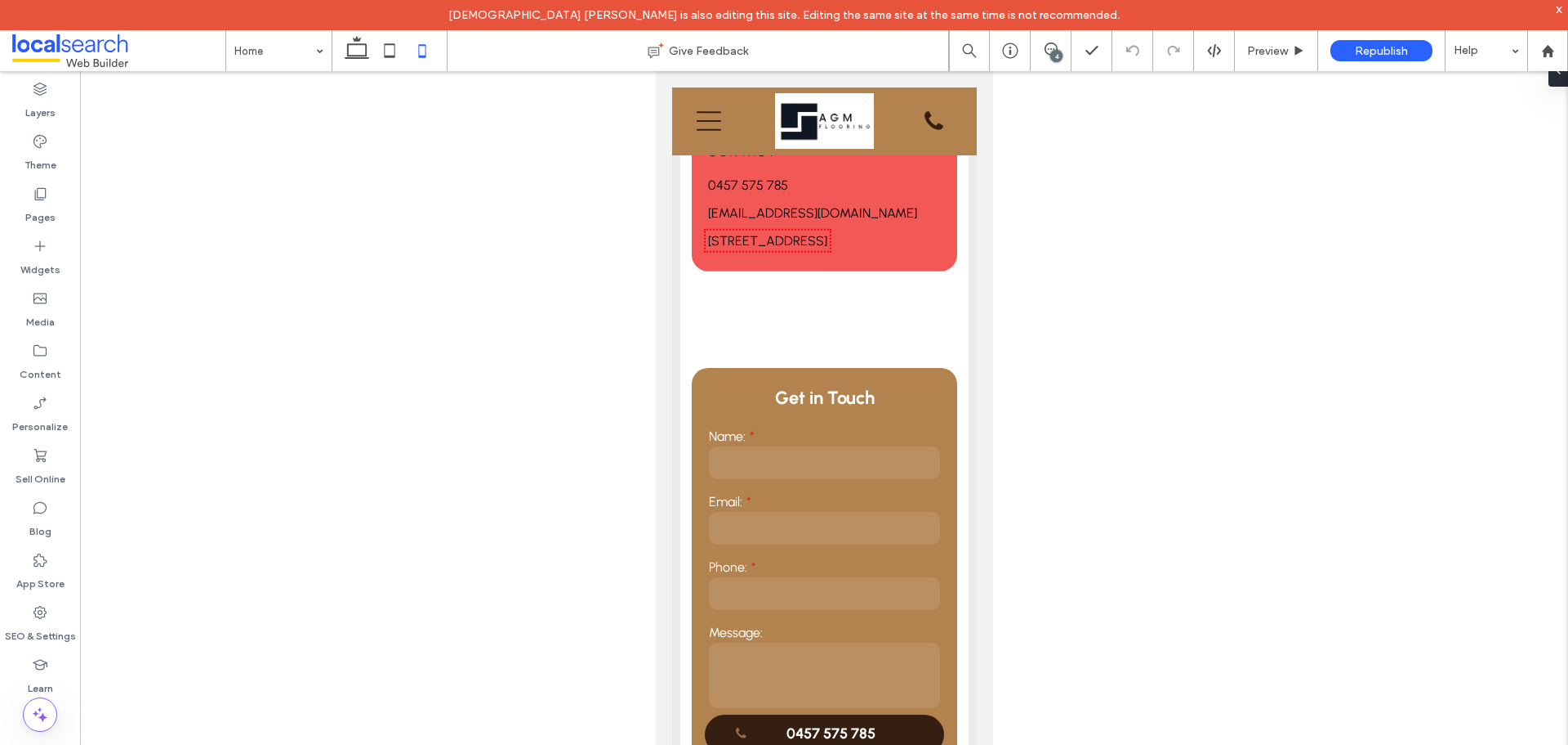
type input "**"
type input "****"
click at [1559, 10] on div "x" at bounding box center [1559, 9] width 7 height 14
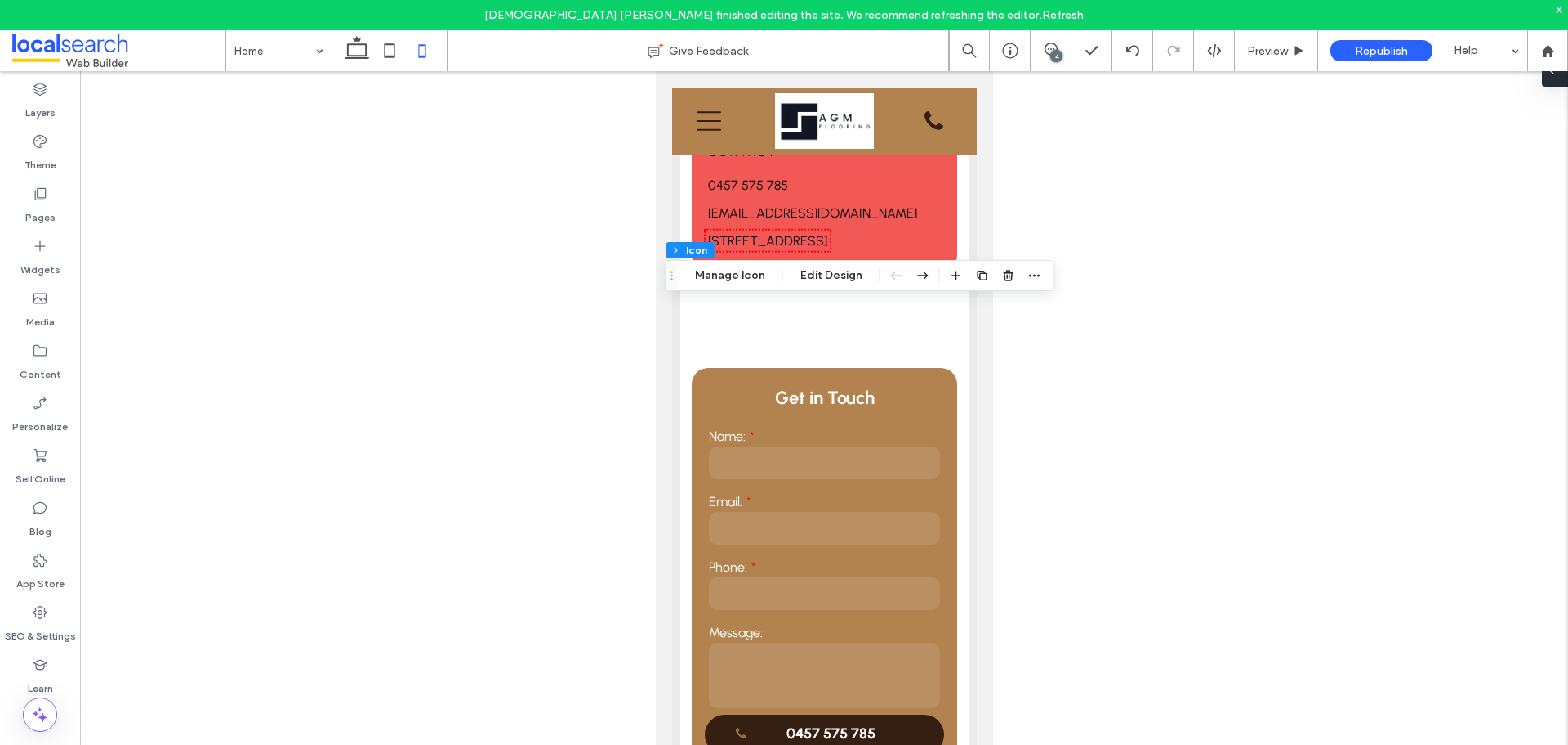
click at [1554, 81] on span at bounding box center [1552, 70] width 13 height 33
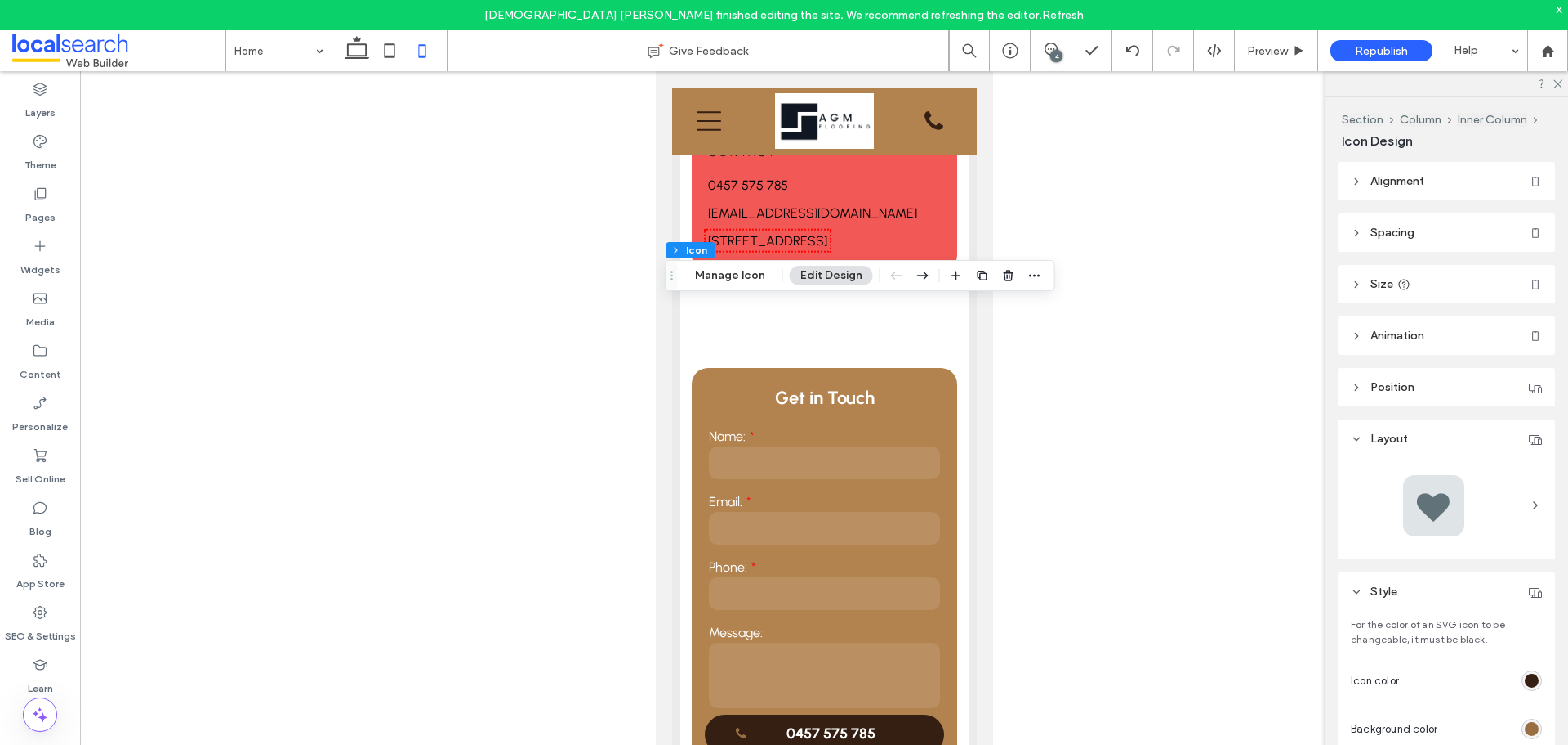
click at [1561, 7] on div "x" at bounding box center [1559, 9] width 7 height 14
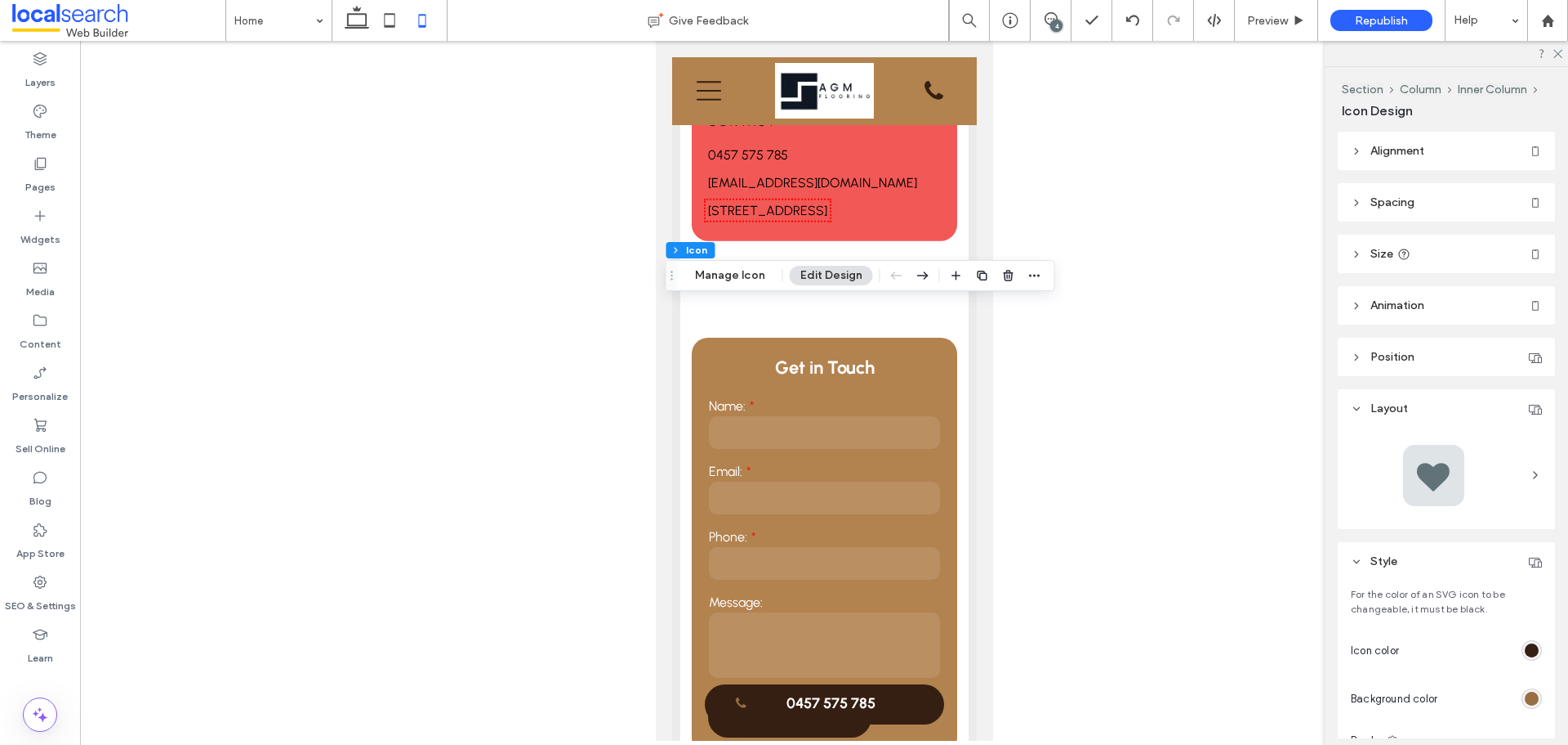
click at [1421, 258] on header "Size" at bounding box center [1446, 254] width 217 height 38
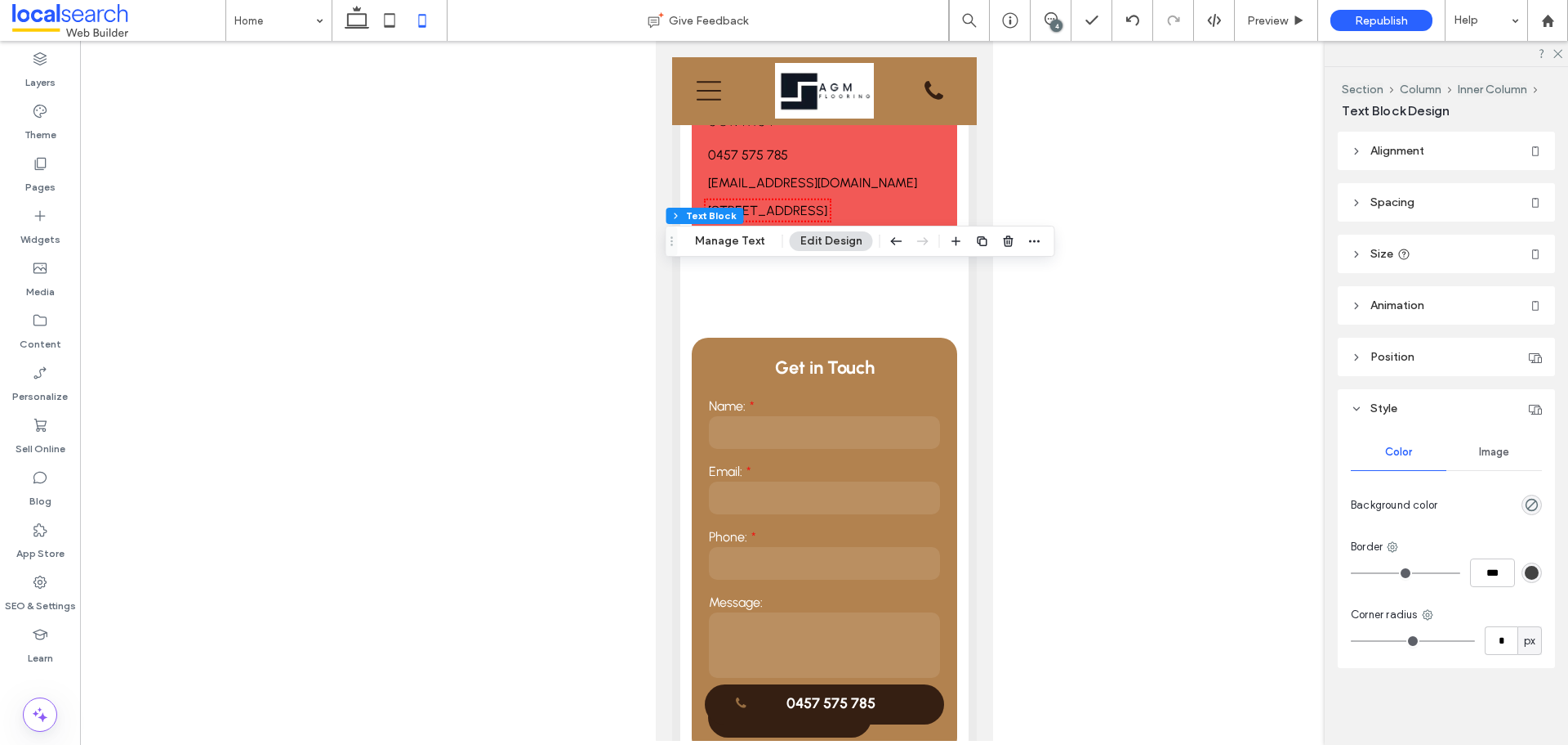
click at [1396, 257] on header "Size" at bounding box center [1446, 254] width 217 height 38
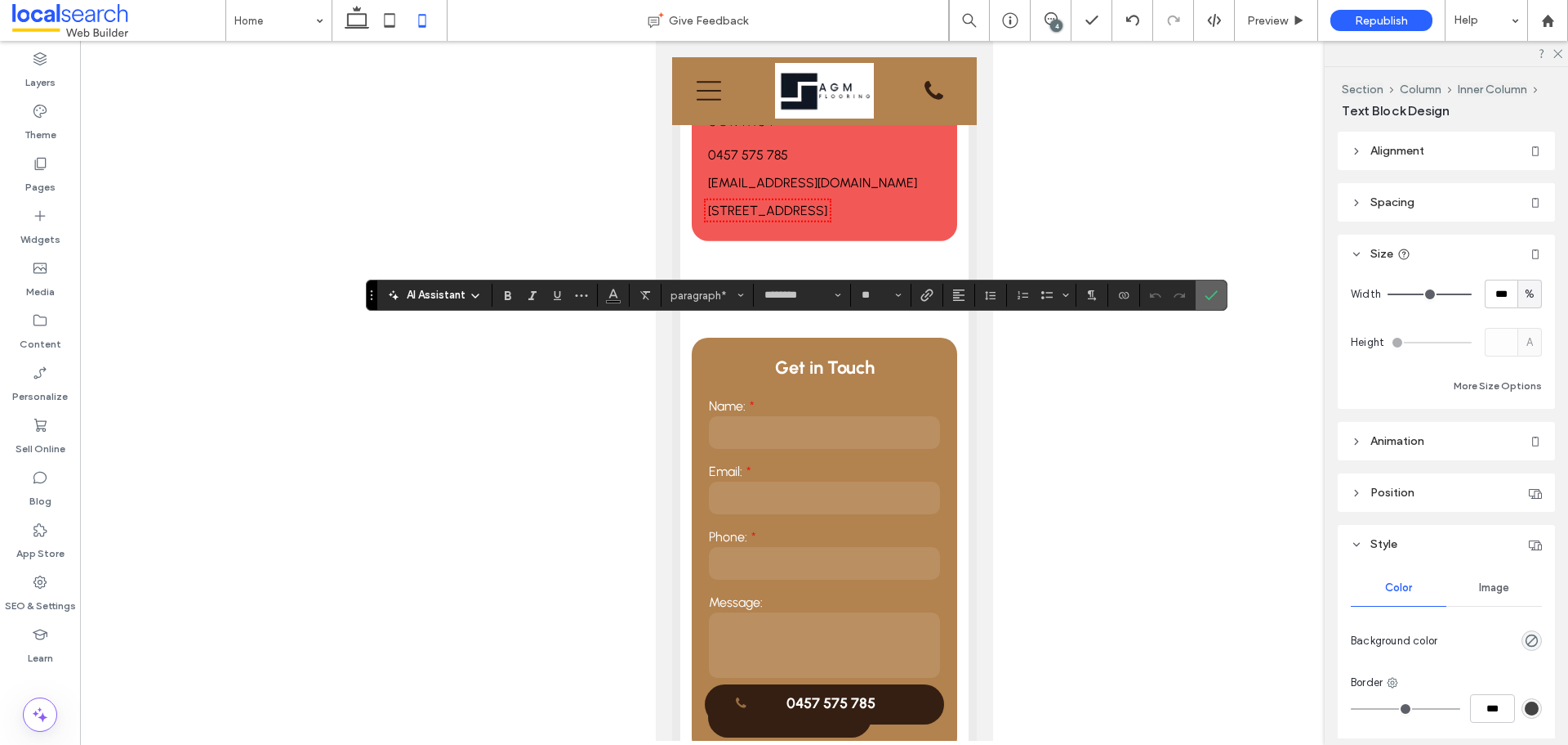
click at [1213, 293] on icon "Confirm" at bounding box center [1211, 295] width 13 height 13
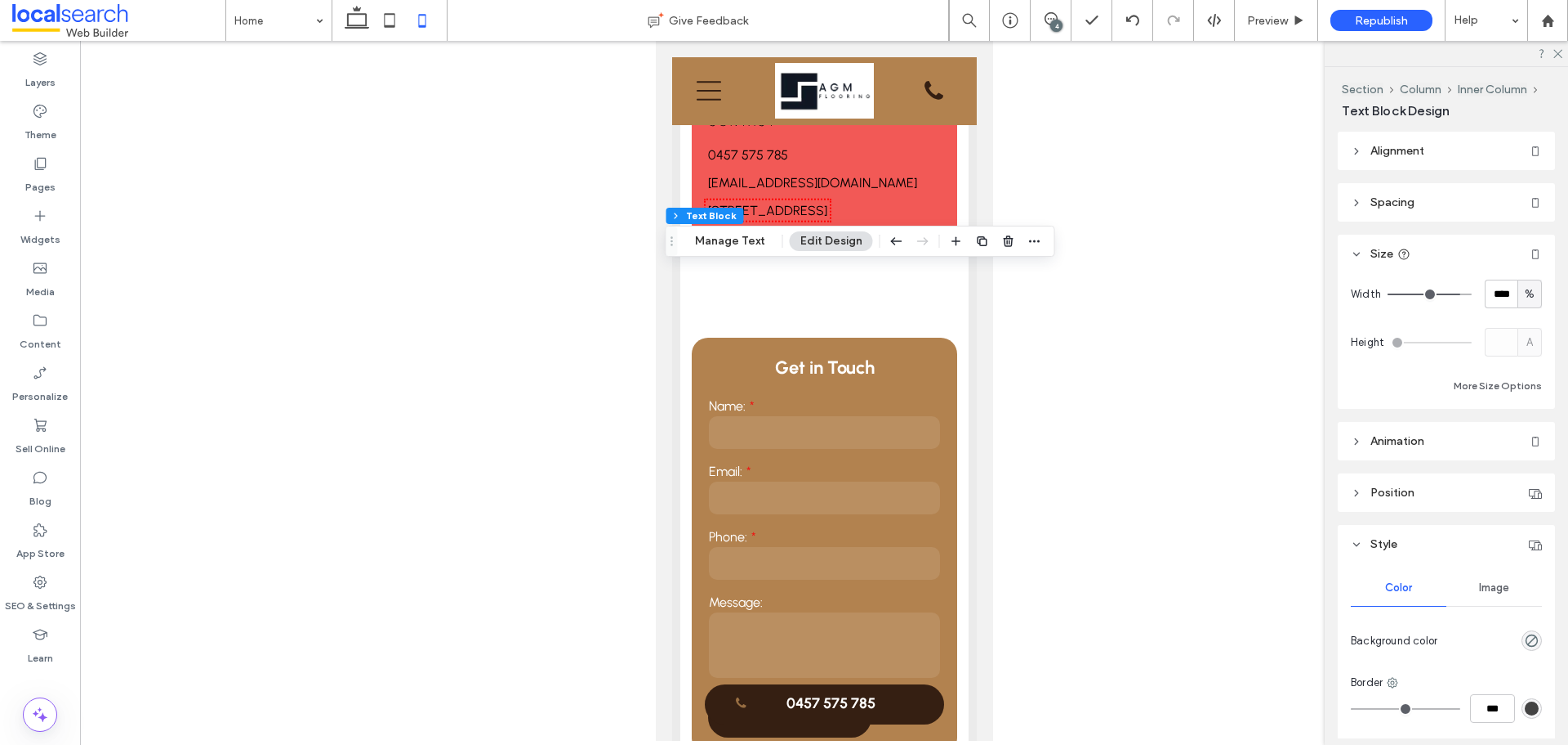
type input "**"
type input "***"
drag, startPoint x: 1452, startPoint y: 295, endPoint x: 1476, endPoint y: 295, distance: 24.0
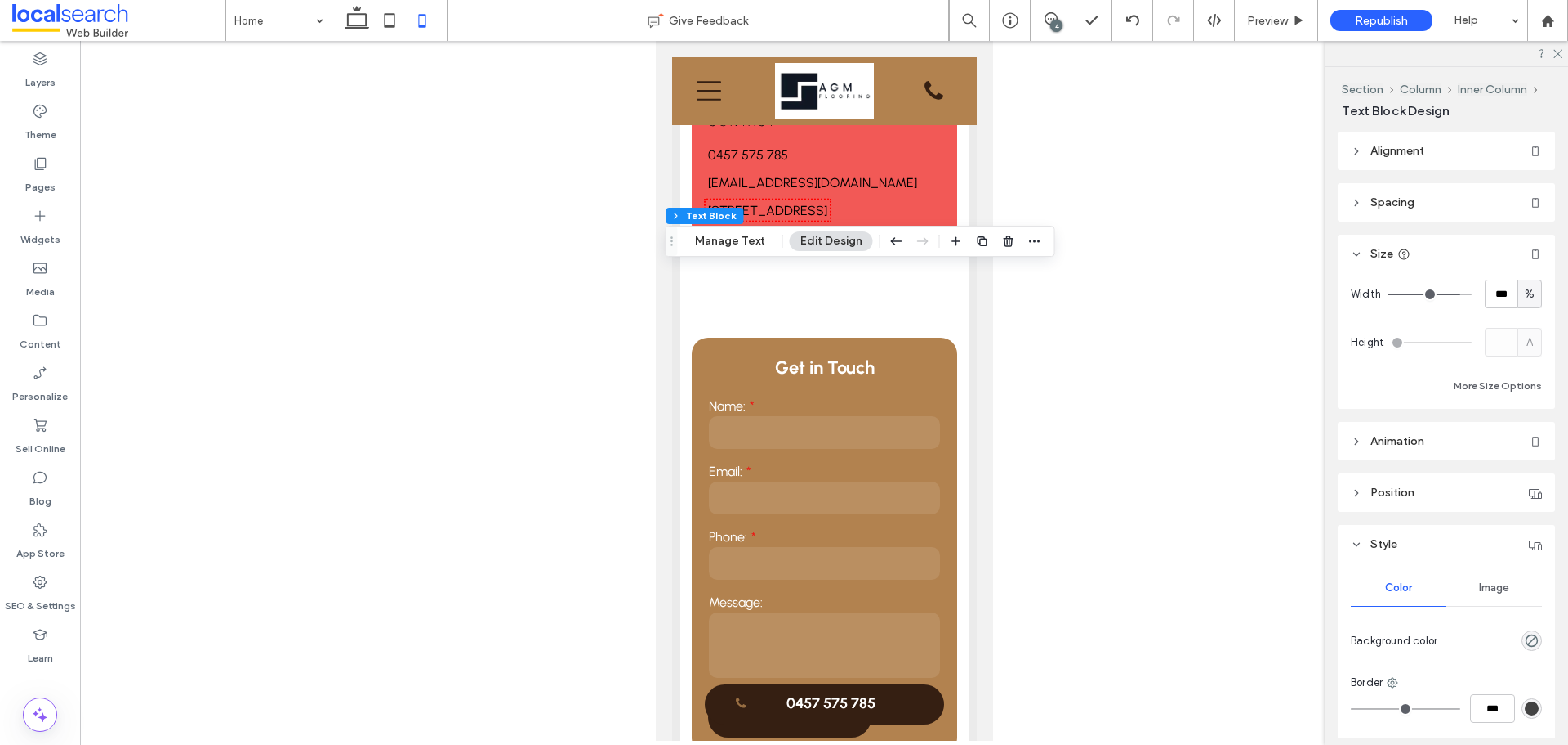
click at [1472, 295] on input "range" at bounding box center [1430, 294] width 84 height 2
type input "**"
type input "****"
type input "**"
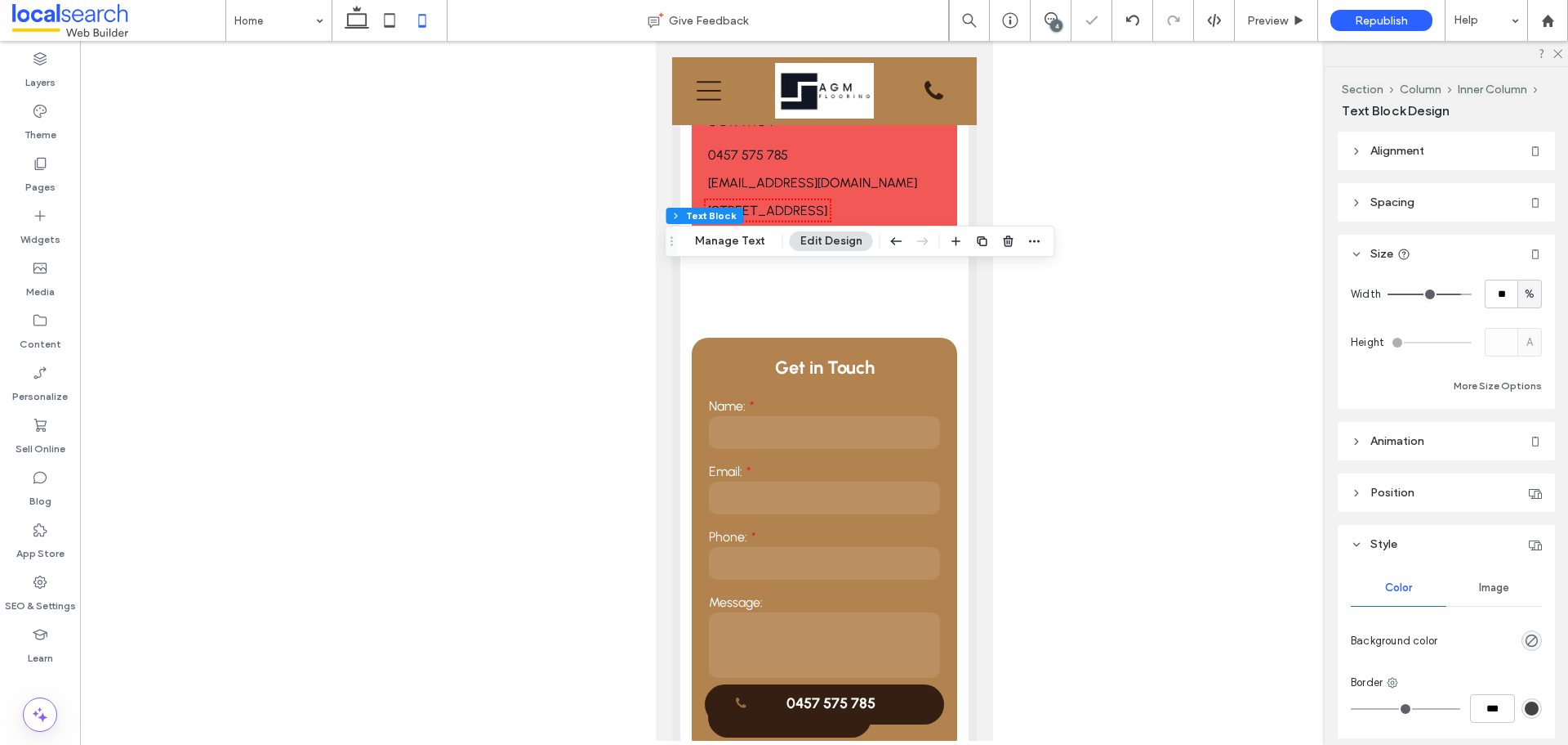
type input "**"
type input "***"
drag, startPoint x: 1450, startPoint y: 294, endPoint x: 1493, endPoint y: 300, distance: 43.4
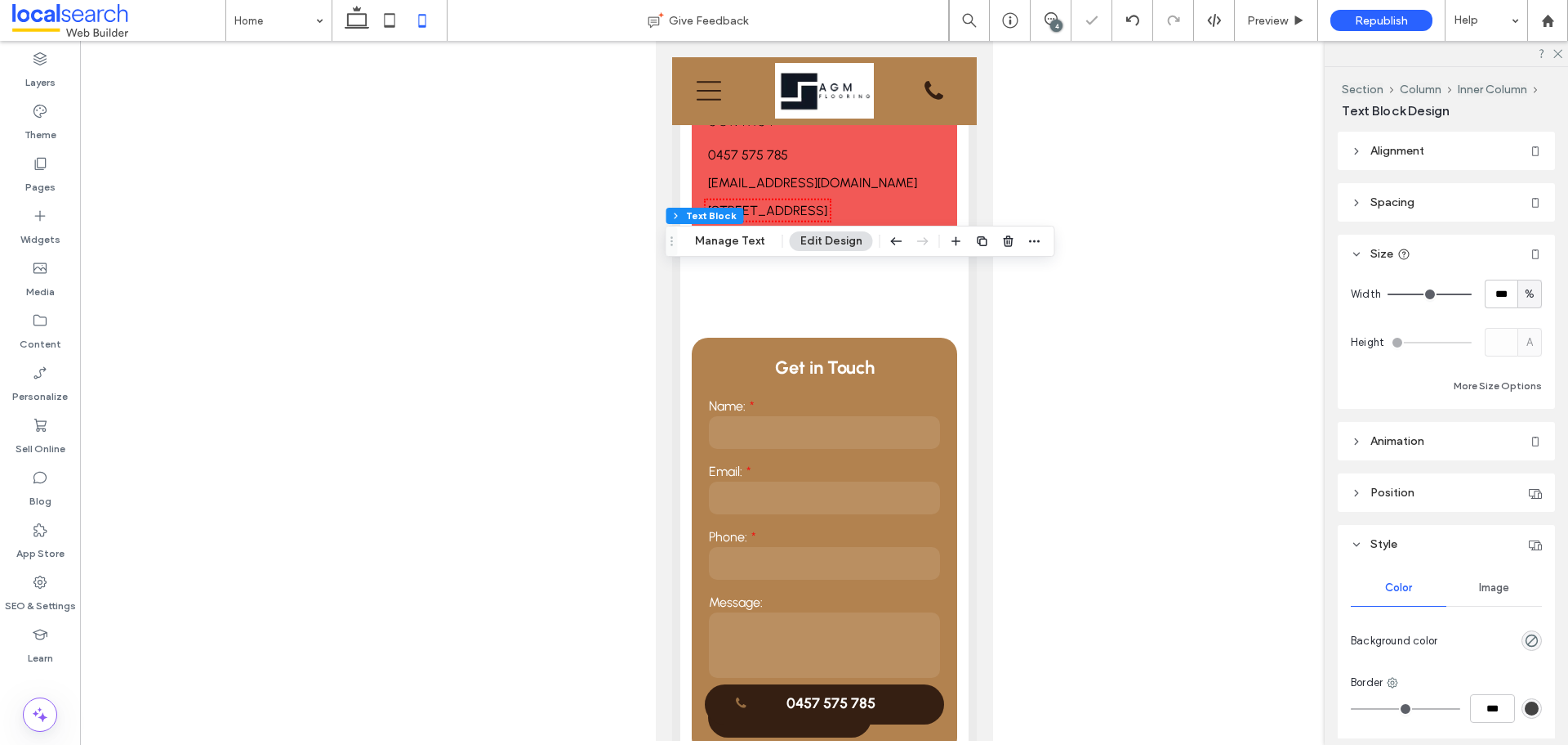
type input "***"
click at [1472, 295] on input "range" at bounding box center [1430, 294] width 84 height 2
click at [1493, 291] on input "***" at bounding box center [1501, 294] width 33 height 29
type input "**"
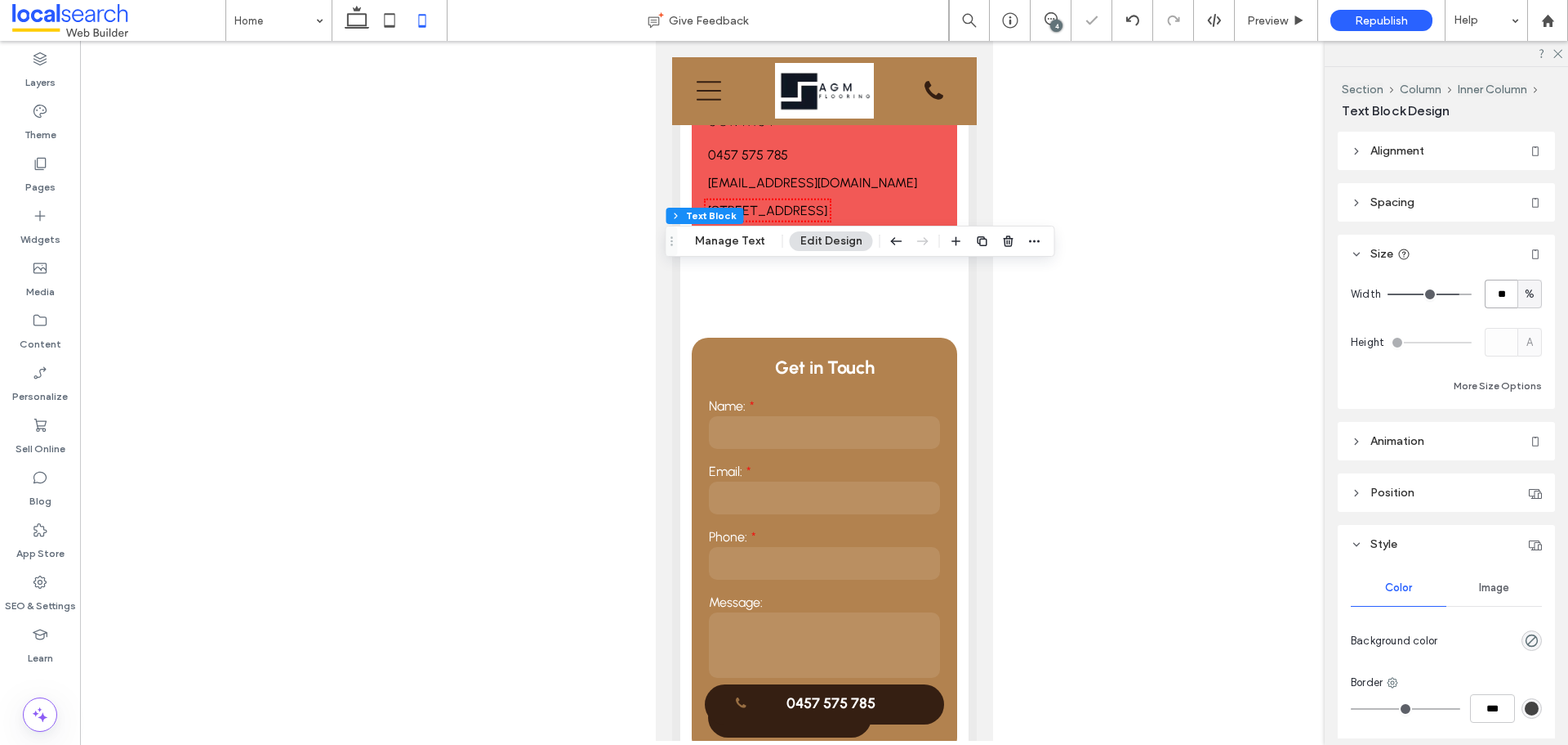
click at [1493, 291] on input "**" at bounding box center [1501, 294] width 33 height 29
type input "***"
type input "**"
click at [1497, 303] on input "**" at bounding box center [1501, 294] width 33 height 29
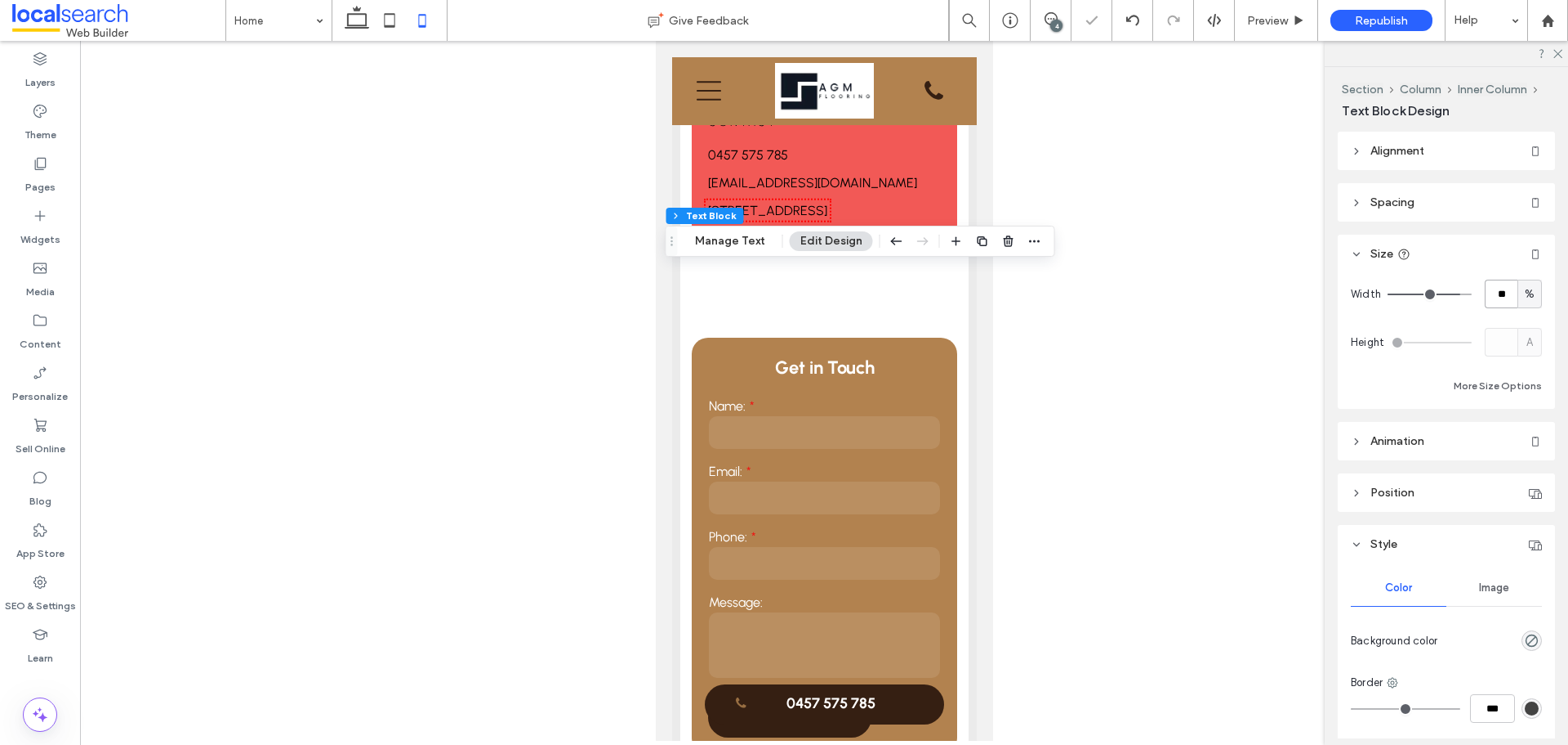
click at [1497, 303] on input "**" at bounding box center [1501, 294] width 33 height 29
type input "***"
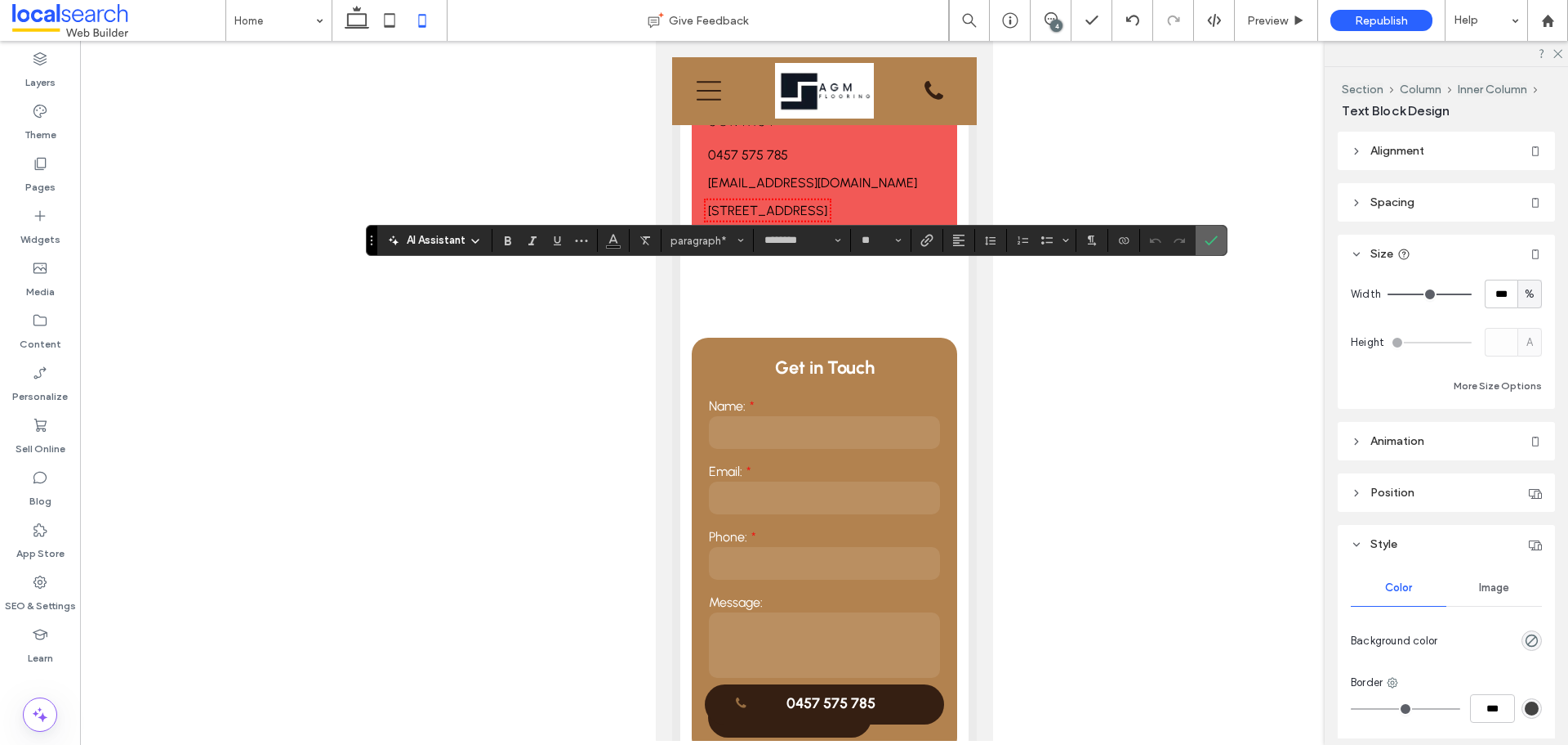
click at [1215, 238] on use "Confirm" at bounding box center [1211, 240] width 13 height 10
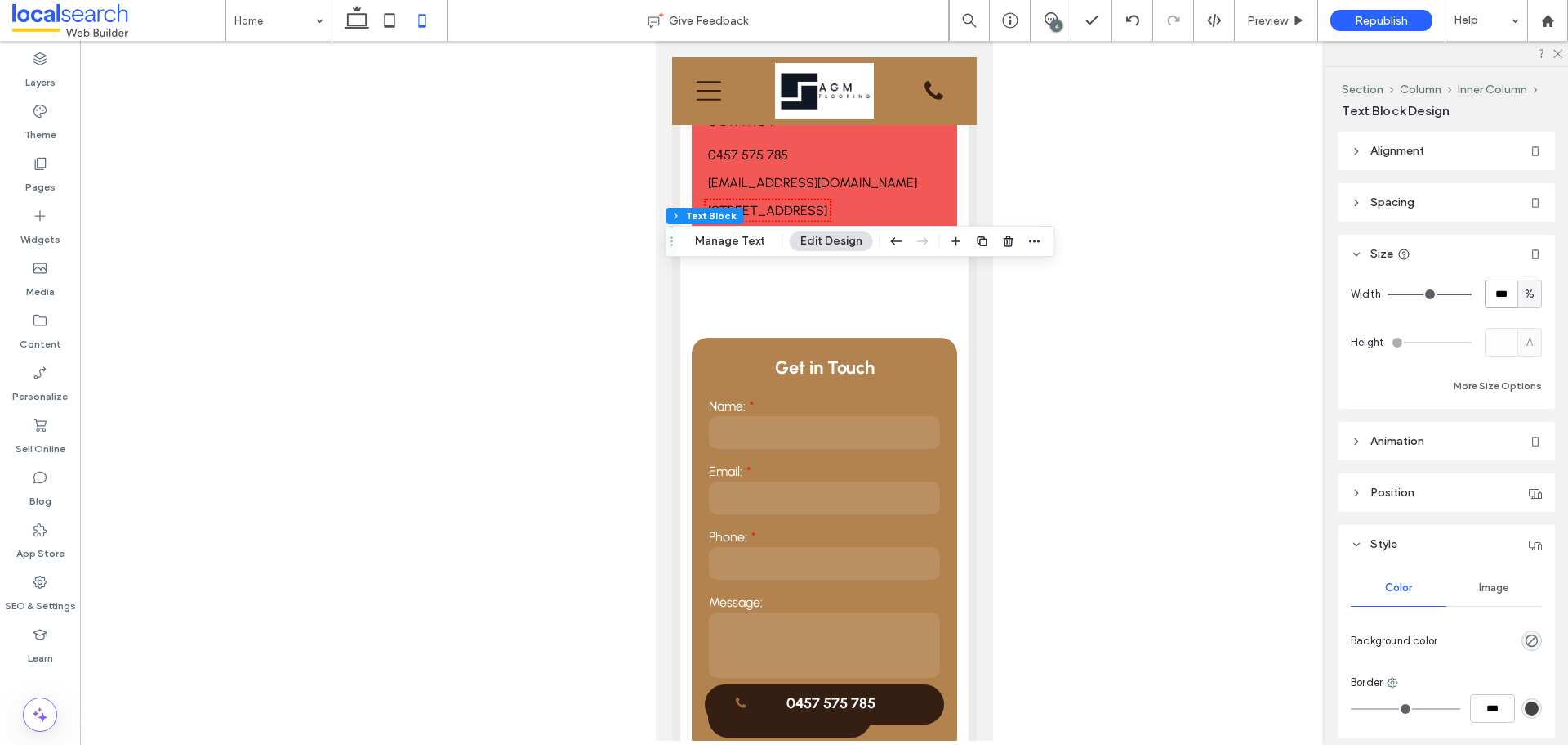
click at [1492, 291] on input "***" at bounding box center [1501, 294] width 33 height 29
type input "**"
click at [1492, 291] on input "**" at bounding box center [1501, 294] width 33 height 29
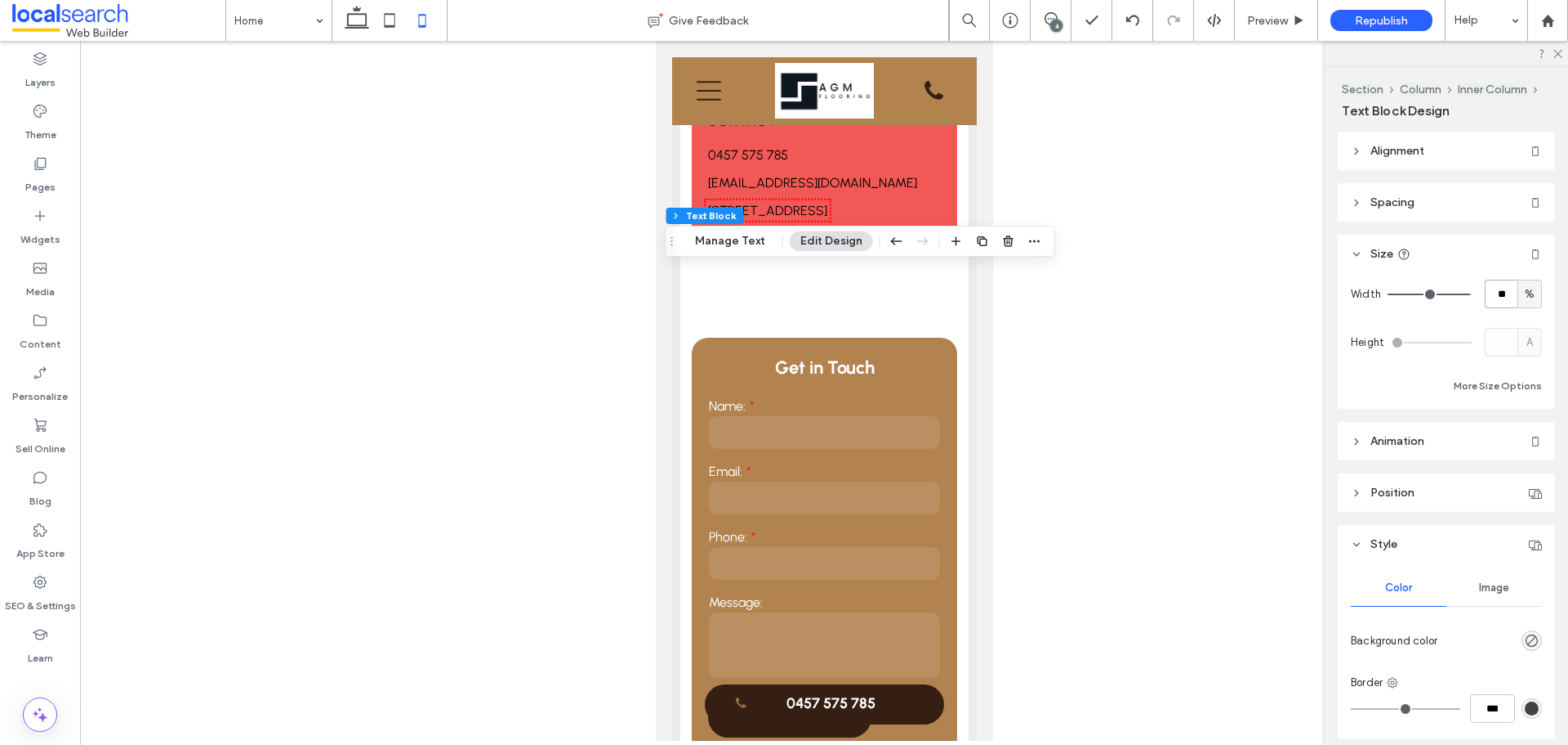
type input "*"
type input "**"
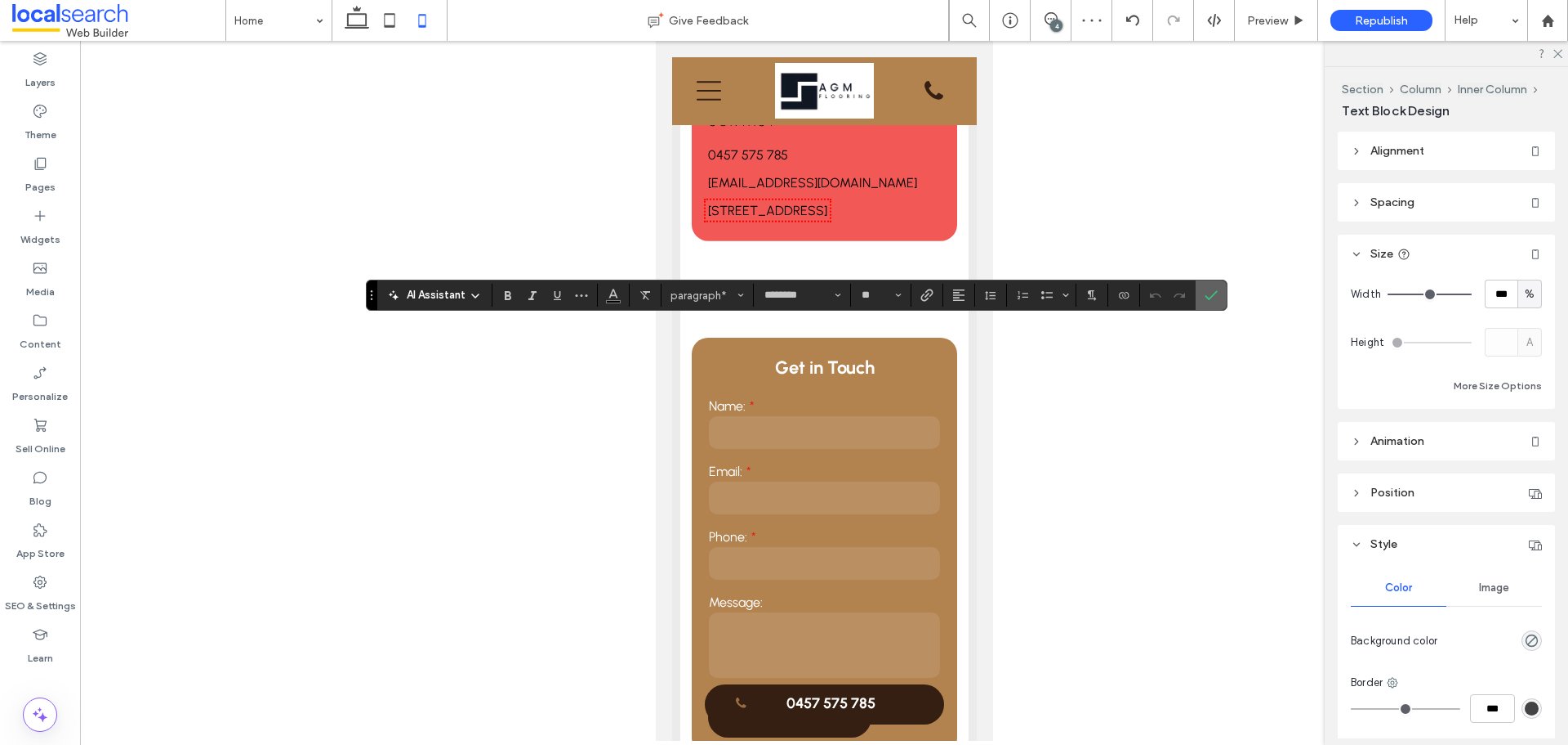
click at [1207, 299] on icon "Confirm" at bounding box center [1211, 295] width 13 height 13
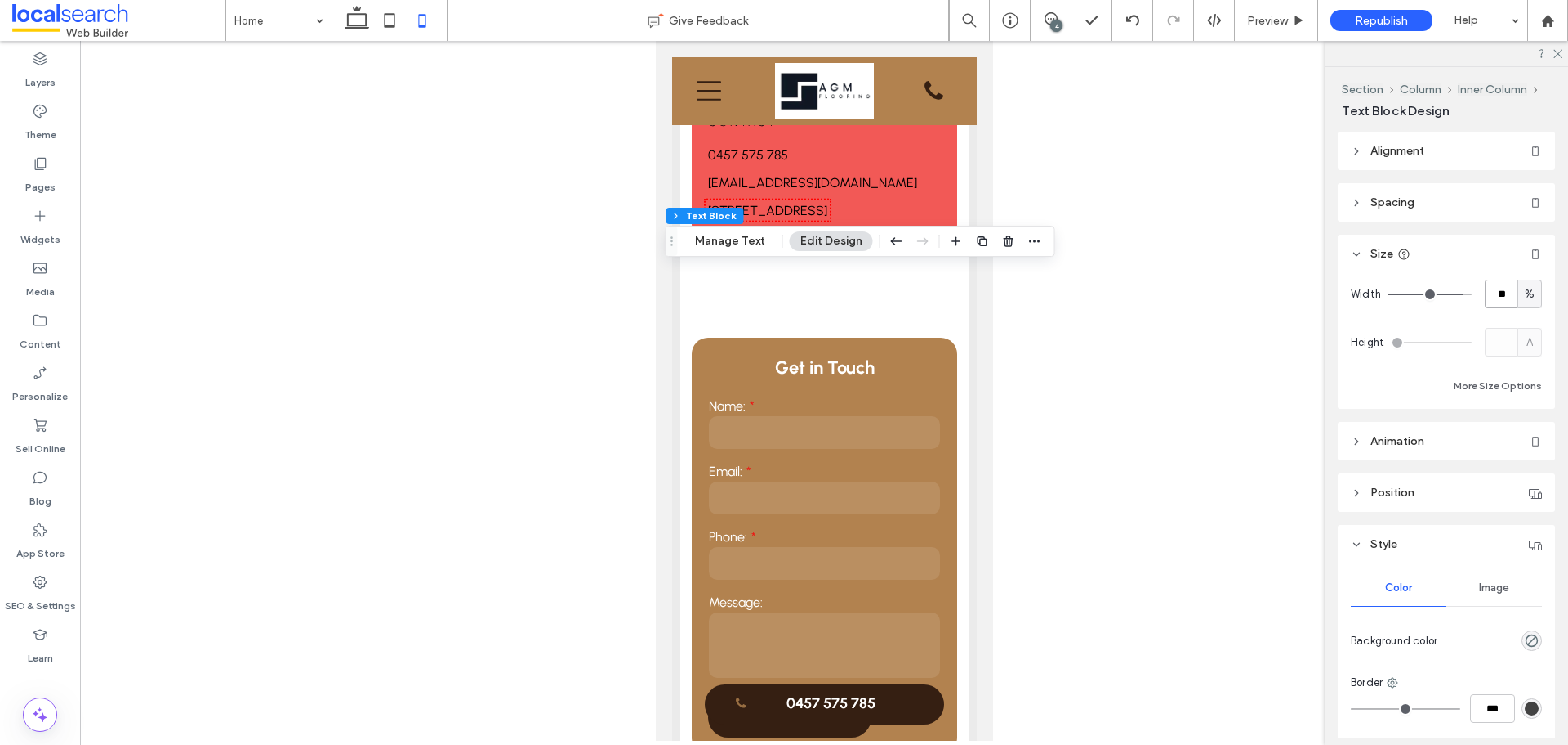
click at [1494, 300] on input "**" at bounding box center [1501, 294] width 33 height 29
type input "***"
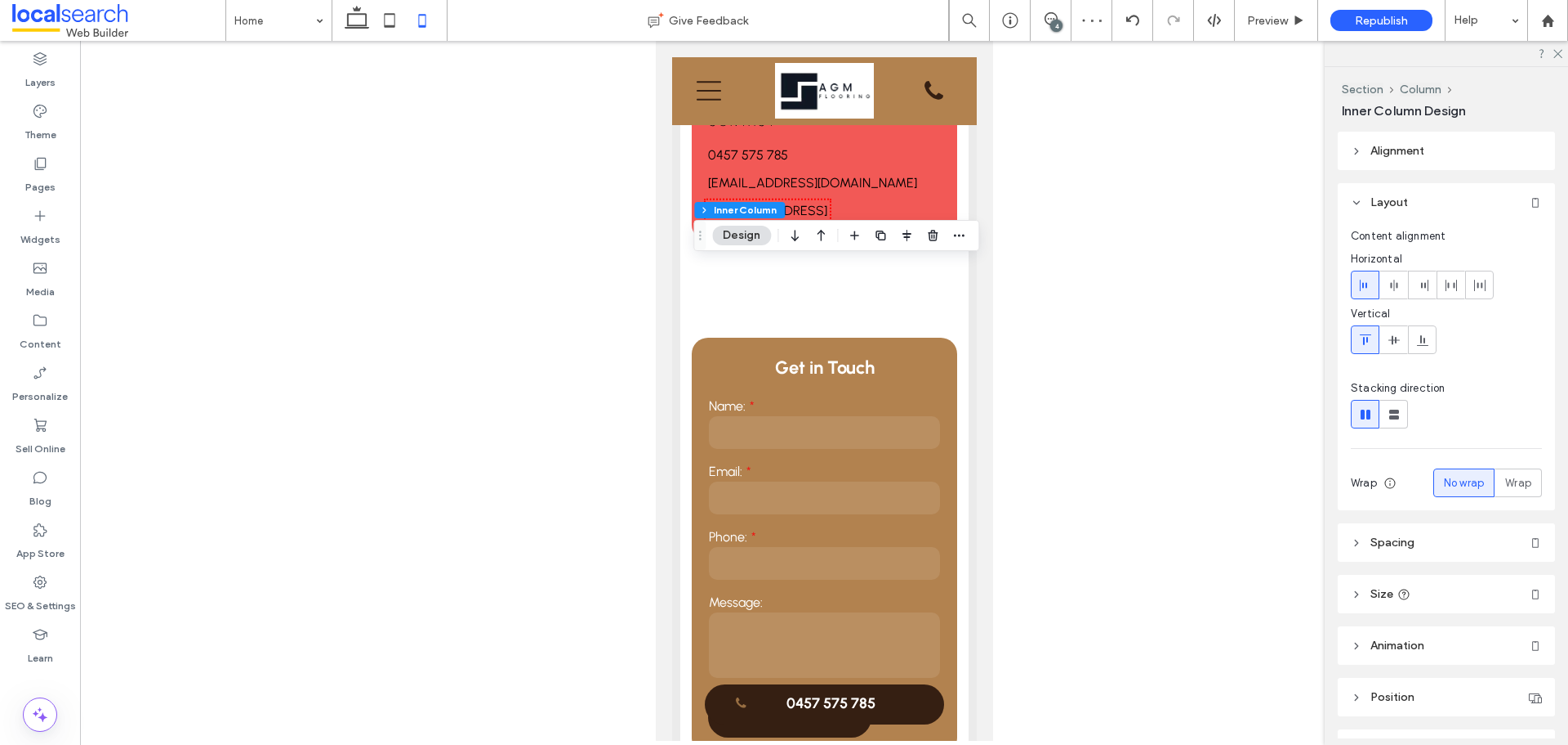
scroll to position [82, 0]
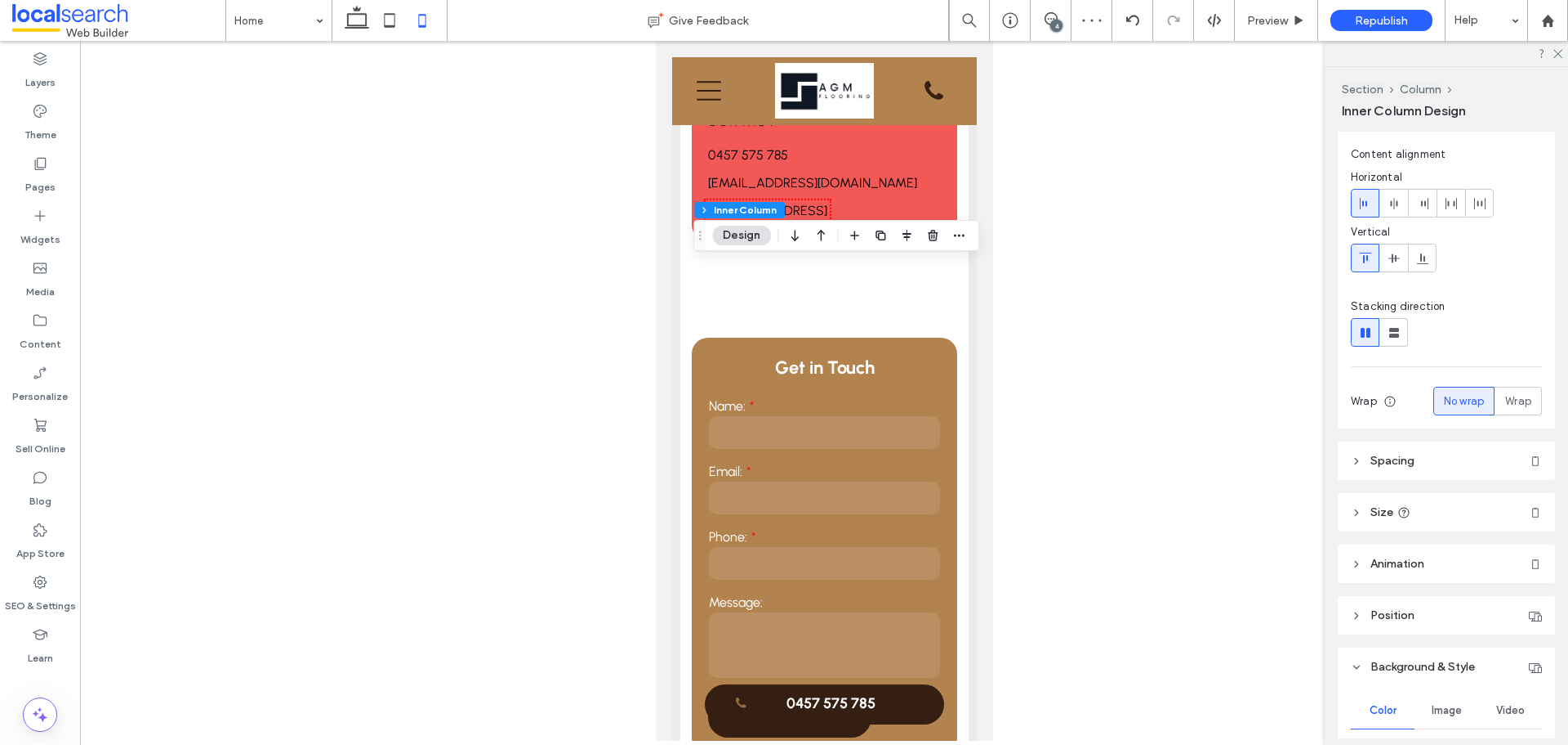
click at [1396, 428] on div "Content alignment Horizontal Vertical Stacking direction Wrap No wrap Wrap Alig…" at bounding box center [1446, 284] width 217 height 289
click at [1395, 448] on header "Spacing" at bounding box center [1446, 460] width 217 height 38
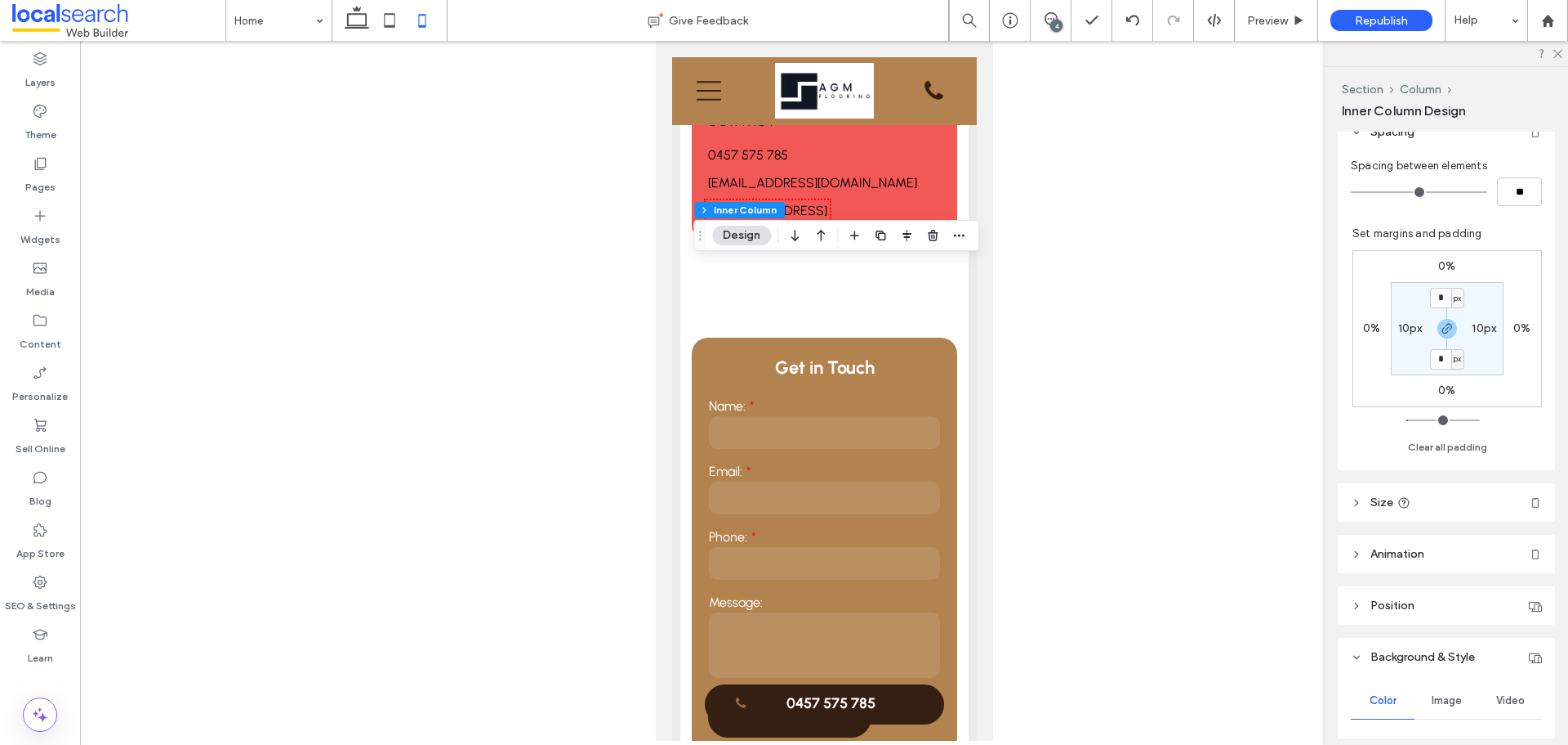
scroll to position [490, 0]
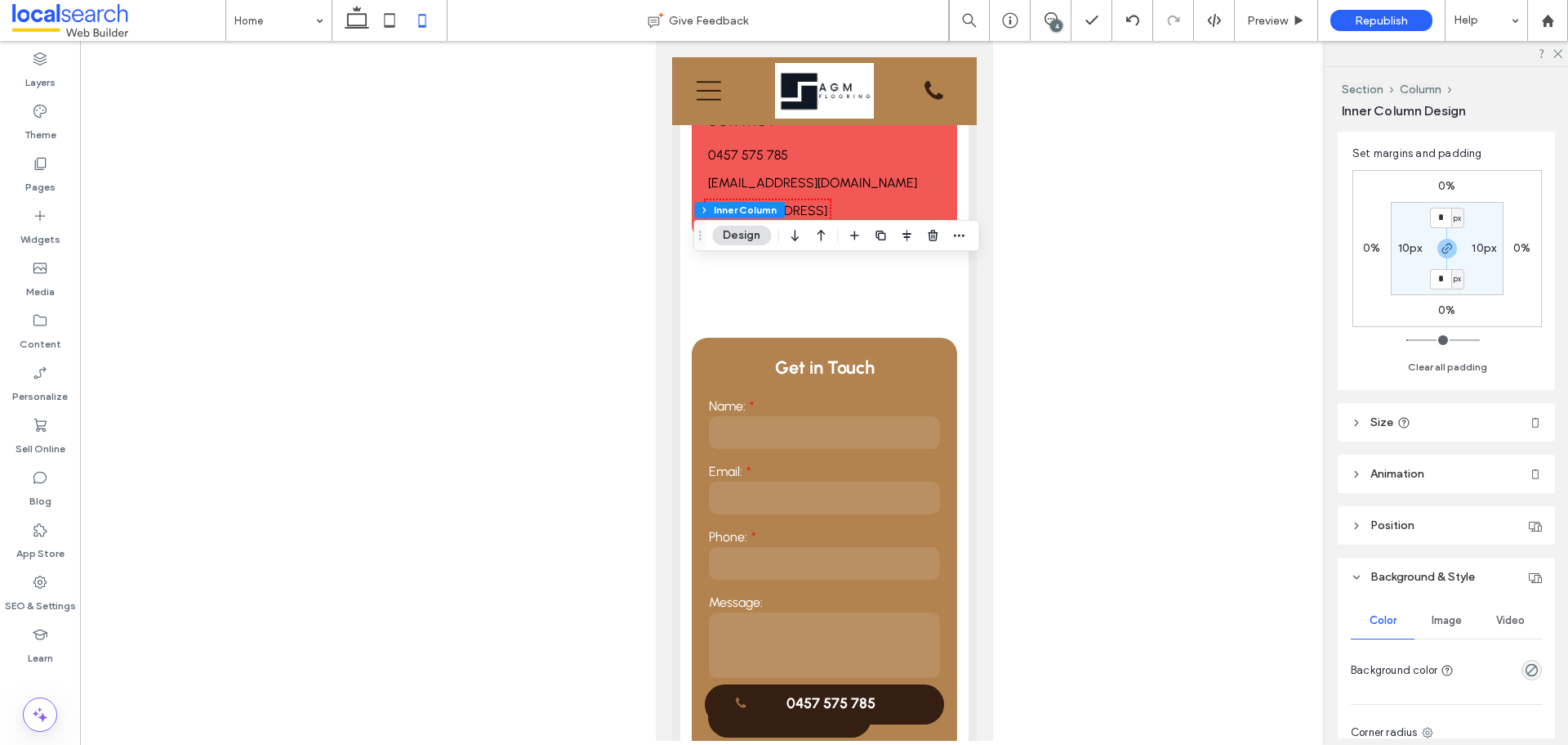
click at [1434, 419] on header "Size" at bounding box center [1446, 422] width 217 height 38
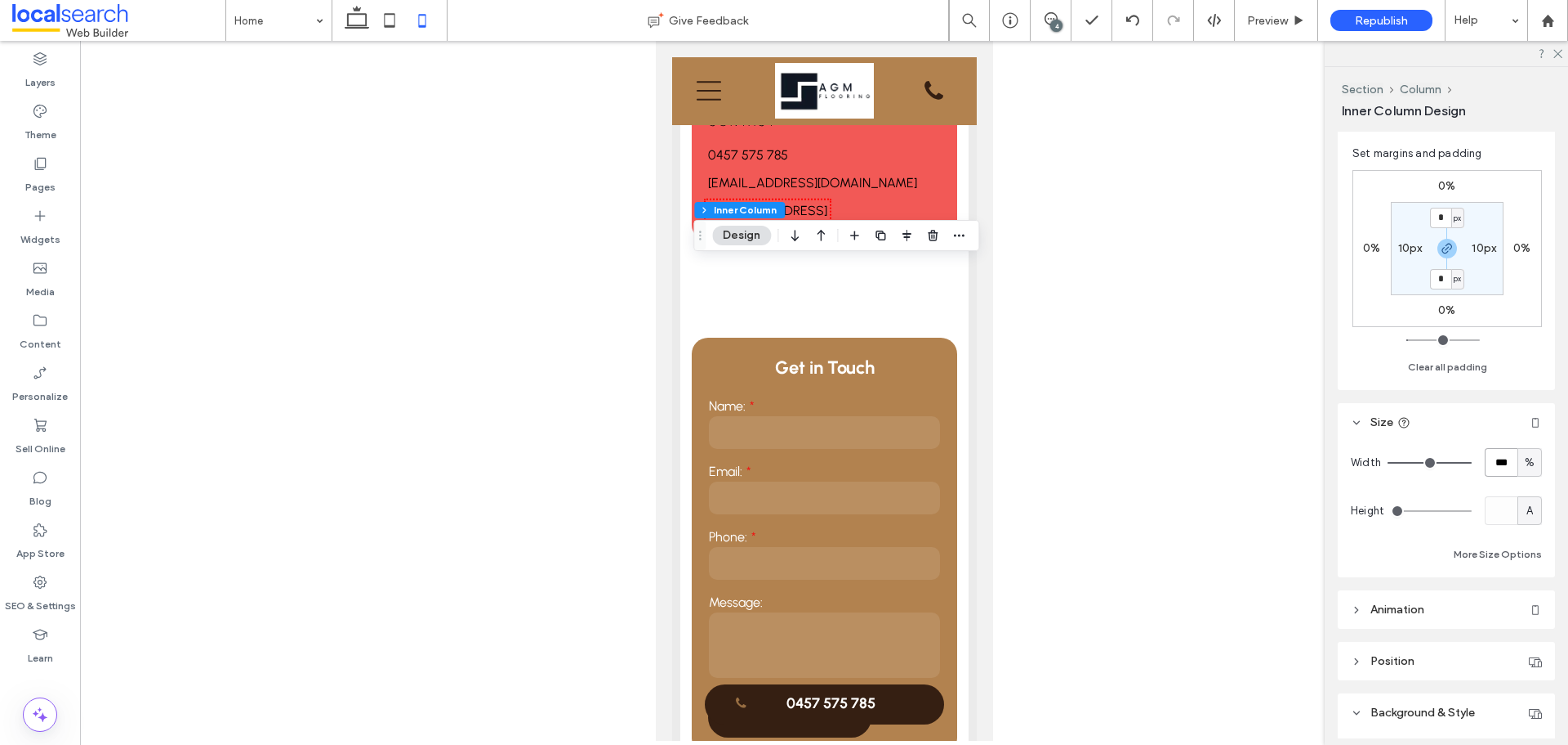
click at [1488, 463] on input "***" at bounding box center [1501, 462] width 33 height 29
type input "**"
click at [1485, 466] on input "**" at bounding box center [1501, 462] width 33 height 29
click at [1492, 459] on input "**" at bounding box center [1501, 462] width 33 height 29
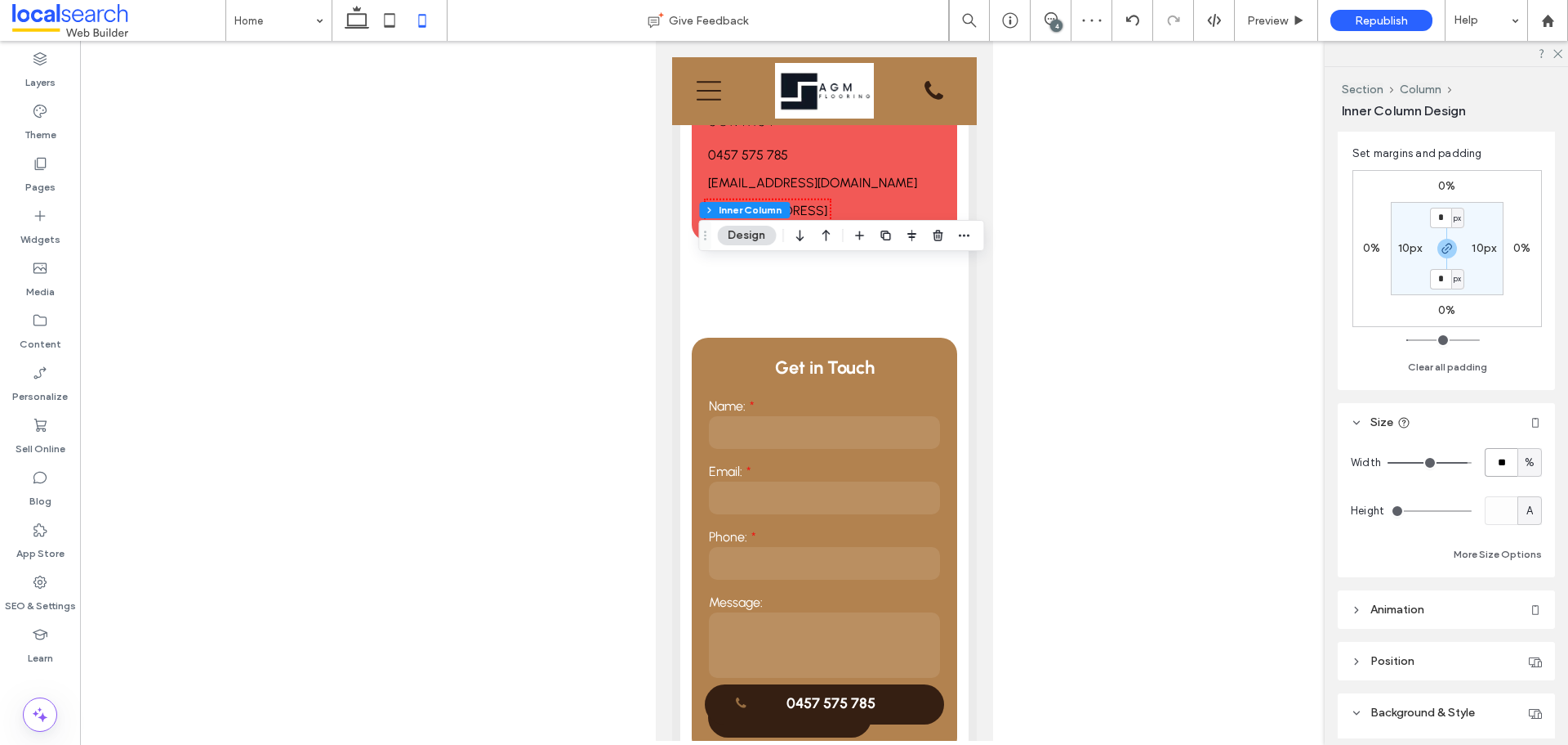
click at [1492, 459] on input "**" at bounding box center [1501, 462] width 33 height 29
type input "***"
click at [1509, 465] on input "***" at bounding box center [1501, 462] width 33 height 29
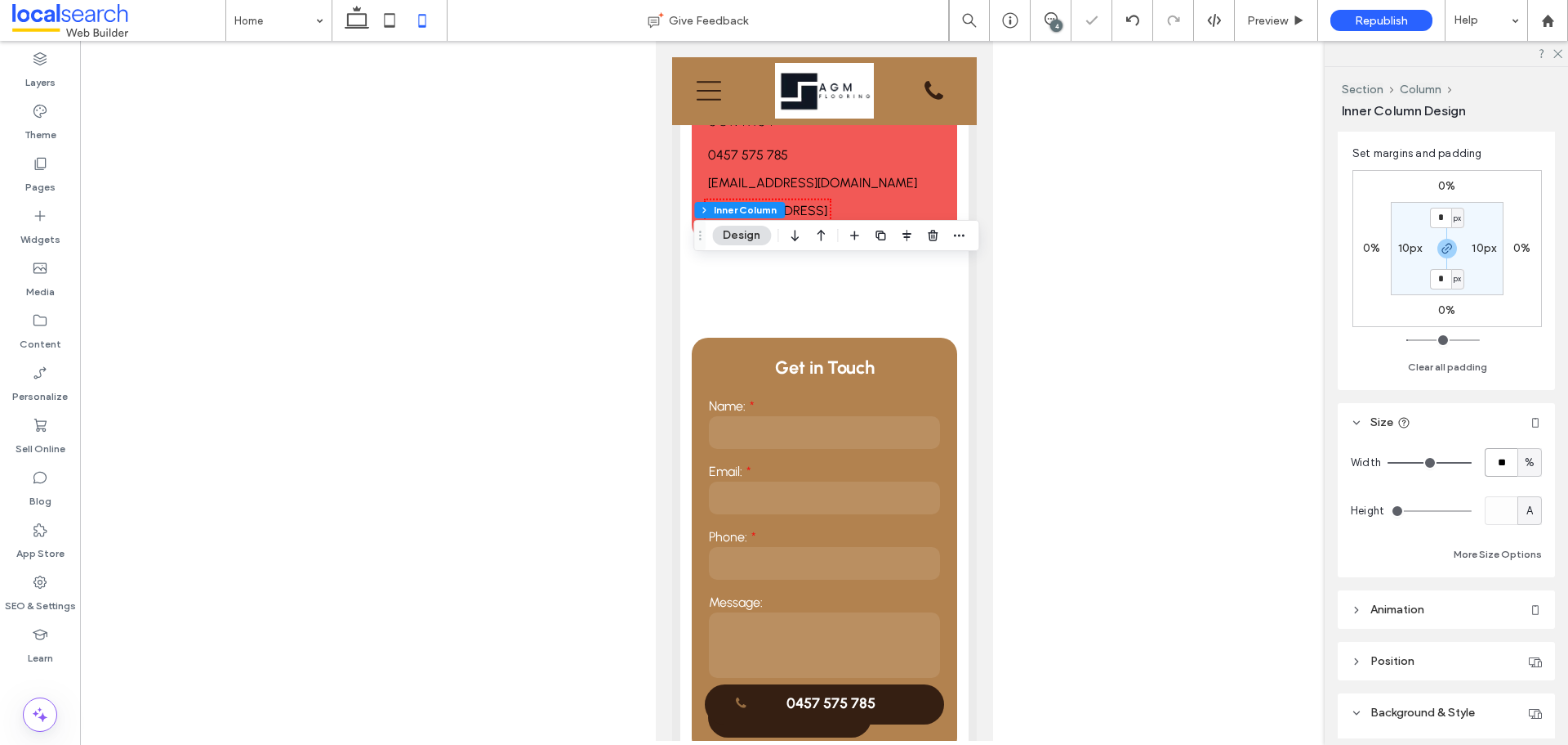
type input "**"
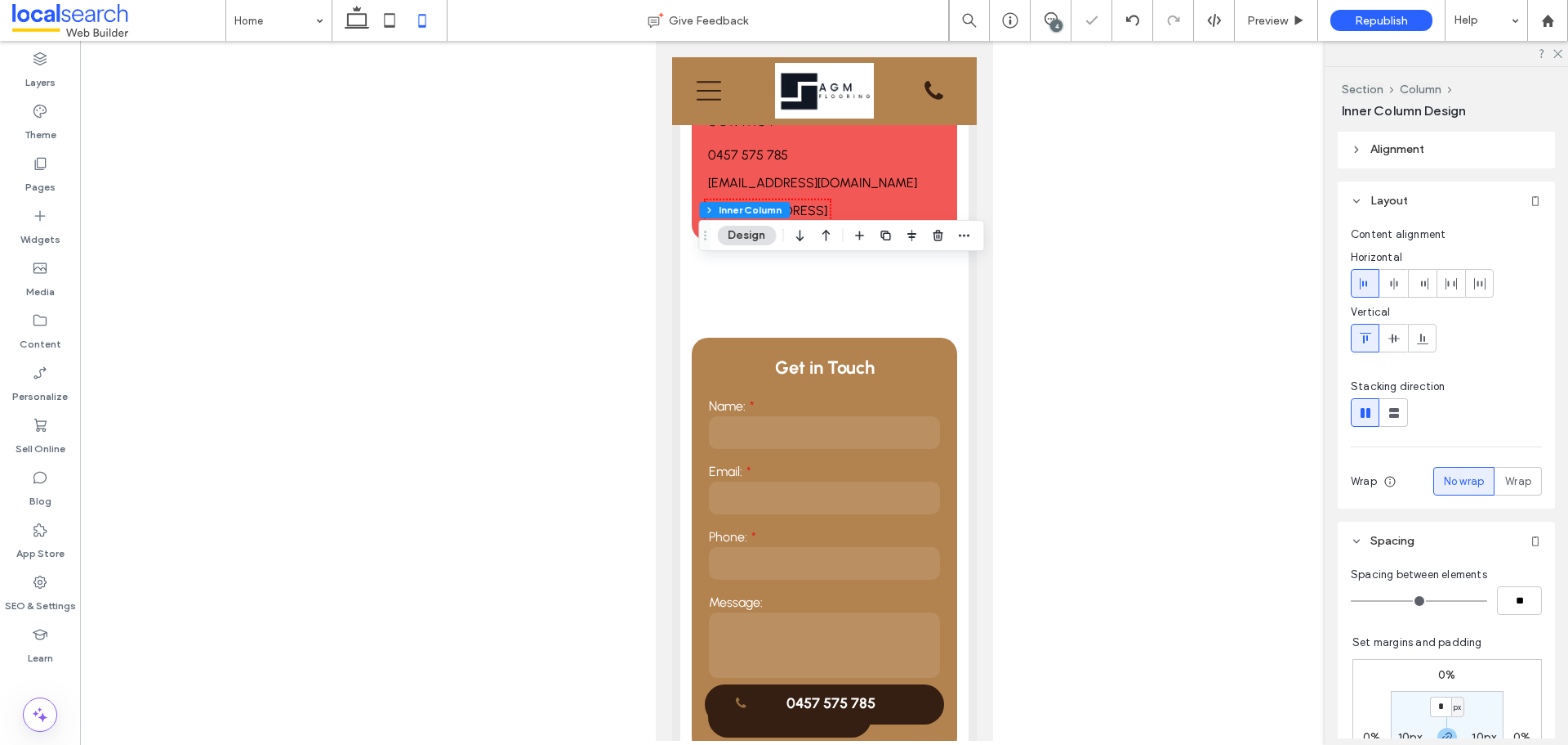
scroll to position [0, 0]
click at [1393, 138] on header "Alignment" at bounding box center [1446, 151] width 217 height 38
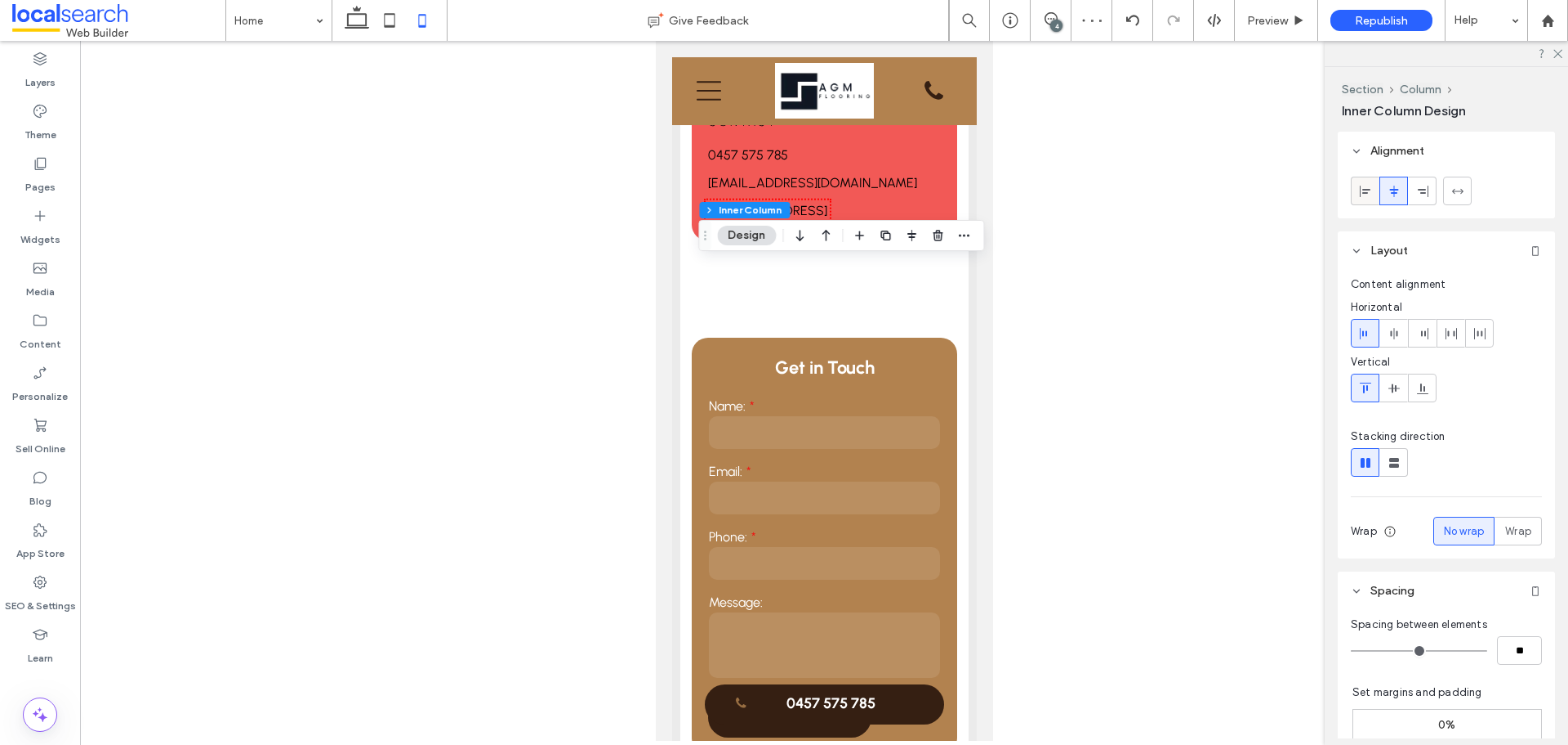
click at [1368, 186] on icon at bounding box center [1365, 191] width 13 height 13
click at [473, 353] on div at bounding box center [823, 391] width 1488 height 700
click at [473, 348] on div at bounding box center [823, 391] width 1488 height 700
click at [619, 251] on div at bounding box center [823, 391] width 1488 height 700
